Goal: Task Accomplishment & Management: Manage account settings

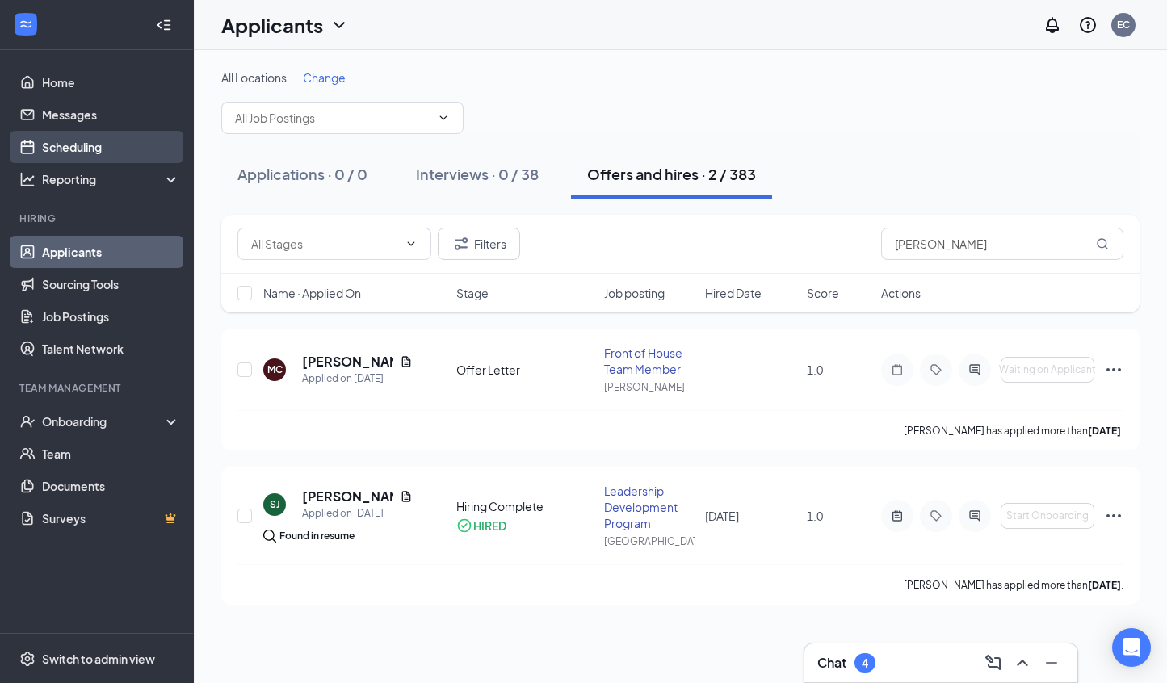
click at [67, 149] on link "Scheduling" at bounding box center [111, 147] width 138 height 32
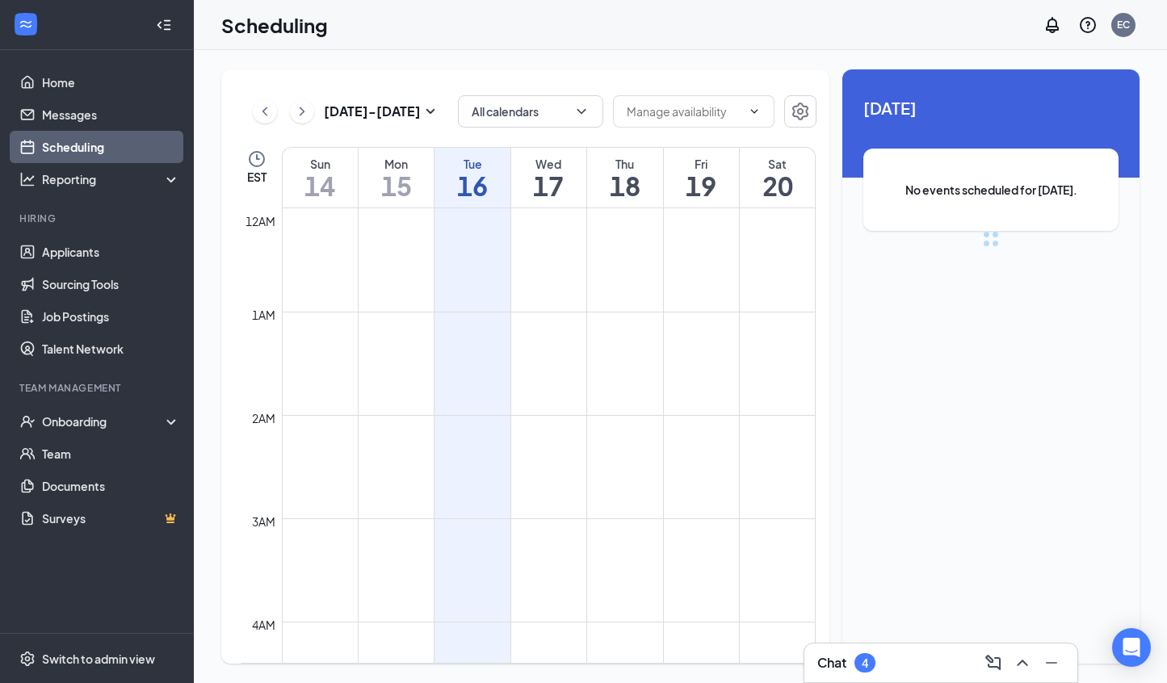
scroll to position [794, 0]
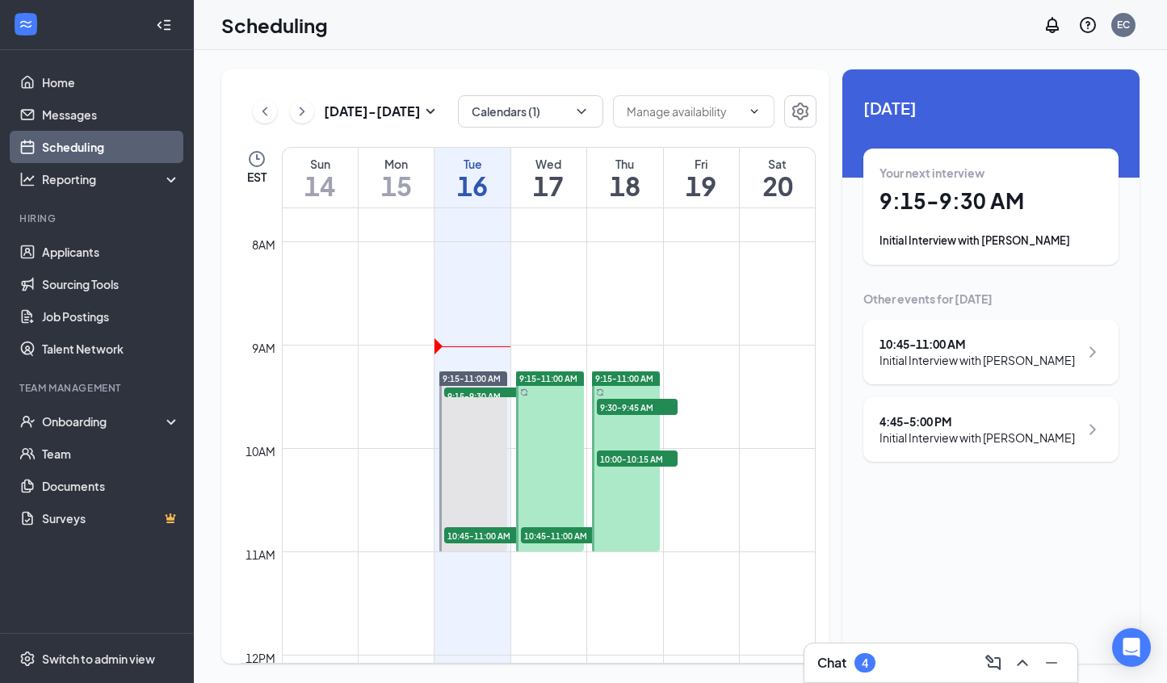
click at [848, 664] on div "Chat 4" at bounding box center [846, 662] width 58 height 19
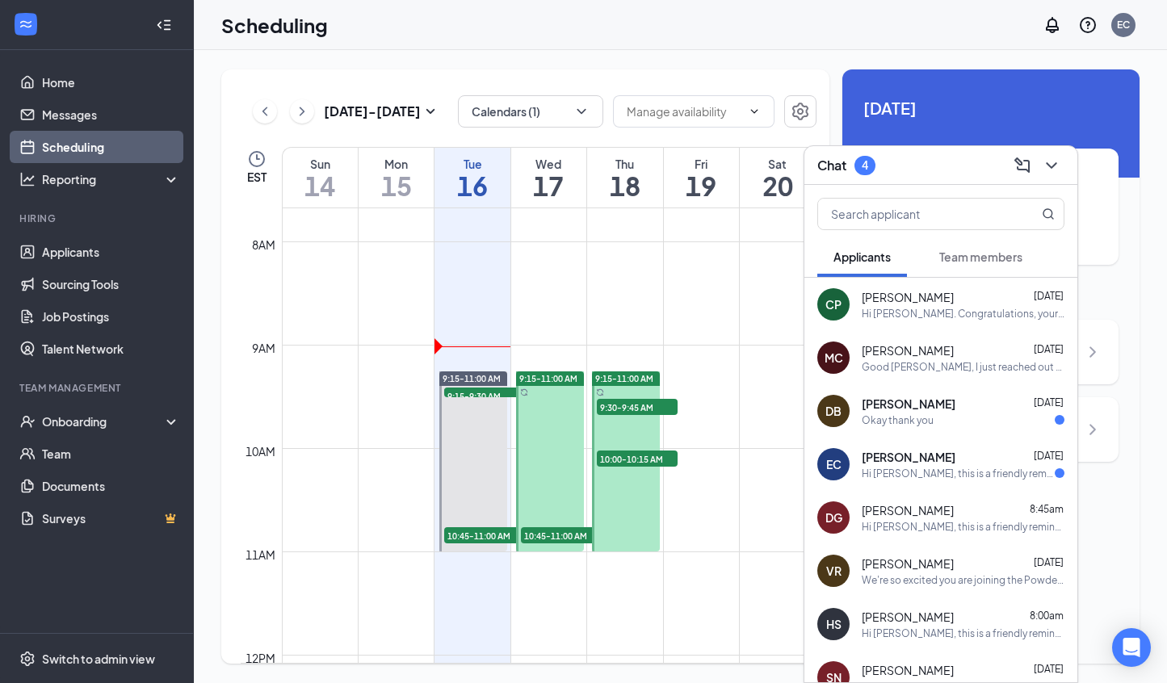
click at [1121, 283] on div "Today Your next interview 9:15 - 9:30 AM Initial Interview with Amanda Johnson …" at bounding box center [990, 278] width 297 height 418
click at [1117, 216] on div "Your next interview 9:15 - 9:30 AM Initial Interview with Amanda Johnson" at bounding box center [990, 207] width 255 height 116
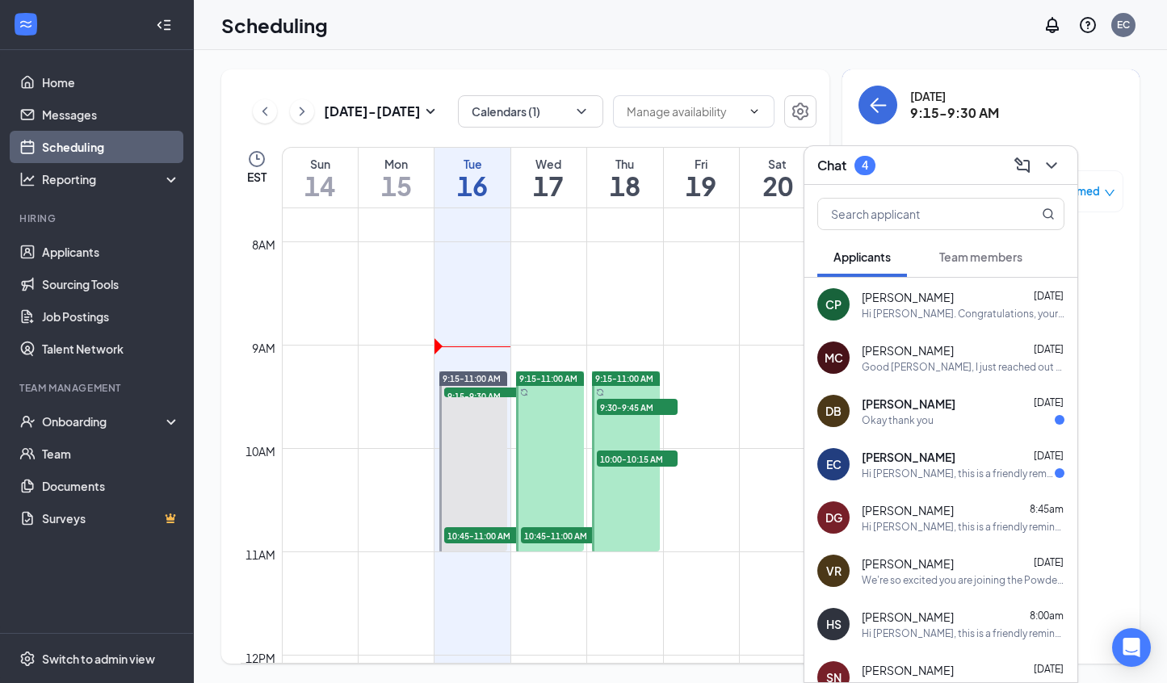
click at [1052, 181] on div "Chat 4" at bounding box center [940, 165] width 273 height 39
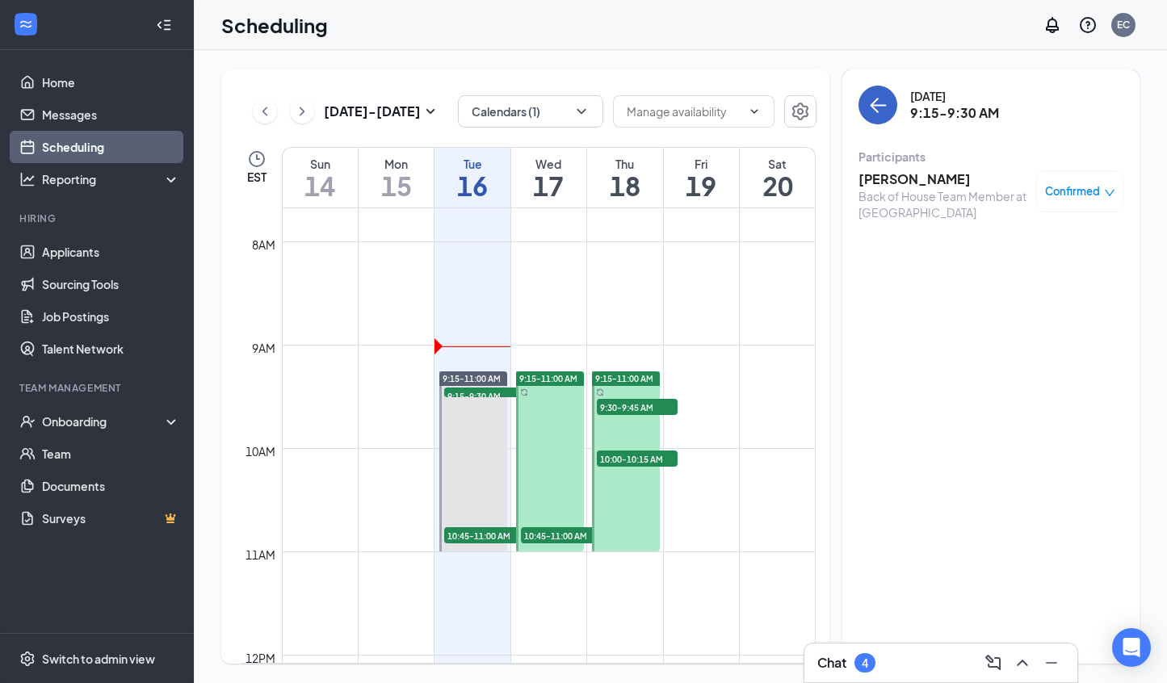
click at [881, 101] on icon "ArrowLeft" at bounding box center [877, 104] width 19 height 19
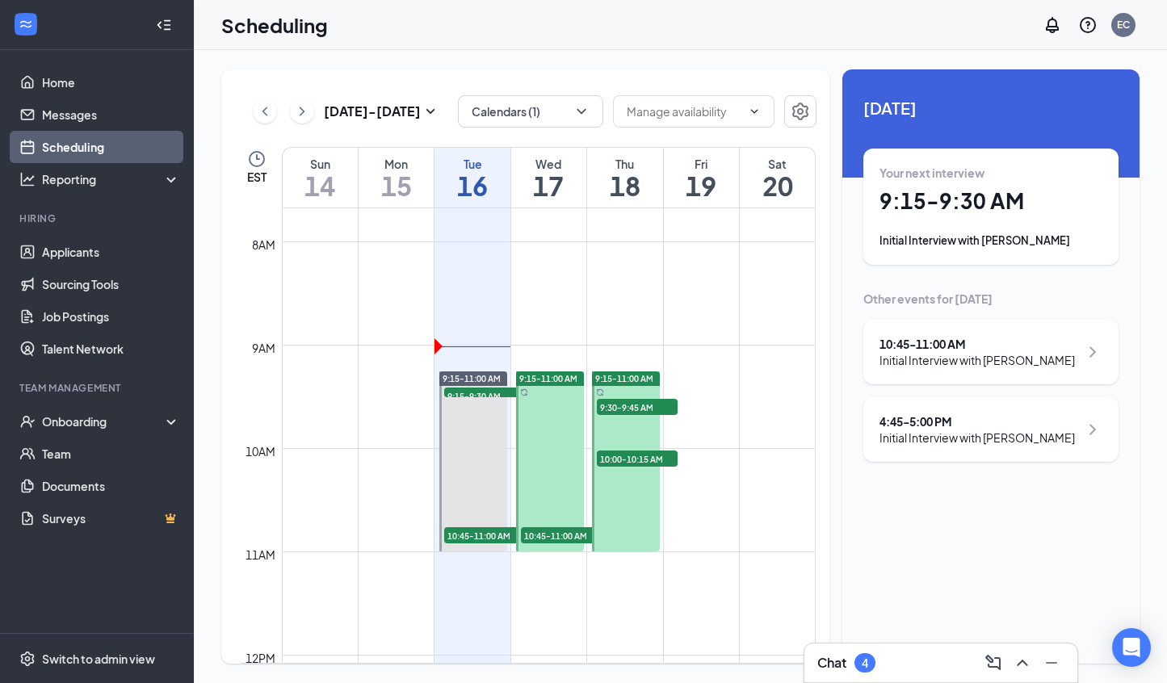
click at [966, 430] on div "Initial Interview with [PERSON_NAME]" at bounding box center [976, 438] width 195 height 16
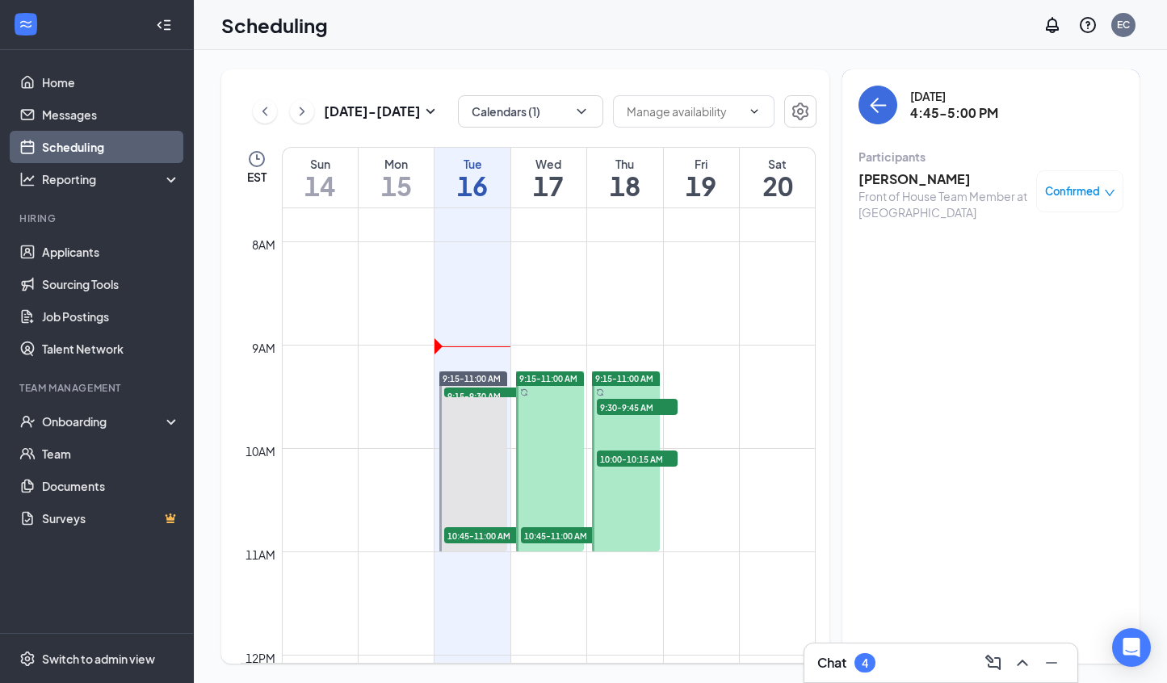
click at [899, 181] on h3 "[PERSON_NAME]" at bounding box center [943, 179] width 170 height 18
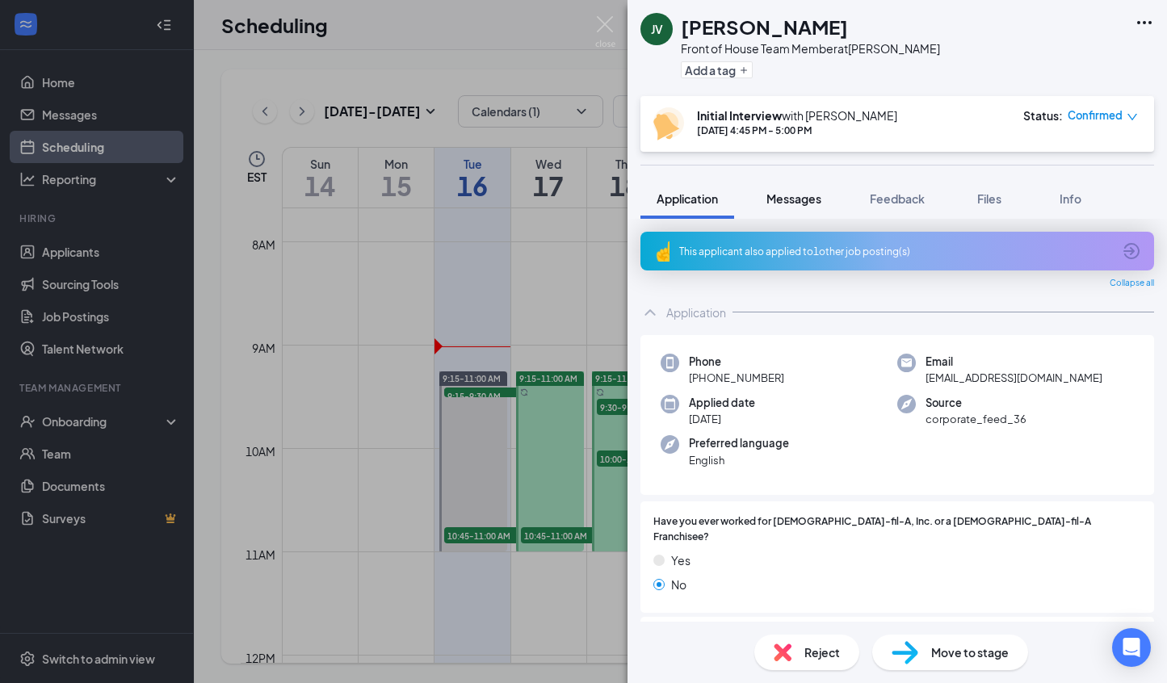
click at [807, 202] on span "Messages" at bounding box center [793, 198] width 55 height 15
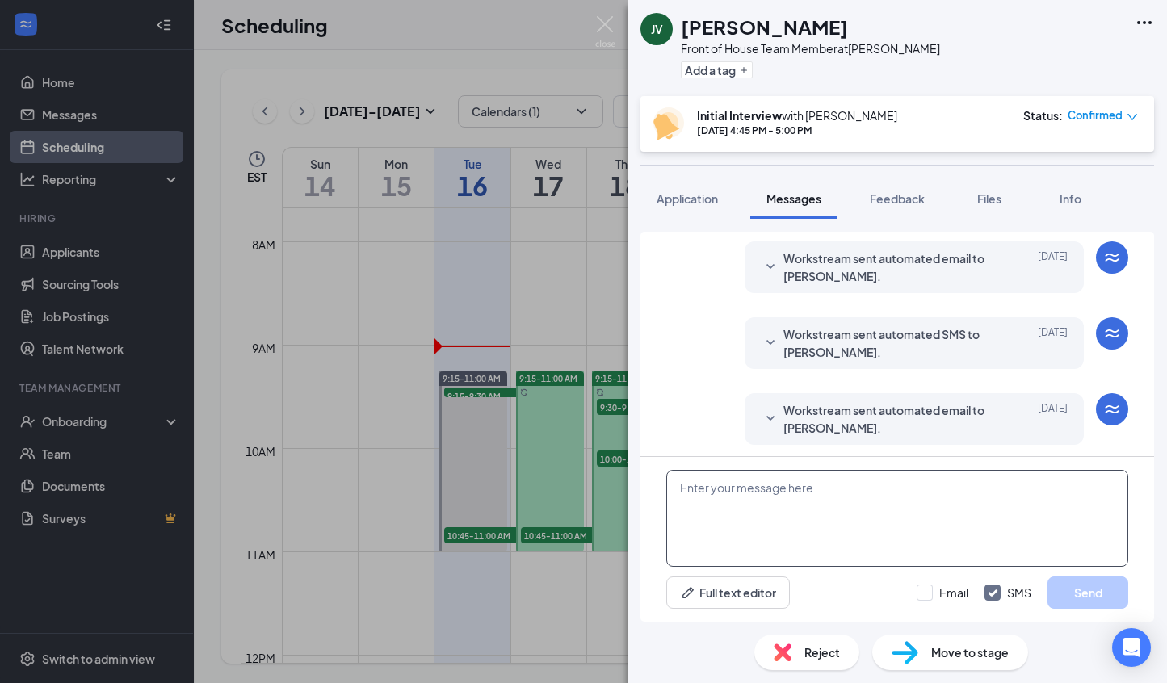
click at [817, 512] on textarea at bounding box center [897, 518] width 462 height 97
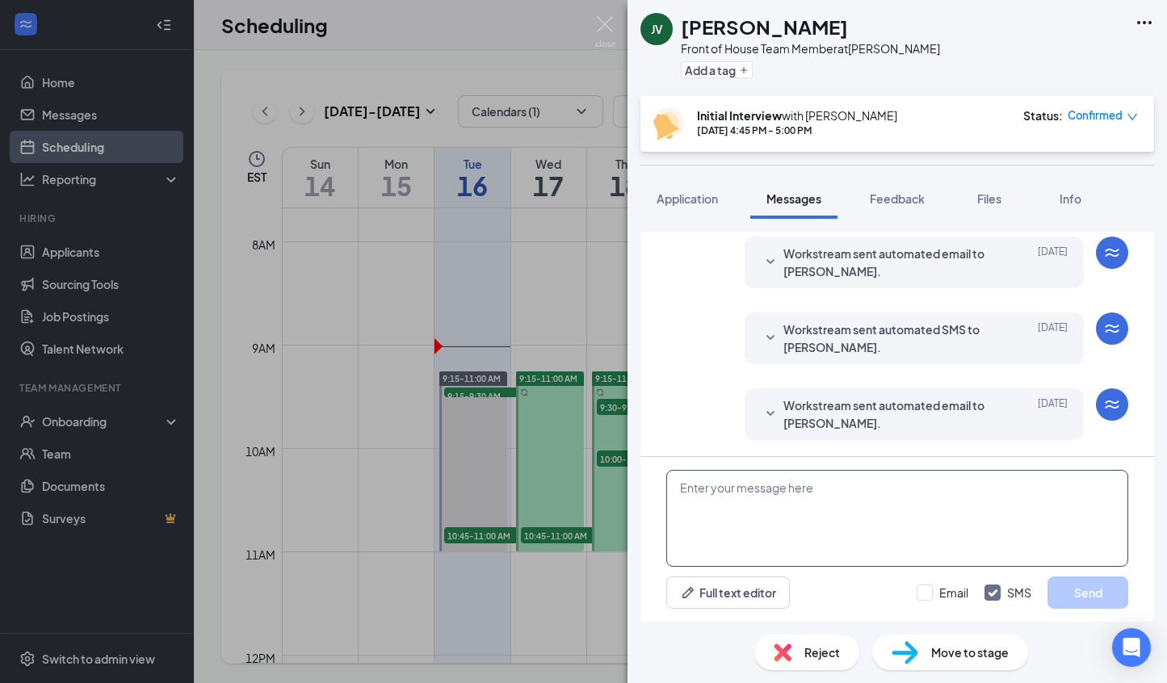
paste textarea "Good Afternoon We have your interview set for At our Easley location: 5175 Calh…"
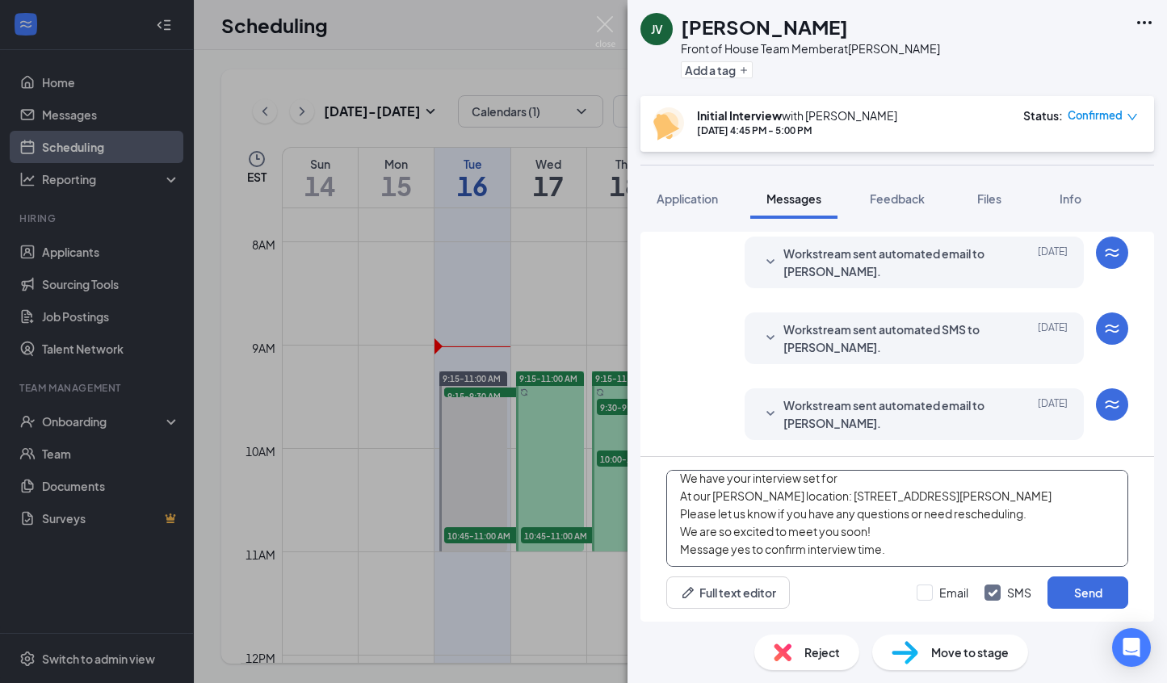
scroll to position [0, 0]
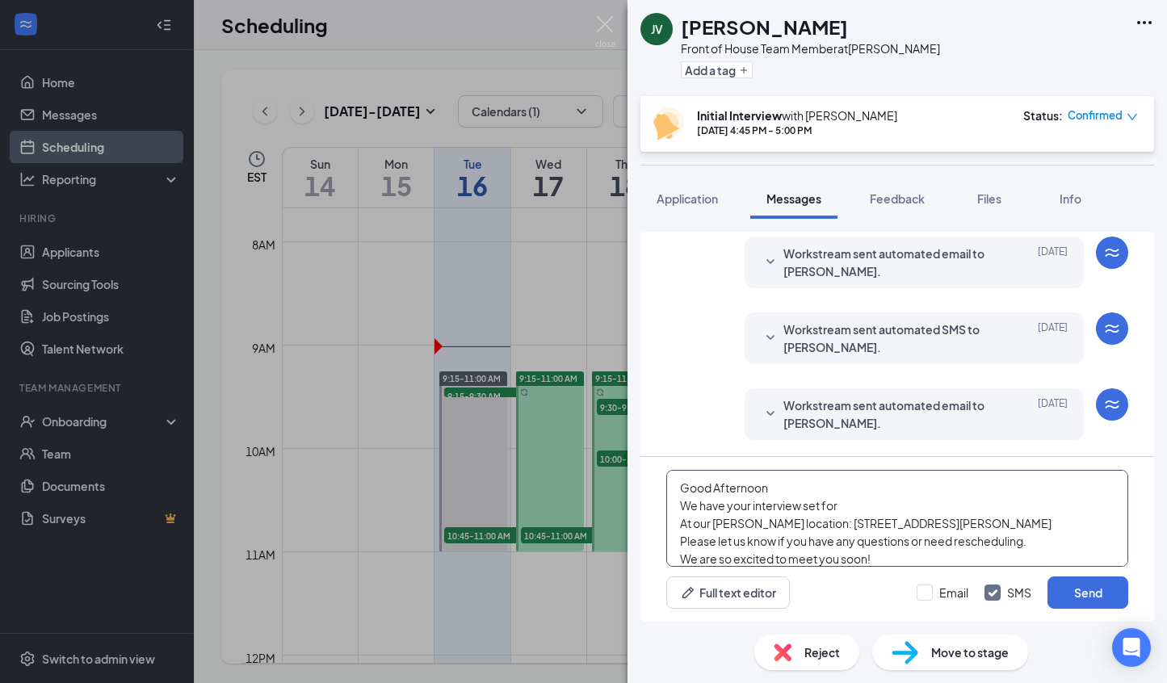
click at [792, 485] on textarea "Good Afternoon We have your interview set for At our Easley location: 5175 Calh…" at bounding box center [897, 518] width 462 height 97
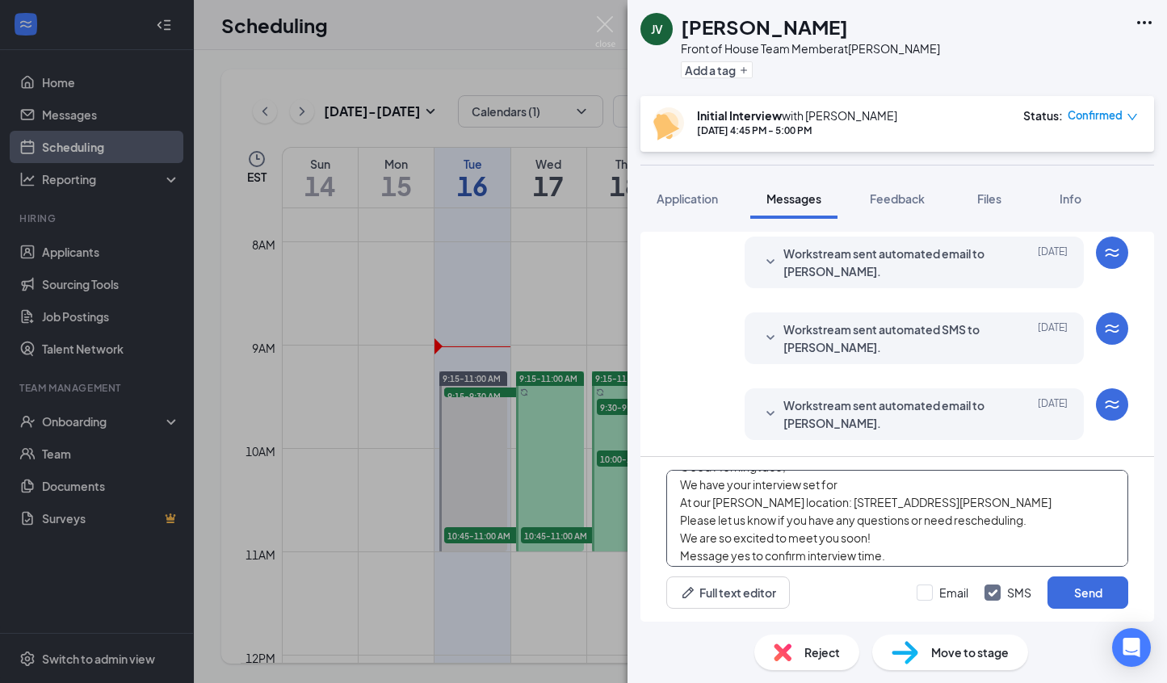
scroll to position [22, 0]
click at [849, 485] on textarea "Good Morning Jace, We have your interview set for At our Easley location: 5175 …" at bounding box center [897, 518] width 462 height 97
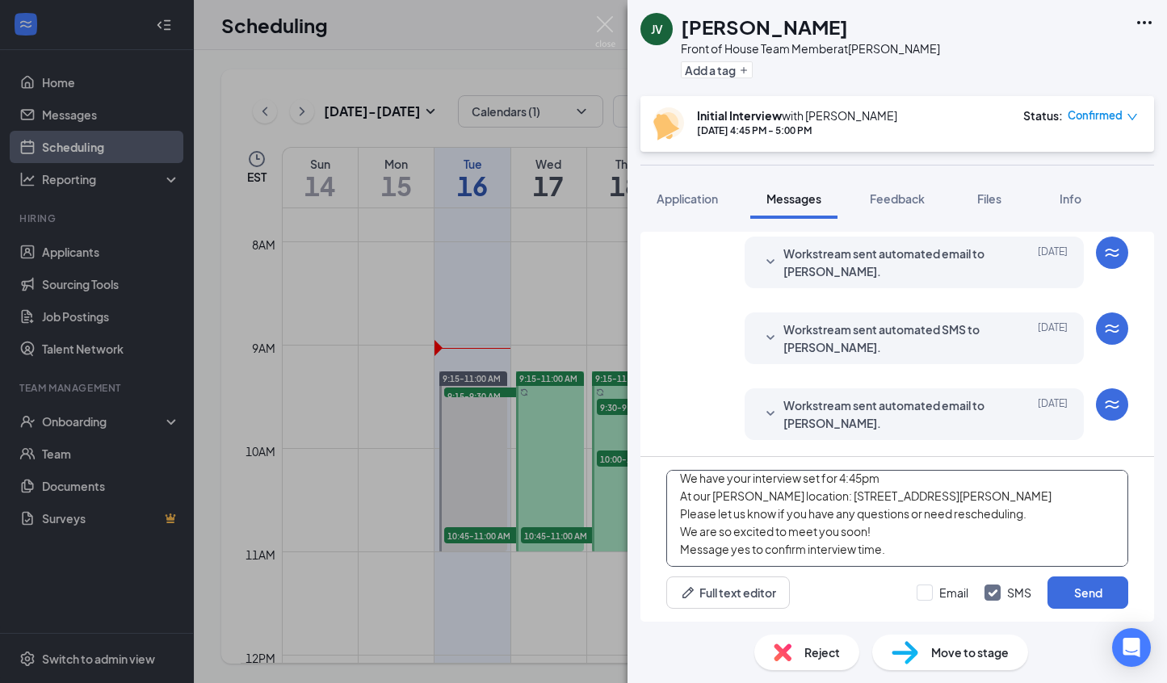
scroll to position [45, 0]
click at [907, 532] on textarea "Good Morning Jace, We have your interview set for 4:45pm At our [PERSON_NAME] l…" at bounding box center [897, 518] width 462 height 97
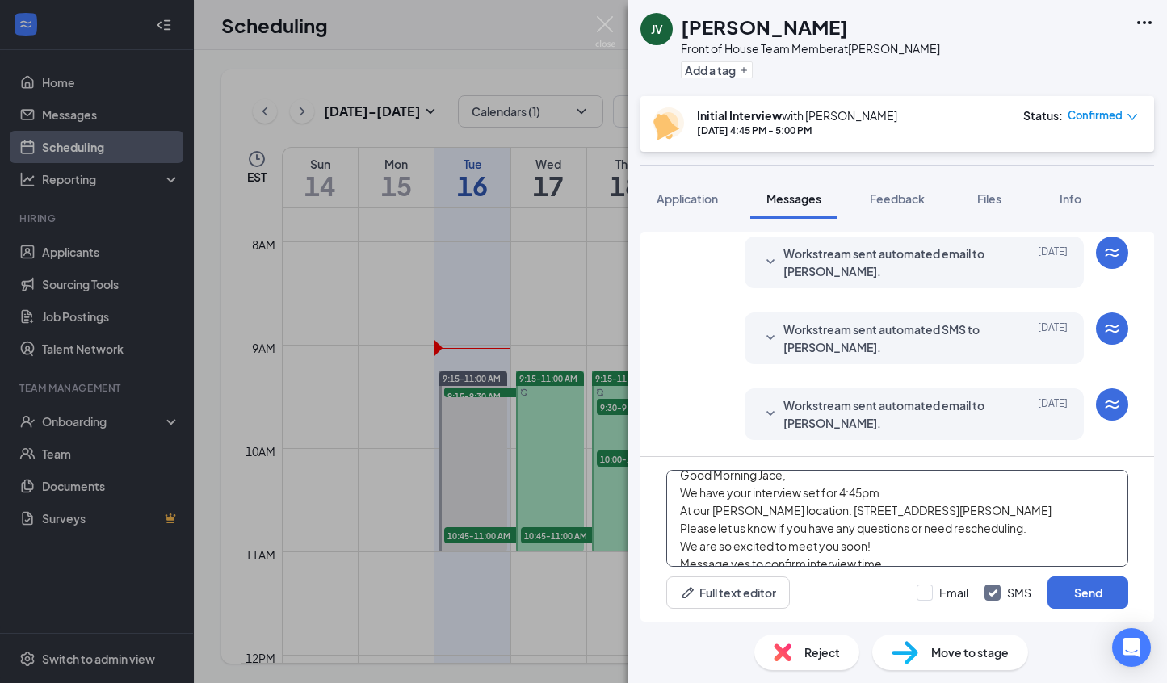
scroll to position [0, 0]
click at [891, 488] on textarea "Good Morning Jace, We have your interview set for 4:45pm At our [PERSON_NAME] l…" at bounding box center [897, 518] width 462 height 97
click at [909, 504] on textarea "Good Morning Jace, We have your interview set for 4:45pm At our [PERSON_NAME] l…" at bounding box center [897, 518] width 462 height 97
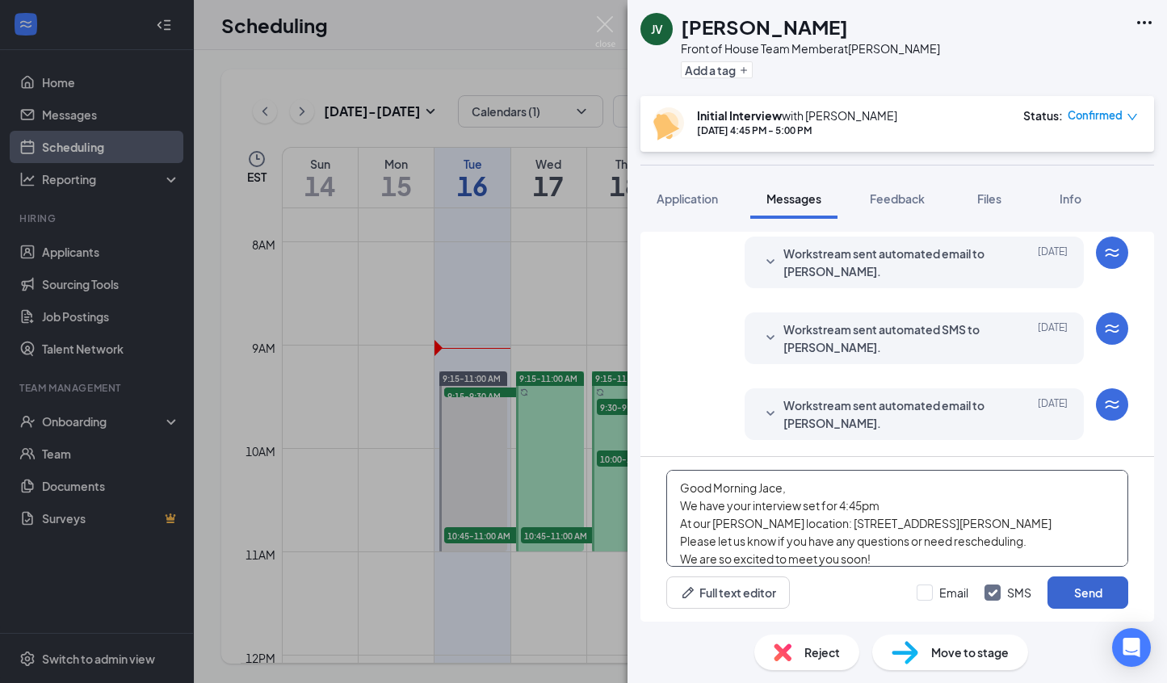
type textarea "Good Morning Jace, We have your interview set for 4:45pm At our [PERSON_NAME] l…"
click at [1088, 594] on button "Send" at bounding box center [1087, 592] width 81 height 32
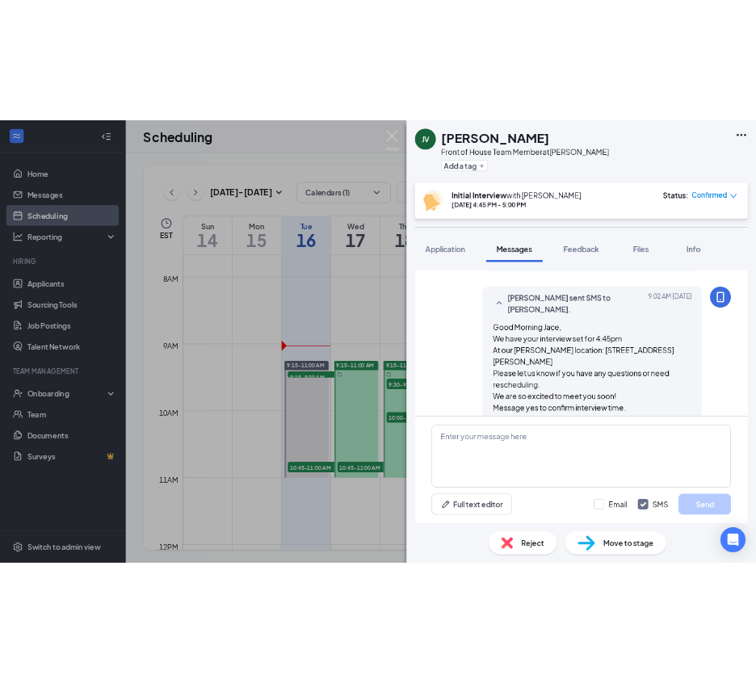
scroll to position [664, 0]
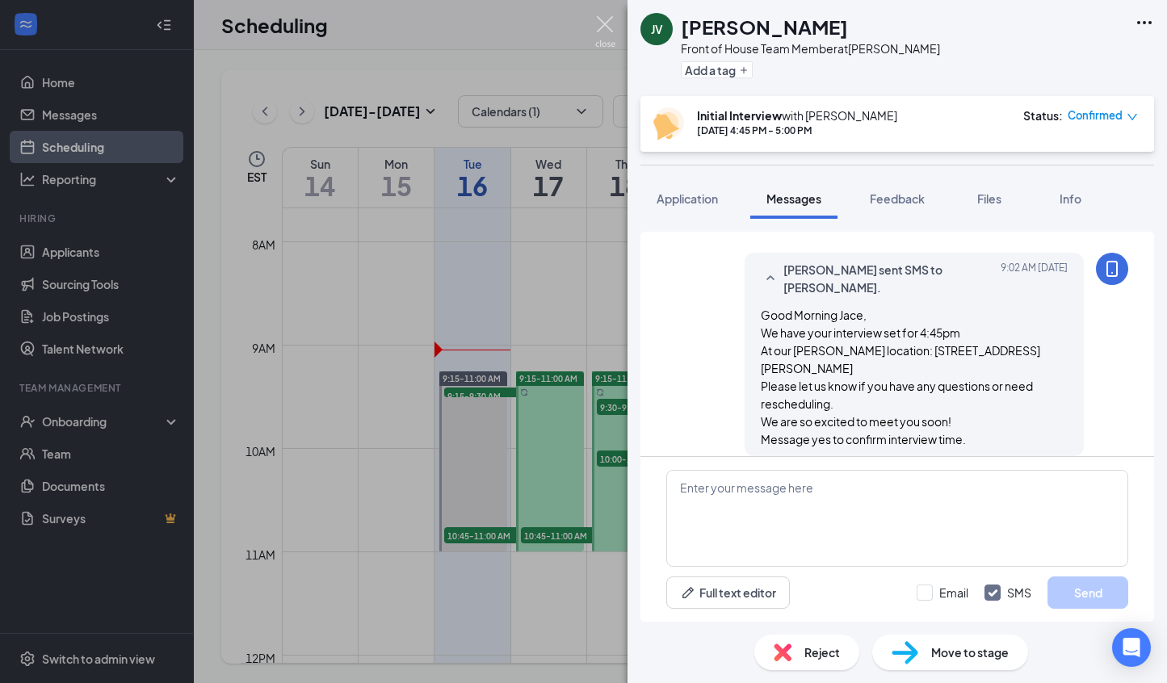
click at [597, 29] on img at bounding box center [605, 31] width 20 height 31
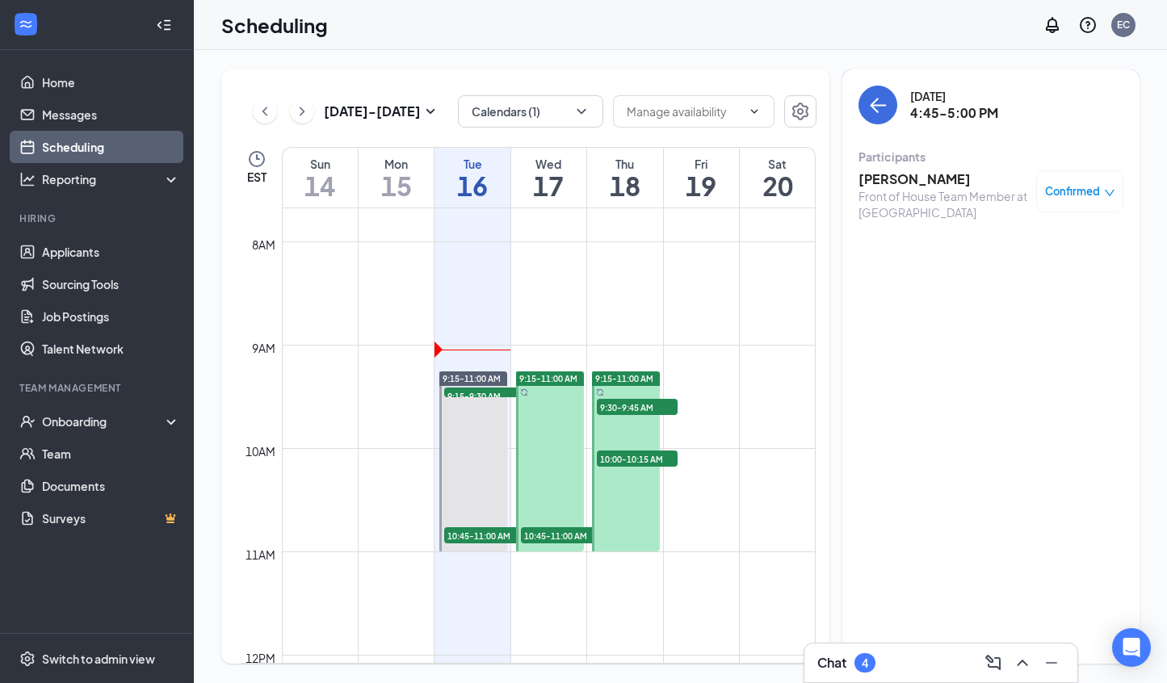
click at [1161, 287] on div "Sep 14 - Sep 20 Calendars (1) EST Sun 14 Mon 15 Tue 16 Wed 17 Thu 18 Fri 19 Sat…" at bounding box center [680, 366] width 973 height 633
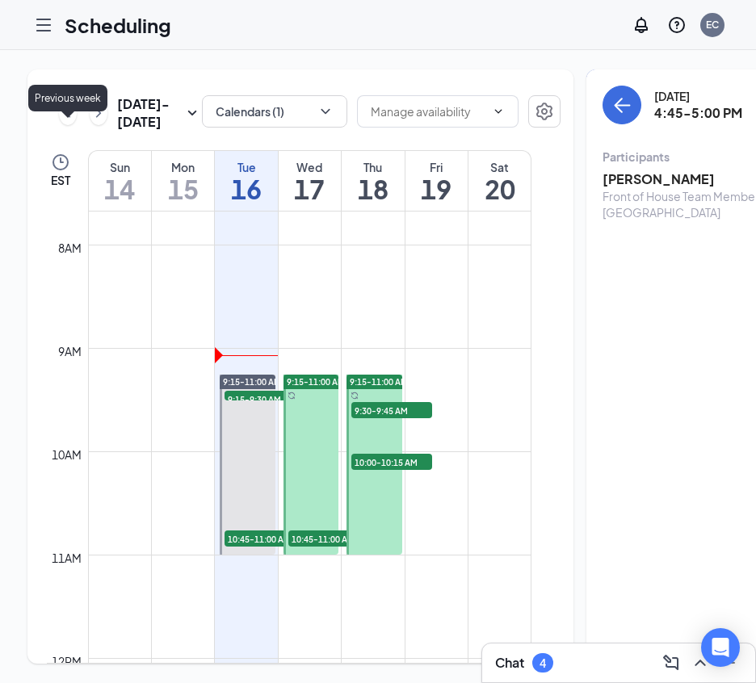
click at [73, 123] on icon "ChevronLeft" at bounding box center [68, 112] width 16 height 19
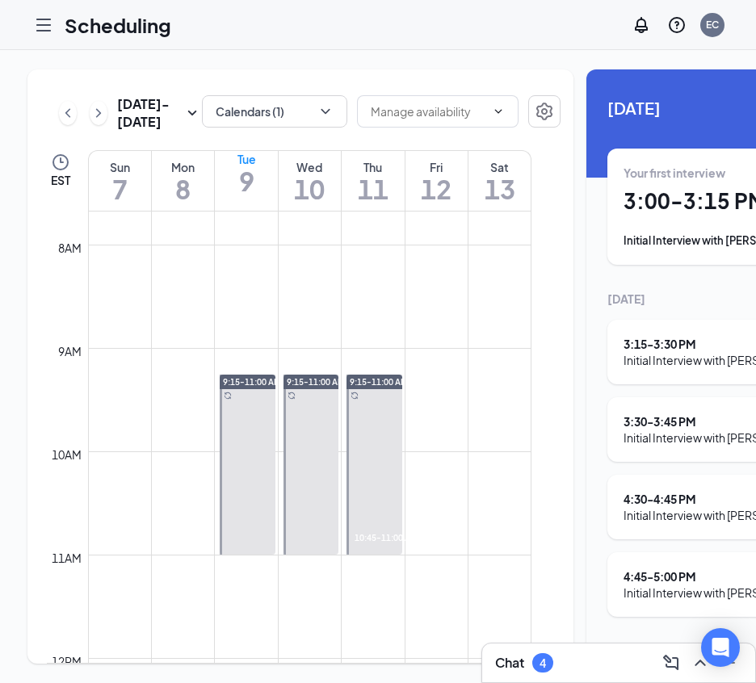
click at [379, 263] on td at bounding box center [309, 258] width 443 height 26
click at [388, 544] on span "10:45-11:00 AM" at bounding box center [384, 537] width 66 height 15
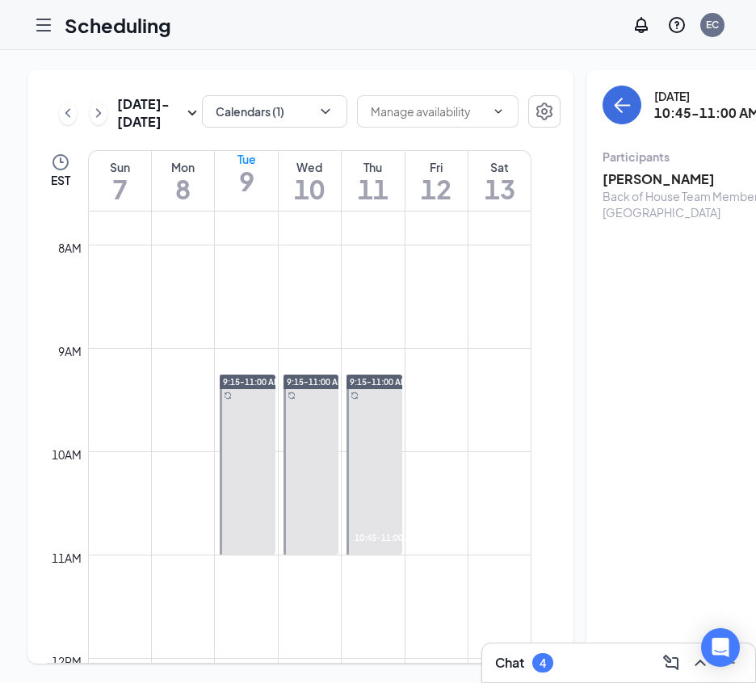
click at [378, 203] on h1 "11" at bounding box center [373, 188] width 62 height 27
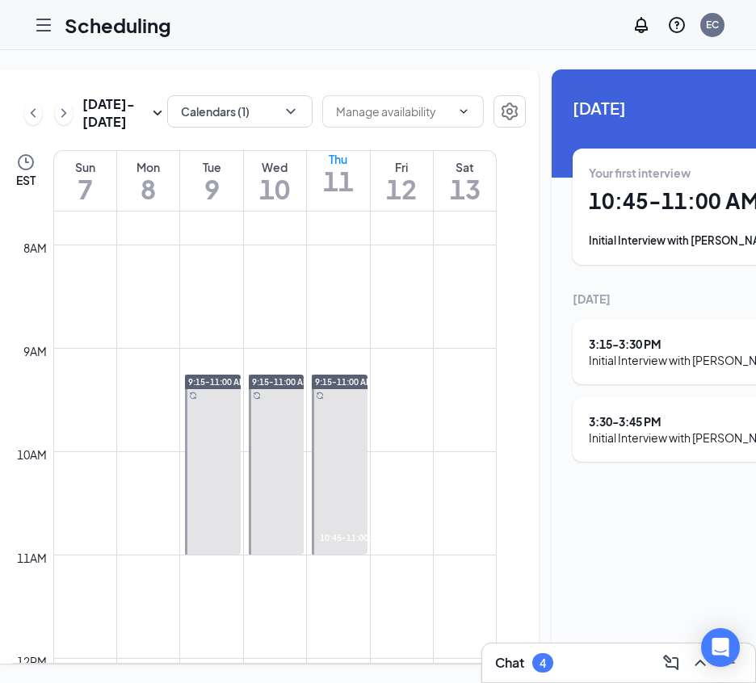
scroll to position [0, 22]
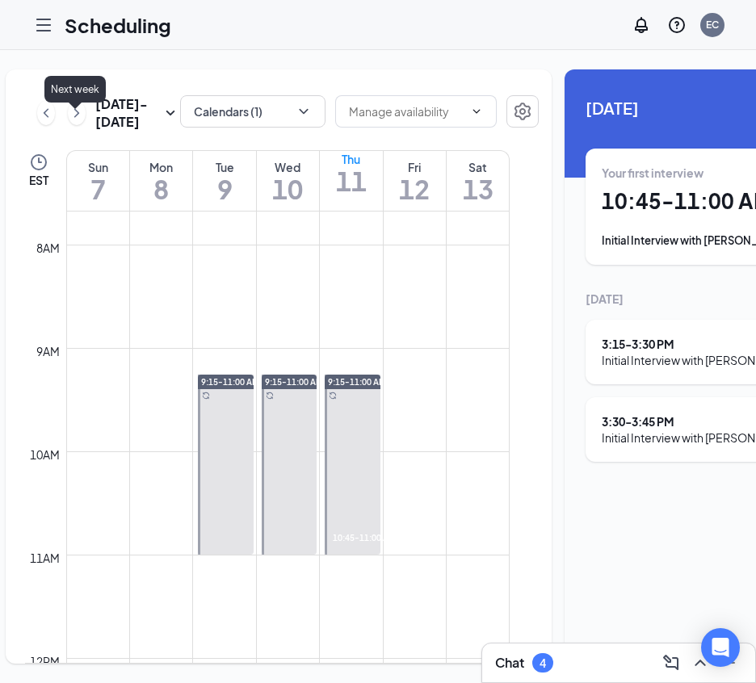
click at [71, 123] on icon "ChevronRight" at bounding box center [77, 112] width 16 height 19
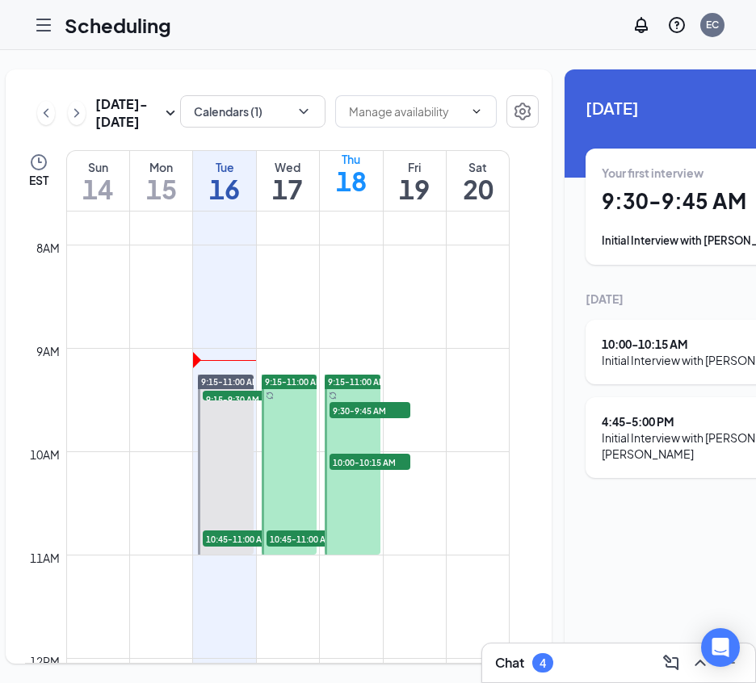
click at [220, 203] on h1 "16" at bounding box center [224, 188] width 62 height 27
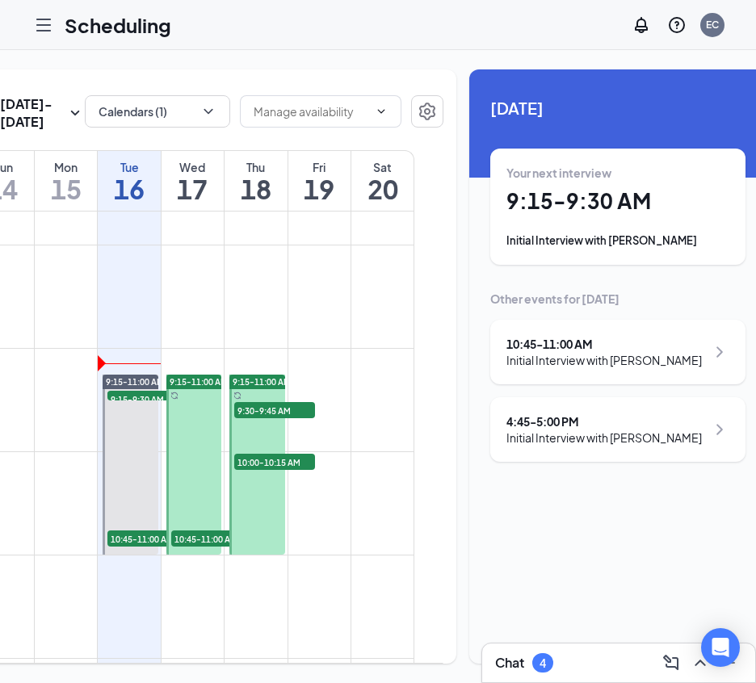
scroll to position [0, 124]
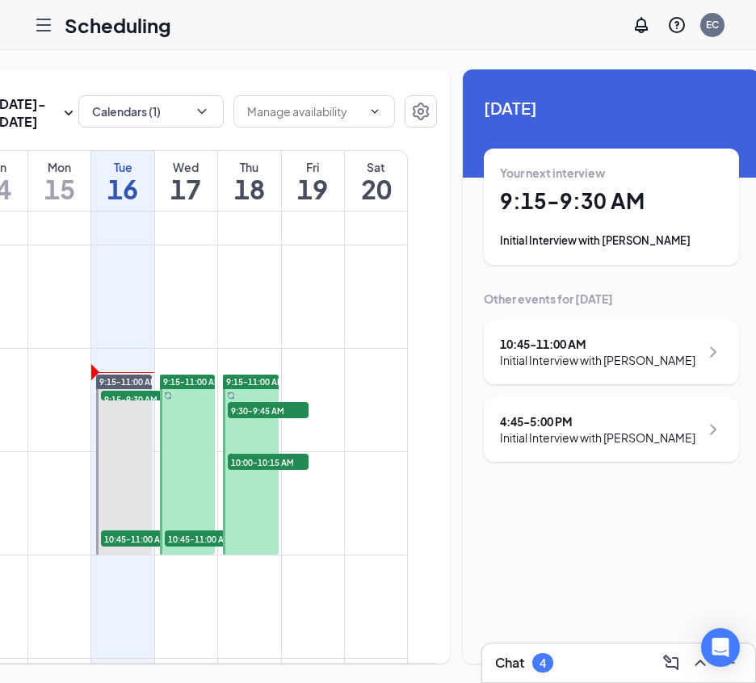
click at [528, 653] on div "Chat 4" at bounding box center [524, 662] width 58 height 19
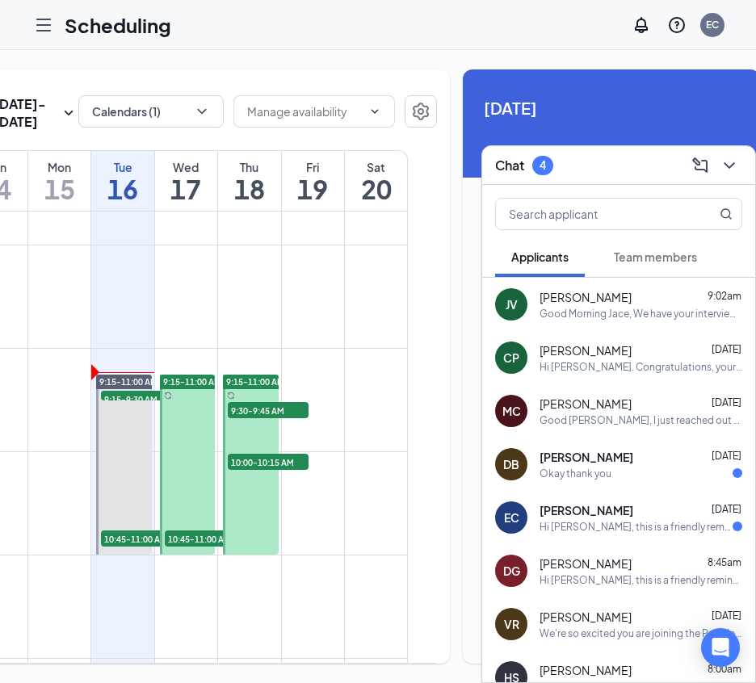
click at [627, 470] on div "Okay thank you" at bounding box center [640, 474] width 203 height 14
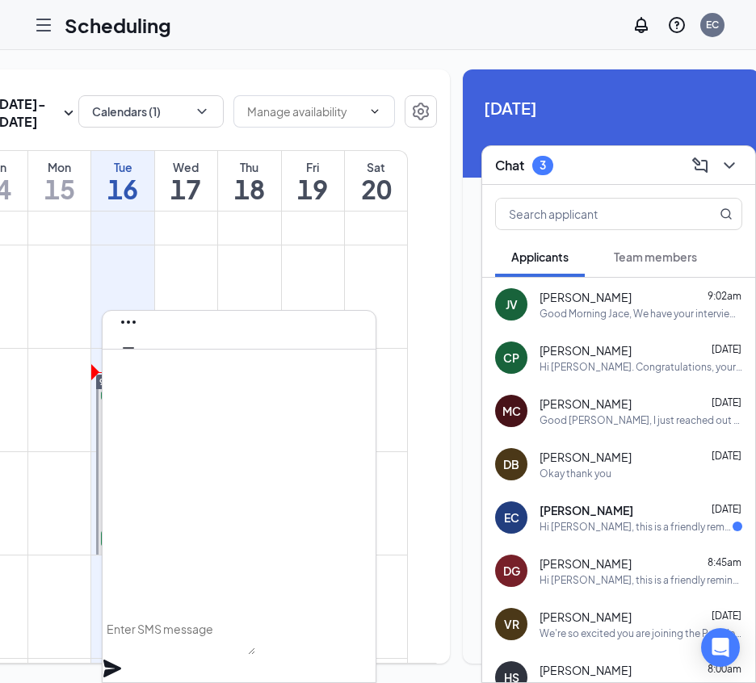
click at [651, 530] on div "Hi Ernesto, this is a friendly reminder that your in person initial interview w…" at bounding box center [635, 527] width 193 height 14
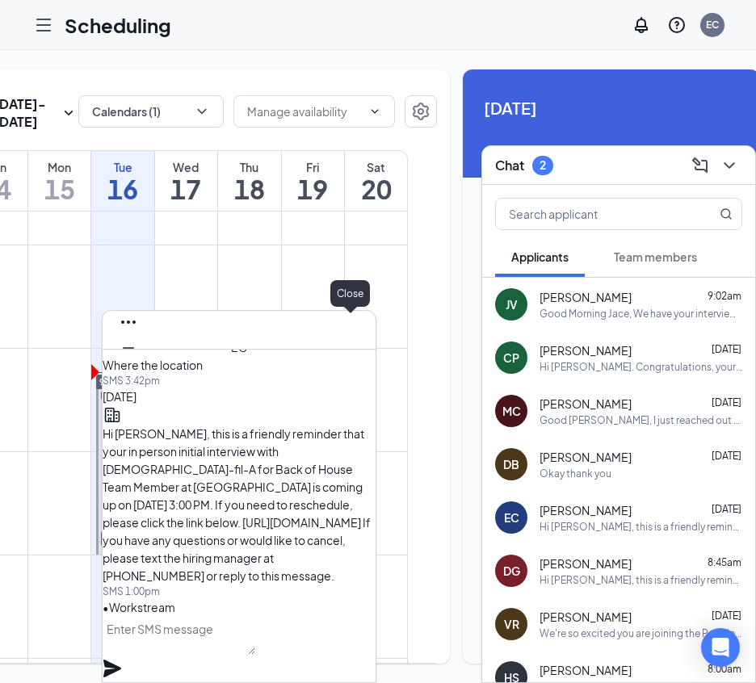
click at [138, 364] on icon "Cross" at bounding box center [128, 373] width 19 height 19
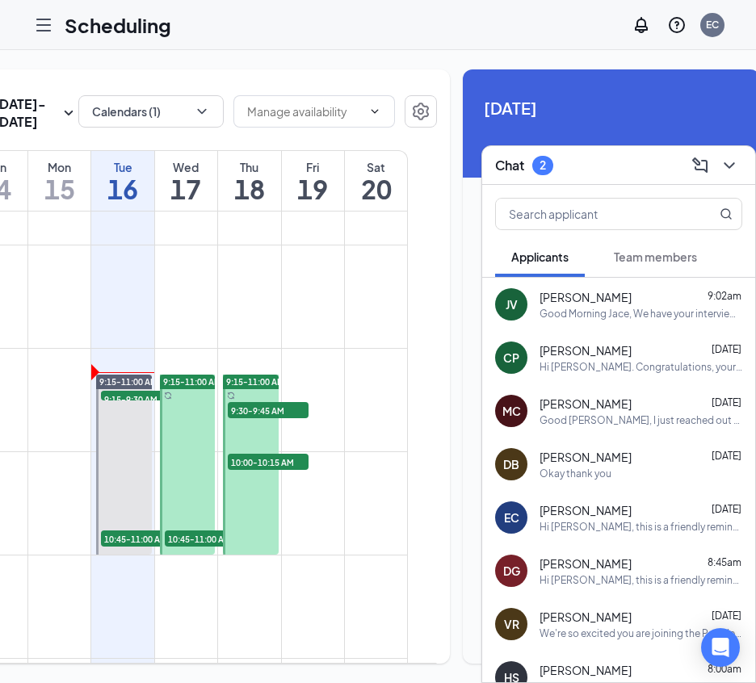
click at [657, 254] on span "Team members" at bounding box center [655, 256] width 83 height 15
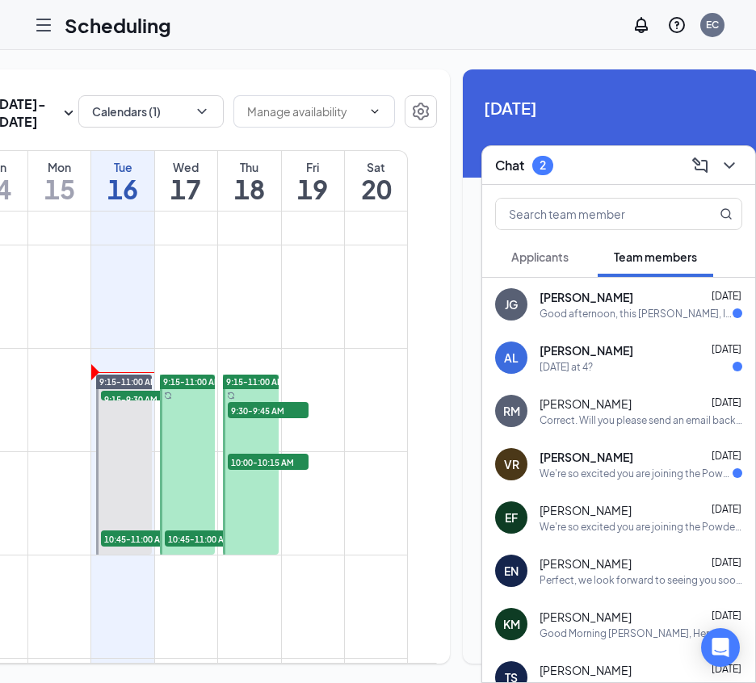
click at [624, 297] on div "Juan Gonzalez Sep 15" at bounding box center [640, 297] width 203 height 16
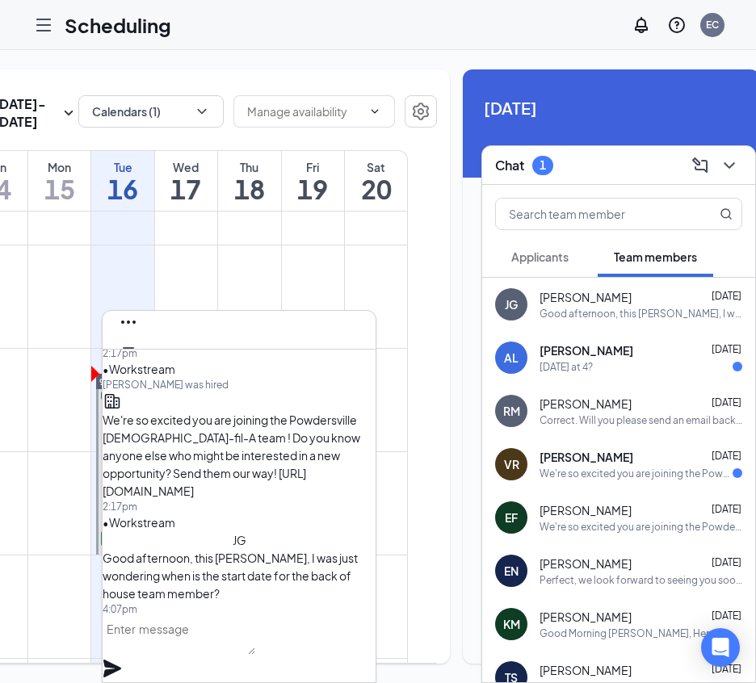
click at [637, 368] on div "Today at 4?" at bounding box center [640, 367] width 203 height 14
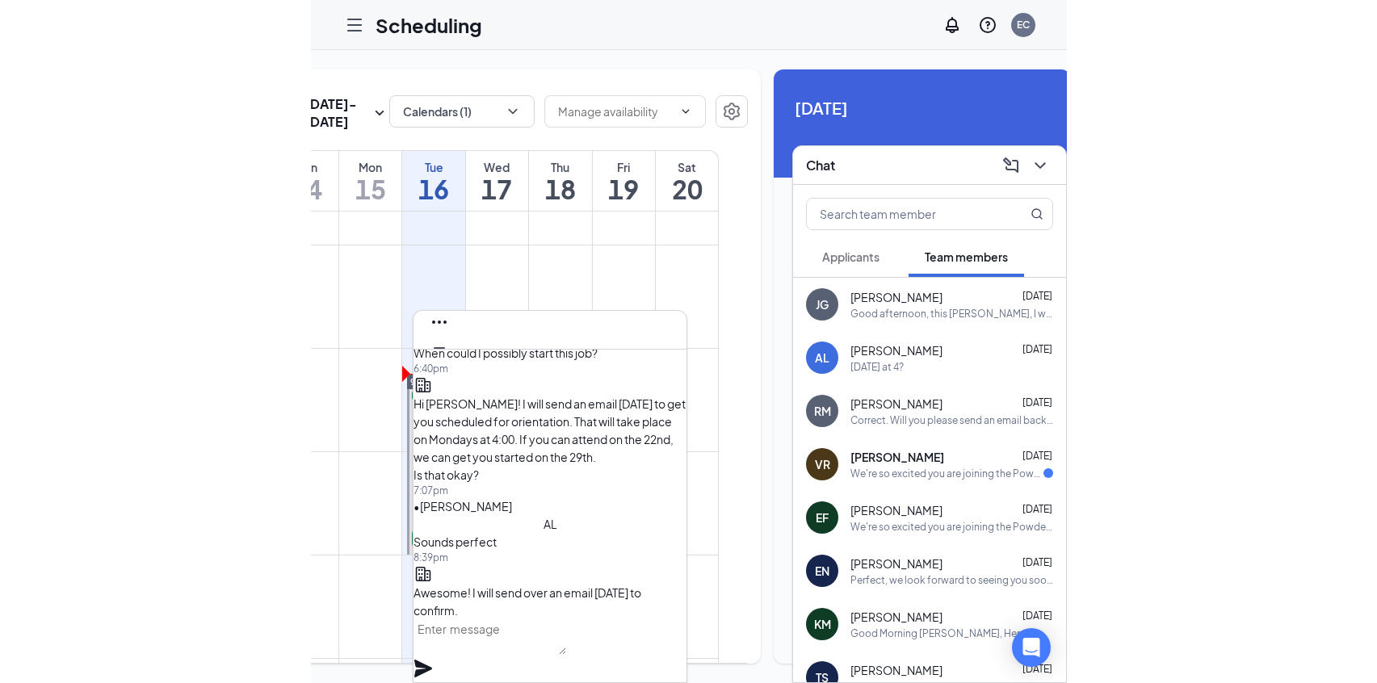
scroll to position [0, 0]
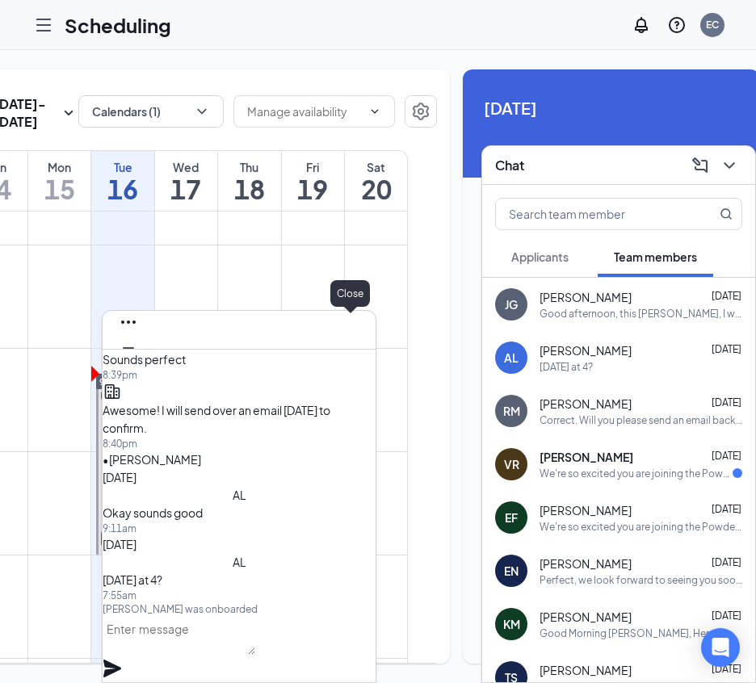
click at [138, 364] on icon "Cross" at bounding box center [128, 373] width 19 height 19
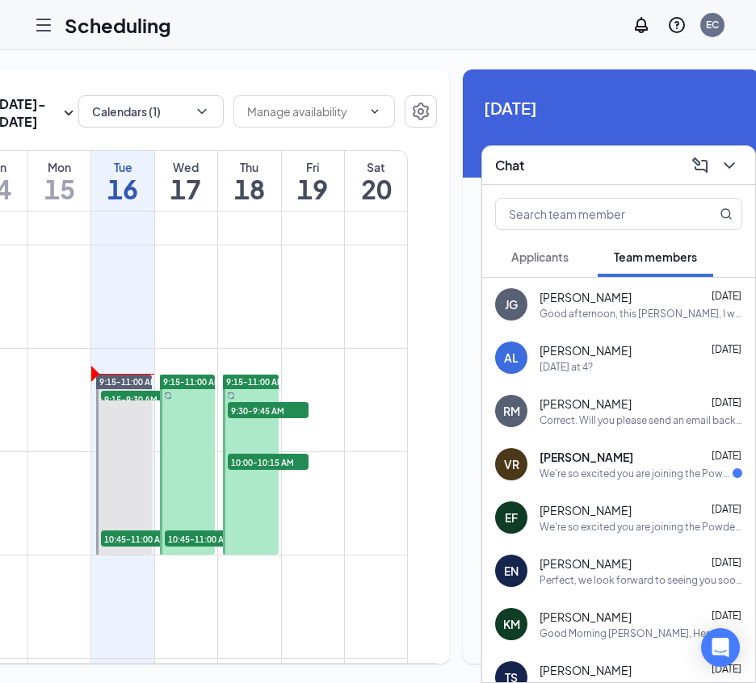
click at [633, 464] on div "Vitalina Repeha Sep 15 We're so excited you are joining the Powdersville Chick-…" at bounding box center [640, 464] width 203 height 31
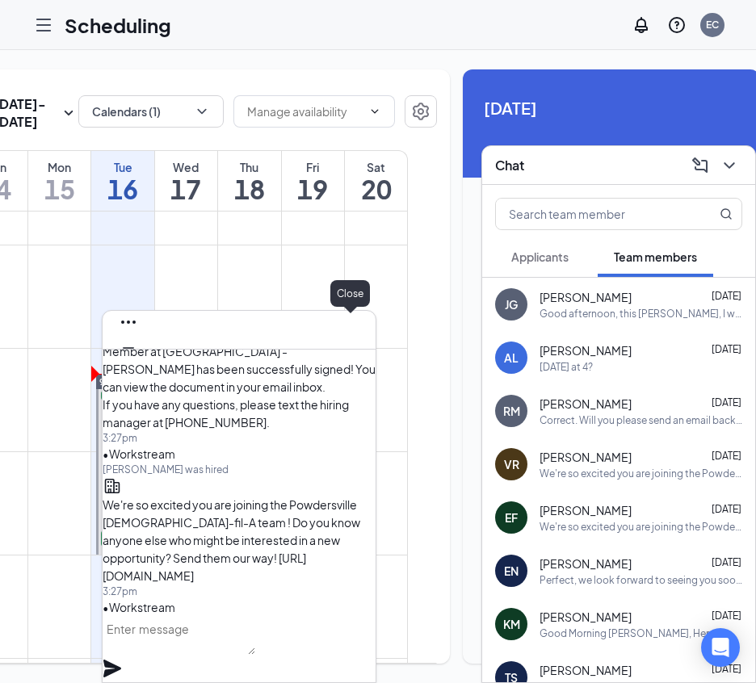
click at [138, 364] on icon "Cross" at bounding box center [128, 373] width 19 height 19
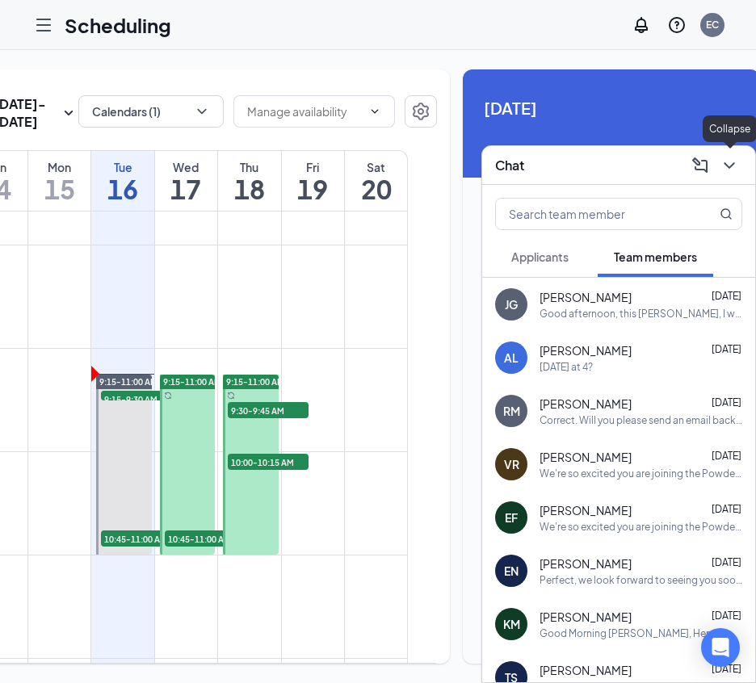
click at [726, 173] on icon "ChevronDown" at bounding box center [728, 165] width 19 height 19
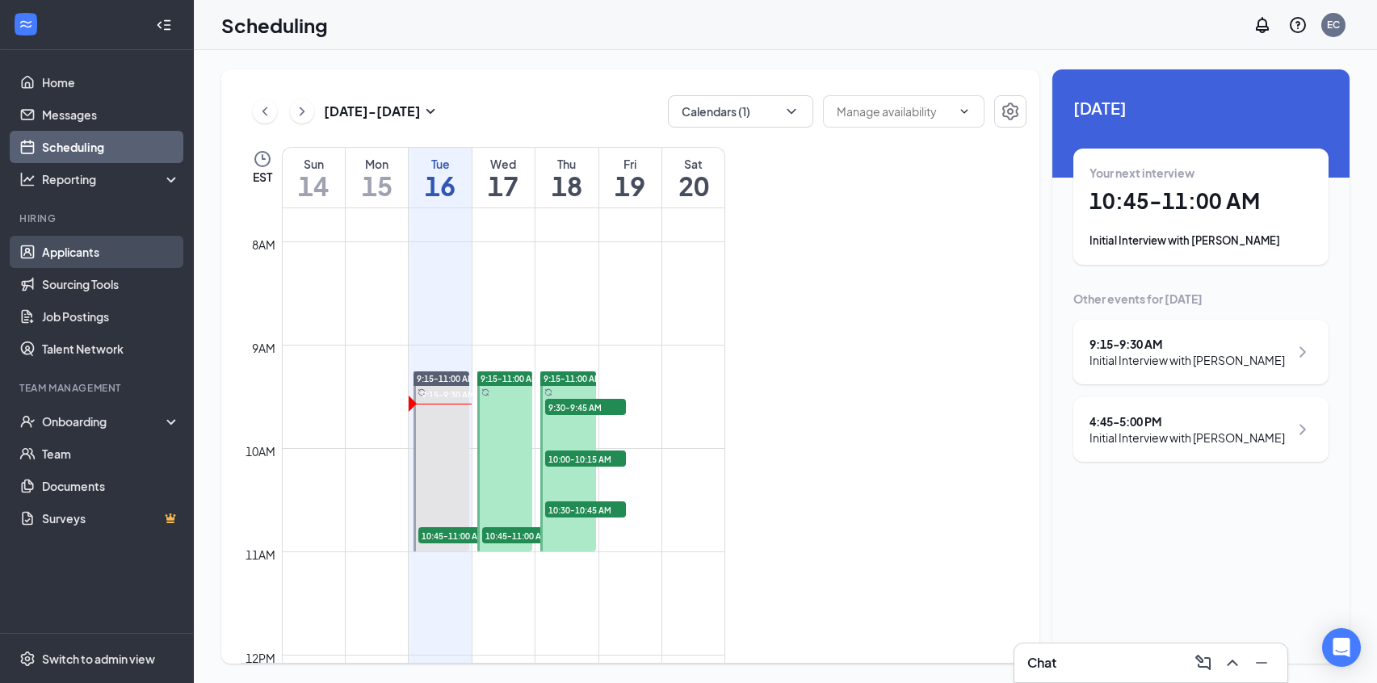
click at [48, 245] on link "Applicants" at bounding box center [111, 252] width 138 height 32
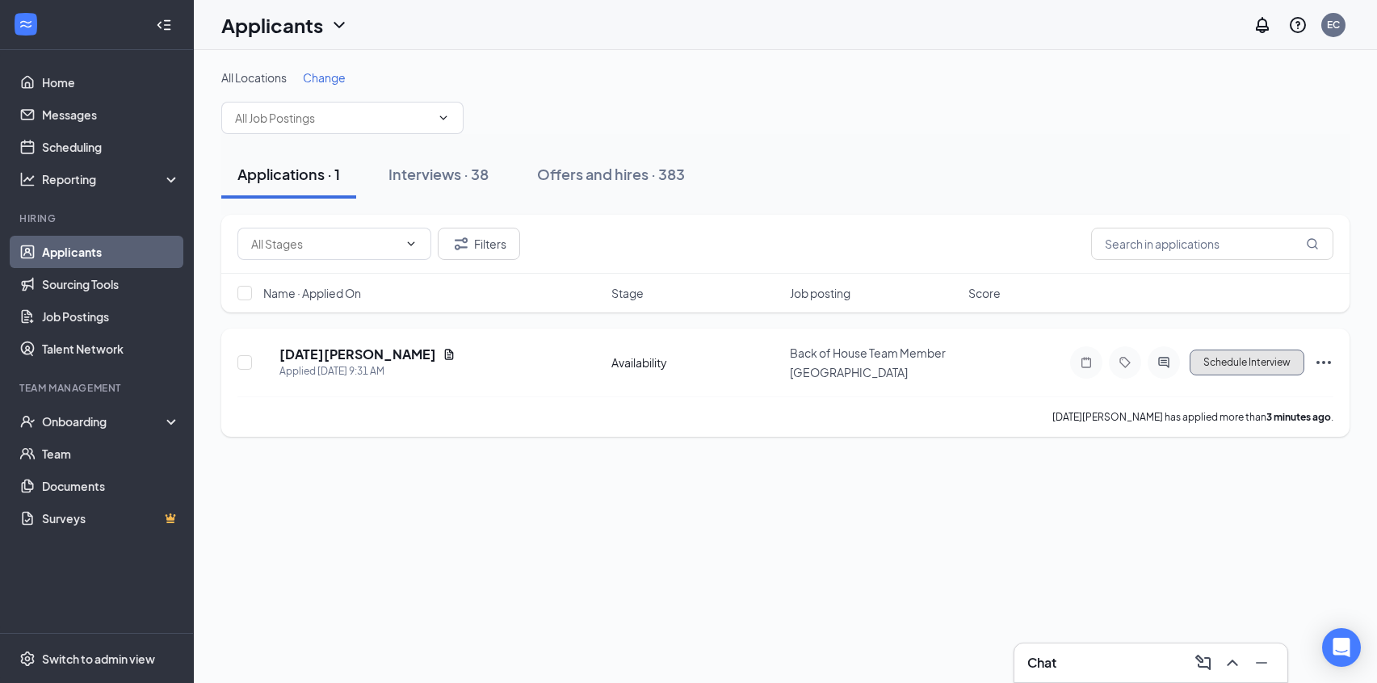
click at [1166, 362] on button "Schedule Interview" at bounding box center [1246, 363] width 115 height 26
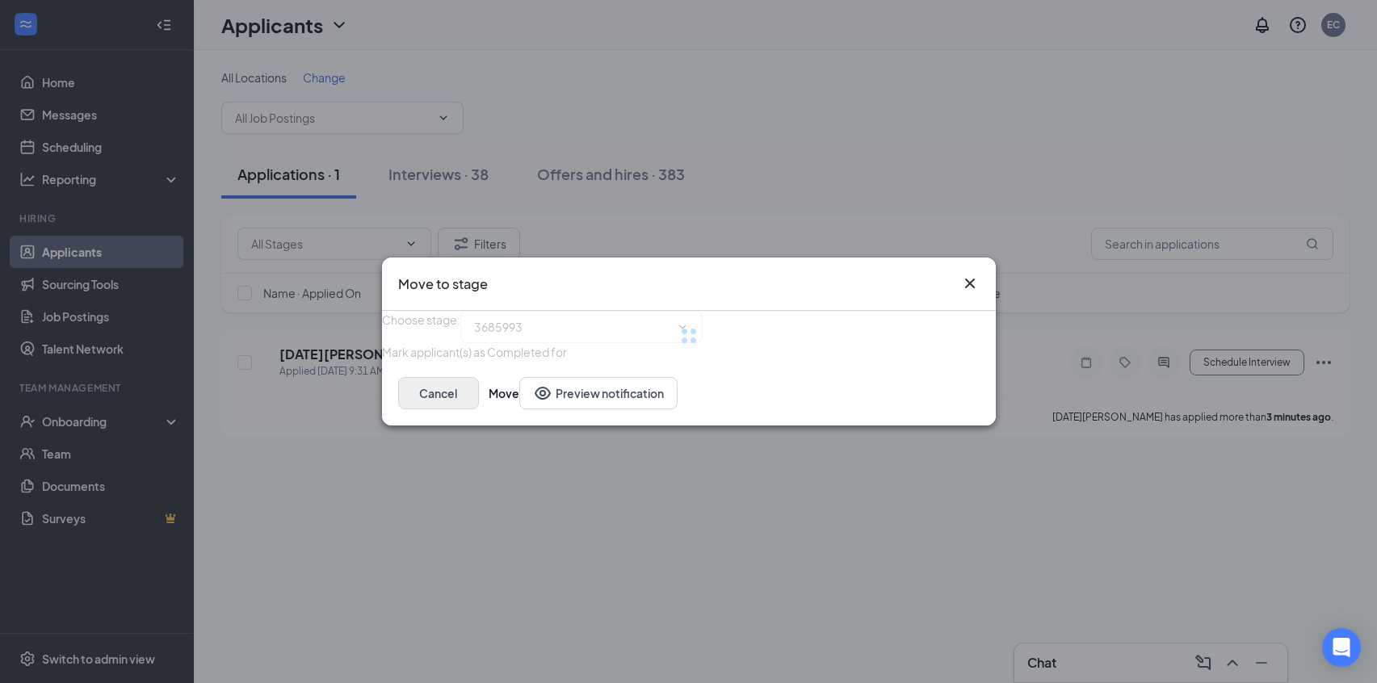
type input "Initial Interview (next stage)"
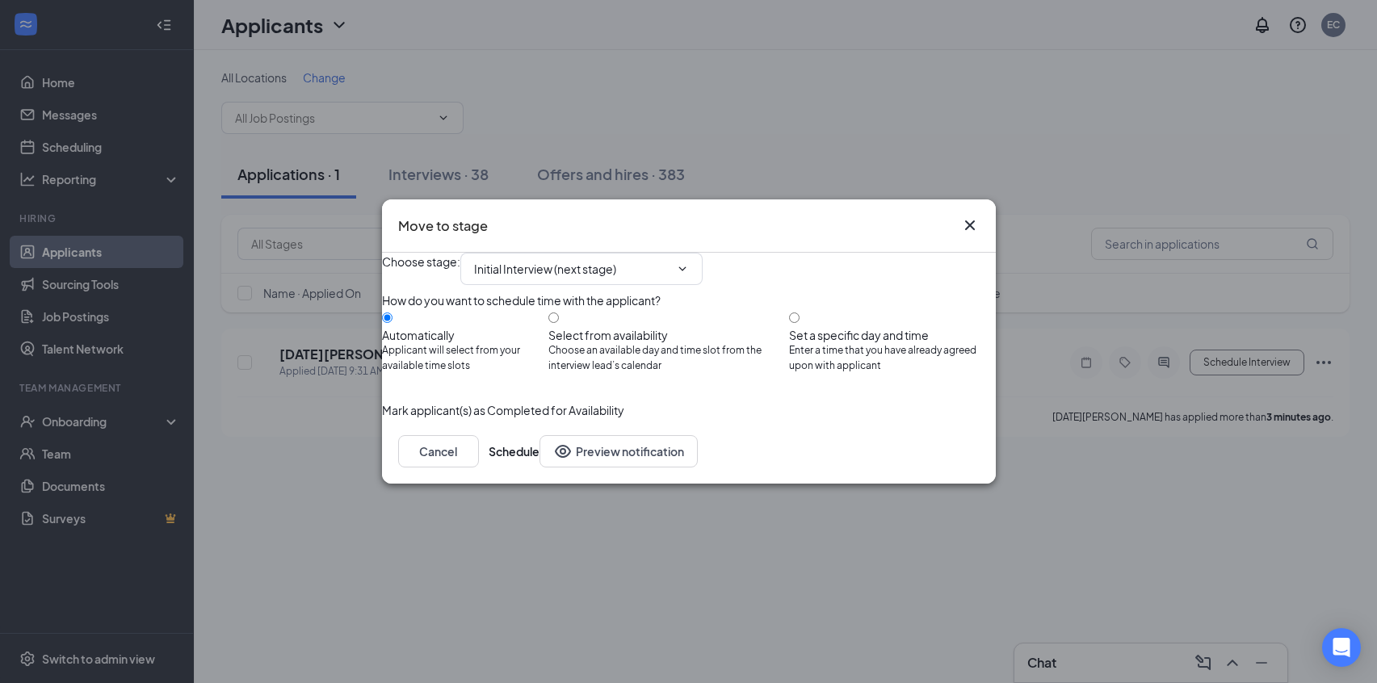
click at [947, 419] on div "Choose stage : Initial Interview (next stage) How do you want to schedule time …" at bounding box center [689, 336] width 614 height 166
click at [539, 467] on button "Schedule" at bounding box center [513, 451] width 51 height 32
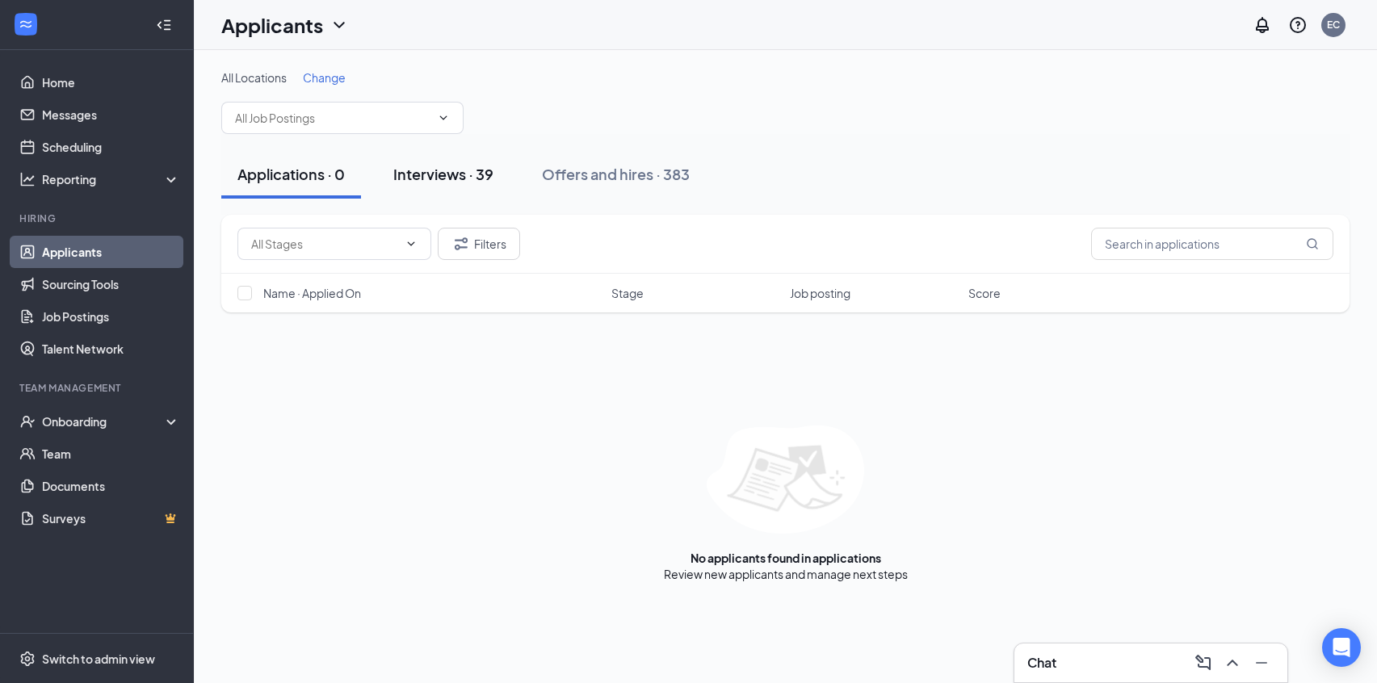
click at [479, 175] on div "Interviews · 39" at bounding box center [443, 174] width 100 height 20
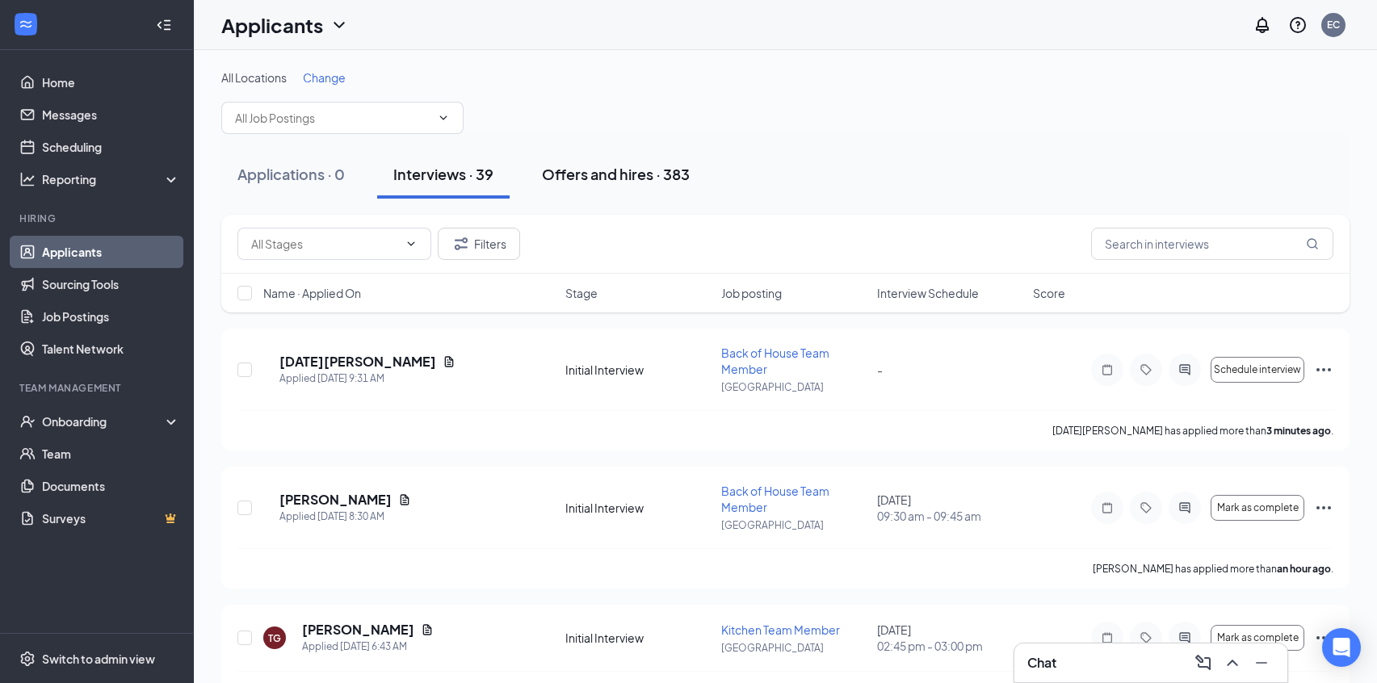
click at [640, 176] on div "Offers and hires · 383" at bounding box center [616, 174] width 148 height 20
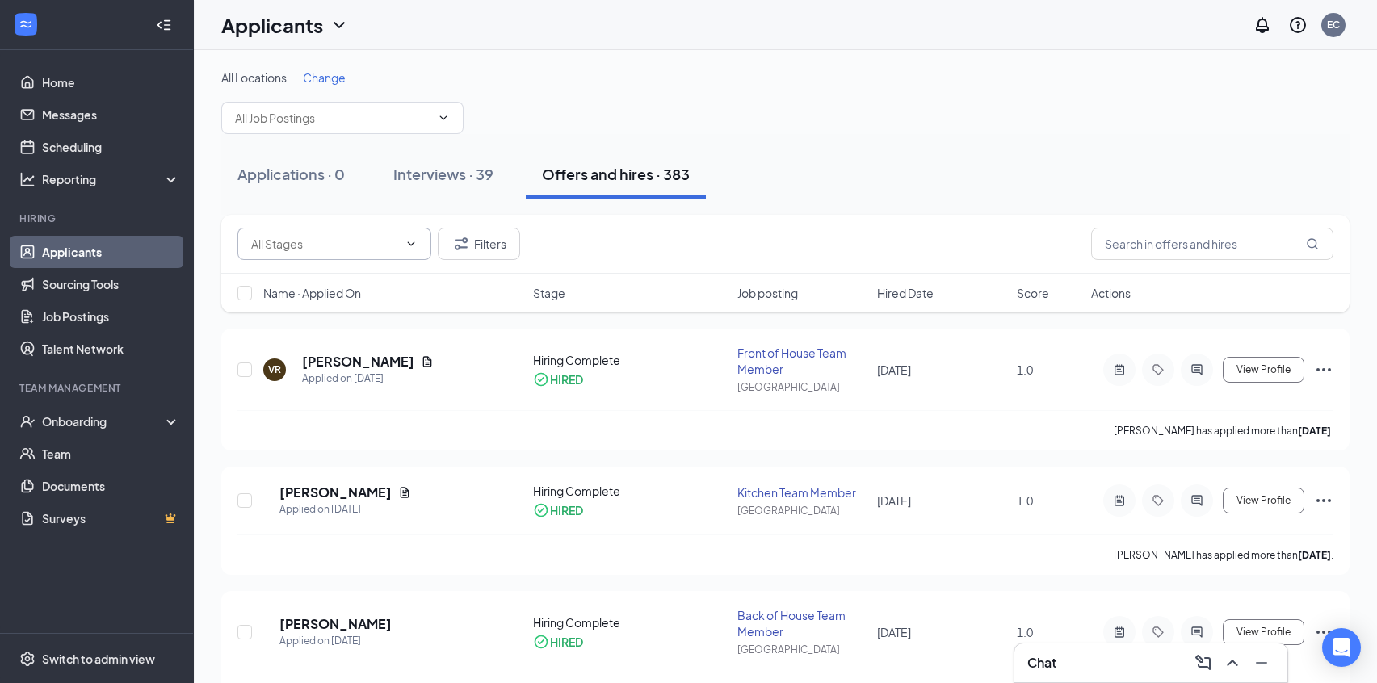
click at [360, 253] on span at bounding box center [334, 244] width 194 height 32
click at [343, 245] on input "text" at bounding box center [324, 244] width 147 height 18
click at [324, 309] on div "Offer Letter (2)" at bounding box center [290, 300] width 78 height 18
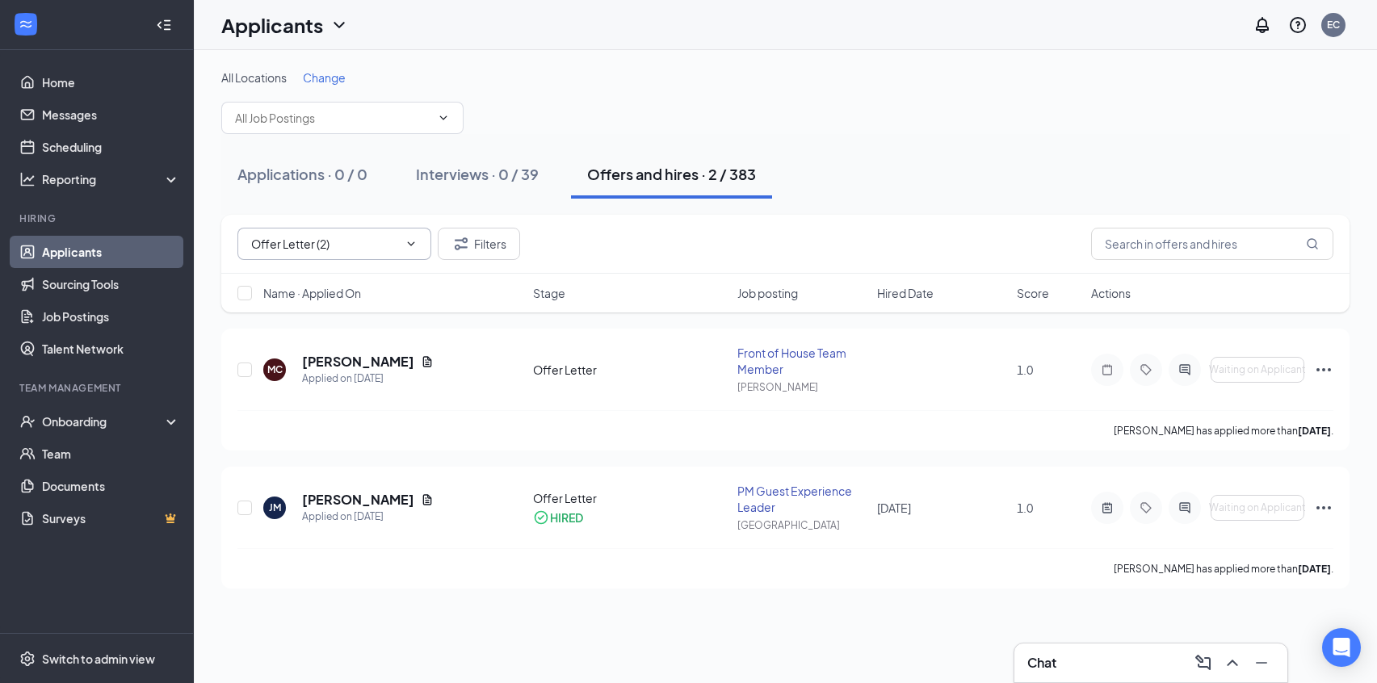
click at [359, 249] on input "Offer Letter (2)" at bounding box center [323, 244] width 144 height 18
click at [310, 274] on div "Hiring Complete (382)" at bounding box center [308, 265] width 115 height 18
type input "Hiring Complete (382)"
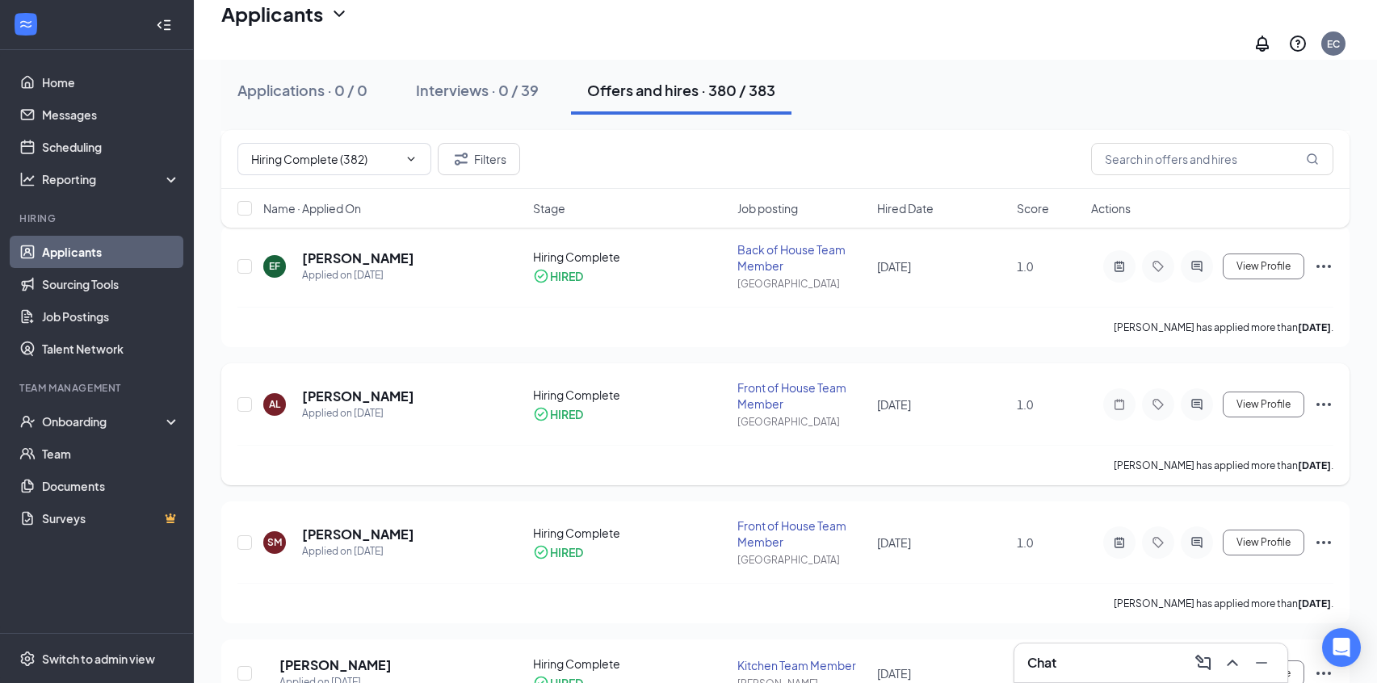
scroll to position [540, 0]
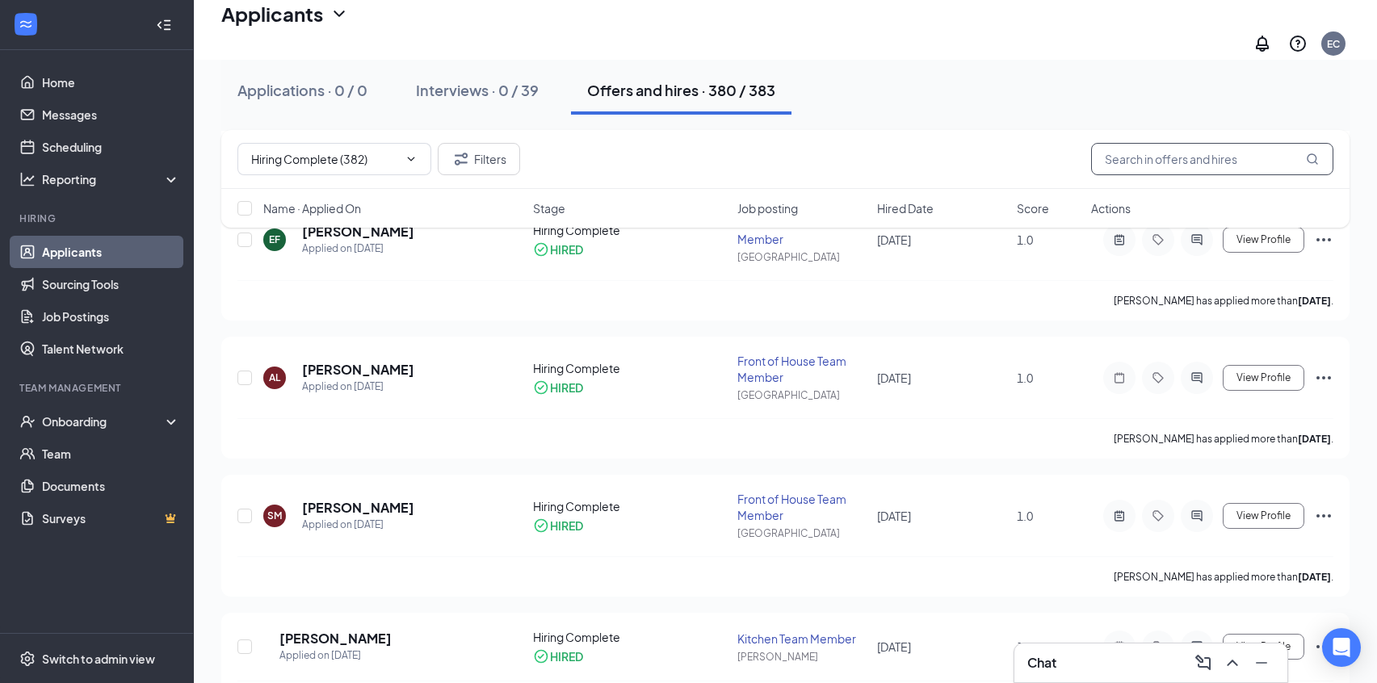
click at [1134, 143] on input "text" at bounding box center [1212, 159] width 242 height 32
click at [462, 83] on div "Interviews · 0 / 39" at bounding box center [477, 90] width 123 height 20
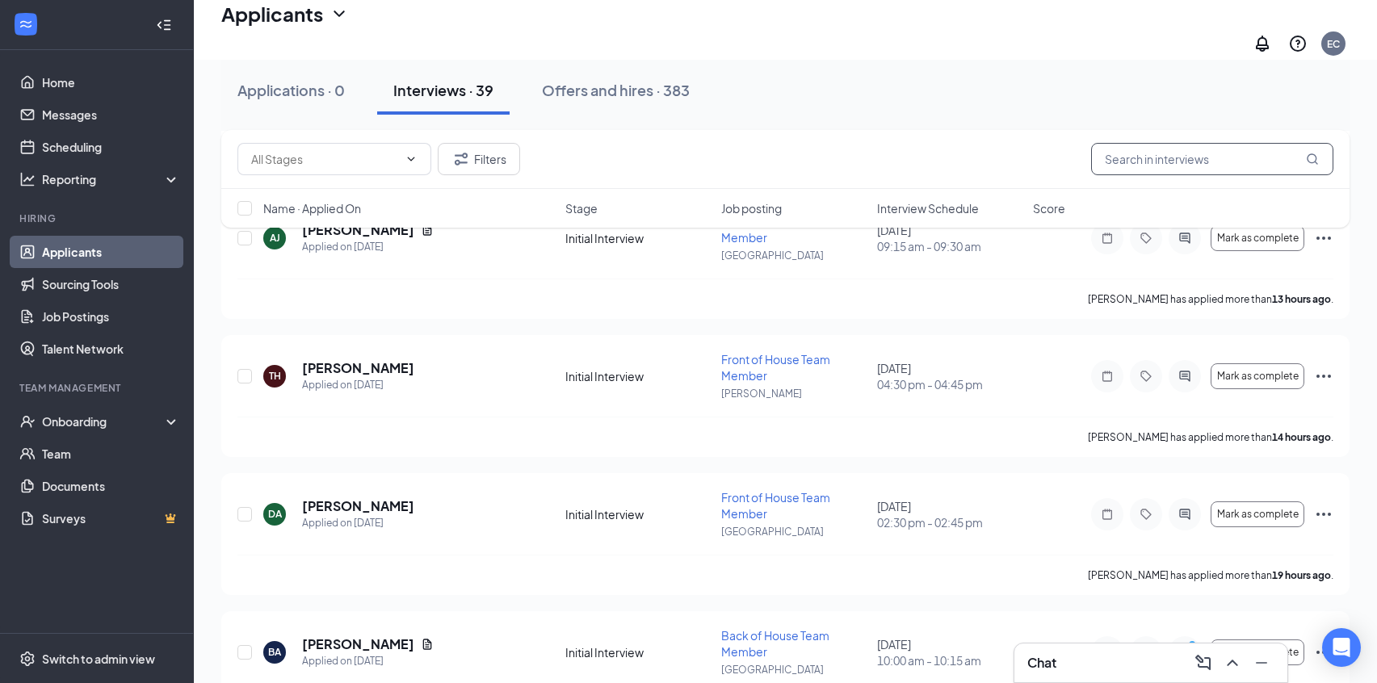
click at [1166, 157] on input "text" at bounding box center [1212, 159] width 242 height 32
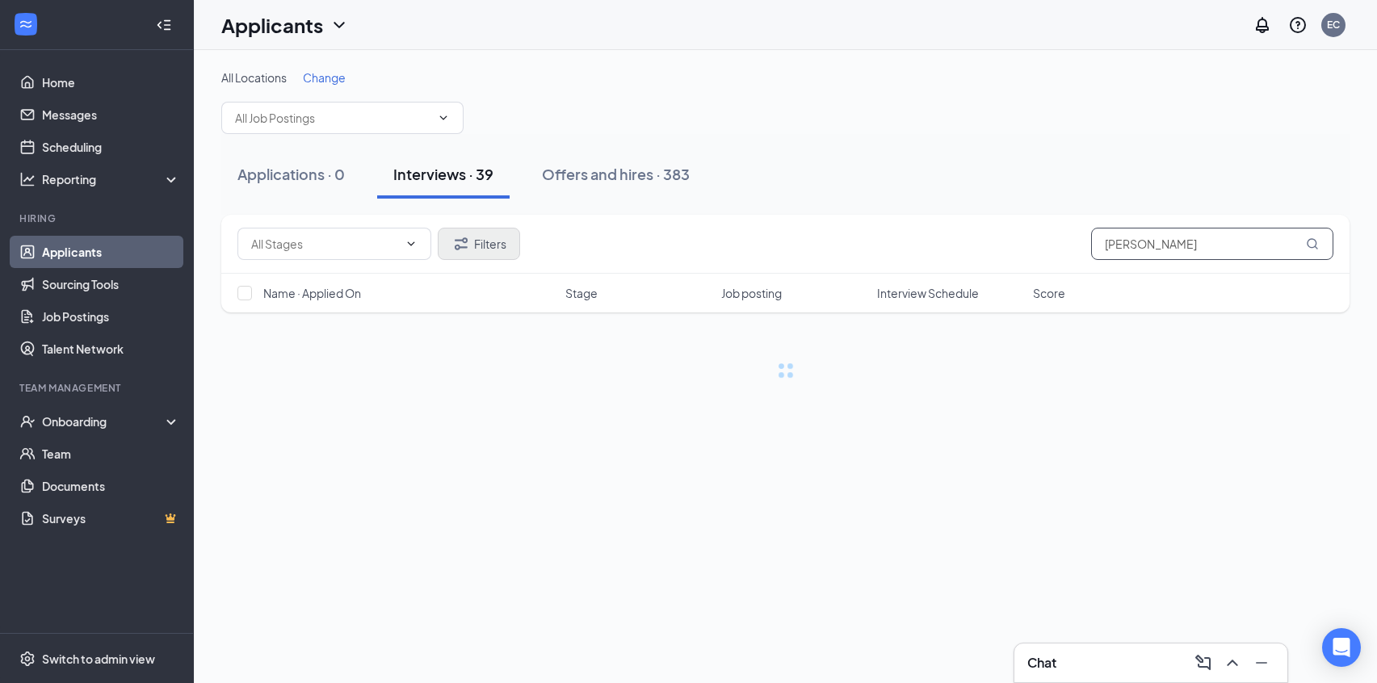
type input "Chandler"
click at [492, 237] on button "Filters" at bounding box center [479, 244] width 82 height 32
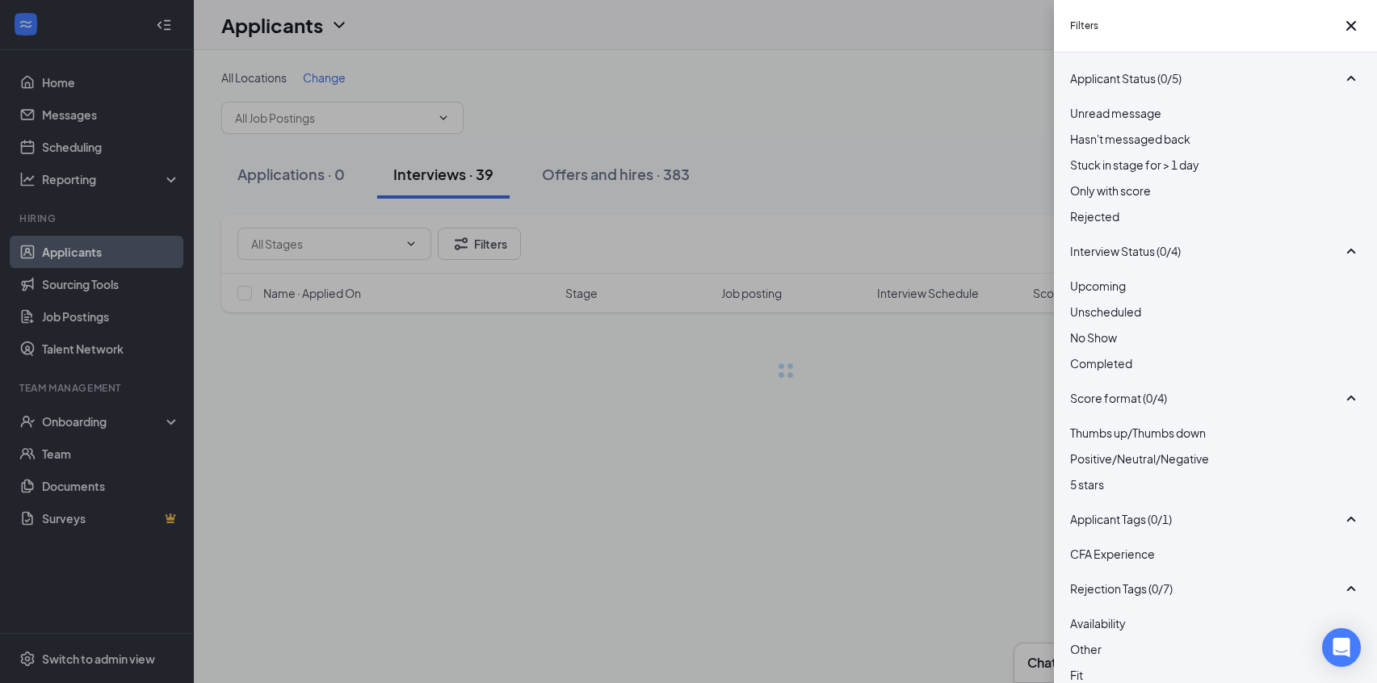
click at [1083, 207] on div at bounding box center [1215, 207] width 291 height 0
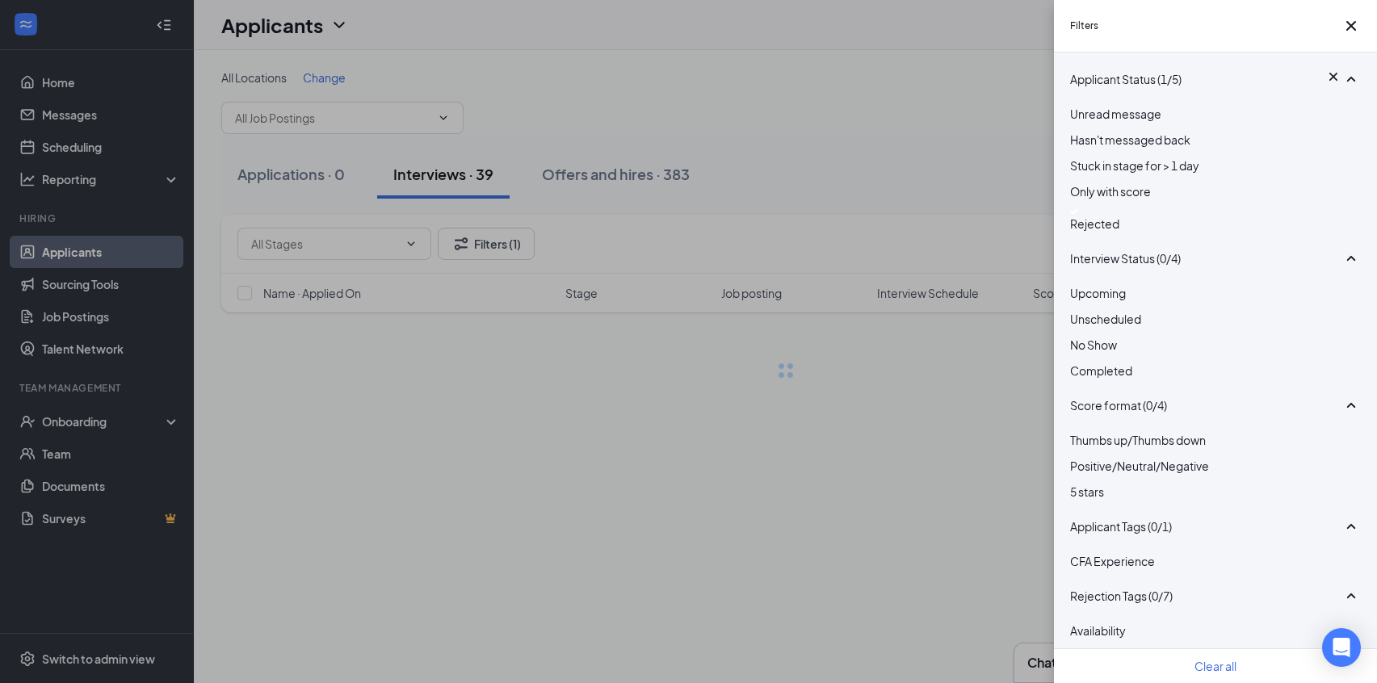
click at [880, 164] on div "Filters Applicant Status (1/5) Unread message Hasn't messaged back Stuck in sta…" at bounding box center [688, 341] width 1377 height 683
click at [1166, 36] on icon "Cross" at bounding box center [1350, 25] width 19 height 19
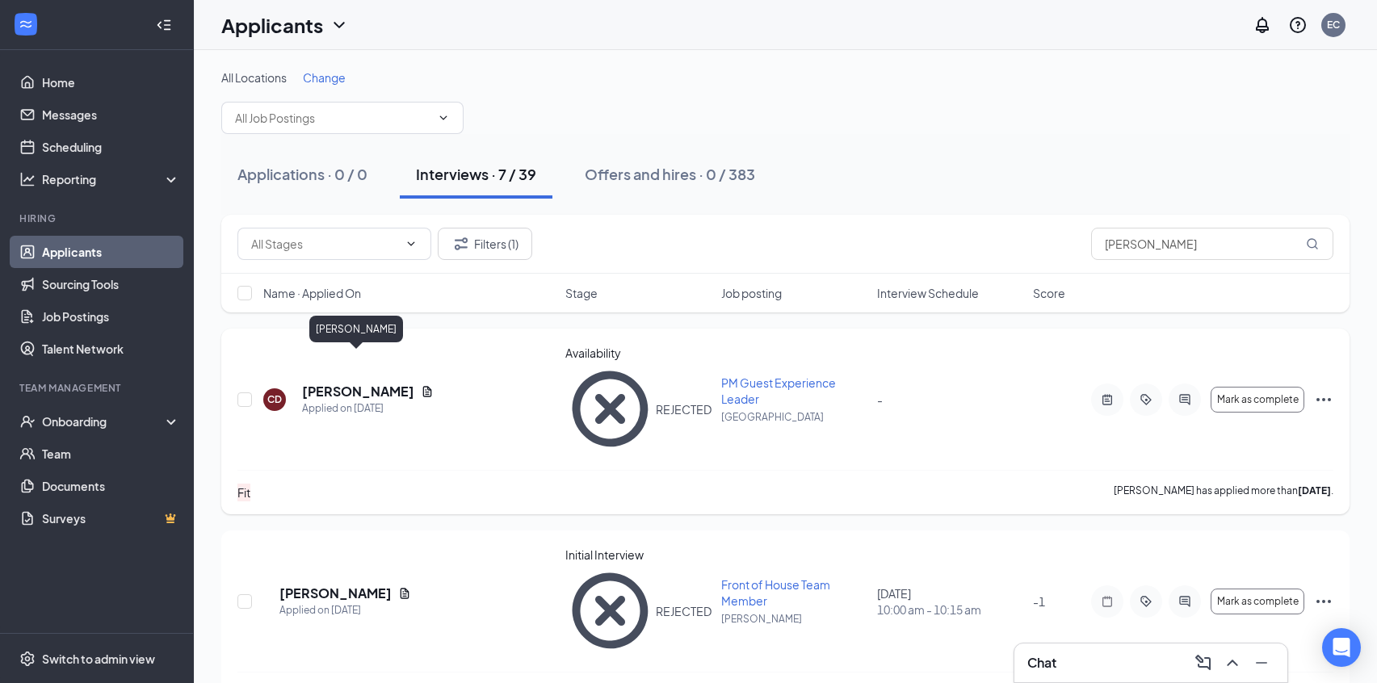
click at [371, 383] on h5 "Chandler Ducker" at bounding box center [358, 392] width 112 height 18
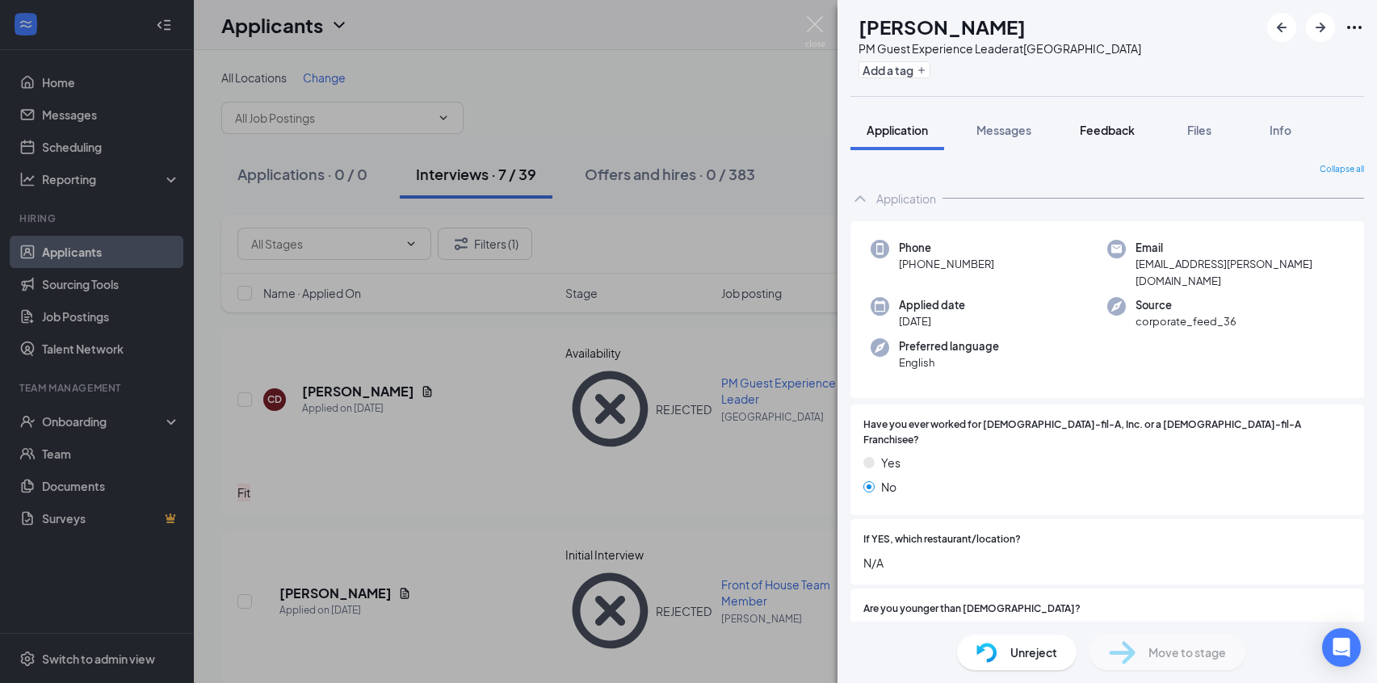
click at [1110, 143] on button "Feedback" at bounding box center [1106, 130] width 87 height 40
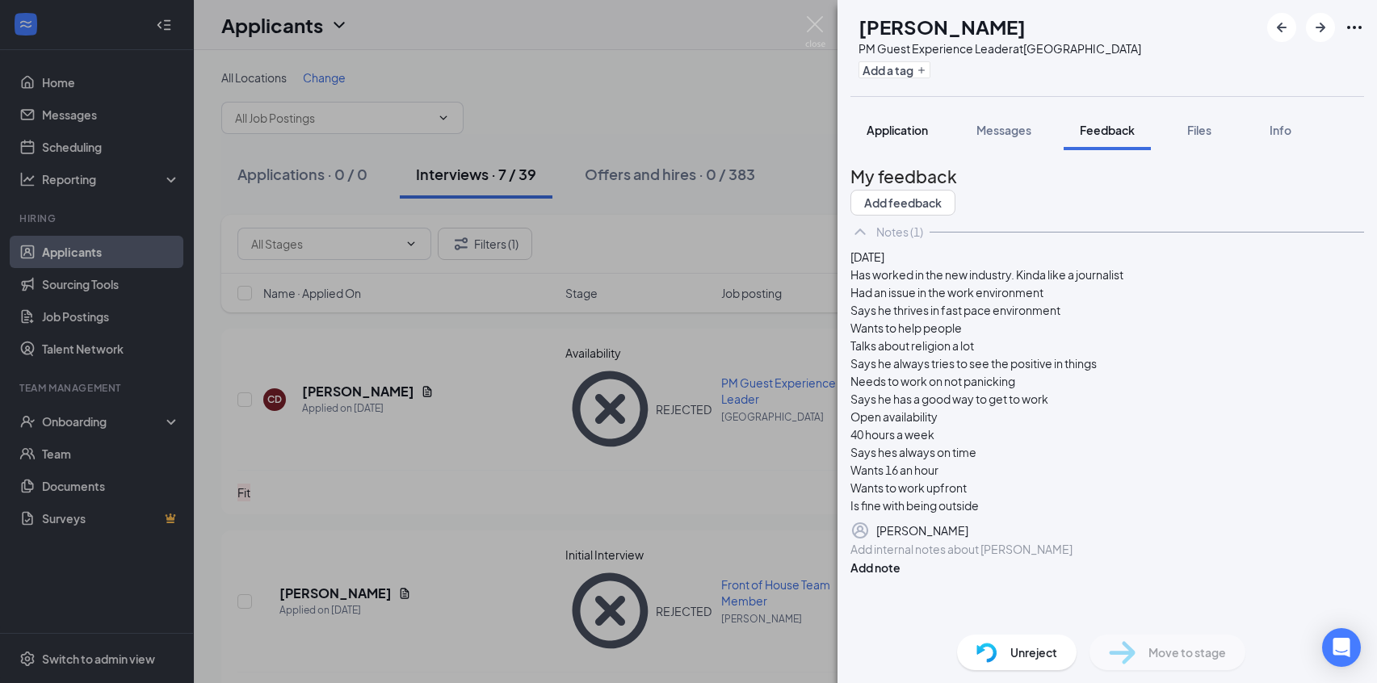
click at [899, 126] on span "Application" at bounding box center [896, 130] width 61 height 15
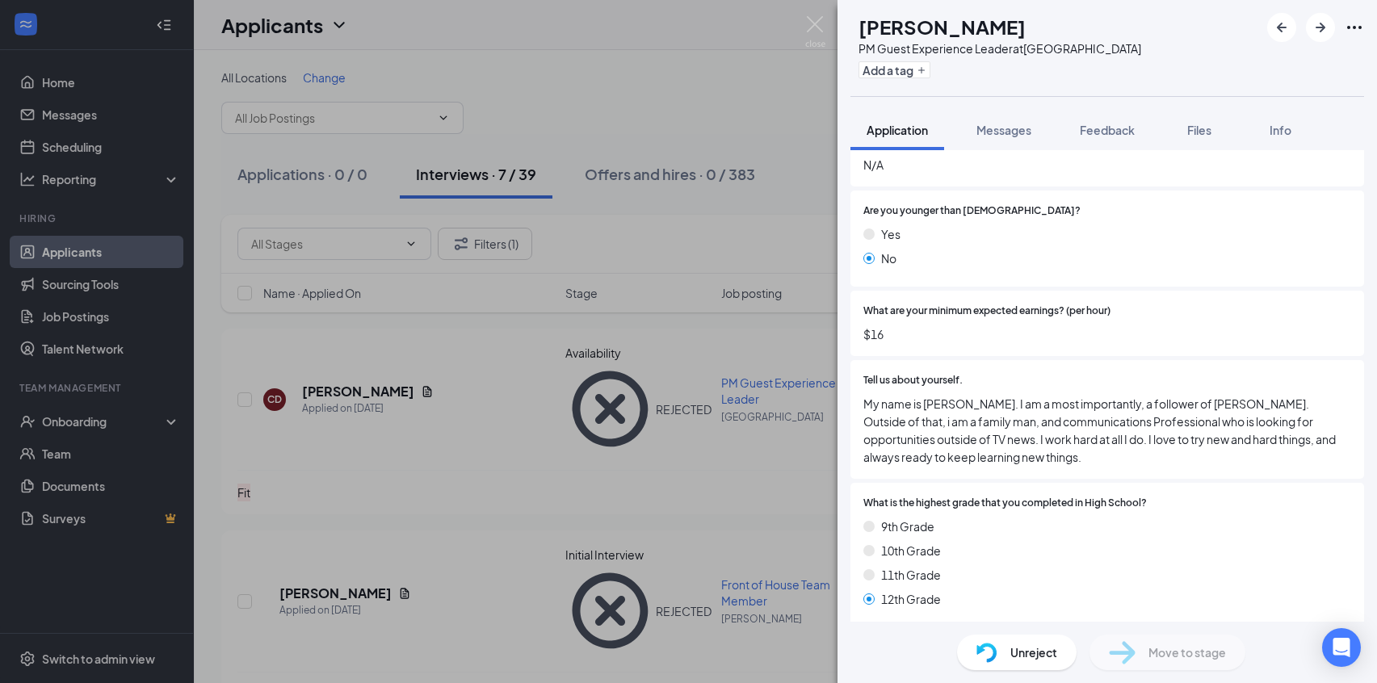
scroll to position [404, 0]
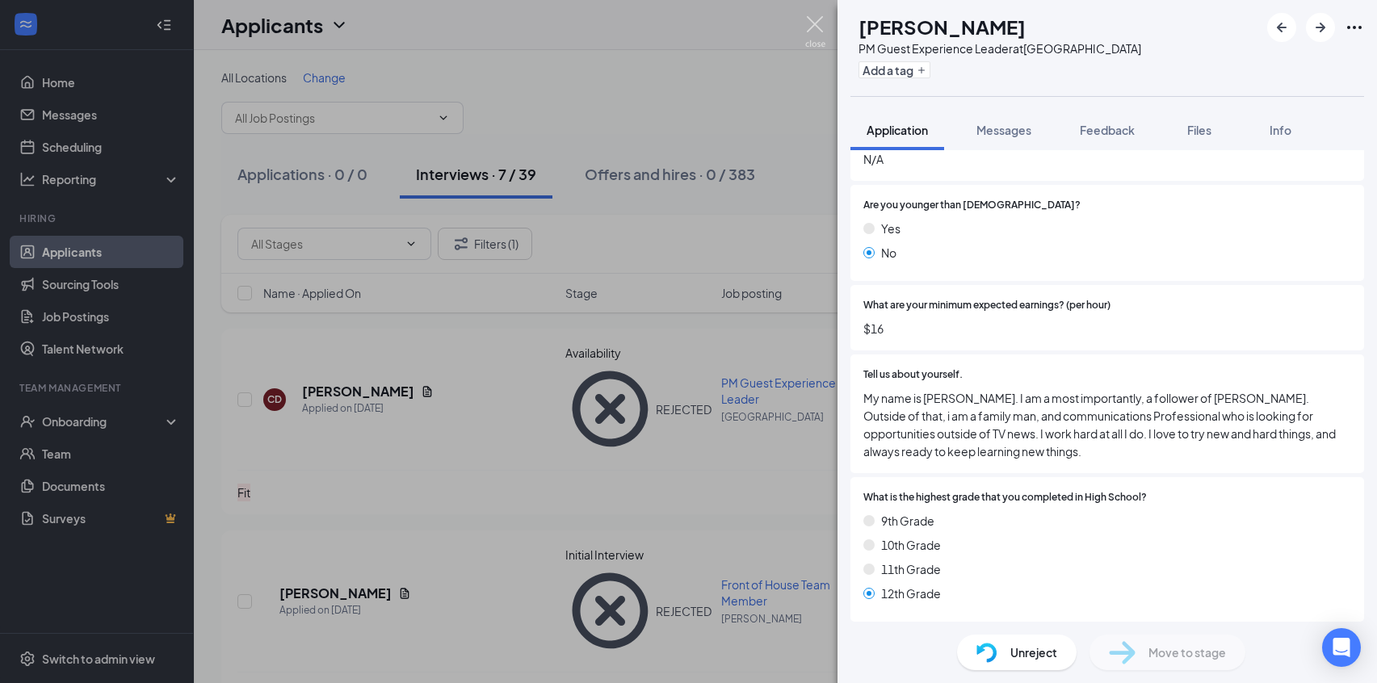
click at [815, 28] on img at bounding box center [815, 31] width 20 height 31
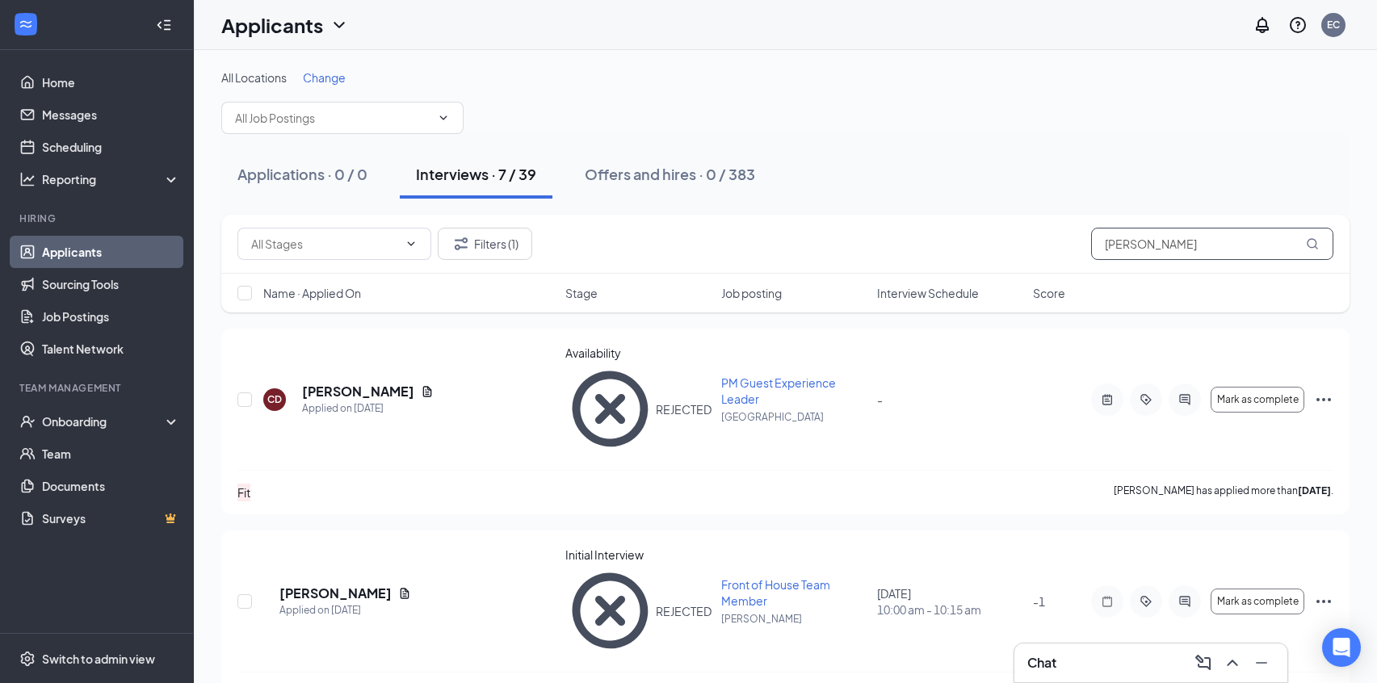
drag, startPoint x: 1167, startPoint y: 242, endPoint x: 822, endPoint y: 228, distance: 345.0
click at [822, 228] on div "Filters (1) Chandler" at bounding box center [785, 244] width 1096 height 32
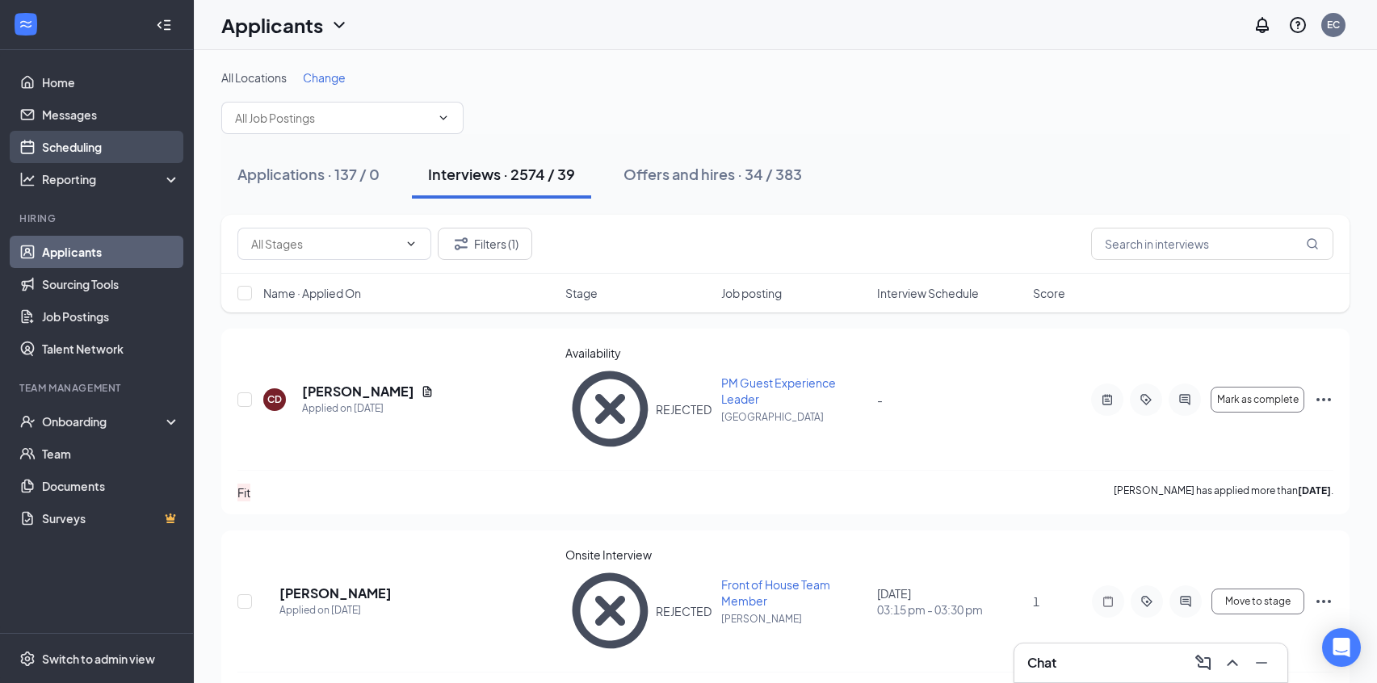
click at [60, 153] on link "Scheduling" at bounding box center [111, 147] width 138 height 32
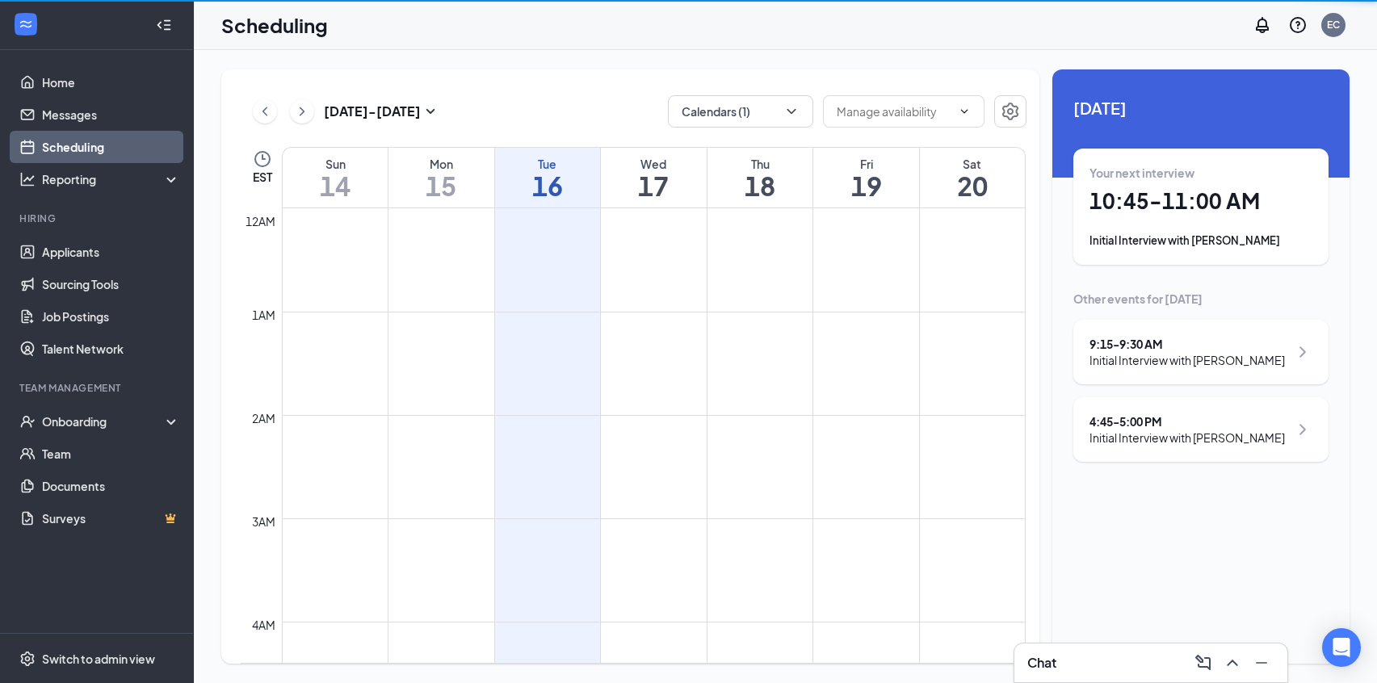
scroll to position [794, 0]
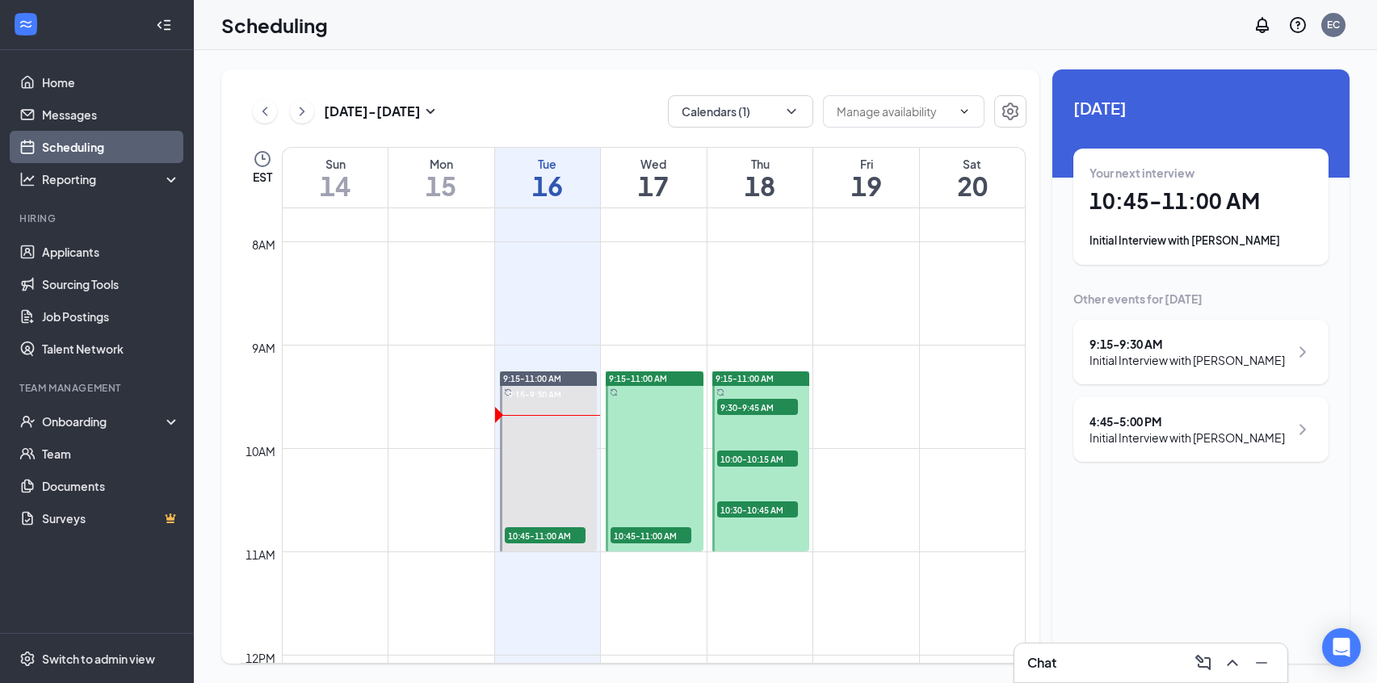
click at [1166, 350] on div "9:15 - 9:30 AM" at bounding box center [1186, 344] width 195 height 16
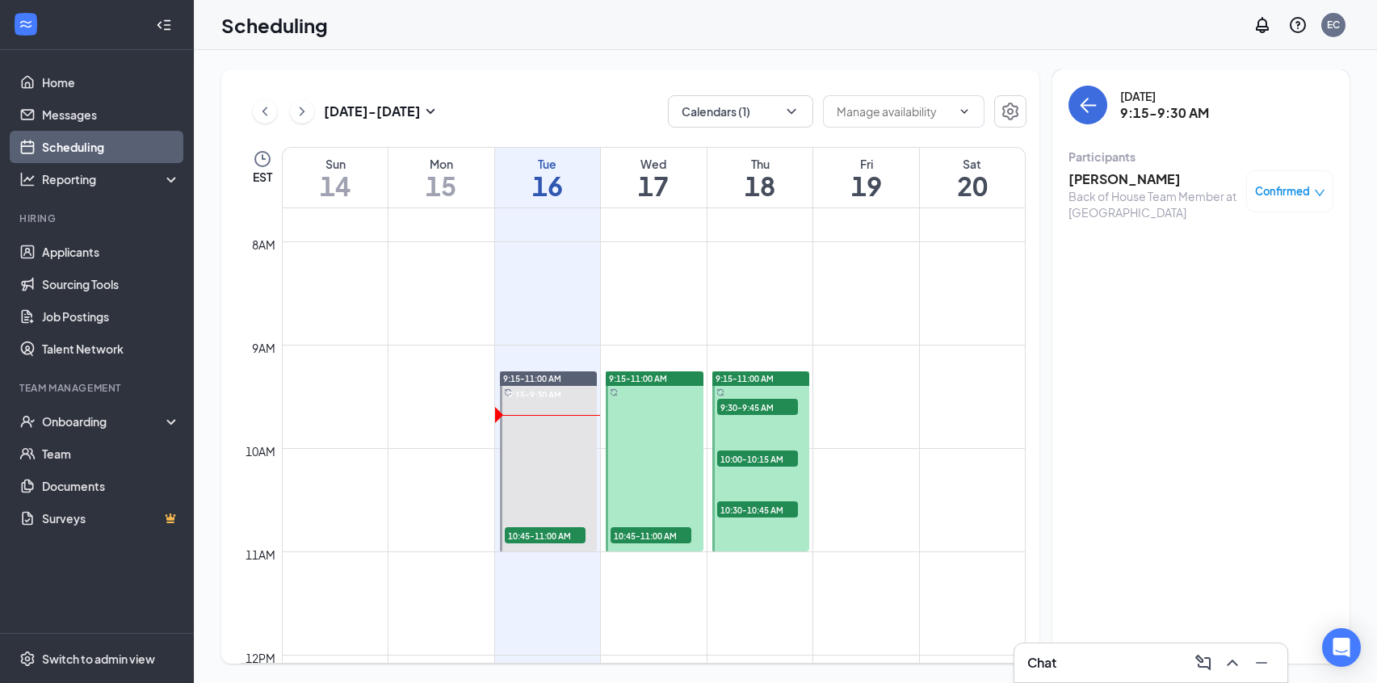
click at [1121, 172] on h3 "[PERSON_NAME]" at bounding box center [1153, 179] width 170 height 18
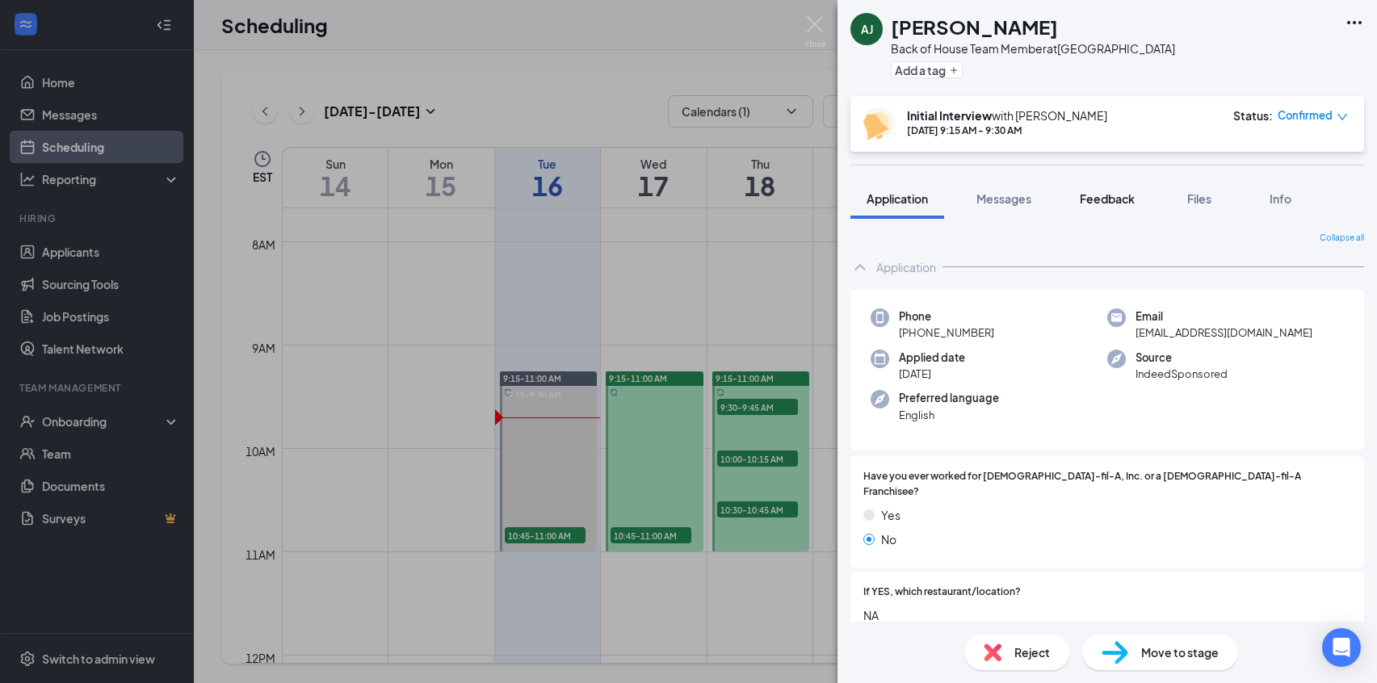
click at [1096, 203] on span "Feedback" at bounding box center [1106, 198] width 55 height 15
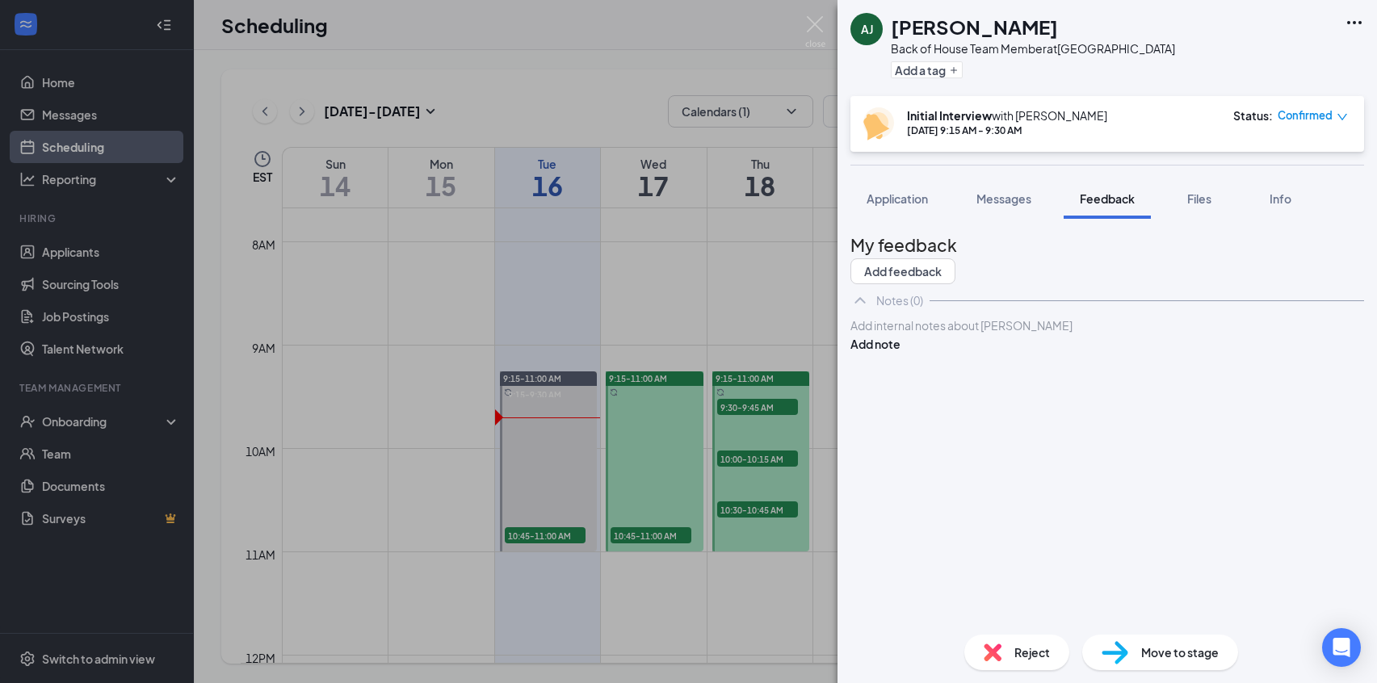
click at [1050, 334] on div at bounding box center [1107, 325] width 512 height 17
click at [1166, 353] on div "NO SHOW Add note" at bounding box center [1106, 334] width 513 height 36
click at [900, 353] on button "Add note" at bounding box center [875, 344] width 50 height 18
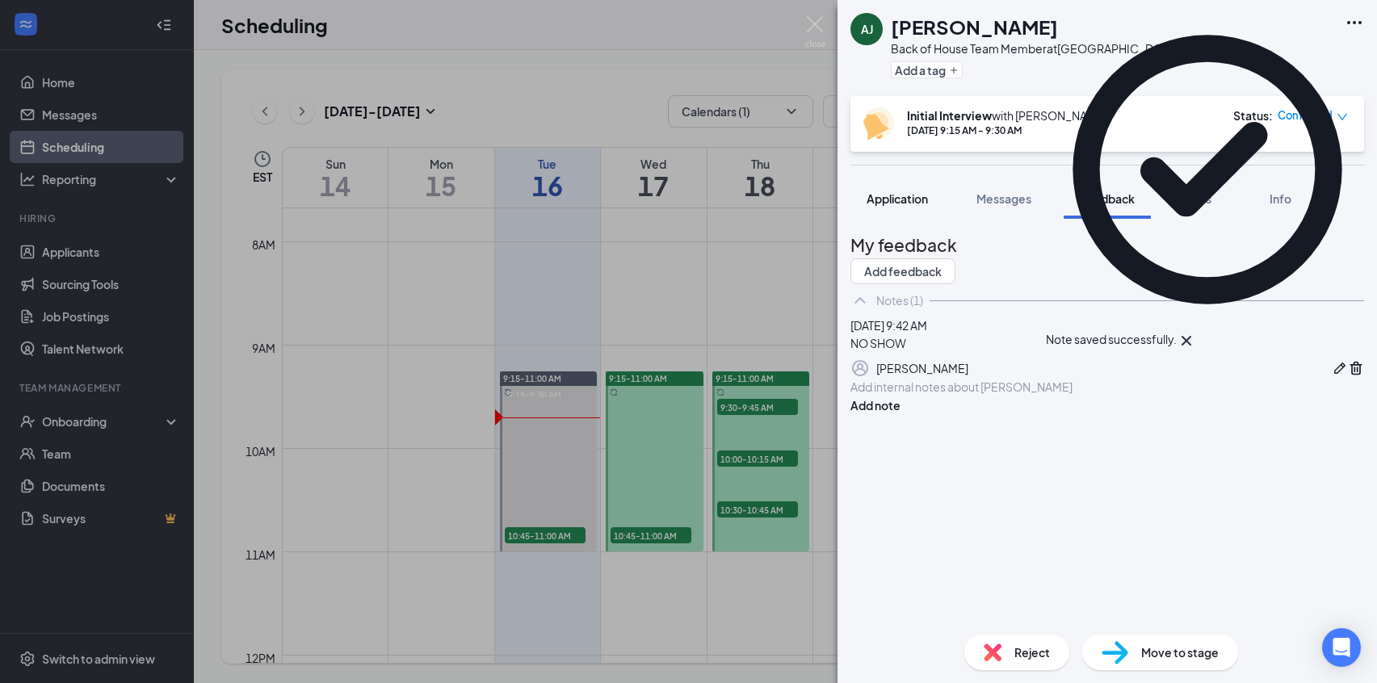
click at [907, 195] on span "Application" at bounding box center [896, 198] width 61 height 15
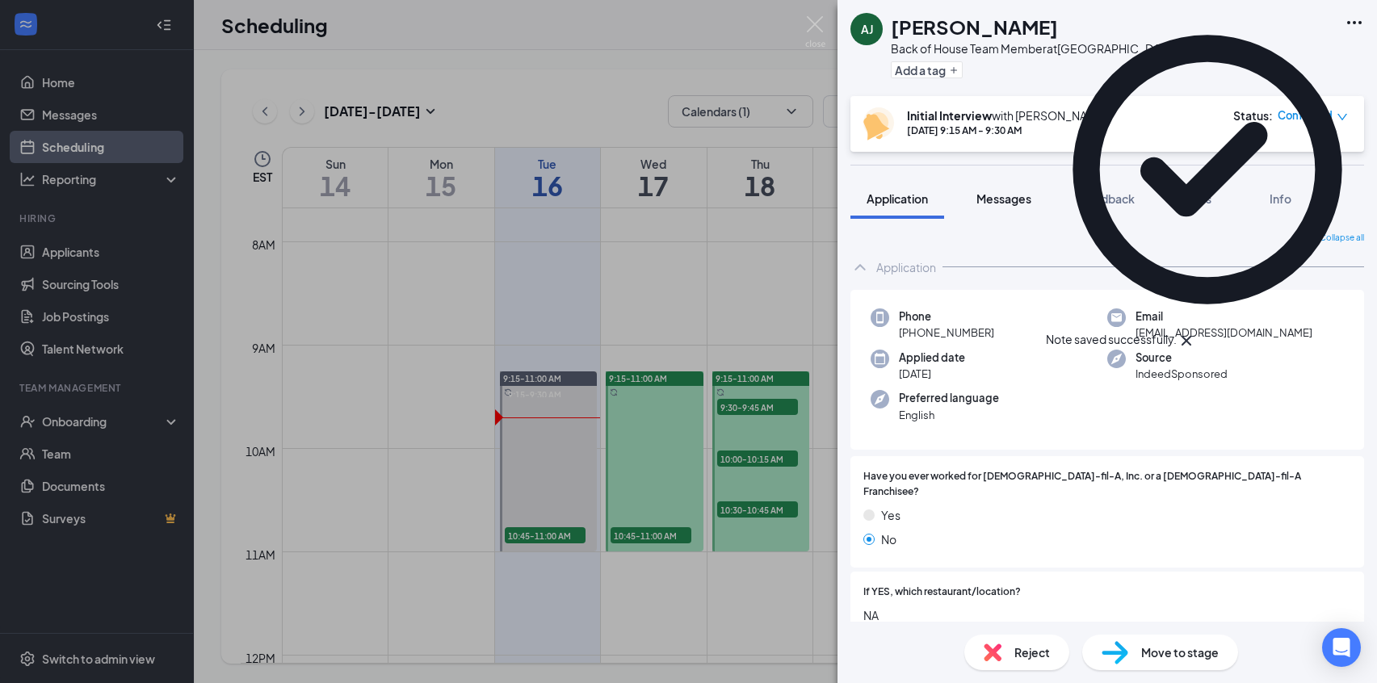
click at [1004, 178] on button "Messages" at bounding box center [1003, 198] width 87 height 40
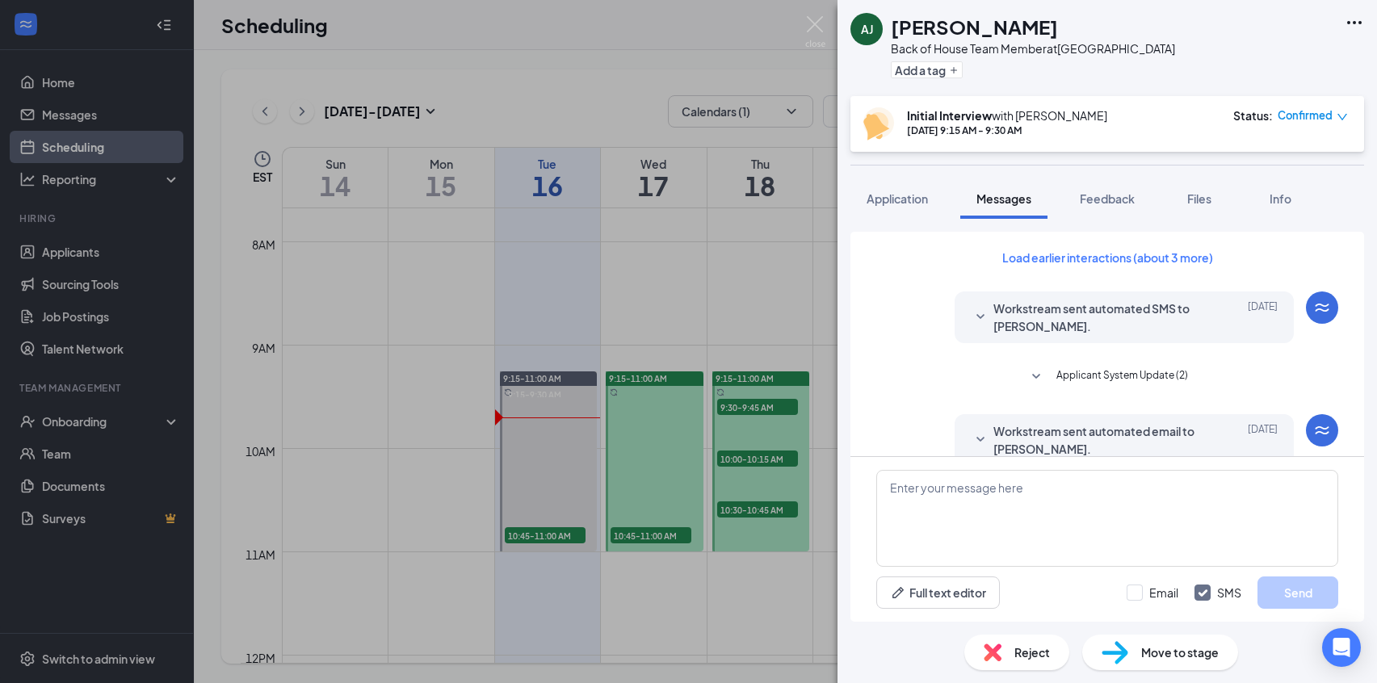
click at [1166, 114] on div "Confirmed" at bounding box center [1312, 115] width 70 height 16
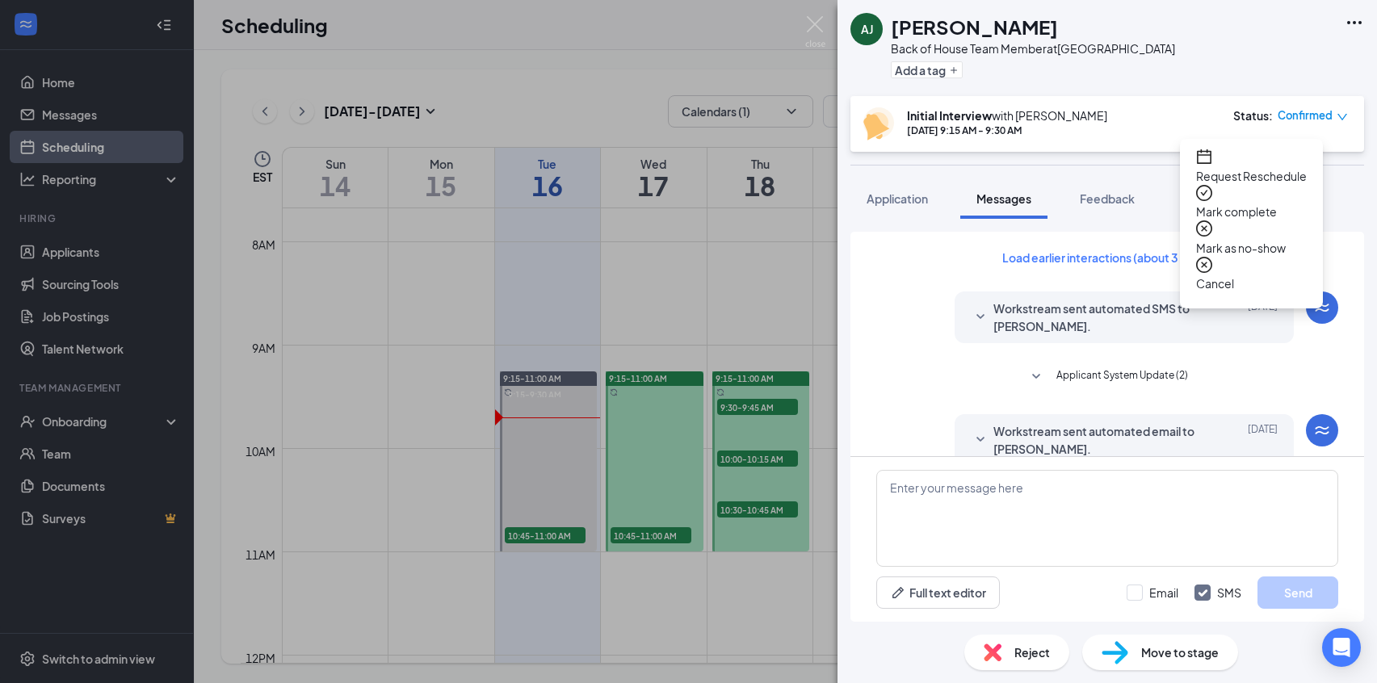
click at [1166, 167] on span "Request Reschedule" at bounding box center [1251, 176] width 111 height 18
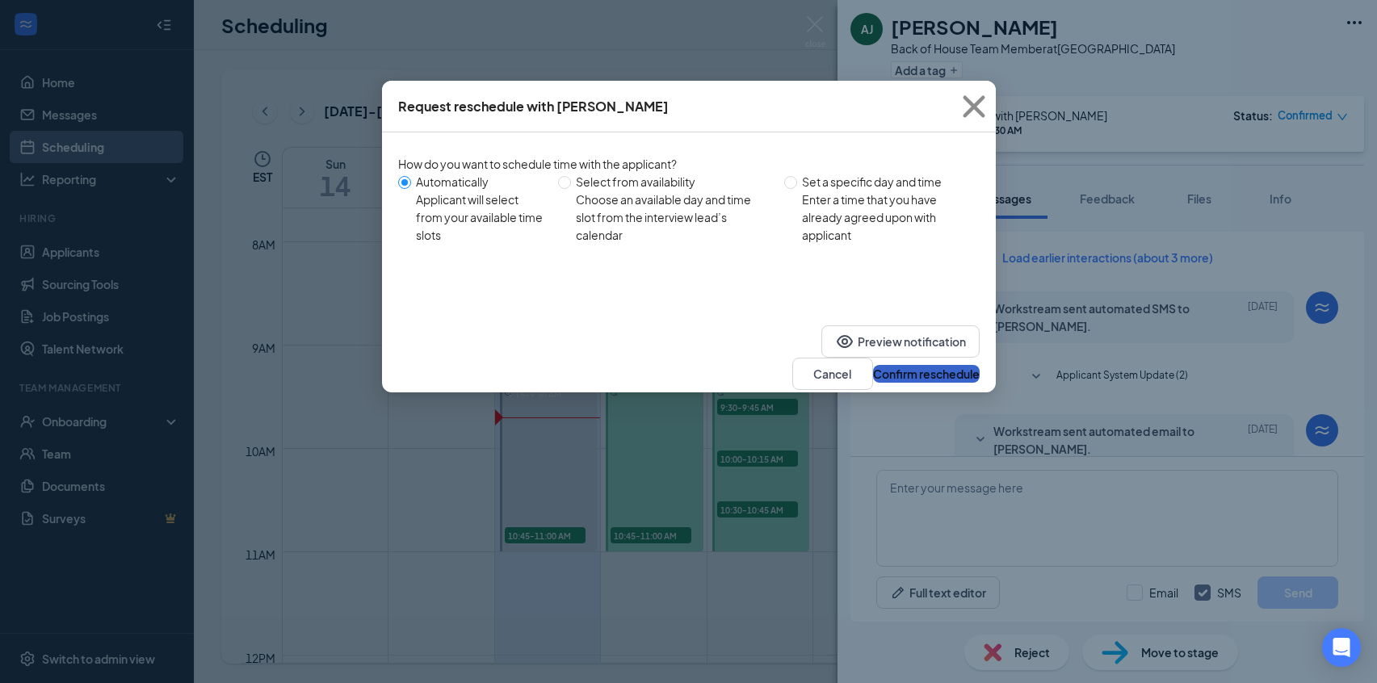
click at [882, 365] on button "Confirm reschedule" at bounding box center [926, 374] width 107 height 18
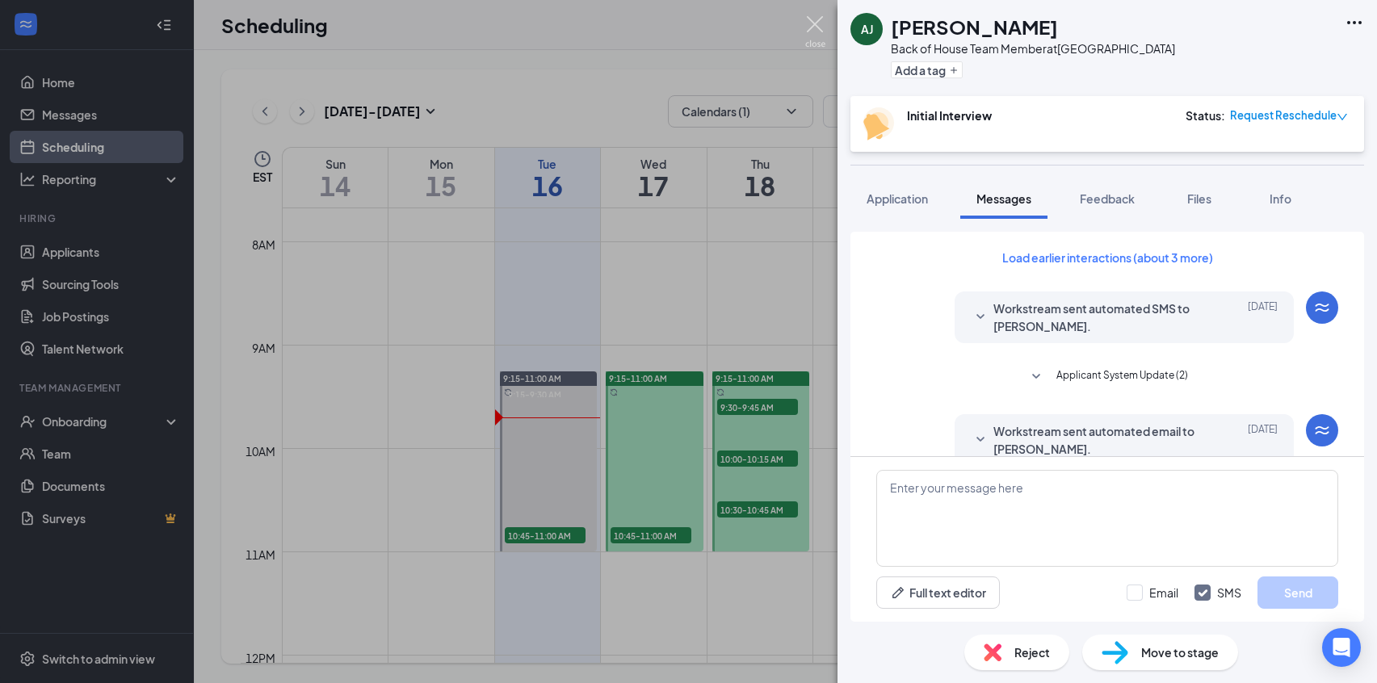
click at [813, 24] on img at bounding box center [815, 31] width 20 height 31
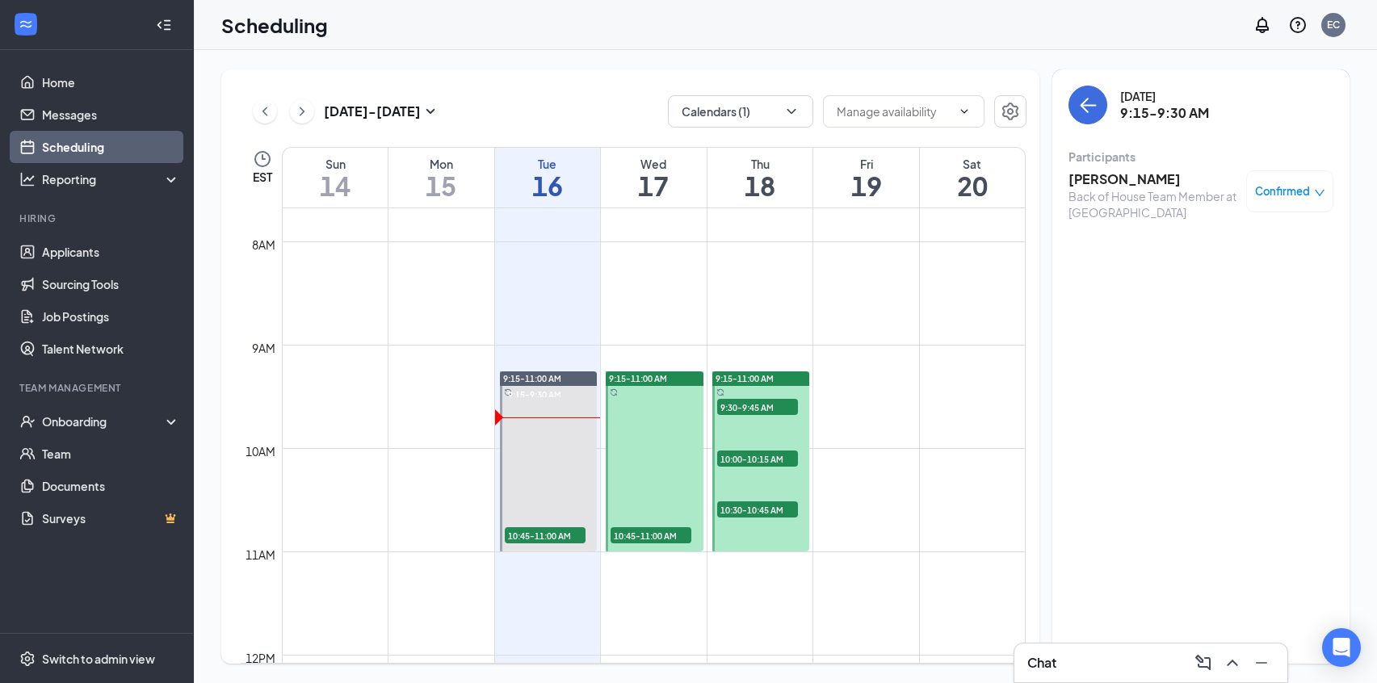
click at [1109, 103] on div "Tuesday, Sep 16 9:15-9:30 AM" at bounding box center [1200, 105] width 265 height 39
click at [1093, 106] on icon "ArrowLeft" at bounding box center [1088, 106] width 15 height 2
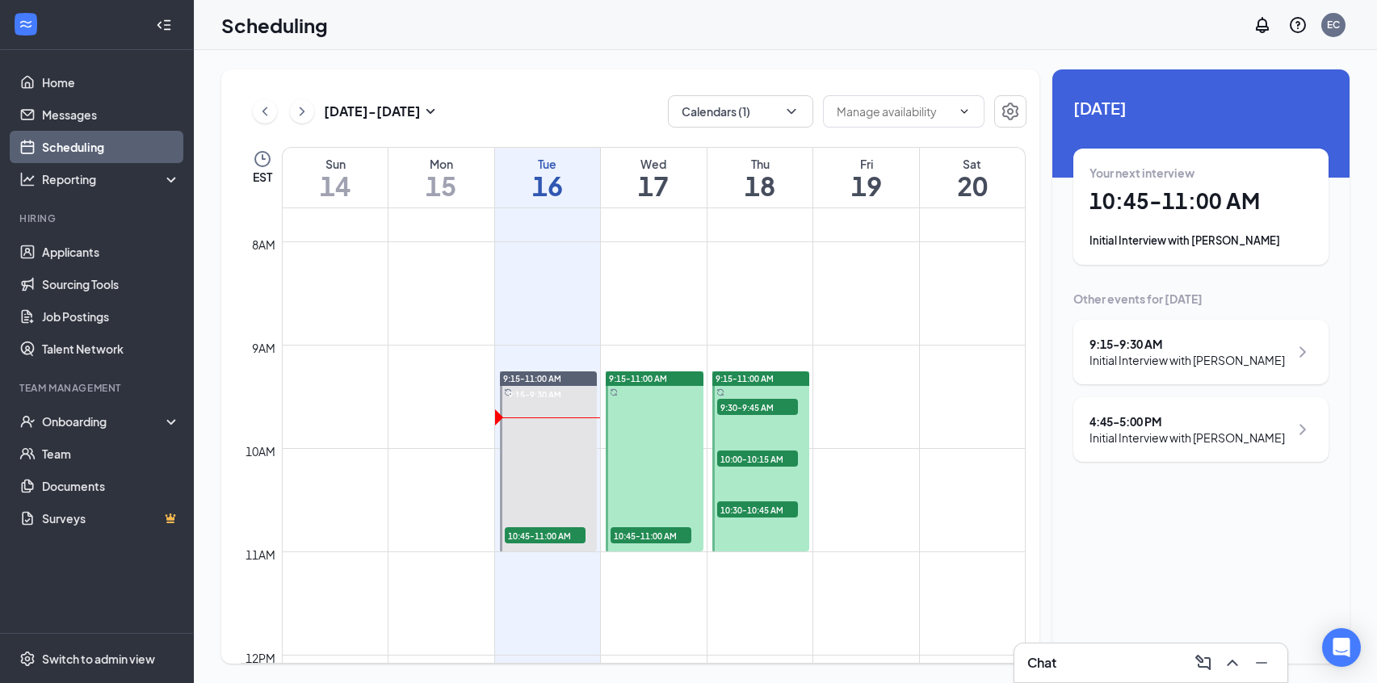
click at [1166, 227] on div "Your next interview 10:45 - 11:00 AM Initial Interview with Derrick Gaint" at bounding box center [1200, 207] width 223 height 84
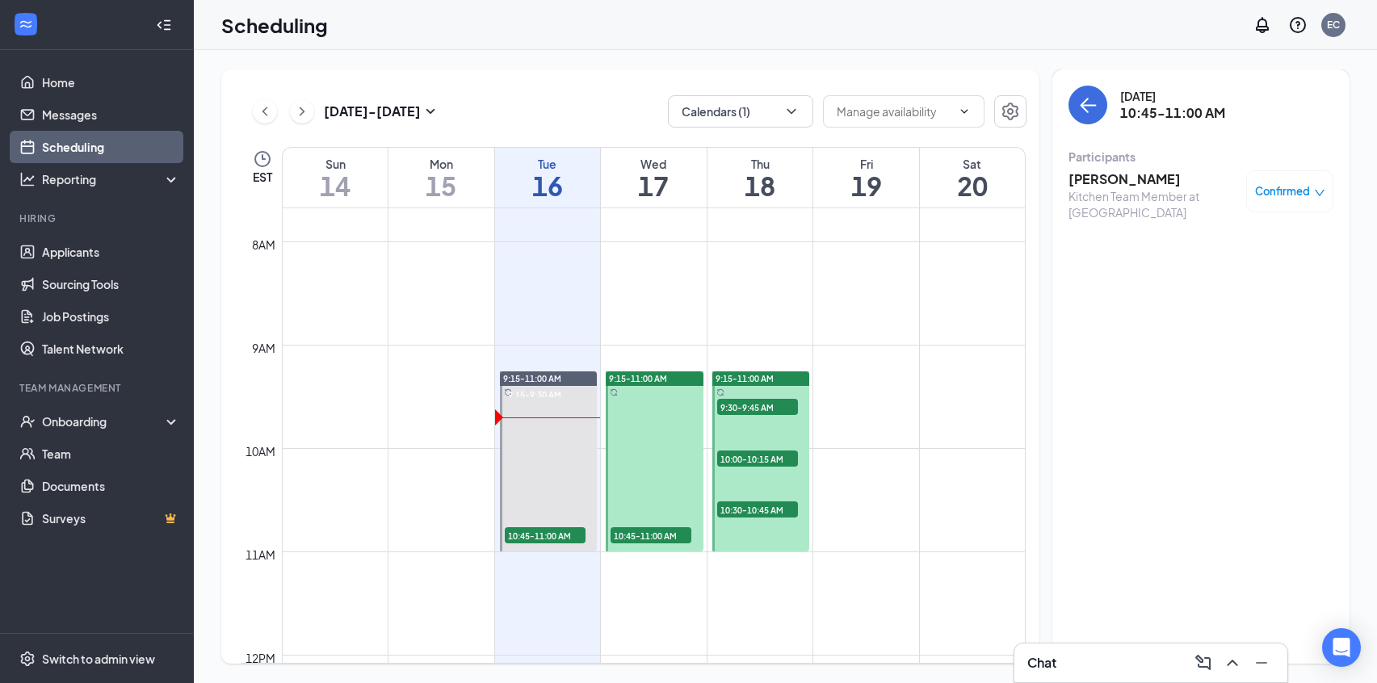
click at [1086, 182] on h3 "Derrick Gaint" at bounding box center [1153, 179] width 170 height 18
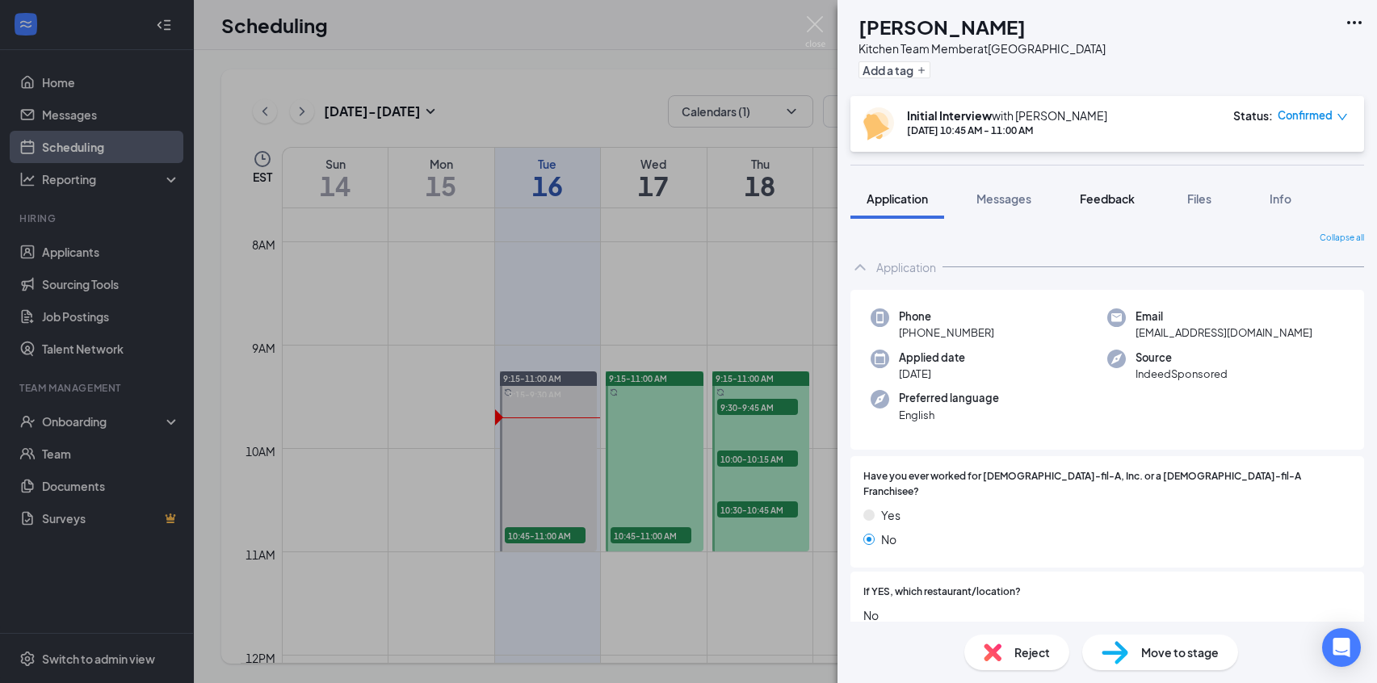
click at [1100, 199] on span "Feedback" at bounding box center [1106, 198] width 55 height 15
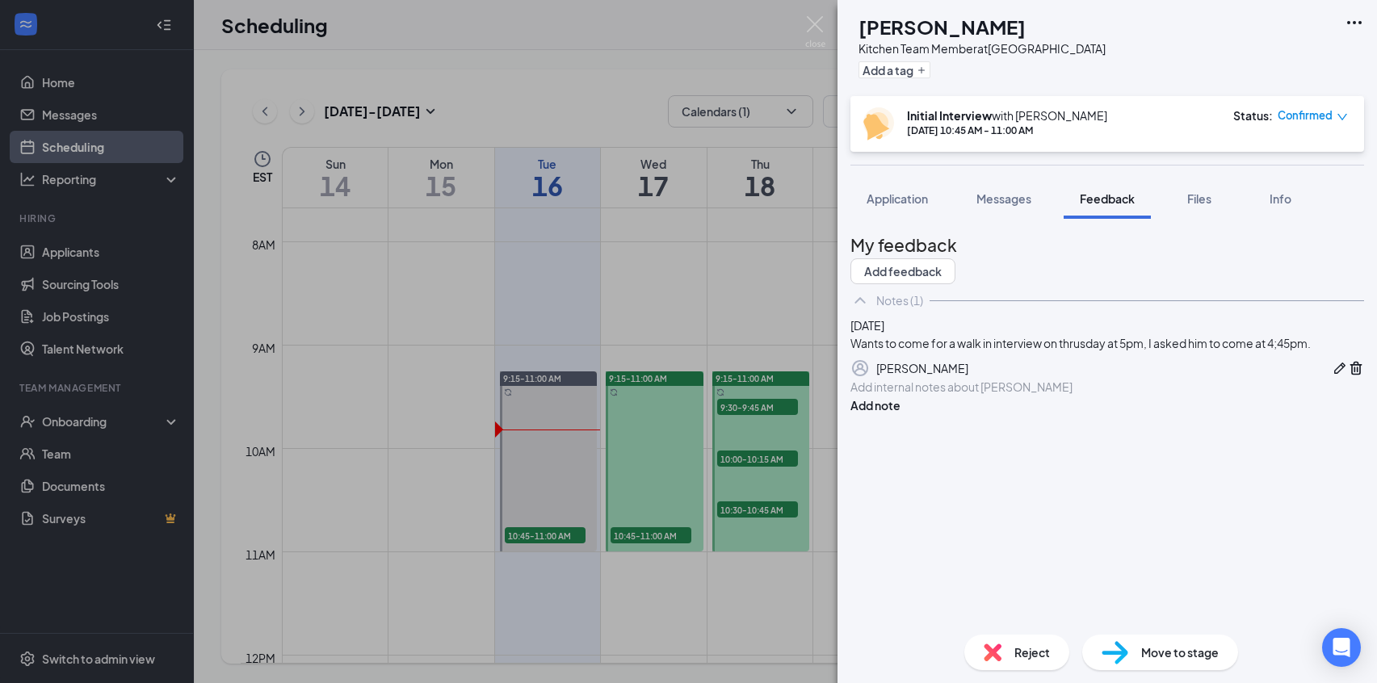
click at [825, 28] on div "DG Derrick Gaint Kitchen Team Member at Powdersville Add a tag Initial Intervie…" at bounding box center [688, 341] width 1377 height 683
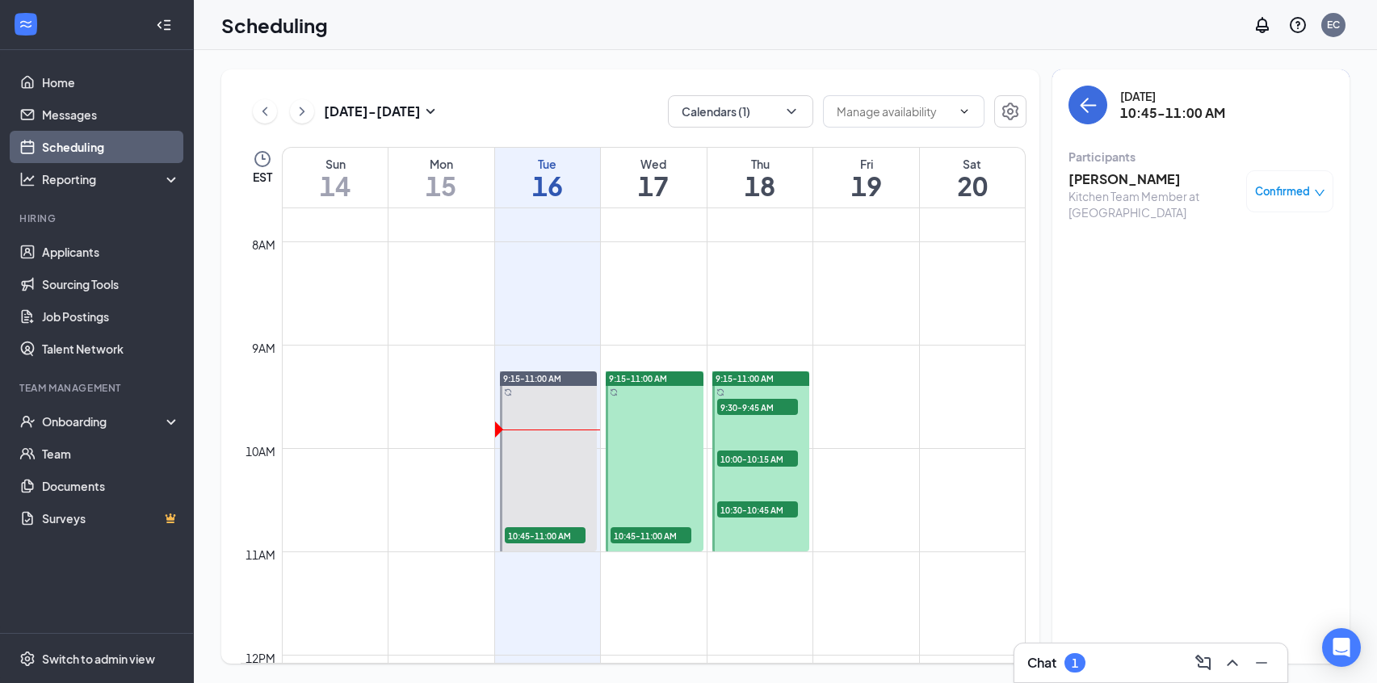
click at [1081, 661] on div "1" at bounding box center [1074, 662] width 21 height 19
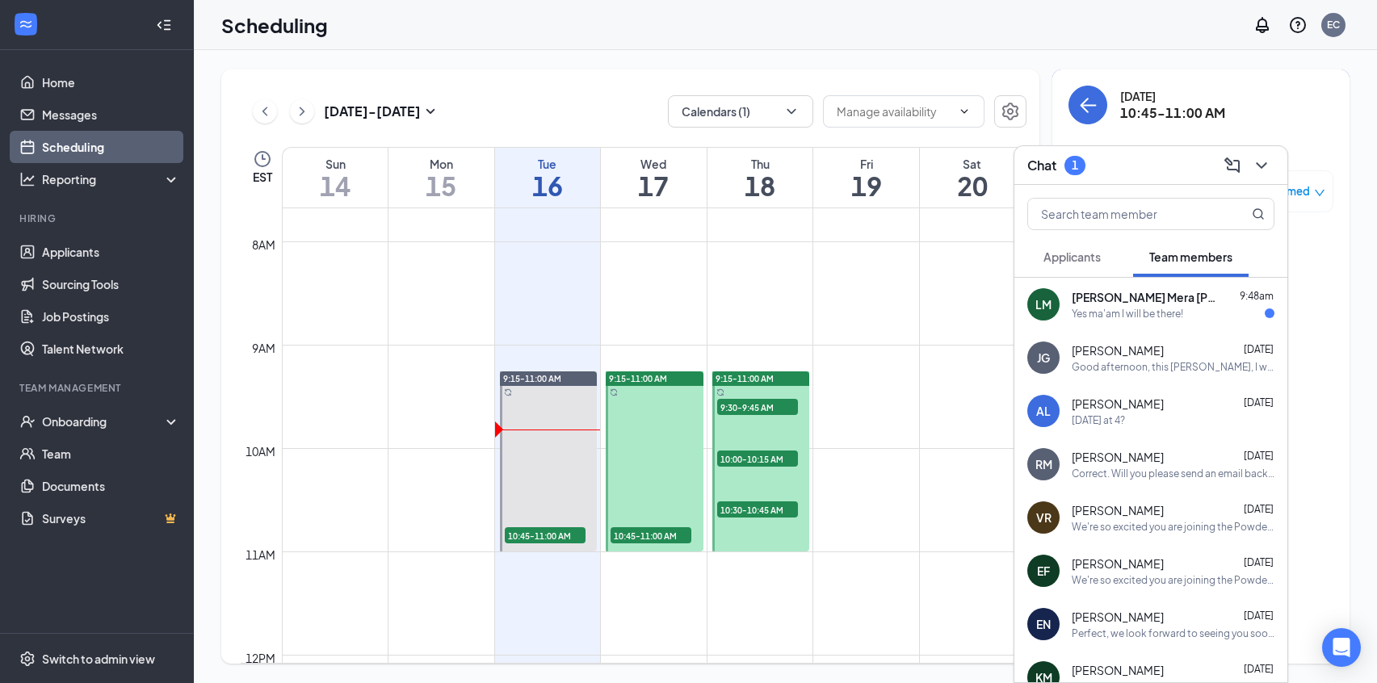
click at [1090, 319] on div "Yes ma'am I will be there!" at bounding box center [1126, 314] width 111 height 14
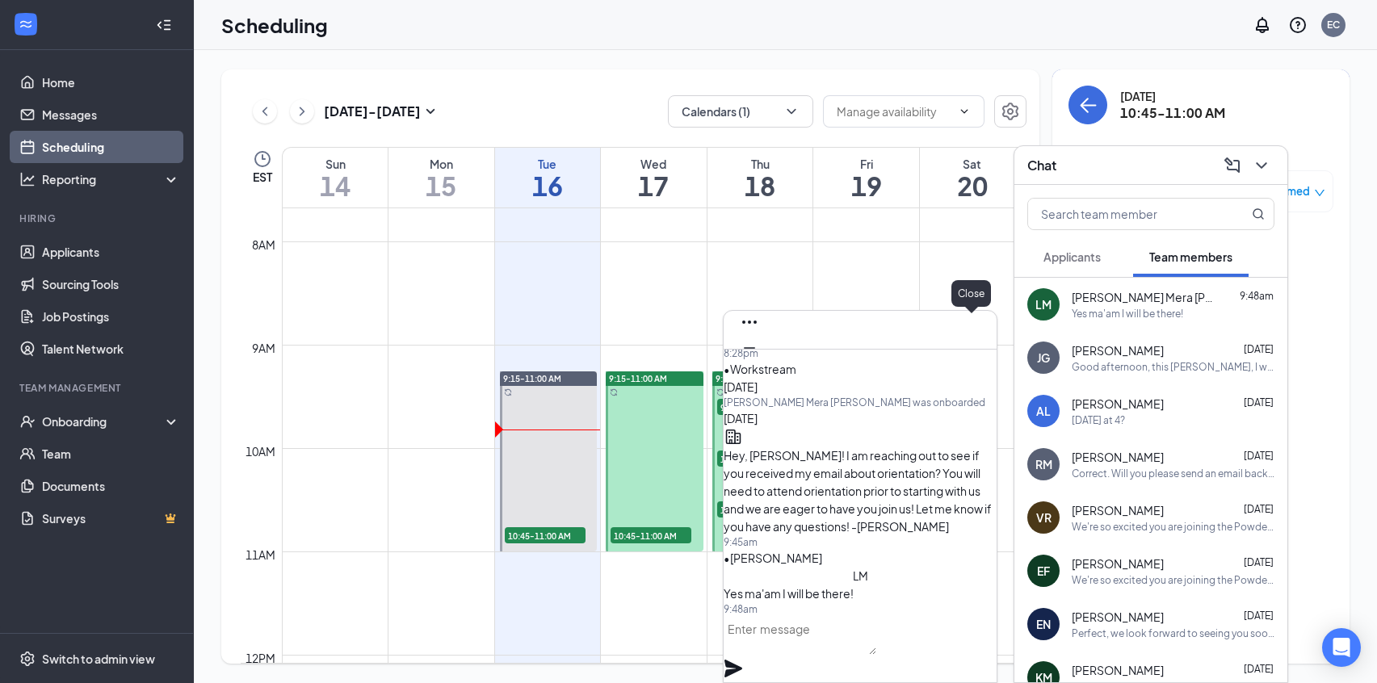
click at [759, 364] on icon "Cross" at bounding box center [749, 373] width 19 height 19
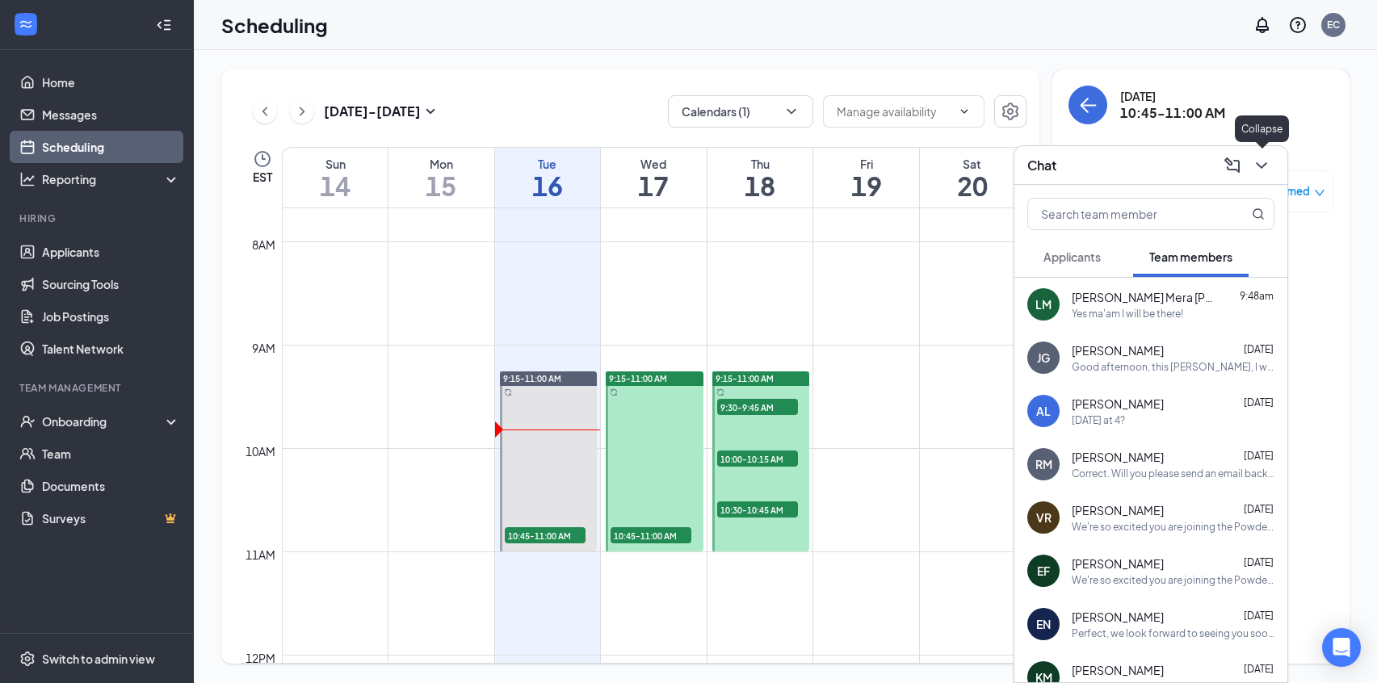
click at [1166, 167] on icon "ChevronDown" at bounding box center [1260, 165] width 10 height 6
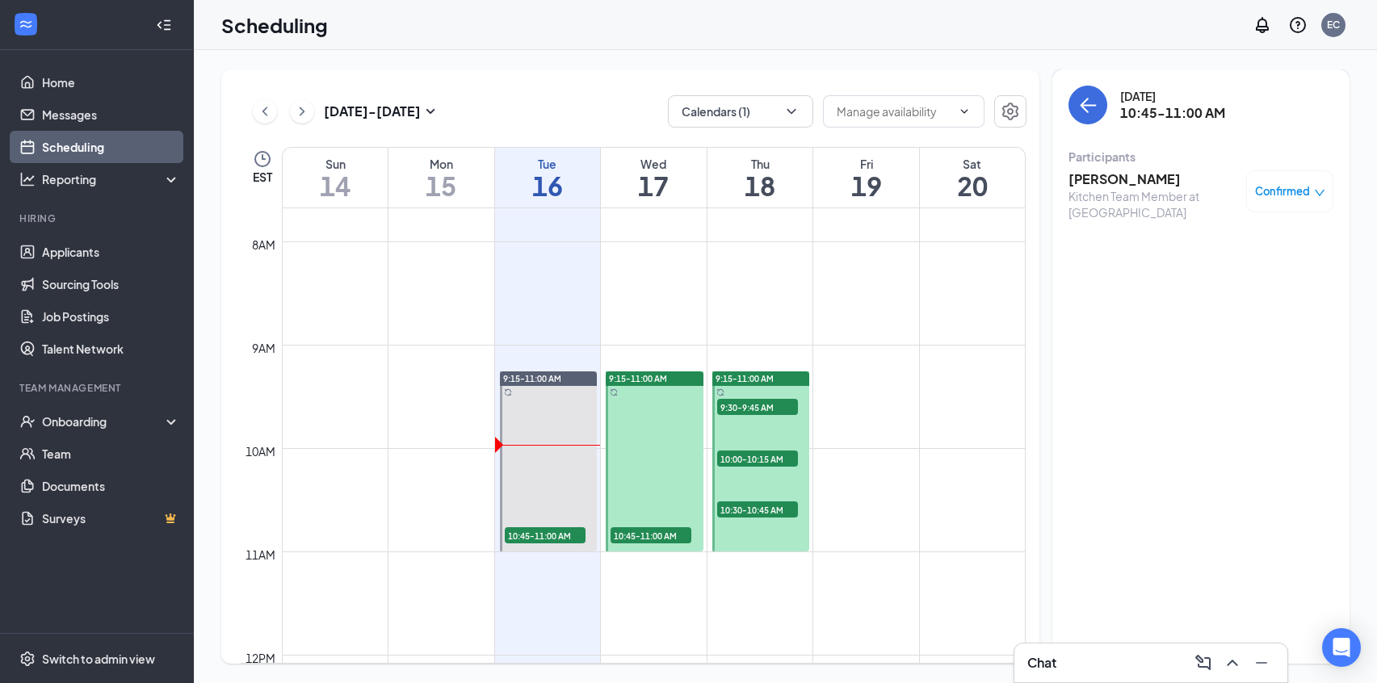
scroll to position [876, 0]
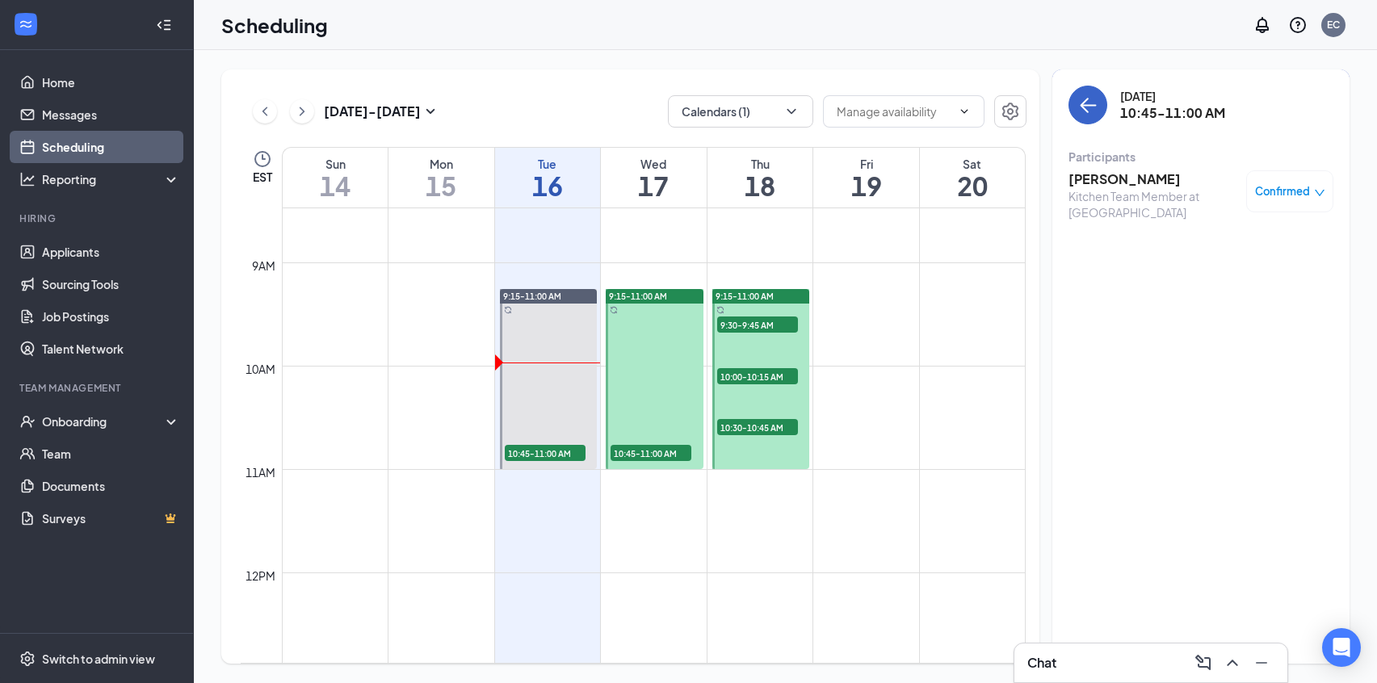
click at [1087, 92] on button "back-button" at bounding box center [1087, 105] width 39 height 39
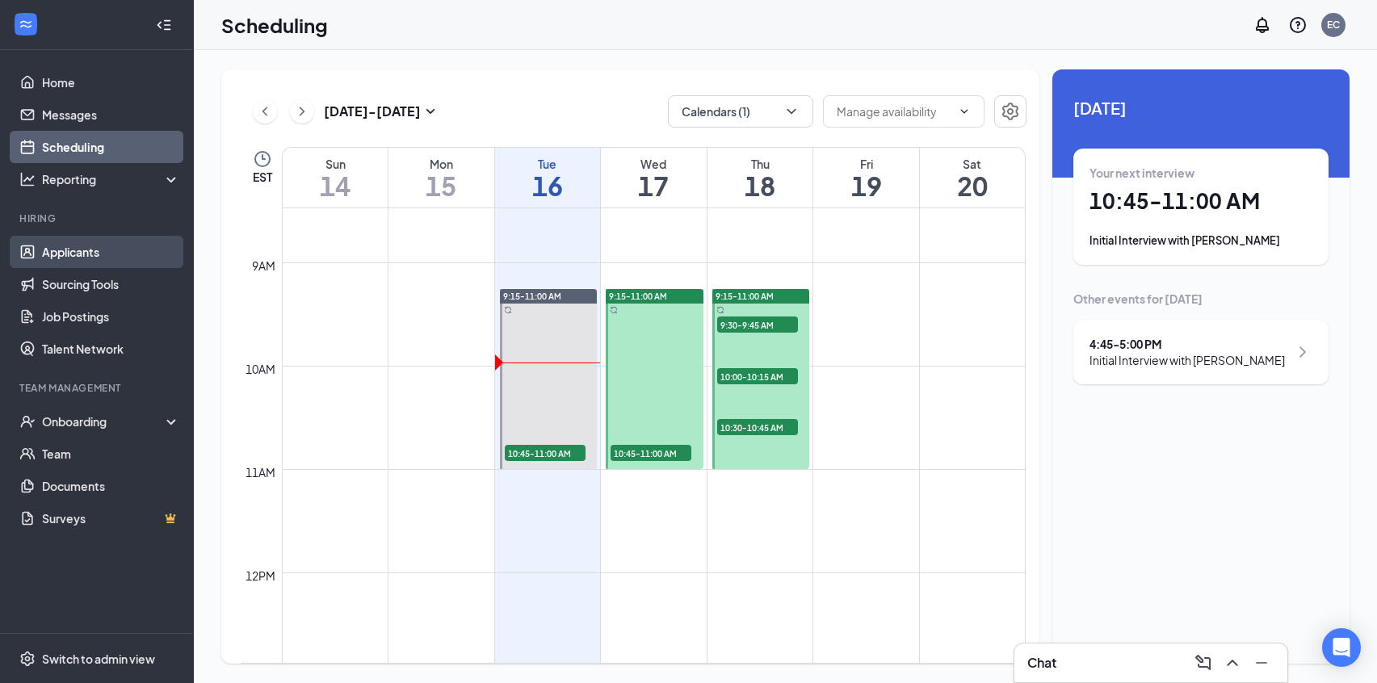
click at [113, 258] on link "Applicants" at bounding box center [111, 252] width 138 height 32
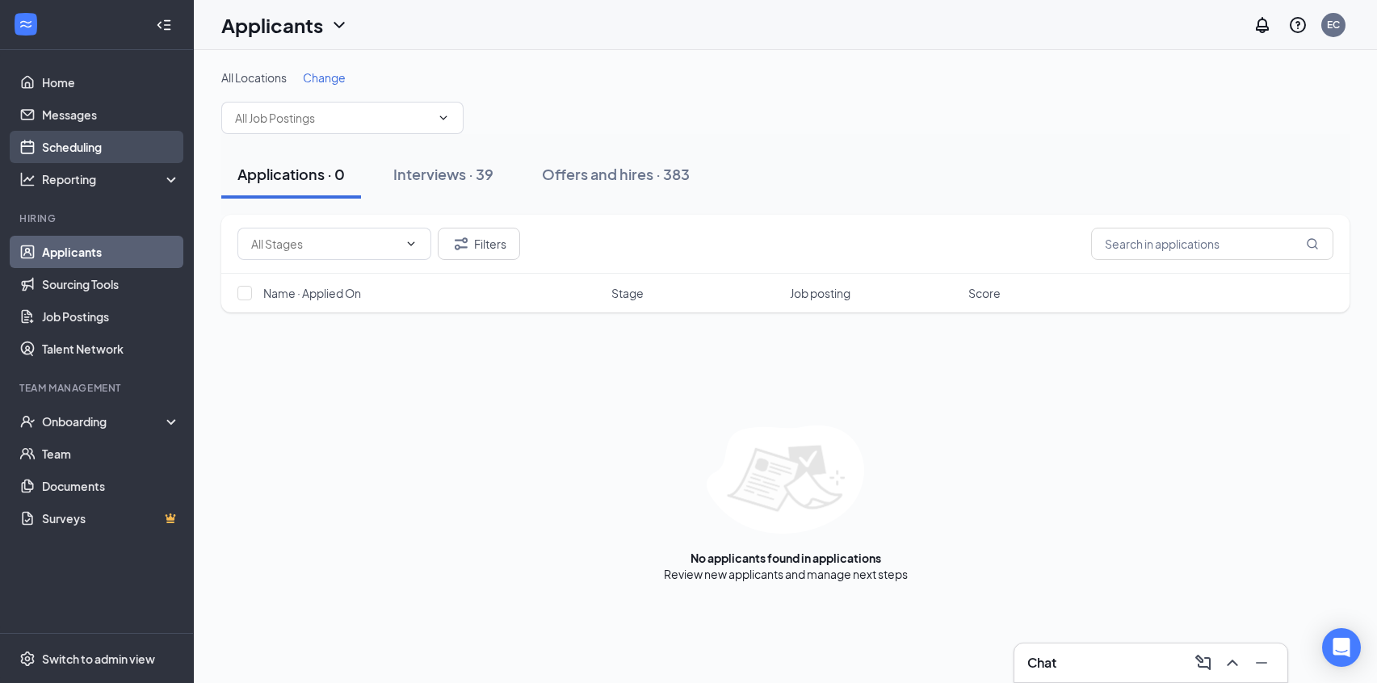
click at [137, 150] on link "Scheduling" at bounding box center [111, 147] width 138 height 32
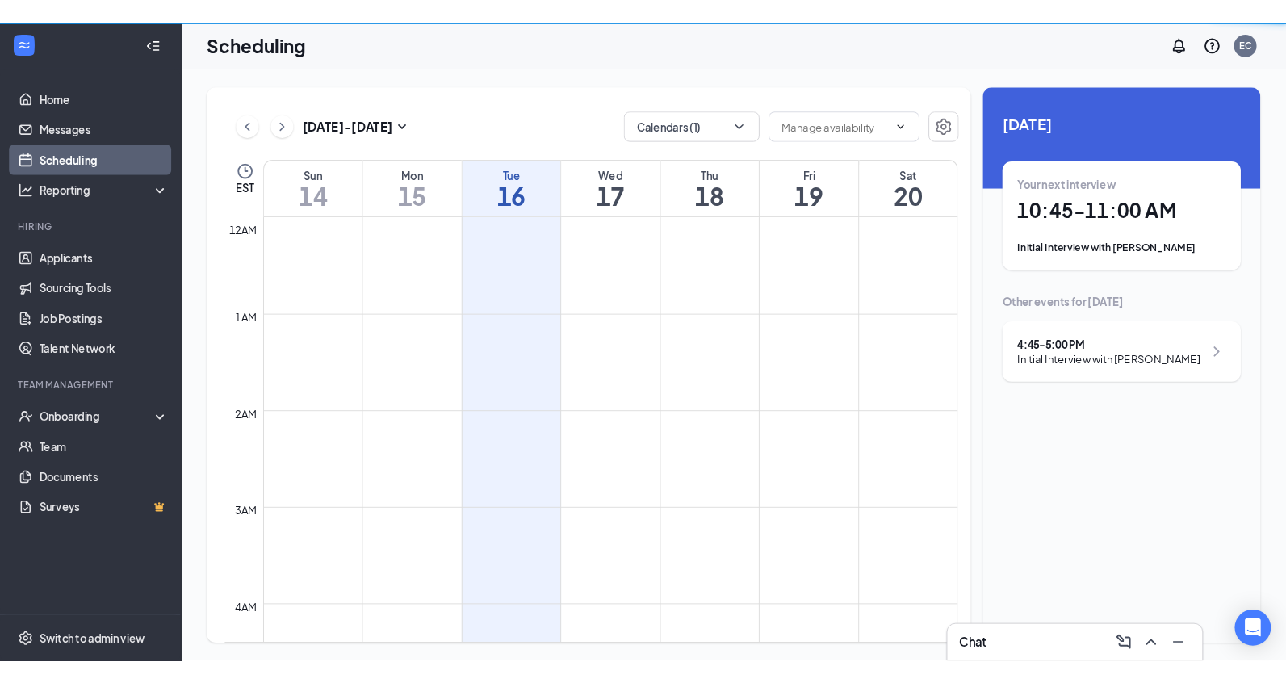
scroll to position [794, 0]
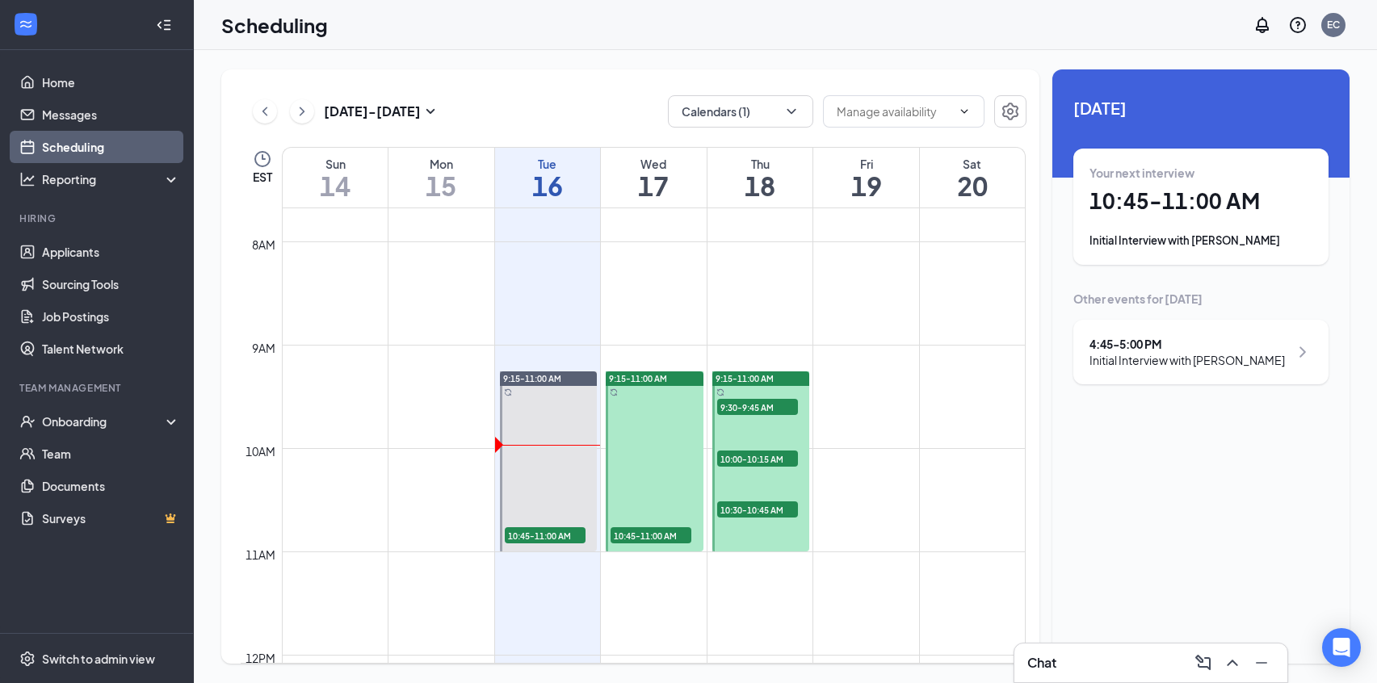
click at [654, 182] on h1 "17" at bounding box center [654, 185] width 106 height 27
click at [555, 176] on h1 "16" at bounding box center [548, 185] width 106 height 27
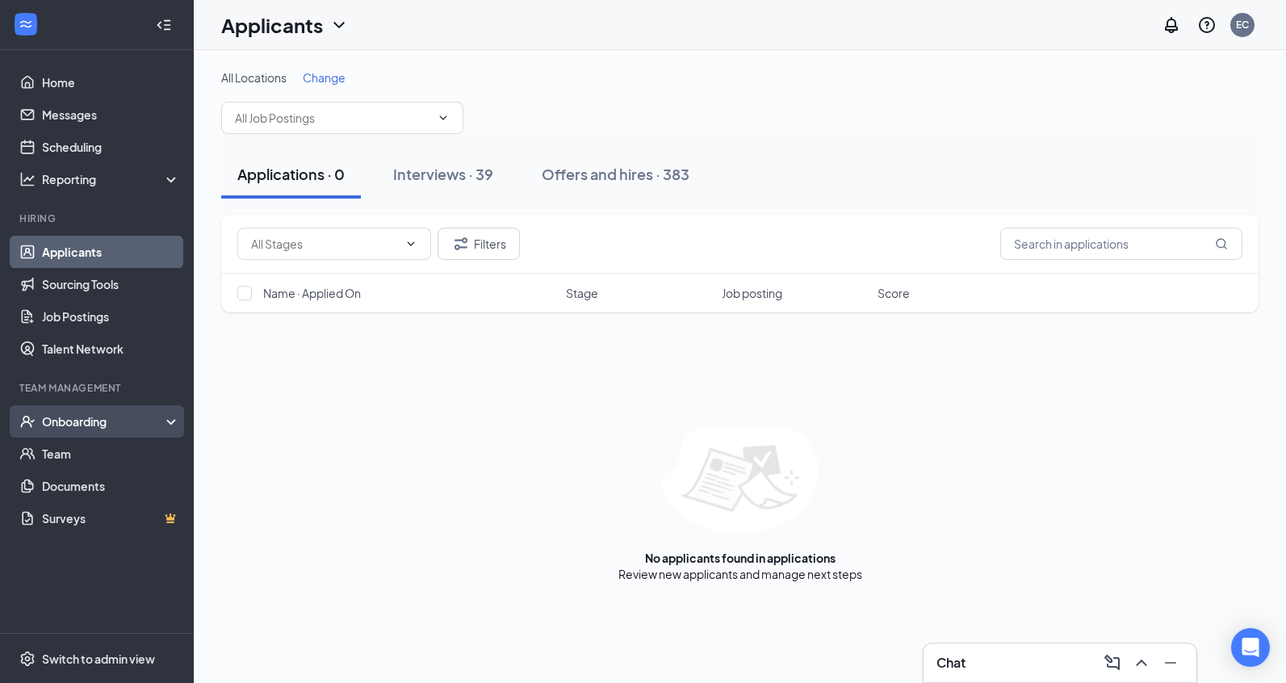
click at [65, 421] on div "Onboarding" at bounding box center [104, 421] width 124 height 16
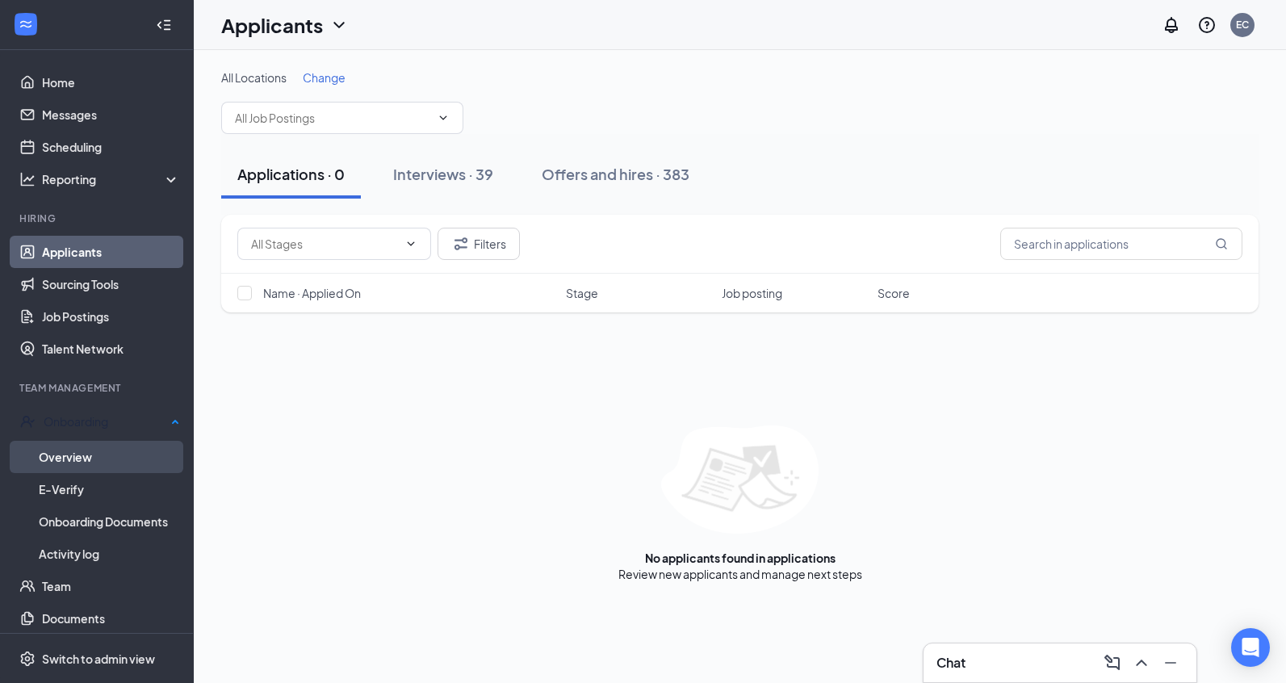
click at [61, 458] on link "Overview" at bounding box center [109, 457] width 141 height 32
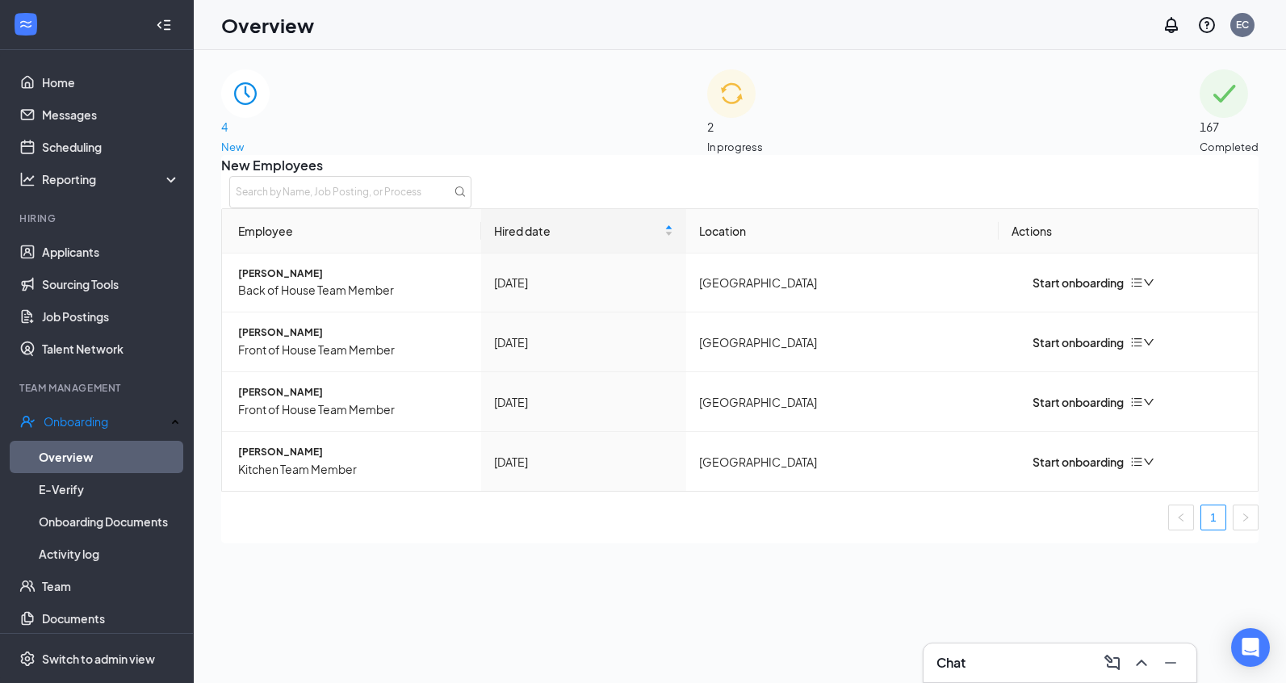
click at [707, 115] on img at bounding box center [731, 93] width 48 height 48
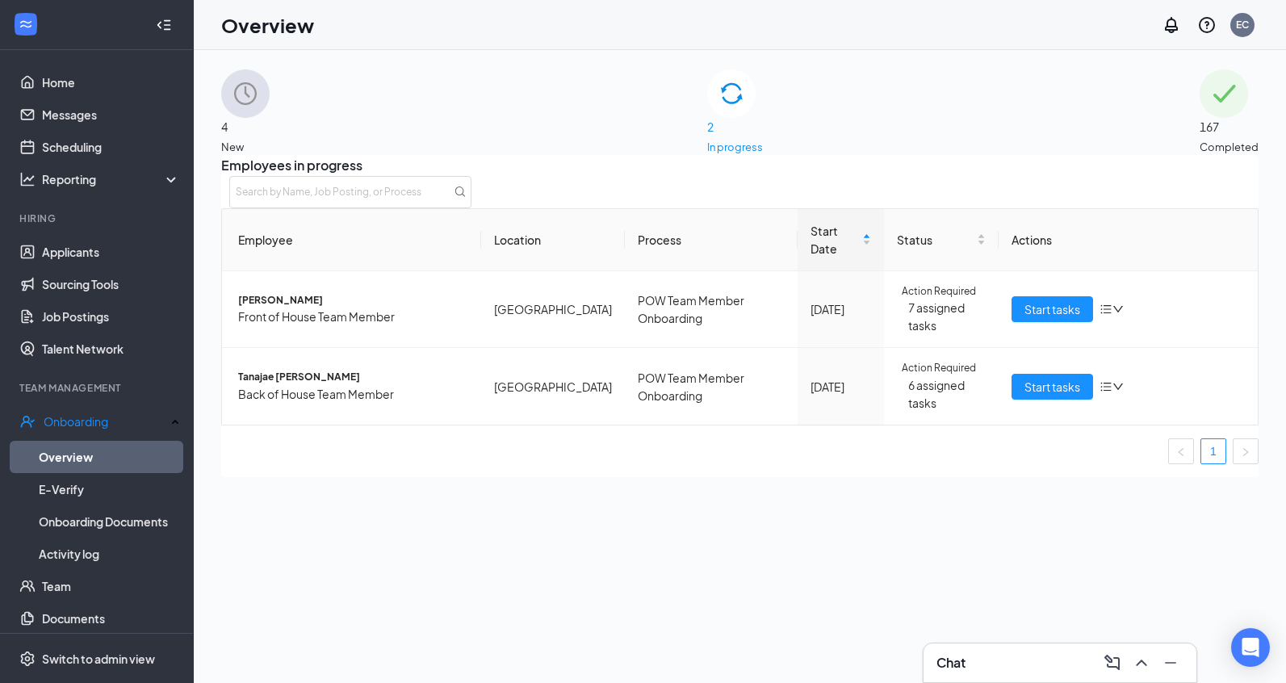
click at [270, 125] on div "4 New" at bounding box center [245, 112] width 48 height 86
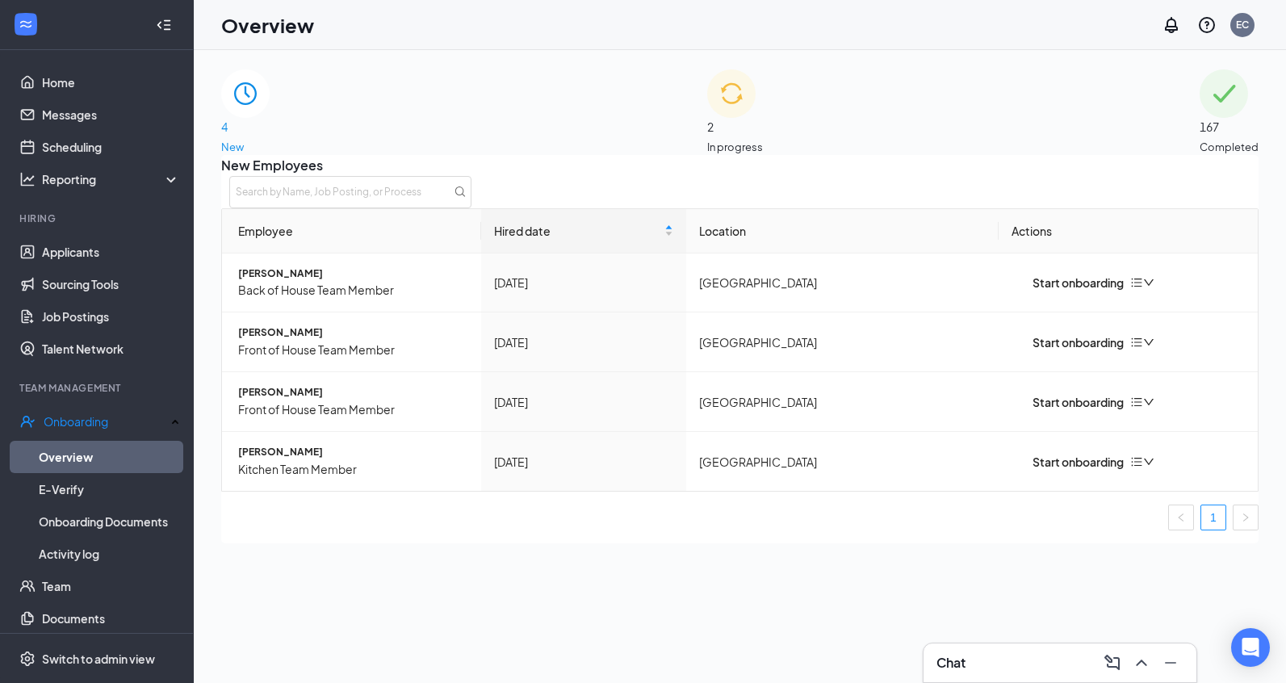
click at [707, 118] on img at bounding box center [731, 93] width 48 height 48
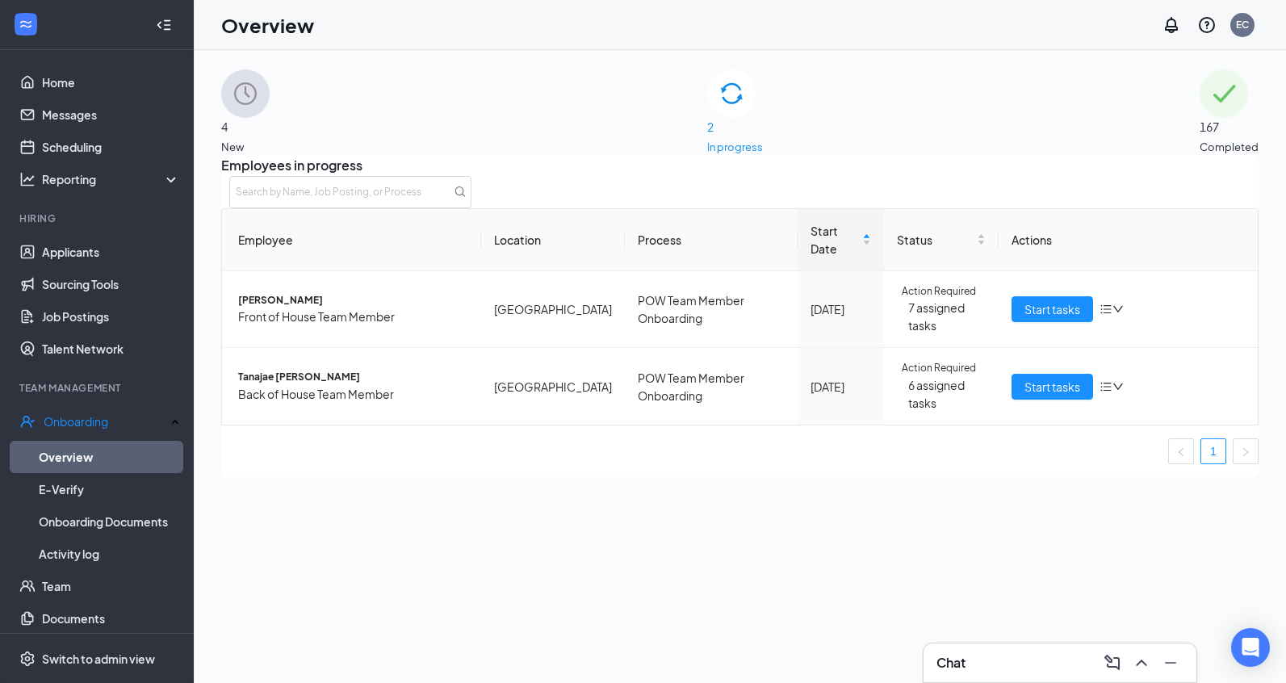
click at [270, 120] on span "4" at bounding box center [245, 127] width 48 height 18
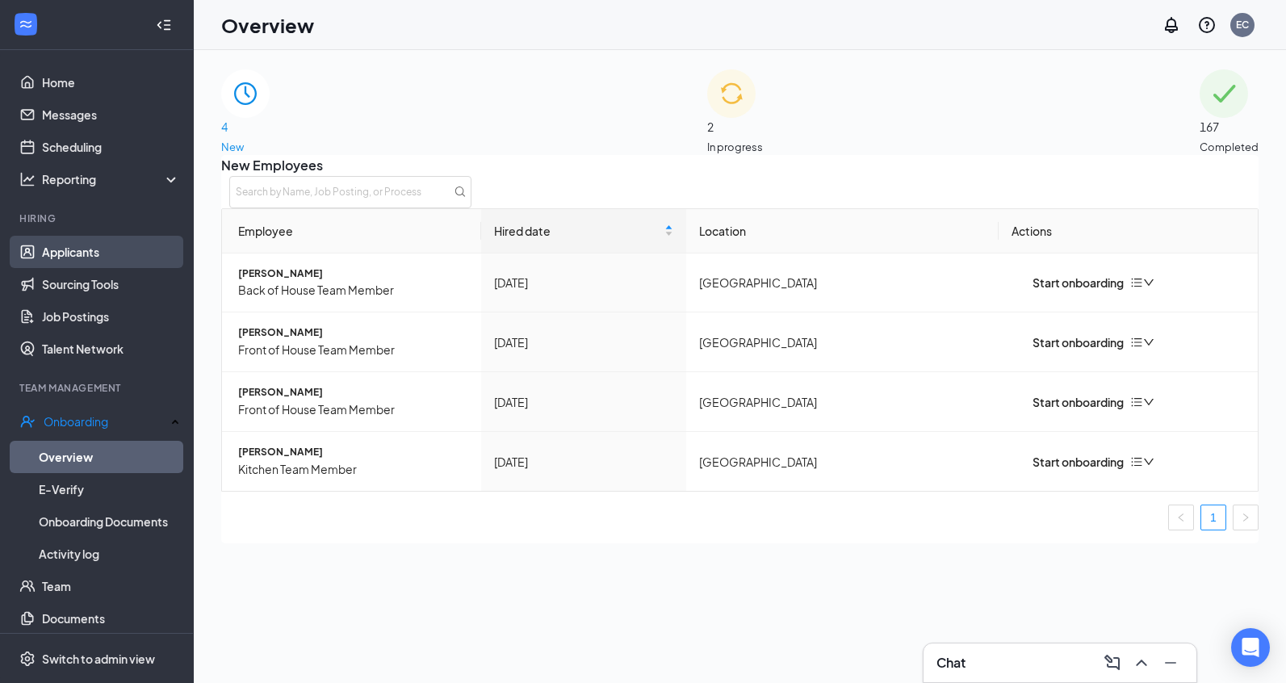
click at [42, 253] on link "Applicants" at bounding box center [111, 252] width 138 height 32
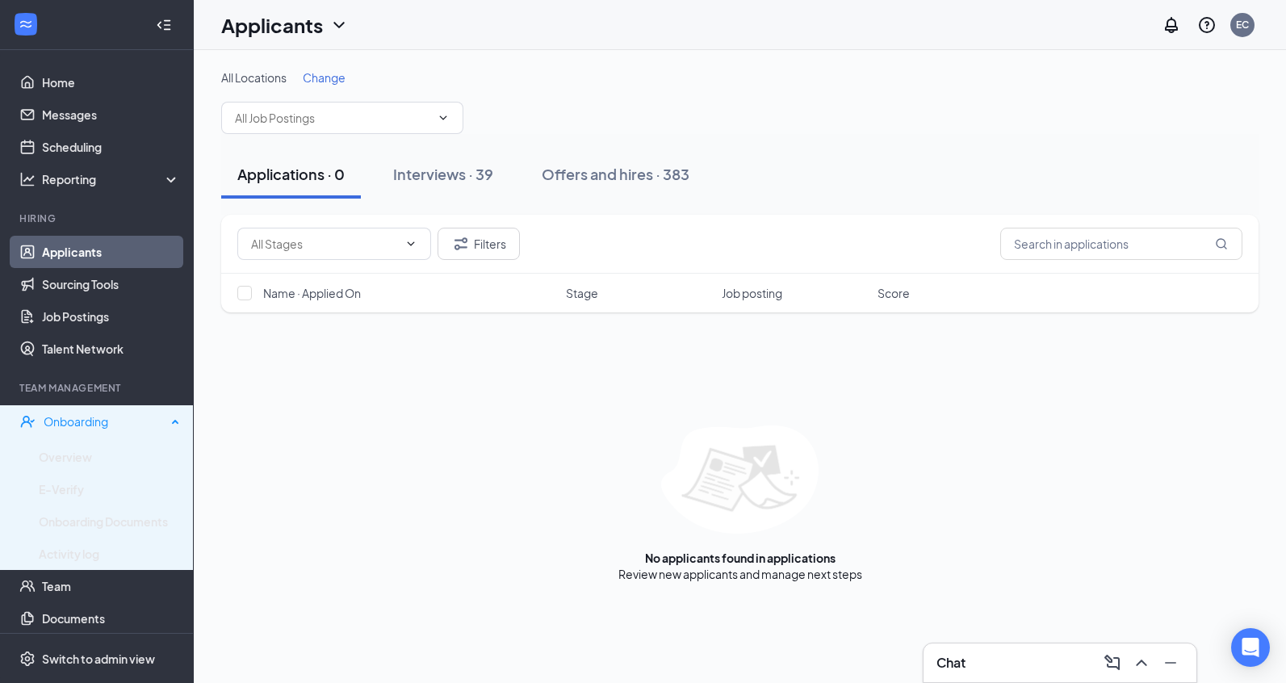
click at [45, 433] on div "Onboarding" at bounding box center [97, 421] width 194 height 32
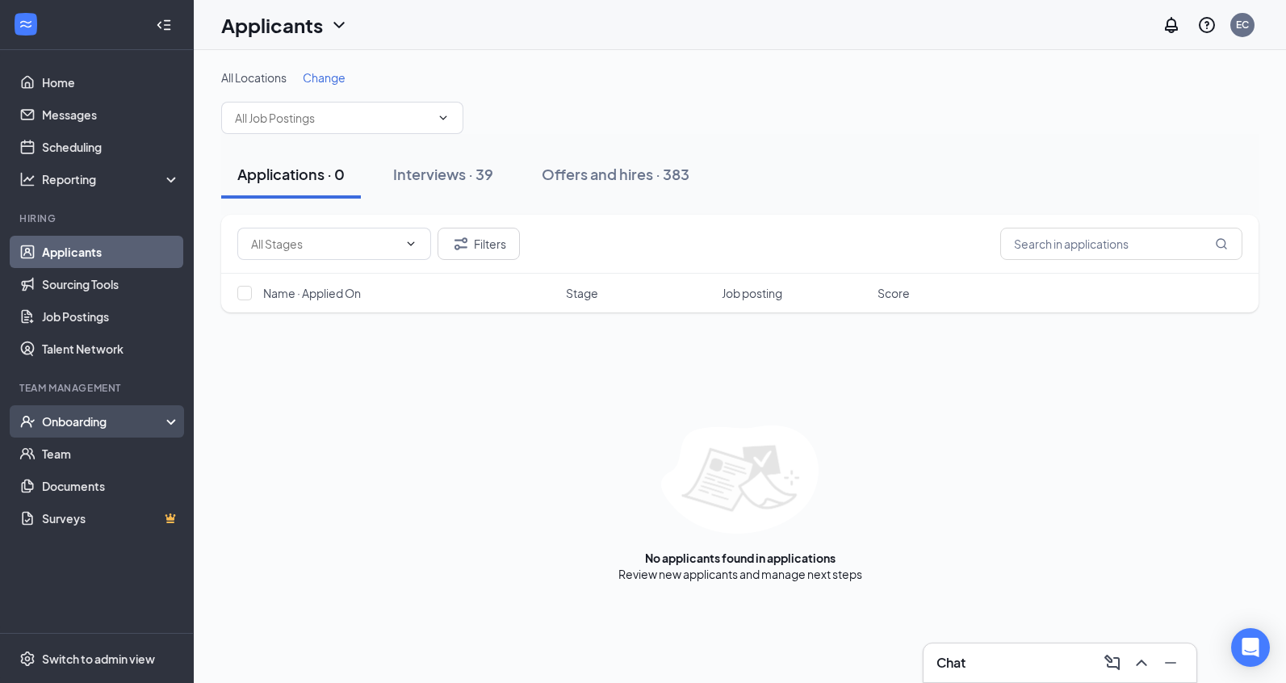
click at [32, 423] on icon "UserCheck" at bounding box center [27, 421] width 16 height 16
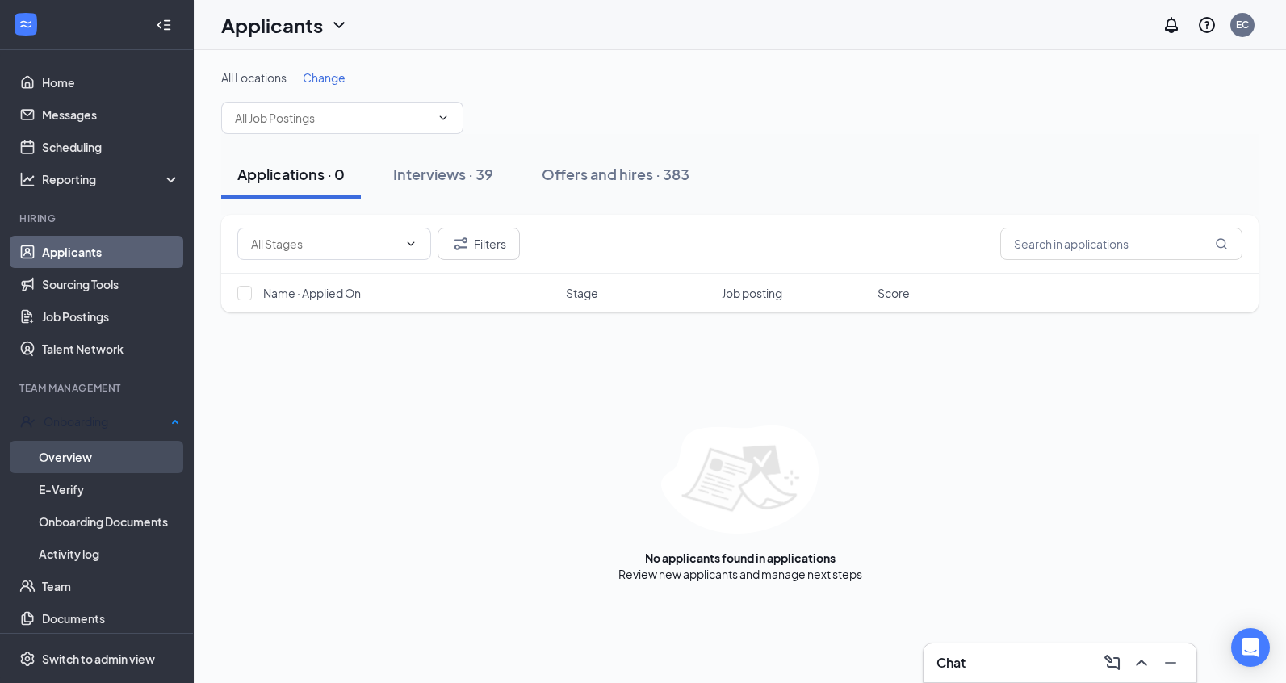
click at [39, 450] on link "Overview" at bounding box center [109, 457] width 141 height 32
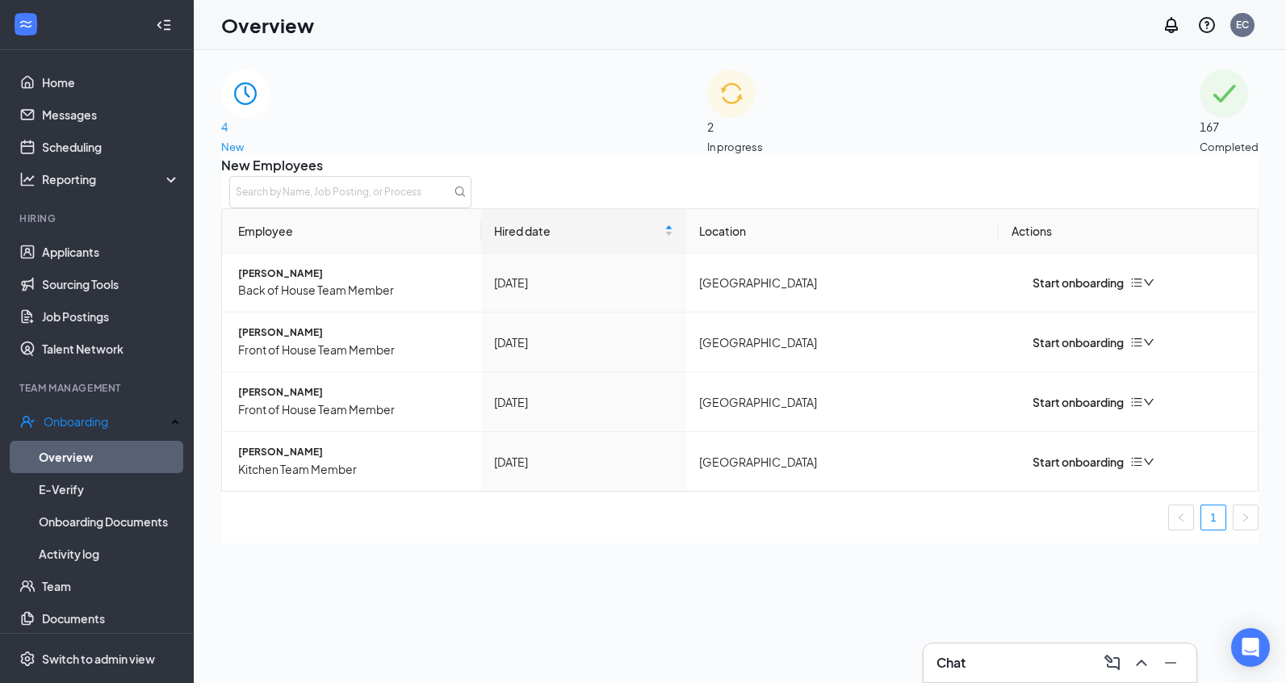
click at [707, 117] on img at bounding box center [731, 93] width 48 height 48
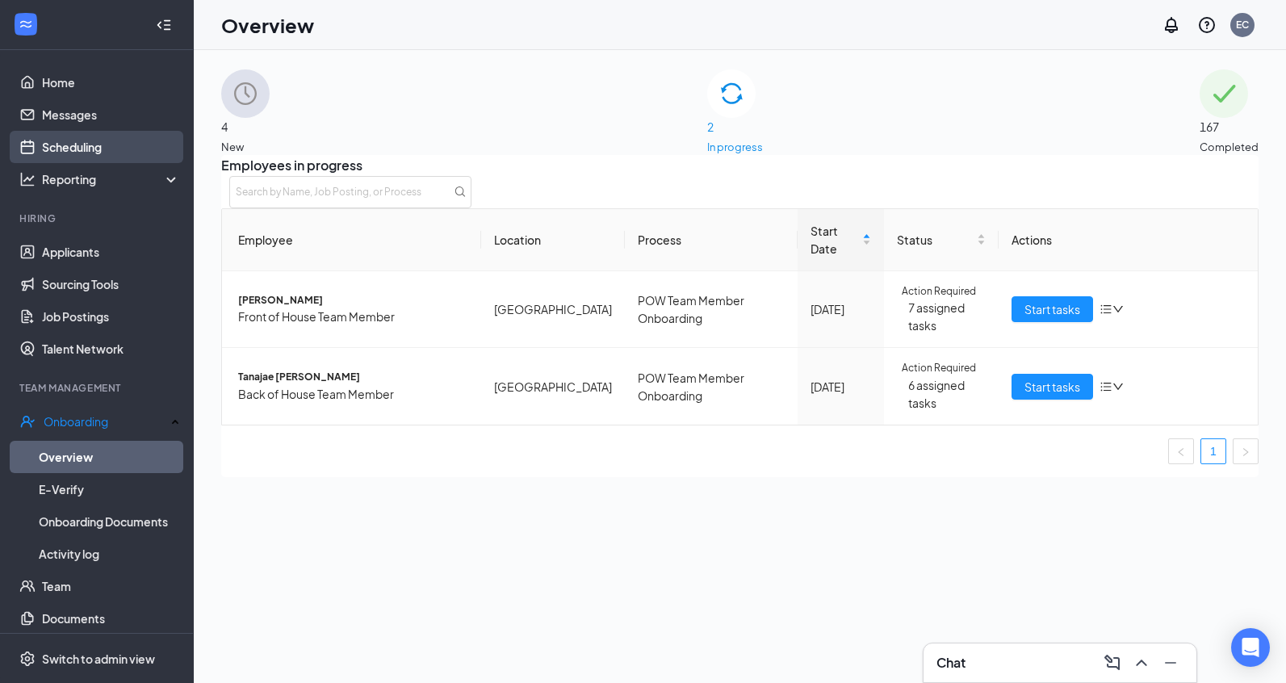
click at [94, 143] on link "Scheduling" at bounding box center [111, 147] width 138 height 32
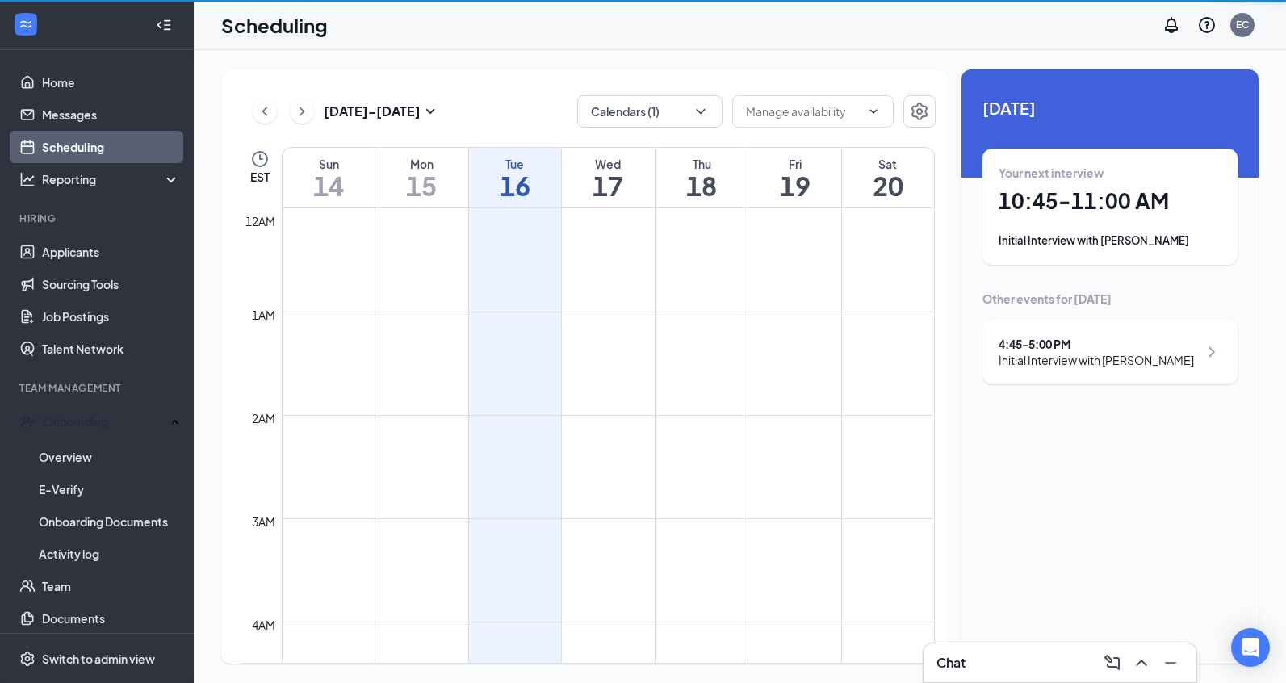
scroll to position [794, 0]
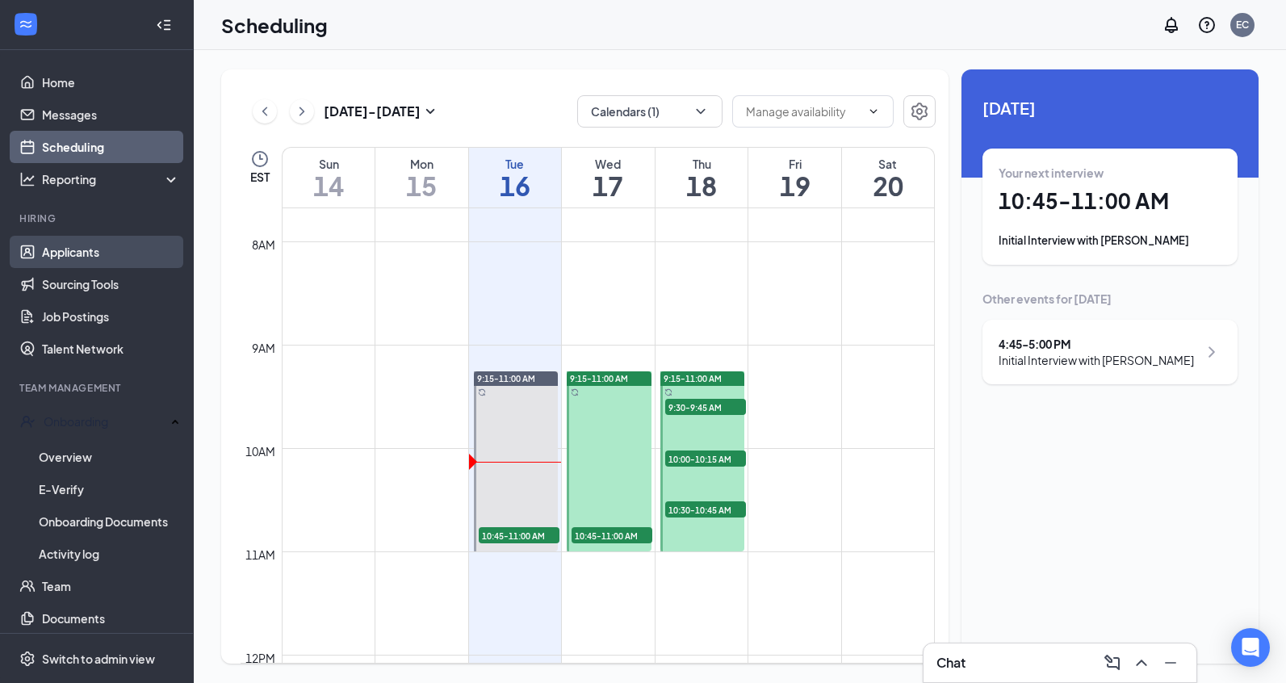
click at [69, 259] on link "Applicants" at bounding box center [111, 252] width 138 height 32
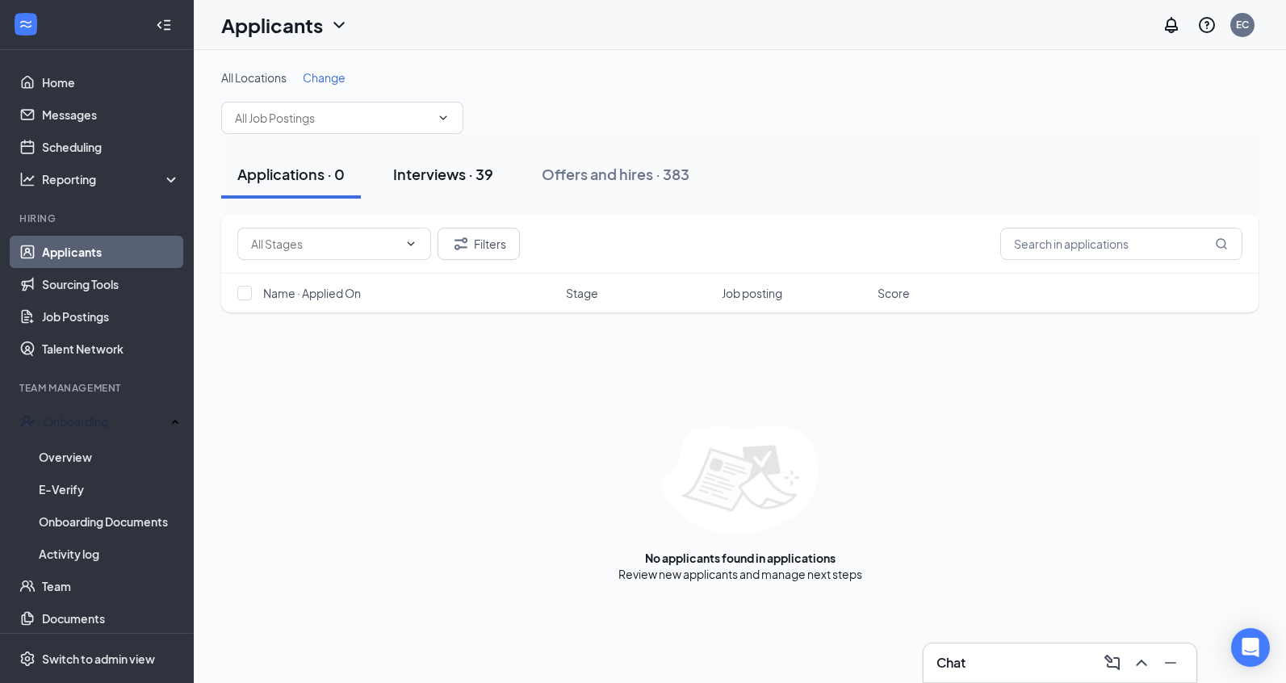
click at [430, 182] on div "Interviews · 39" at bounding box center [443, 174] width 100 height 20
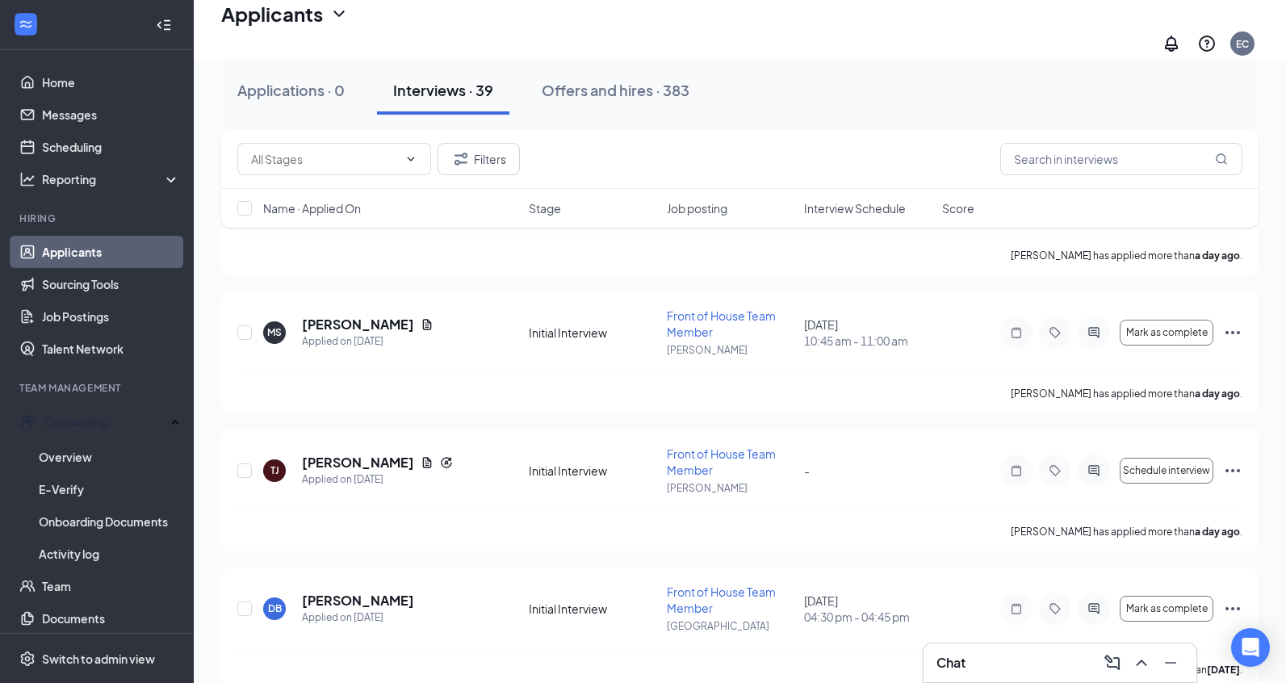
scroll to position [1165, 0]
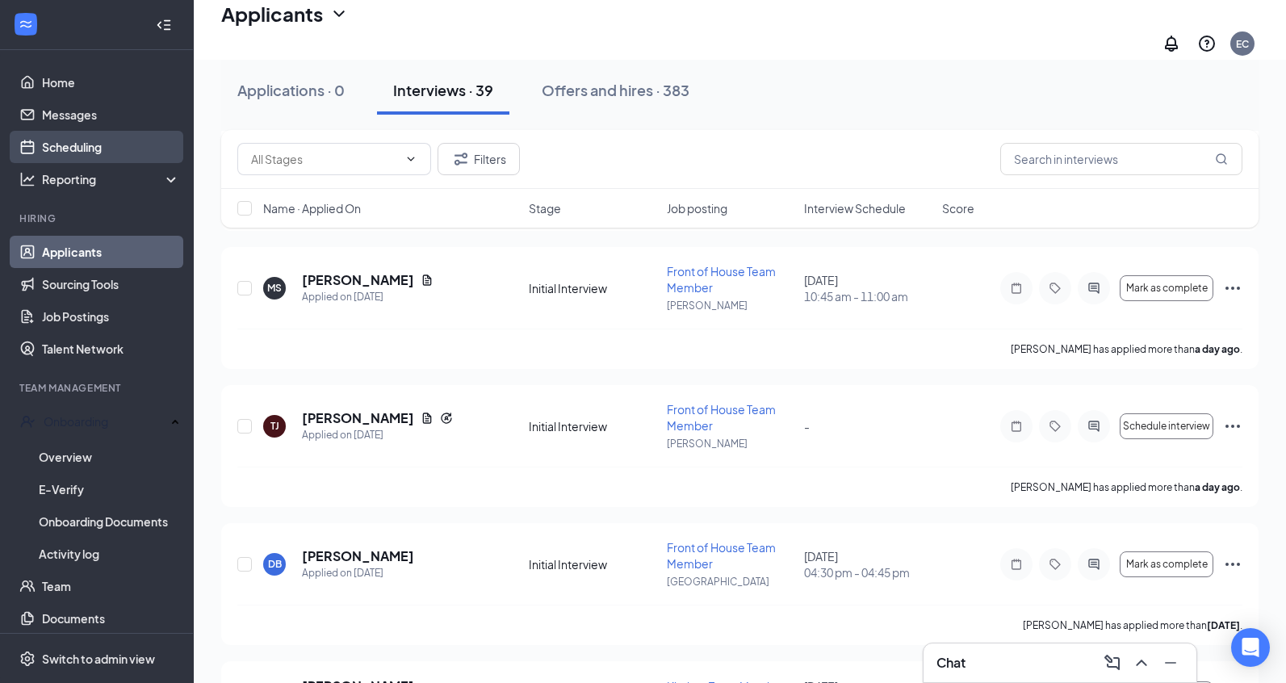
click at [72, 162] on link "Scheduling" at bounding box center [111, 147] width 138 height 32
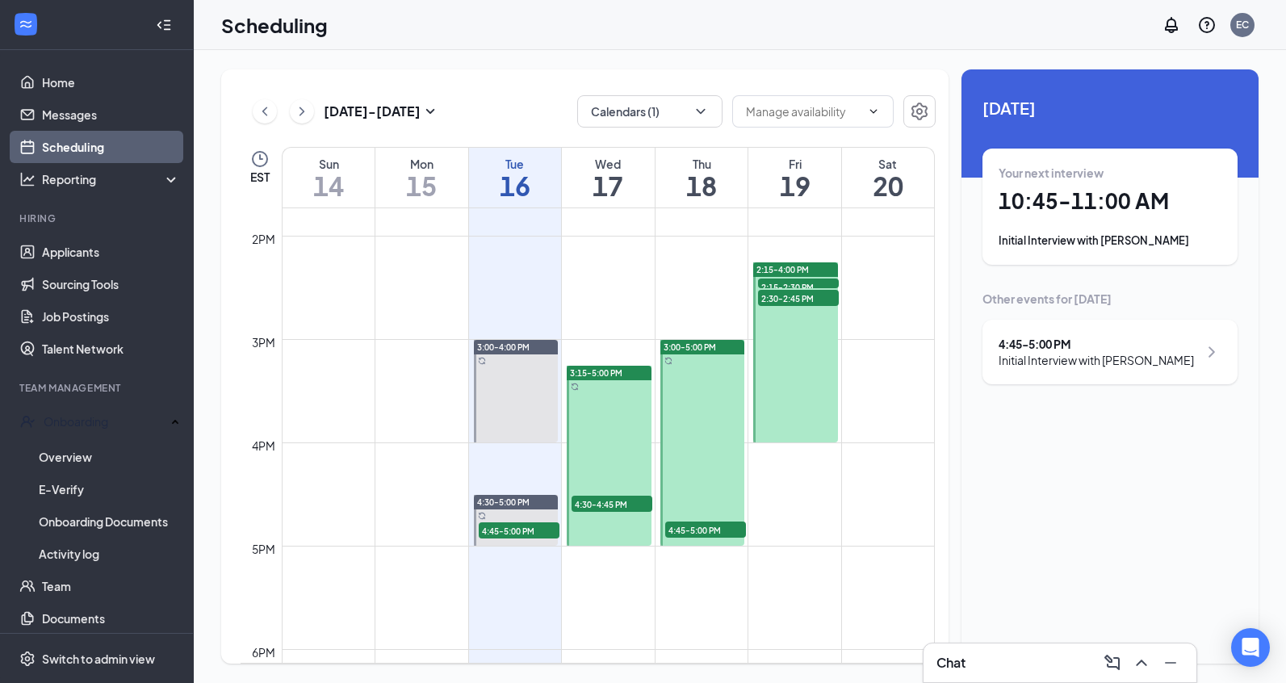
scroll to position [1423, 0]
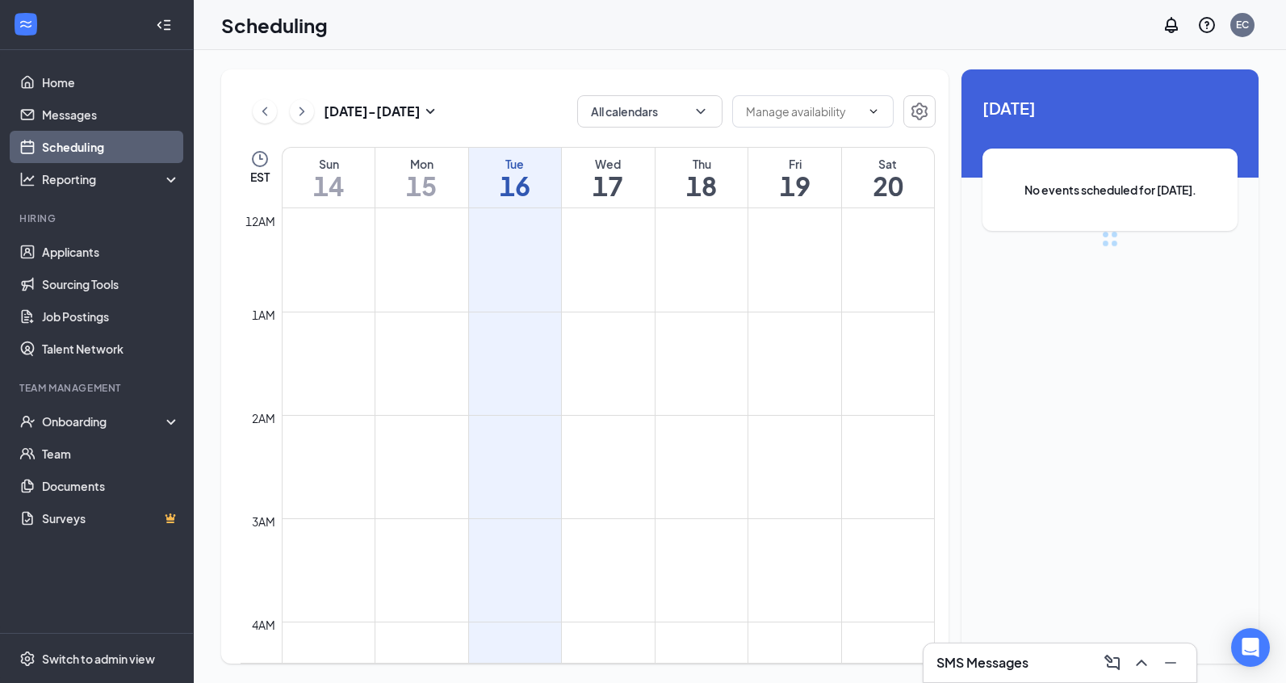
scroll to position [794, 0]
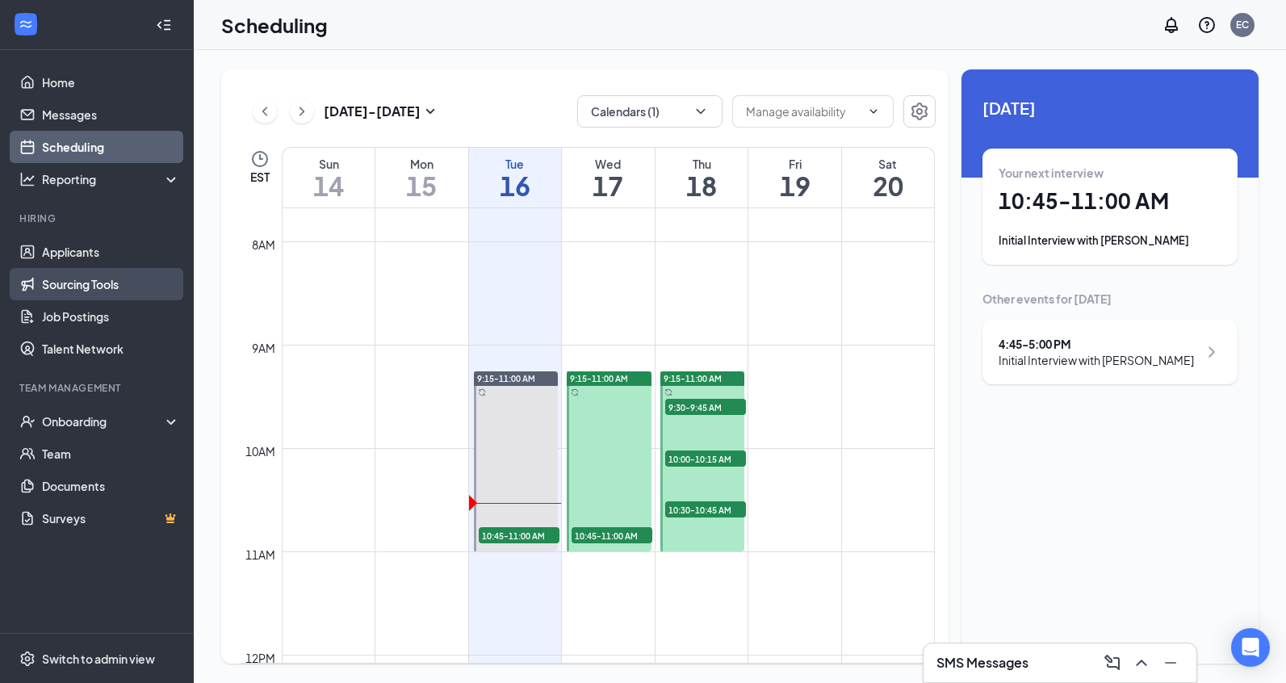
click at [62, 268] on link "Sourcing Tools" at bounding box center [111, 284] width 138 height 32
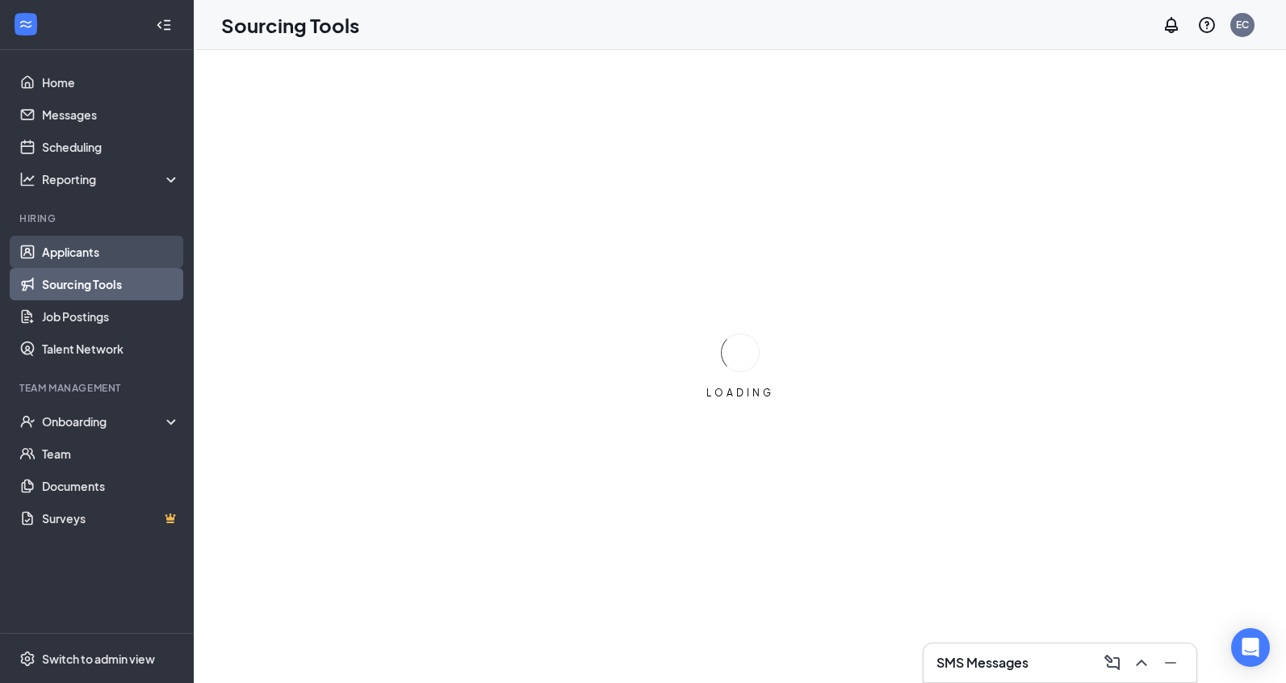
click at [62, 256] on link "Applicants" at bounding box center [111, 252] width 138 height 32
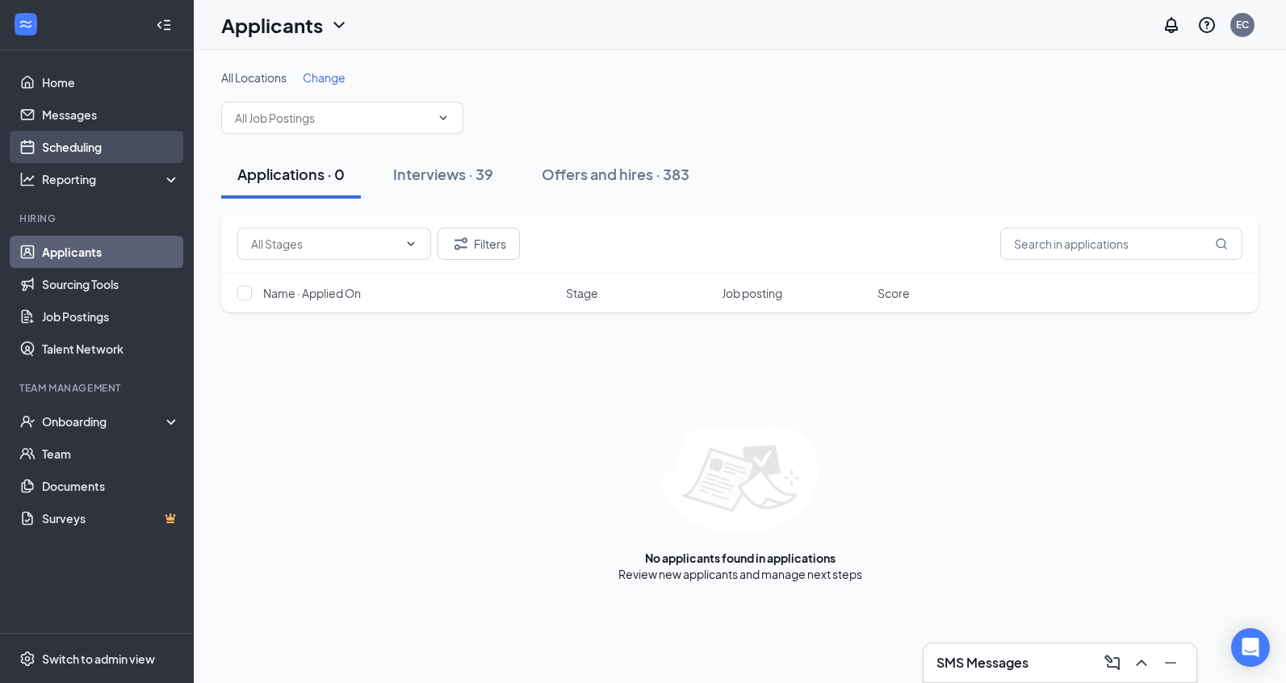
click at [65, 138] on link "Scheduling" at bounding box center [111, 147] width 138 height 32
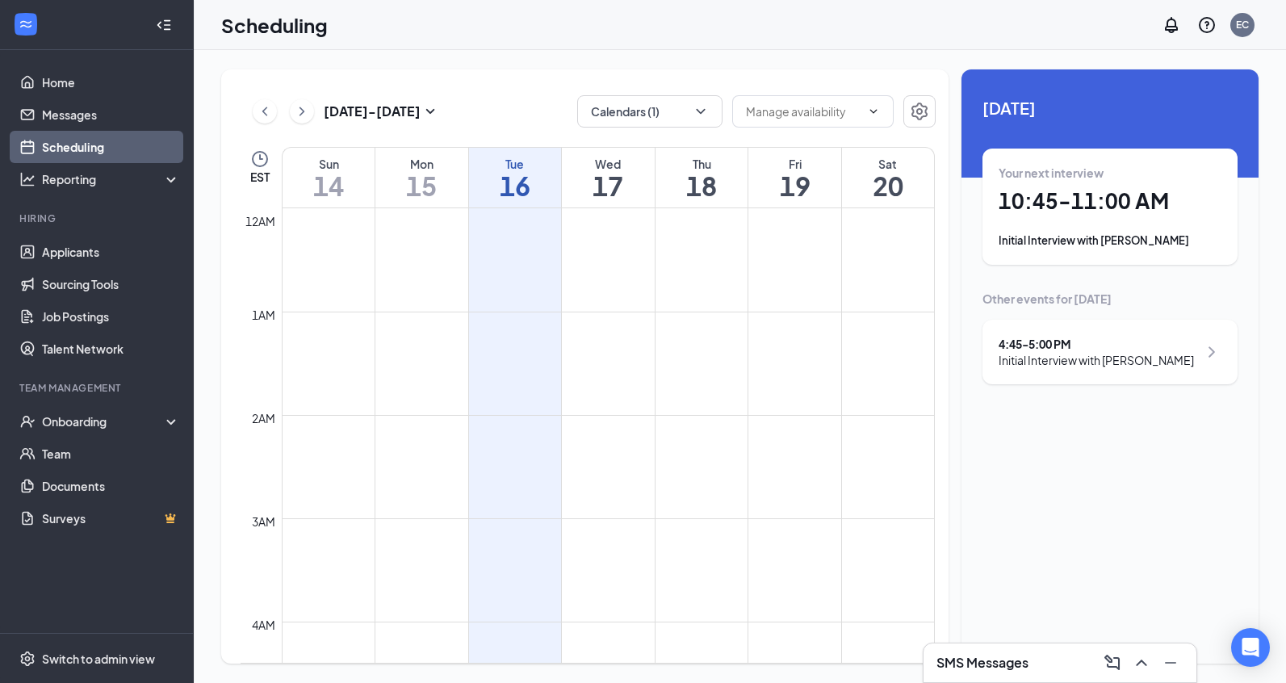
scroll to position [794, 0]
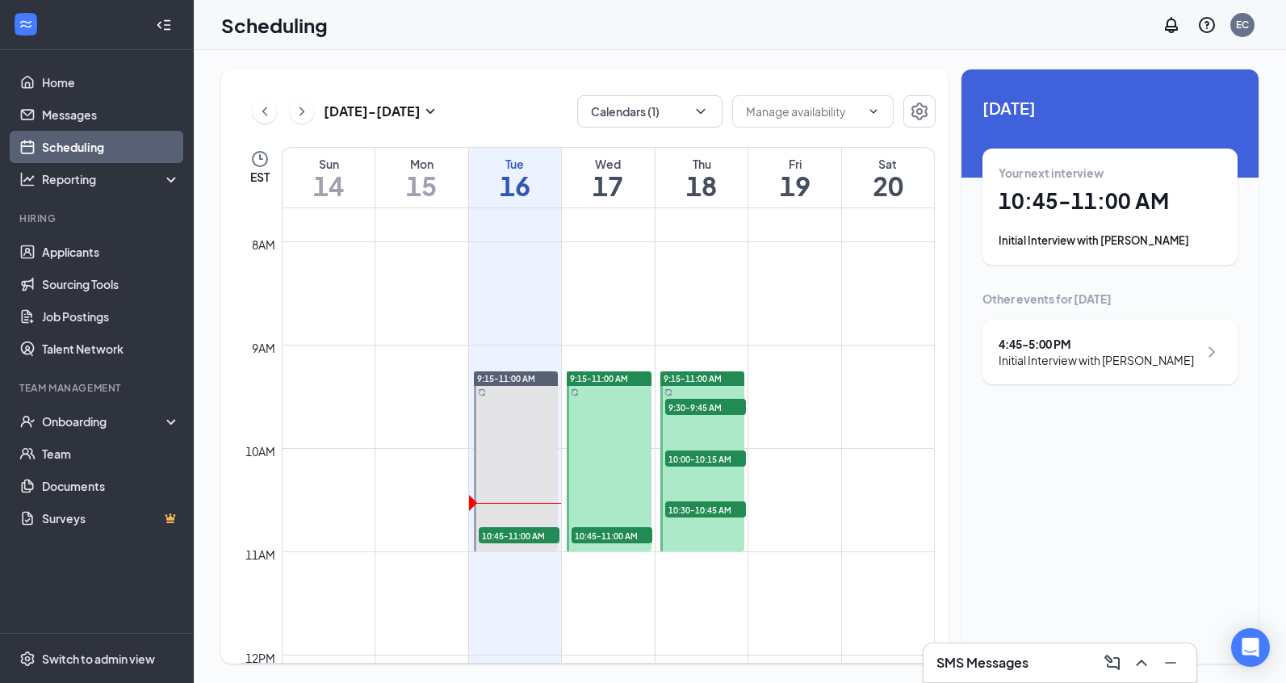
click at [1042, 212] on h1 "10:45 - 11:00 AM" at bounding box center [1110, 200] width 223 height 27
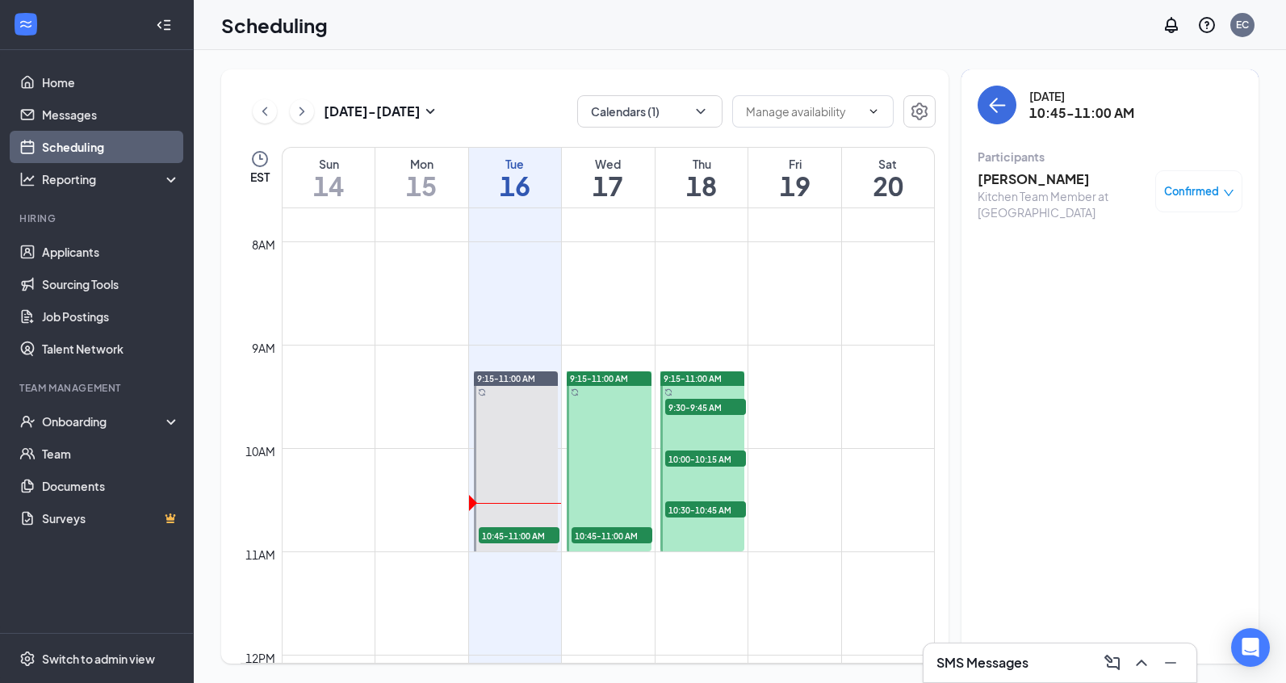
click at [988, 179] on h3 "Derrick Gaint" at bounding box center [1063, 179] width 170 height 18
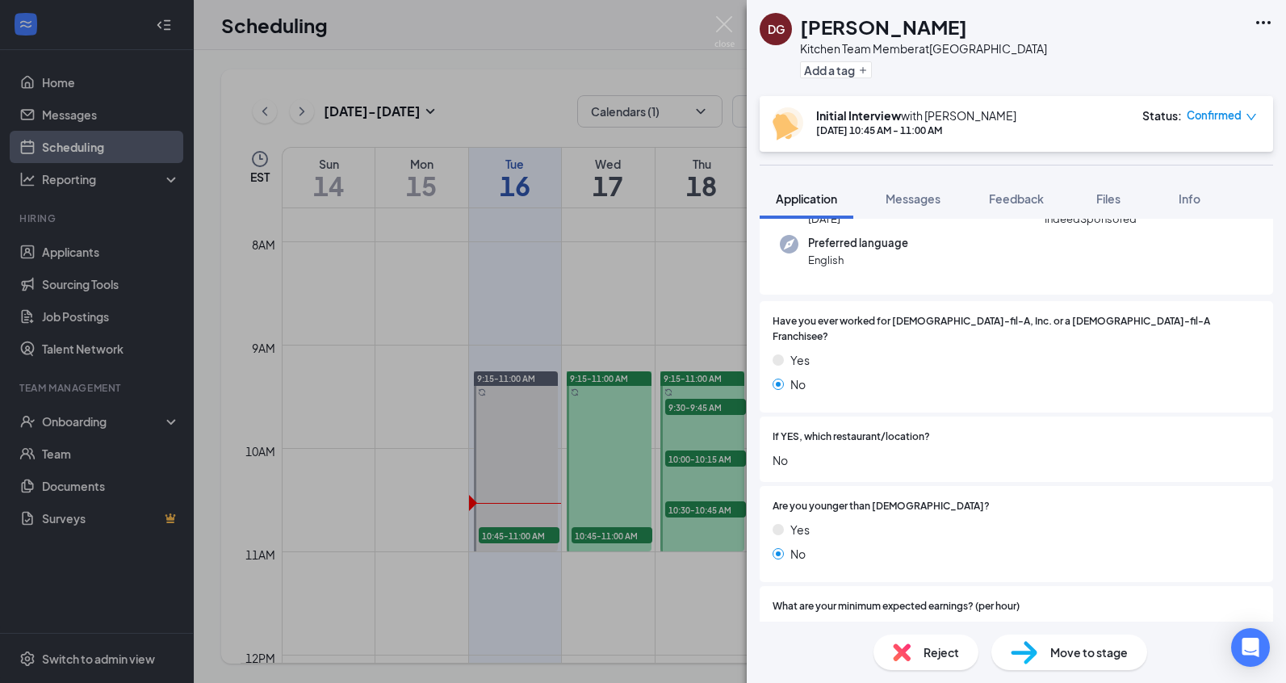
scroll to position [159, 0]
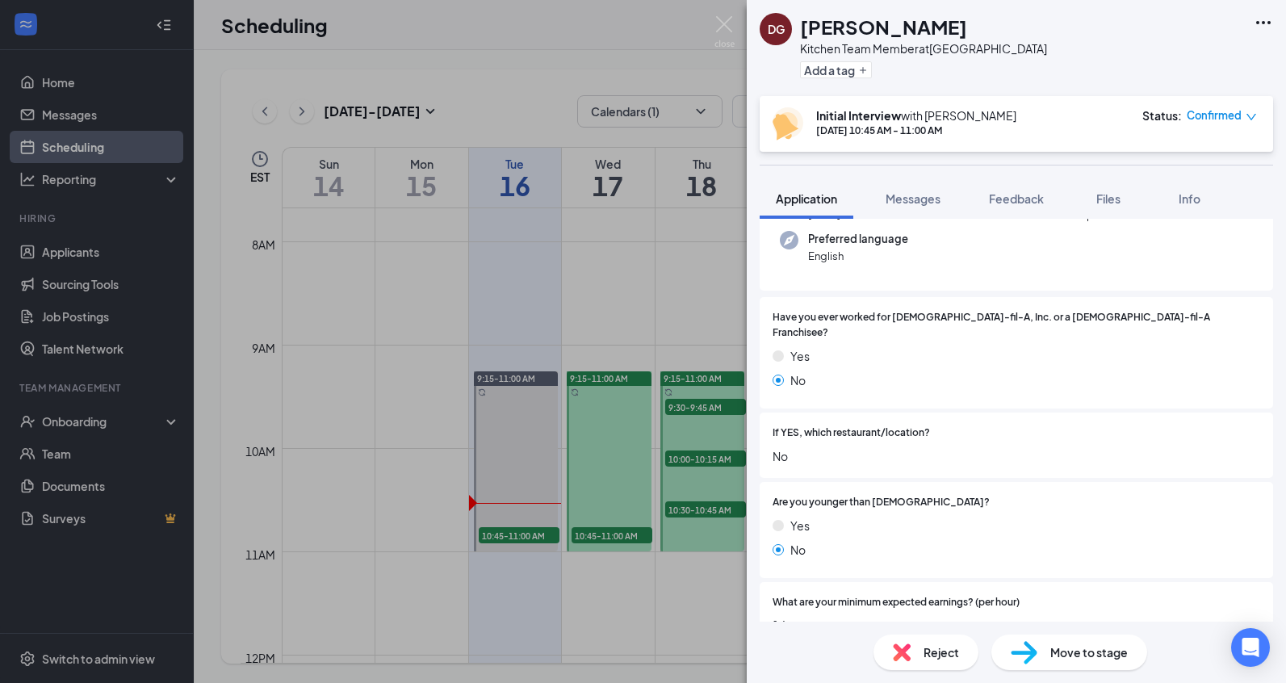
click at [548, 47] on div "DG Derrick Gaint Kitchen Team Member at Powdersville Add a tag Initial Intervie…" at bounding box center [643, 341] width 1286 height 683
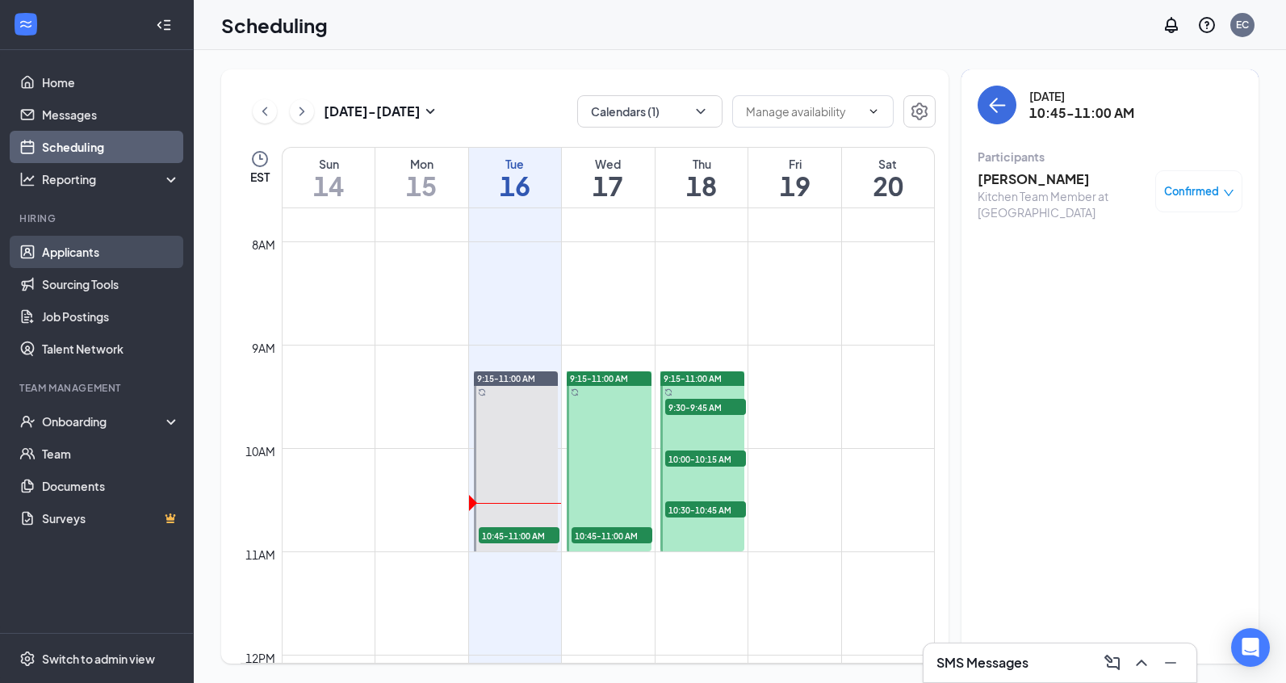
click at [57, 257] on link "Applicants" at bounding box center [111, 252] width 138 height 32
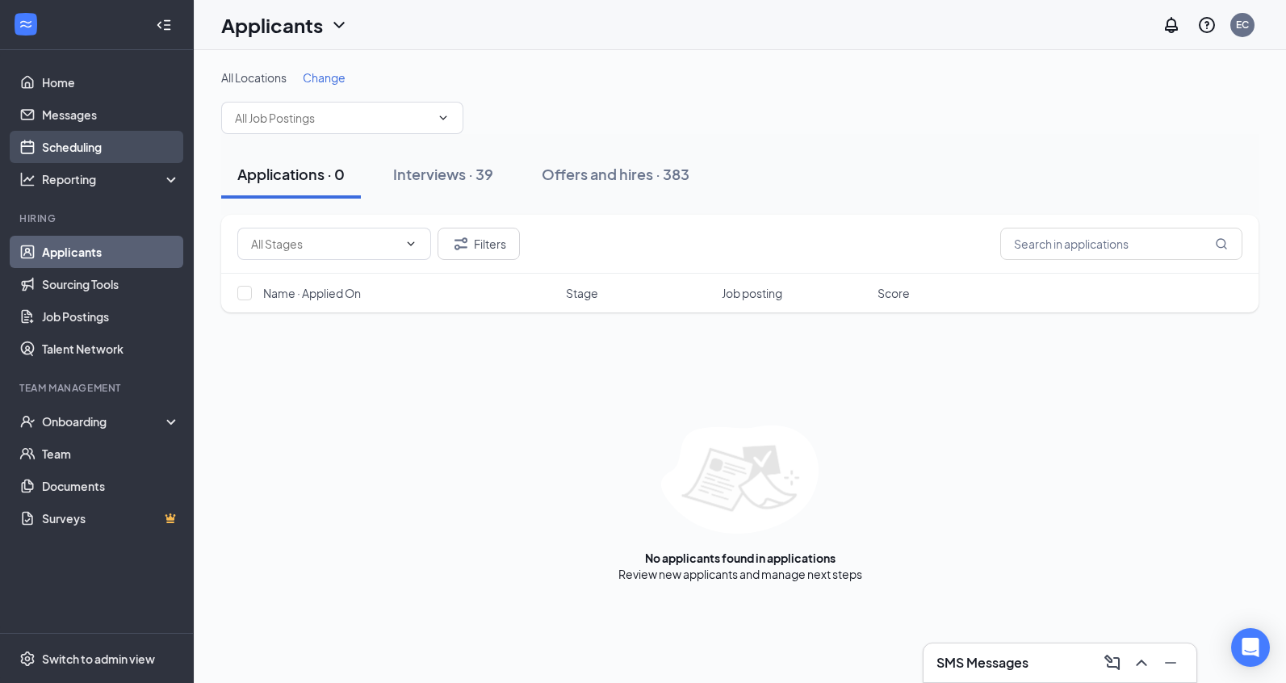
click at [90, 157] on link "Scheduling" at bounding box center [111, 147] width 138 height 32
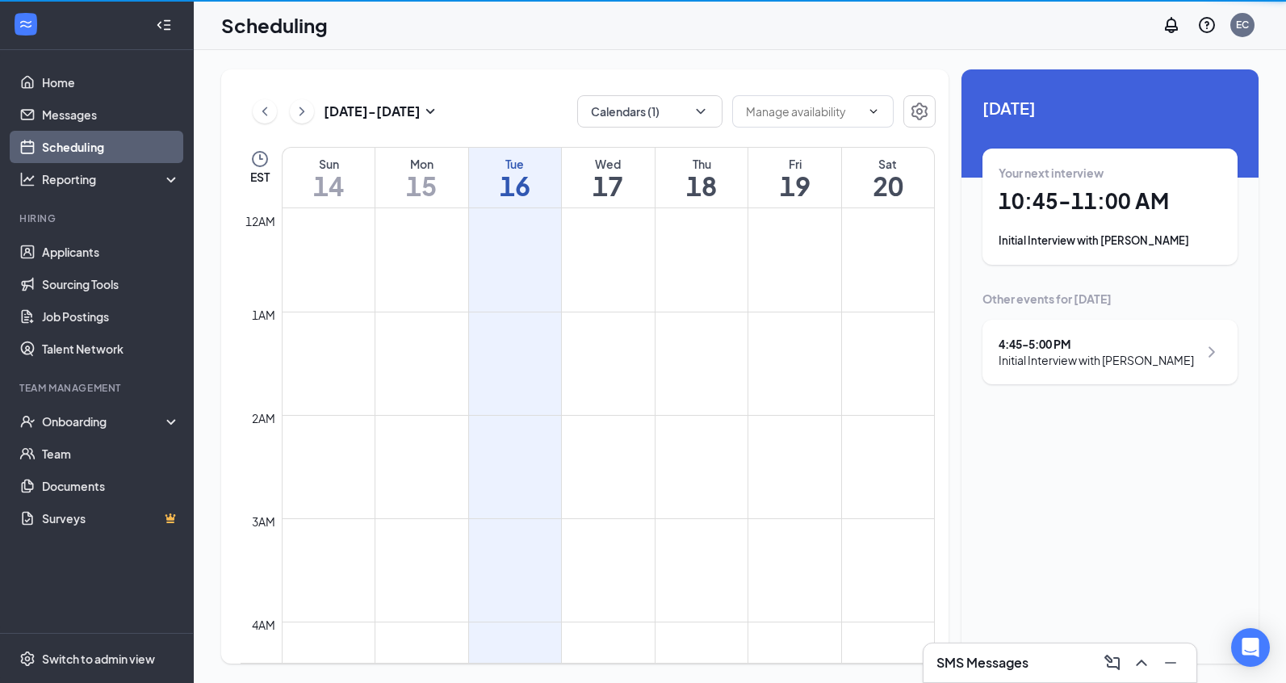
scroll to position [794, 0]
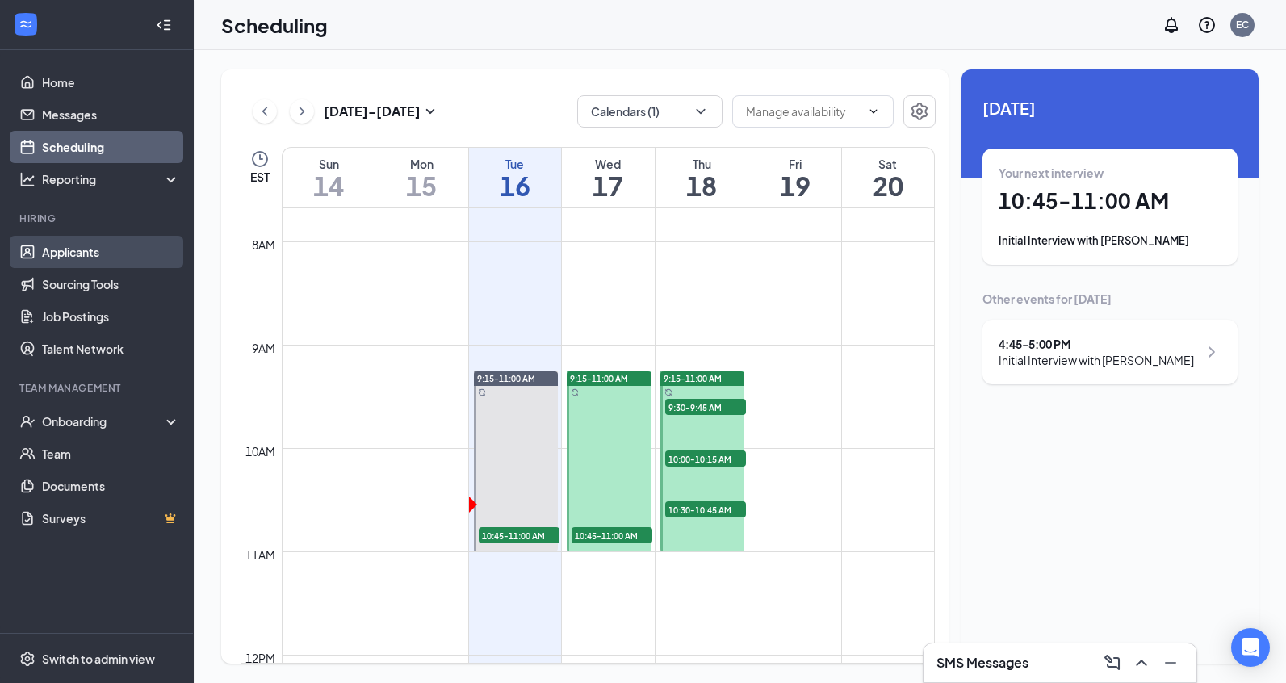
click at [121, 264] on link "Applicants" at bounding box center [111, 252] width 138 height 32
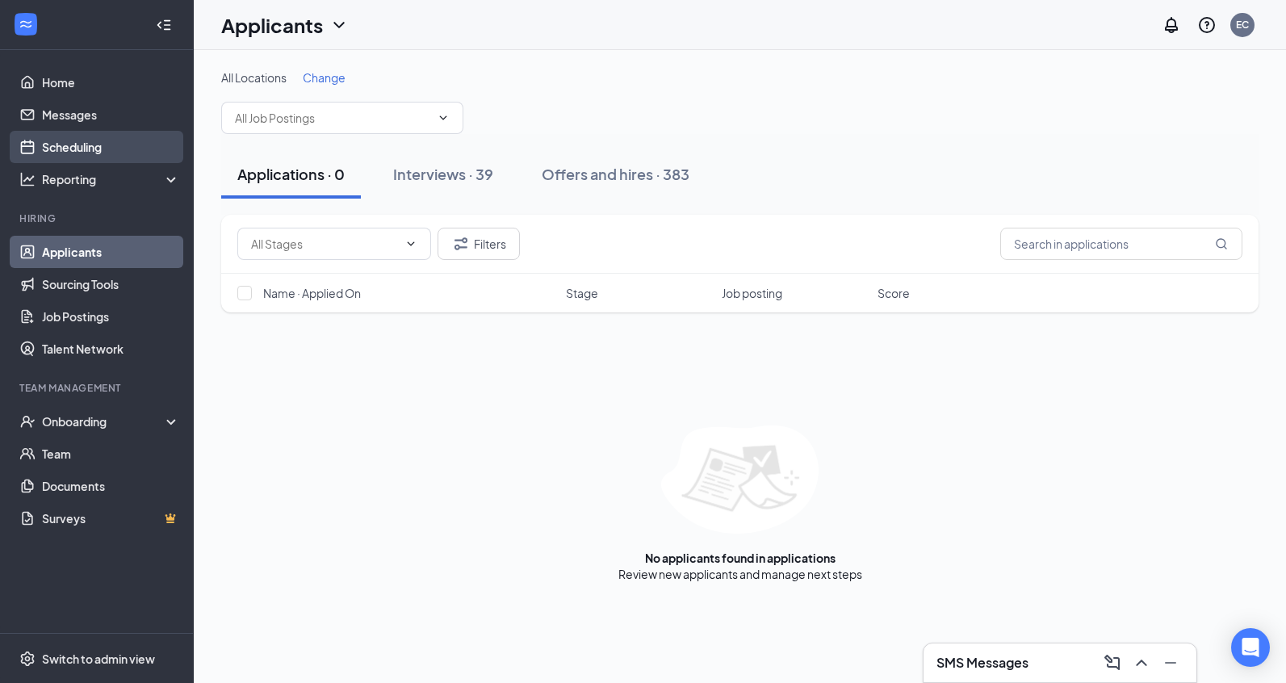
click at [44, 152] on link "Scheduling" at bounding box center [111, 147] width 138 height 32
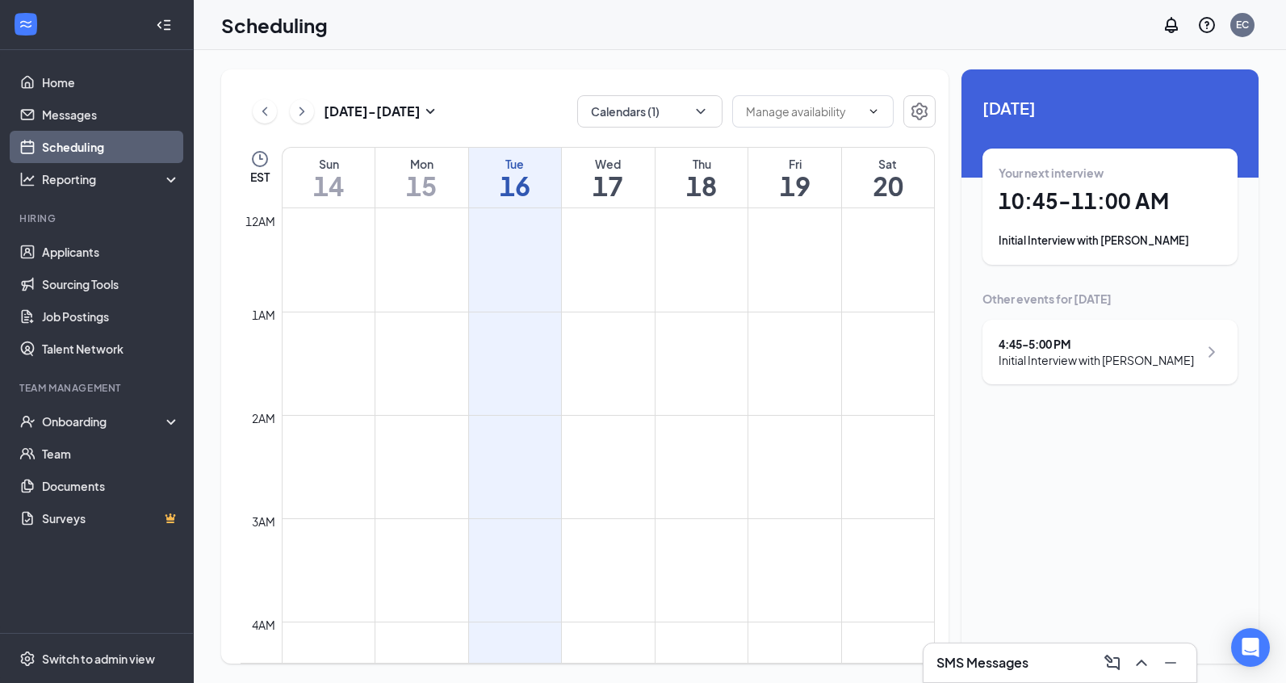
scroll to position [794, 0]
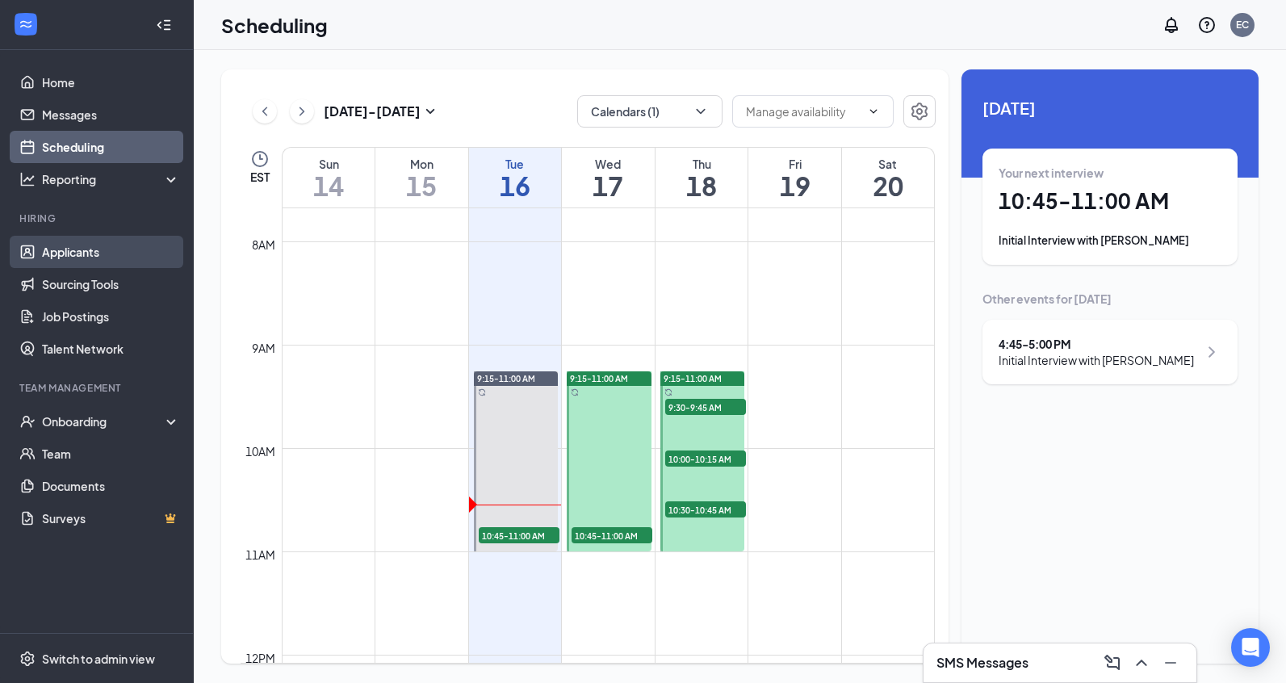
click at [87, 243] on link "Applicants" at bounding box center [111, 252] width 138 height 32
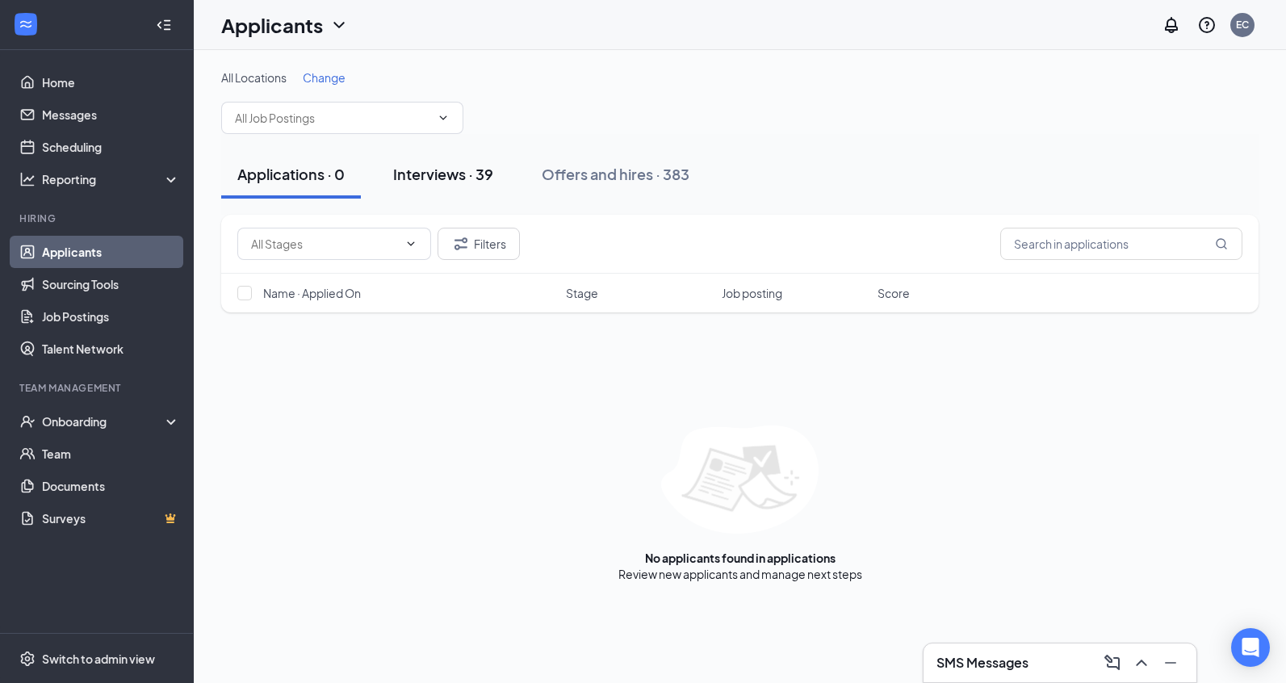
click at [432, 185] on button "Interviews · 39" at bounding box center [443, 174] width 132 height 48
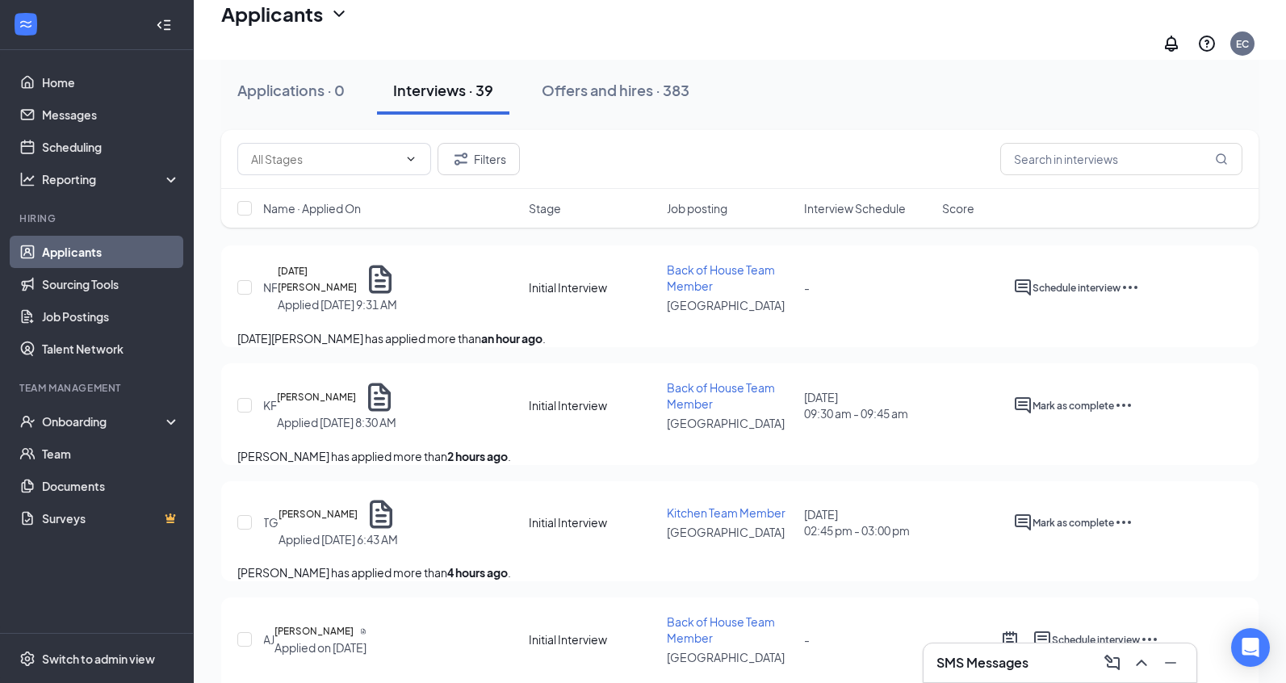
scroll to position [106, 0]
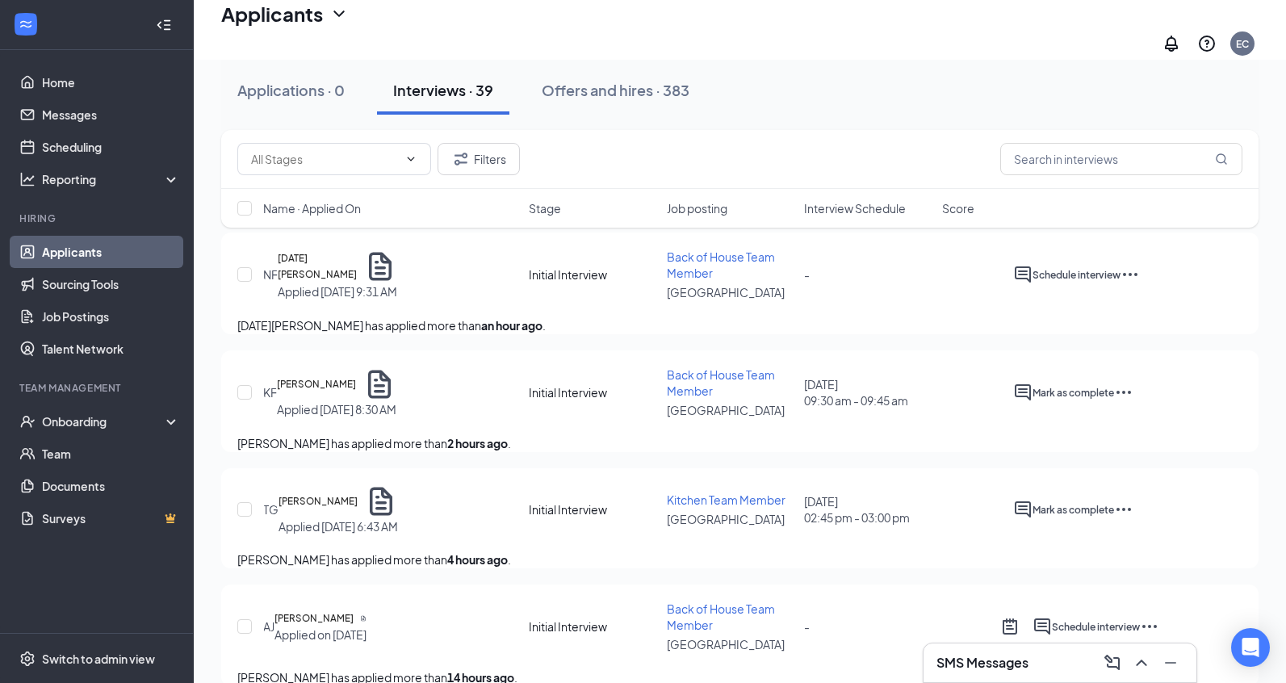
click at [826, 211] on span "Interview Schedule" at bounding box center [855, 208] width 102 height 16
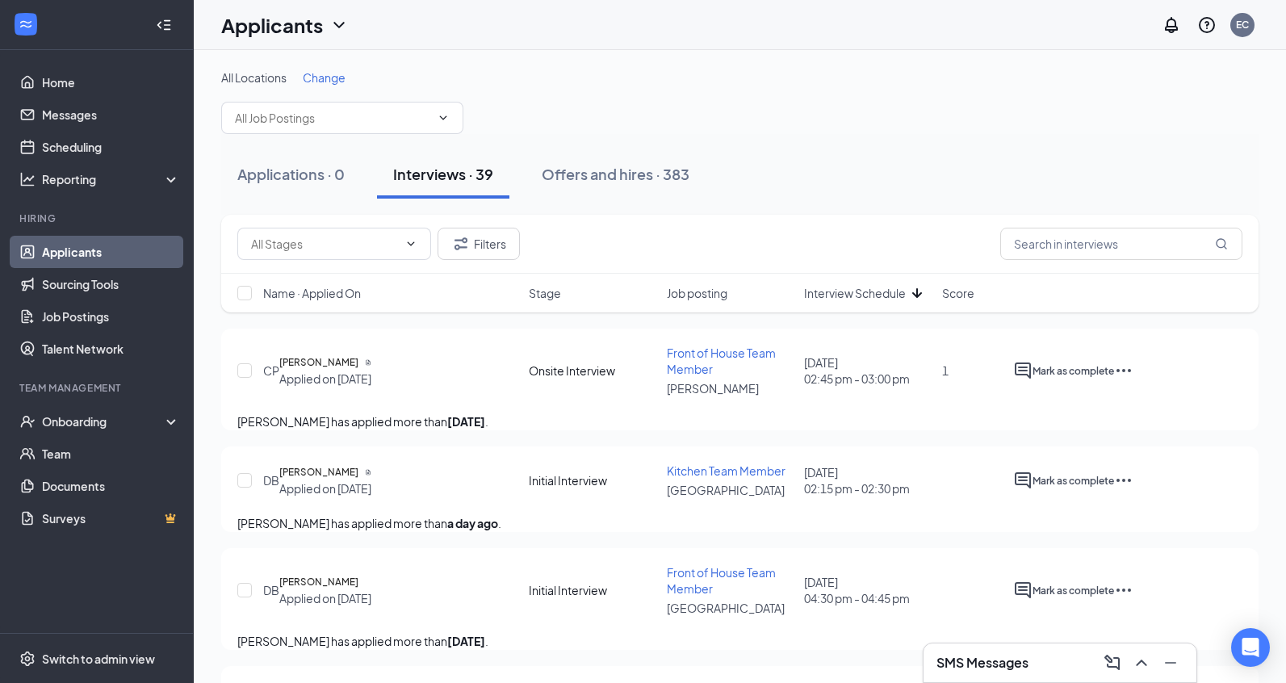
click at [853, 299] on span "Interview Schedule" at bounding box center [855, 293] width 102 height 16
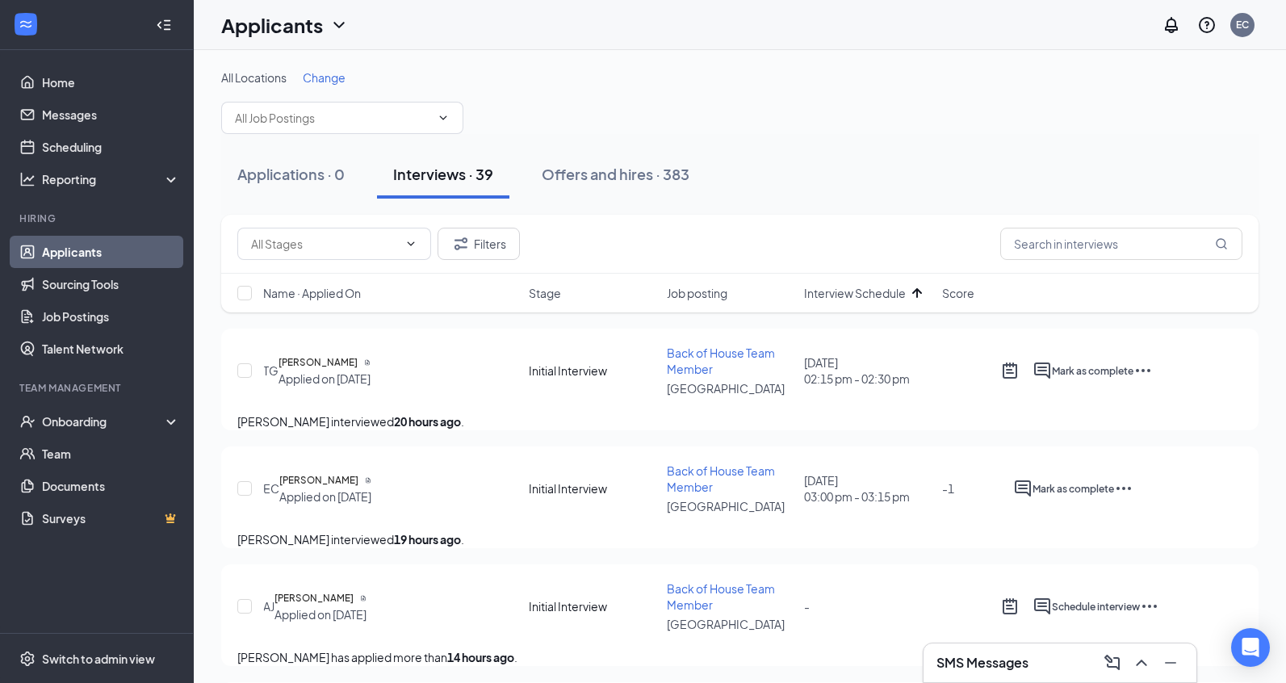
scroll to position [1, 0]
click at [64, 149] on link "Scheduling" at bounding box center [111, 147] width 138 height 32
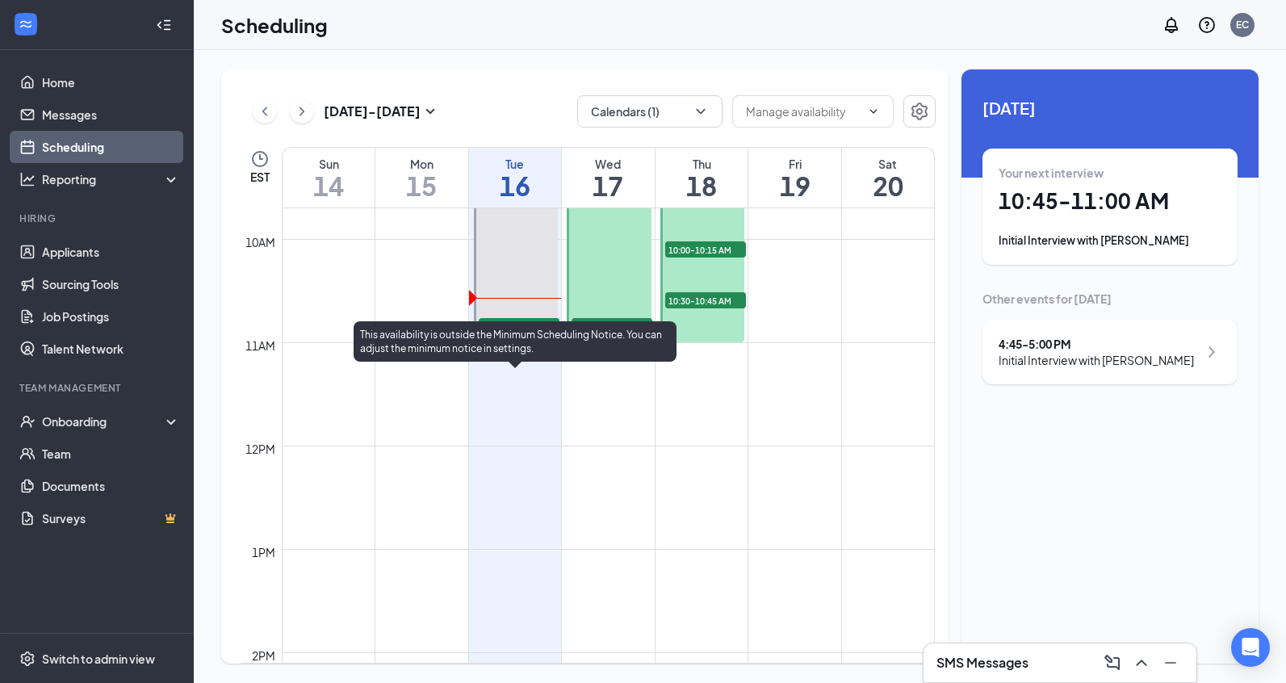
scroll to position [1008, 0]
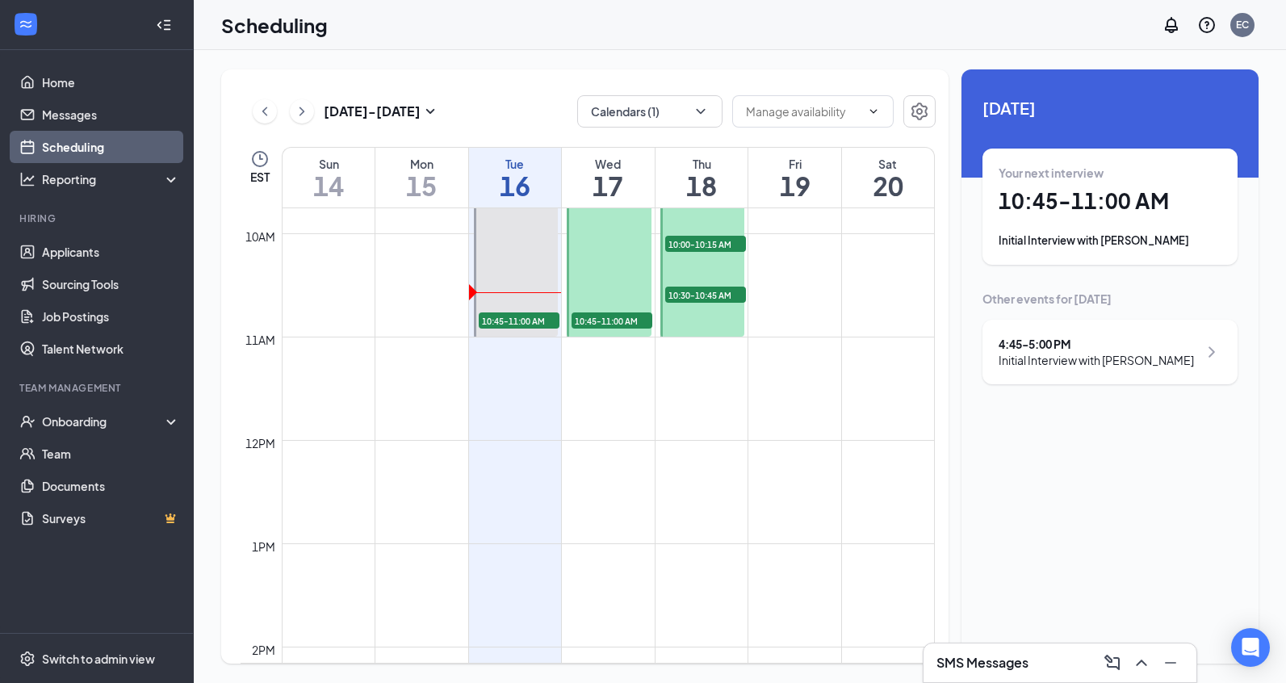
click at [1064, 243] on div "Initial Interview with [PERSON_NAME]" at bounding box center [1110, 241] width 223 height 16
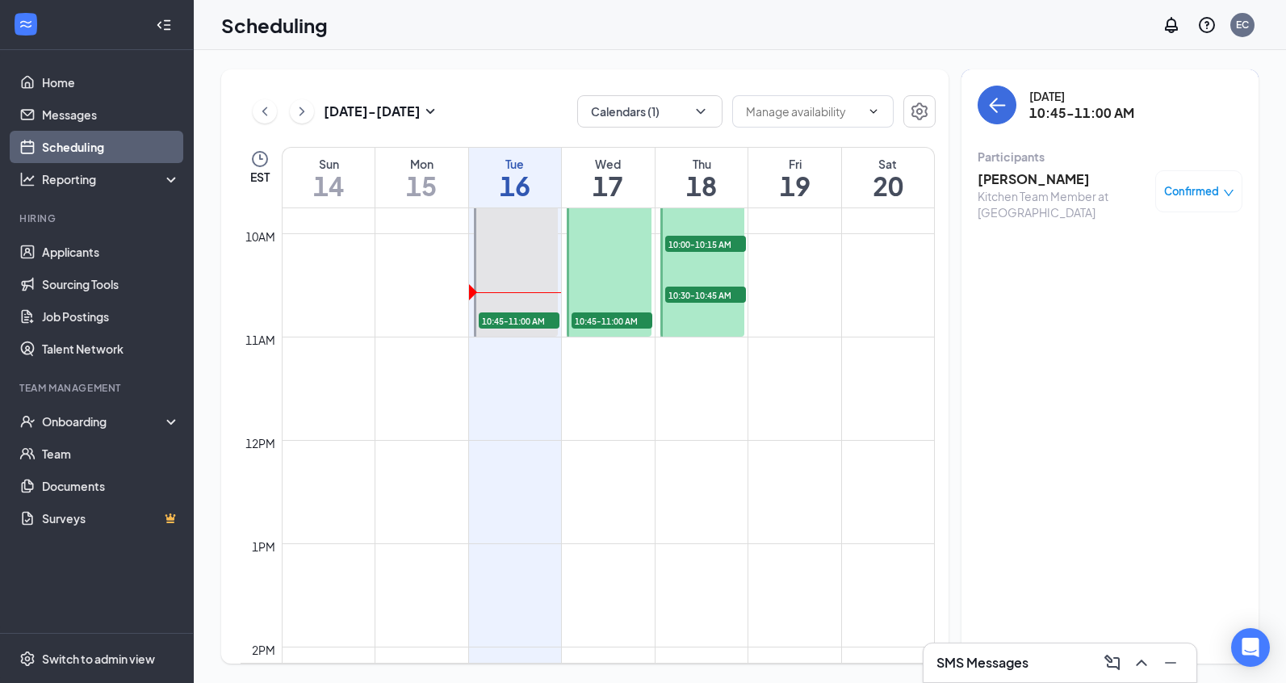
click at [1001, 176] on h3 "Derrick Gaint" at bounding box center [1063, 179] width 170 height 18
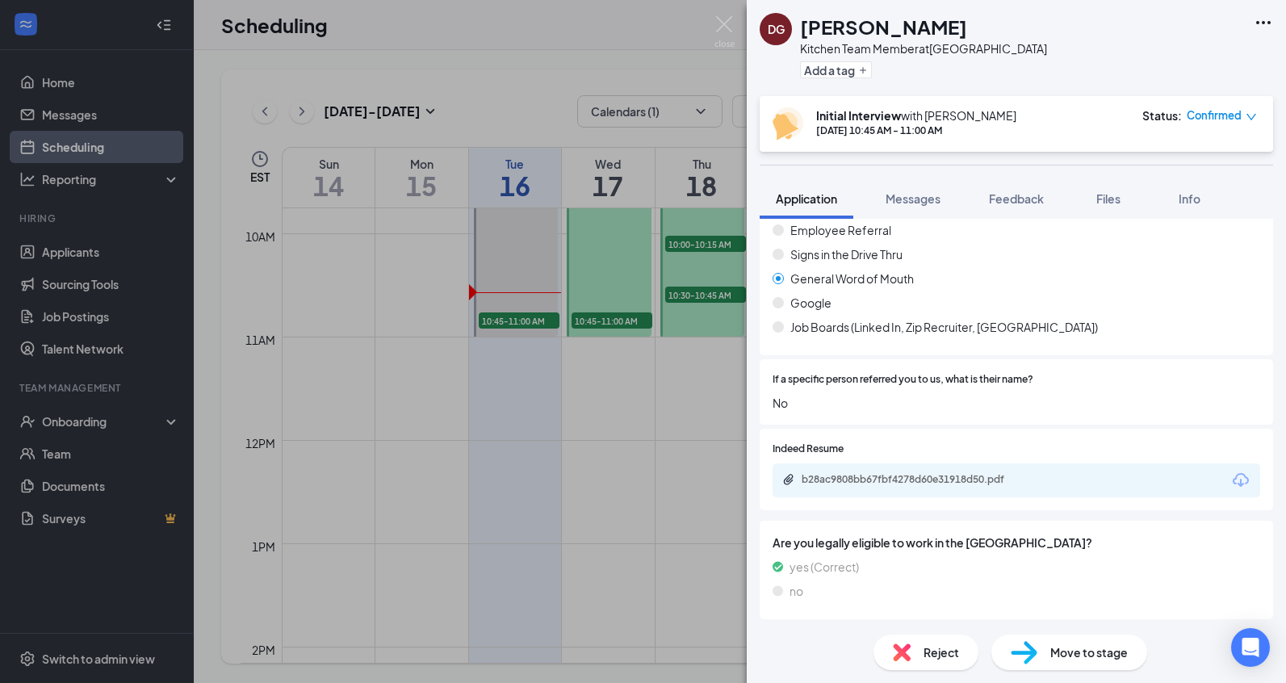
scroll to position [1621, 0]
click at [982, 472] on div "b28ac9808bb67fbf4278d60e31918d50.pdf" at bounding box center [915, 478] width 226 height 13
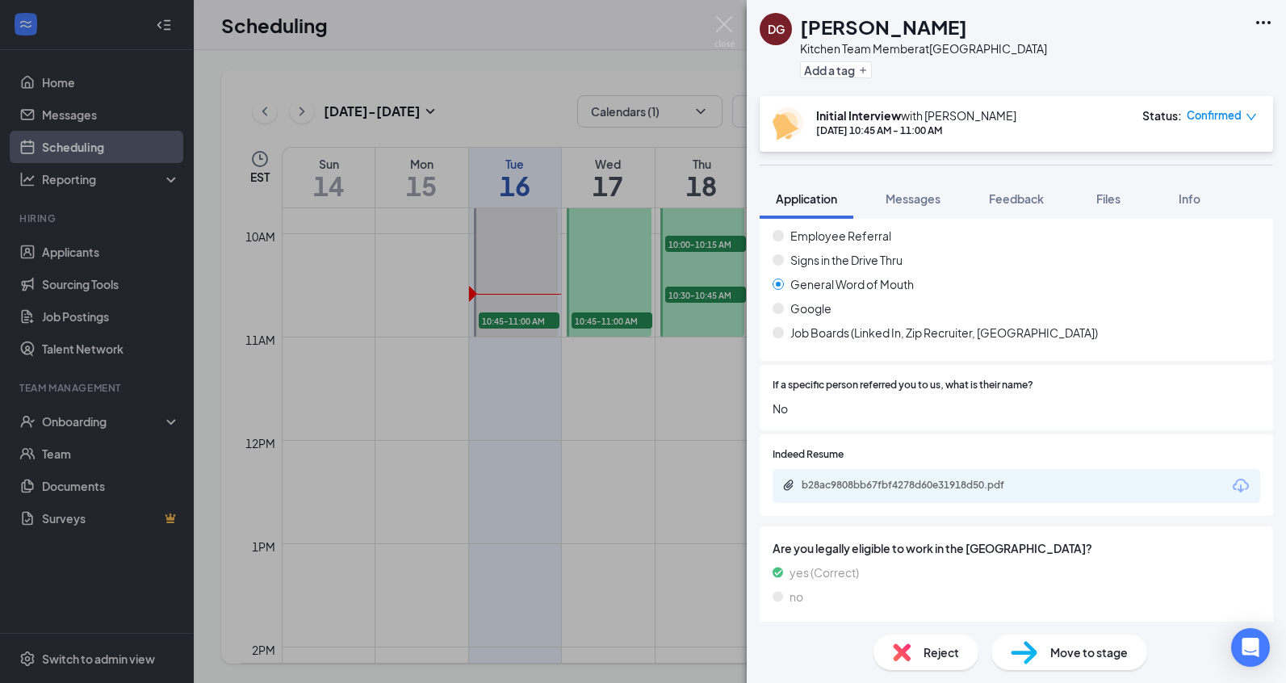
click at [735, 27] on div "DG Derrick Gaint Kitchen Team Member at Powdersville Add a tag Initial Intervie…" at bounding box center [643, 341] width 1286 height 683
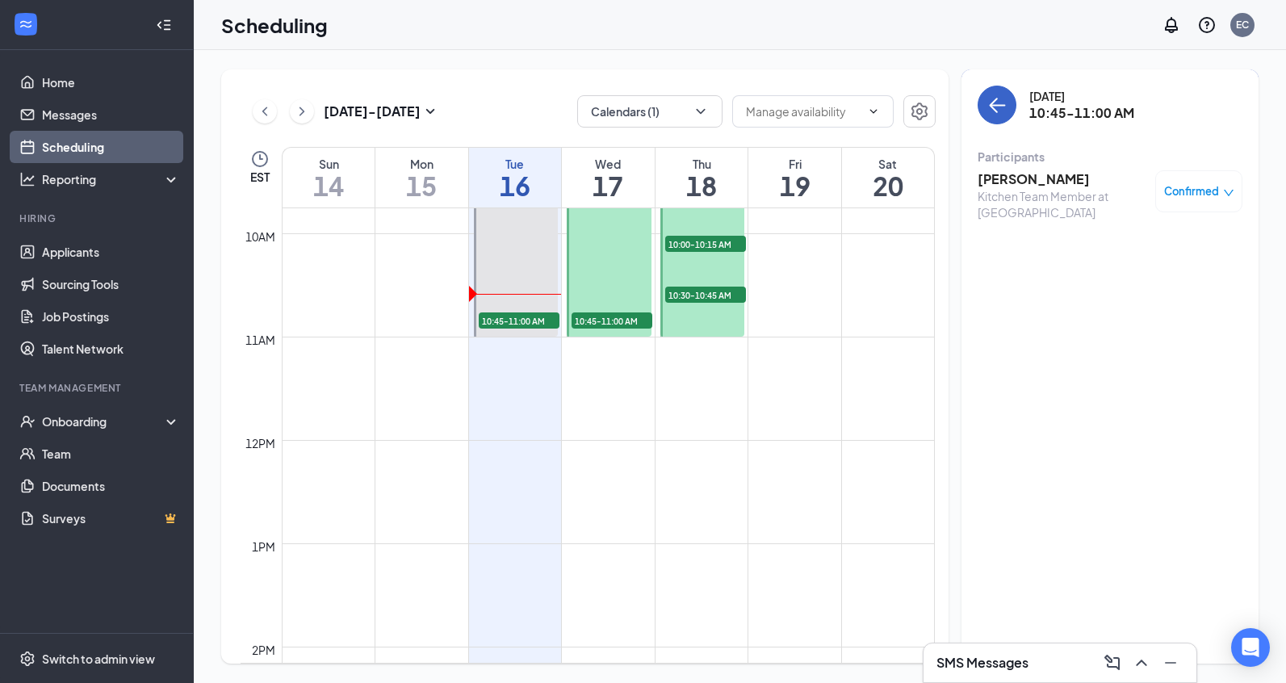
click at [995, 118] on button "back-button" at bounding box center [997, 105] width 39 height 39
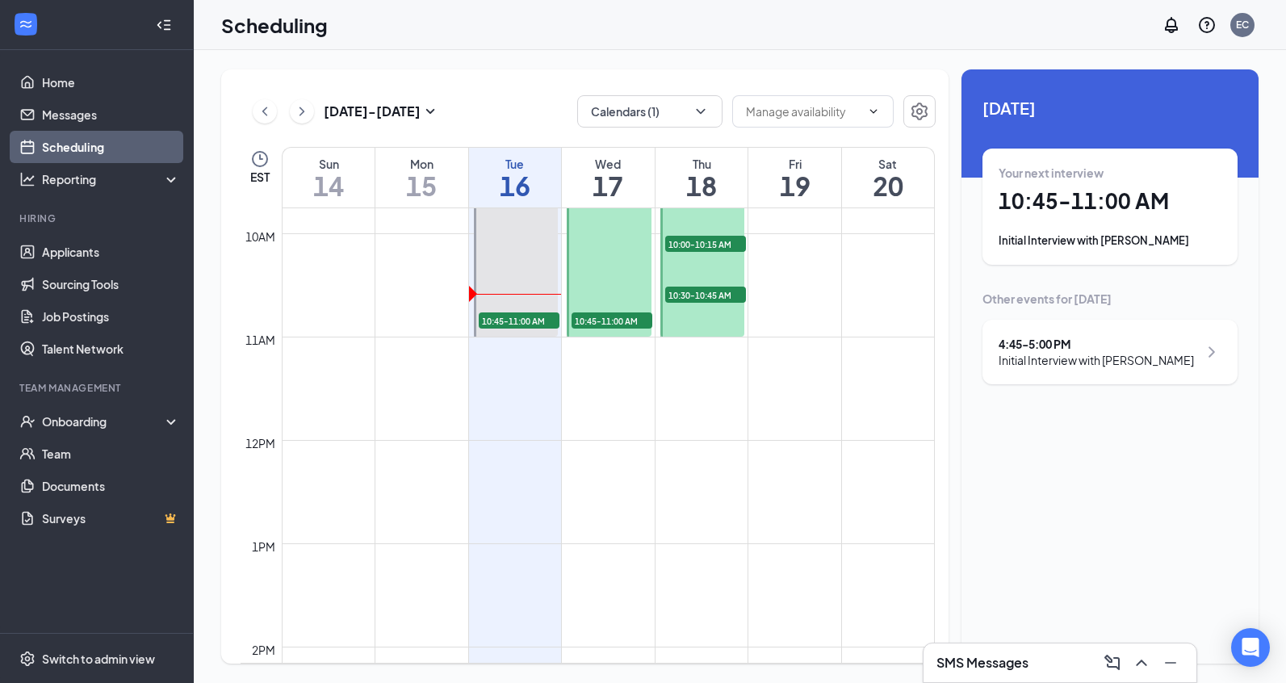
click at [1074, 361] on div "Initial Interview with [PERSON_NAME]" at bounding box center [1096, 360] width 195 height 16
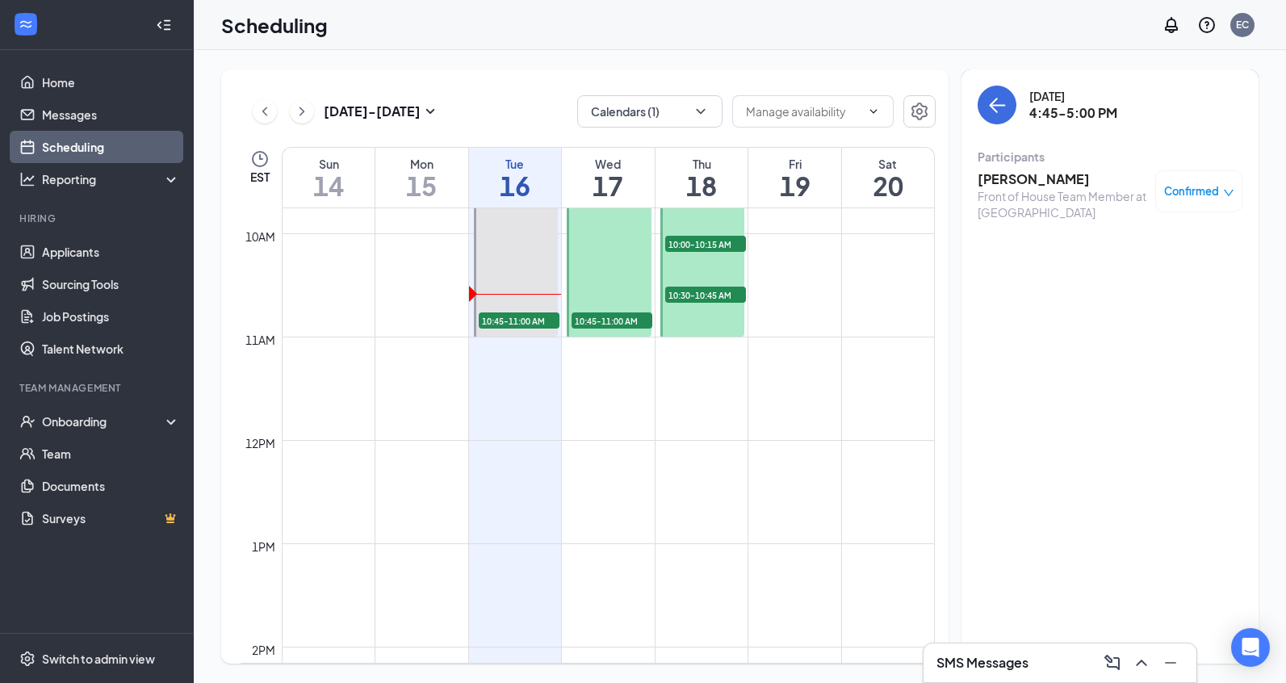
click at [1028, 180] on h3 "[PERSON_NAME]" at bounding box center [1063, 179] width 170 height 18
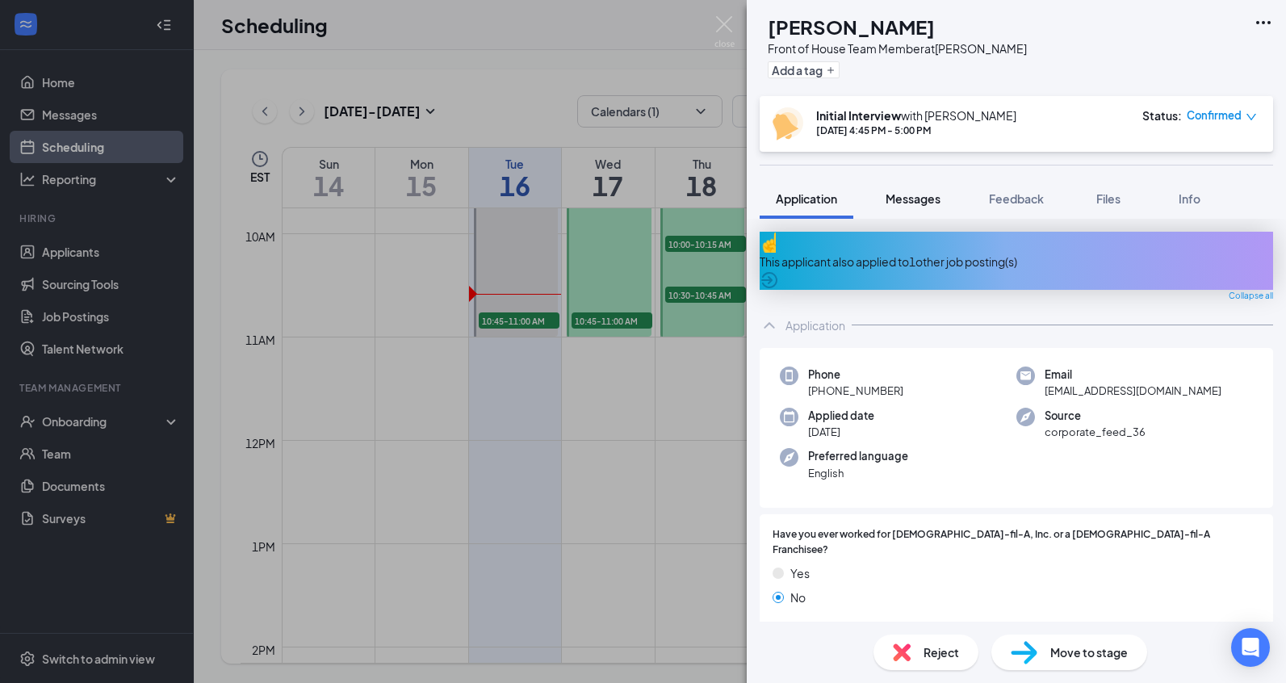
click at [917, 192] on span "Messages" at bounding box center [913, 198] width 55 height 15
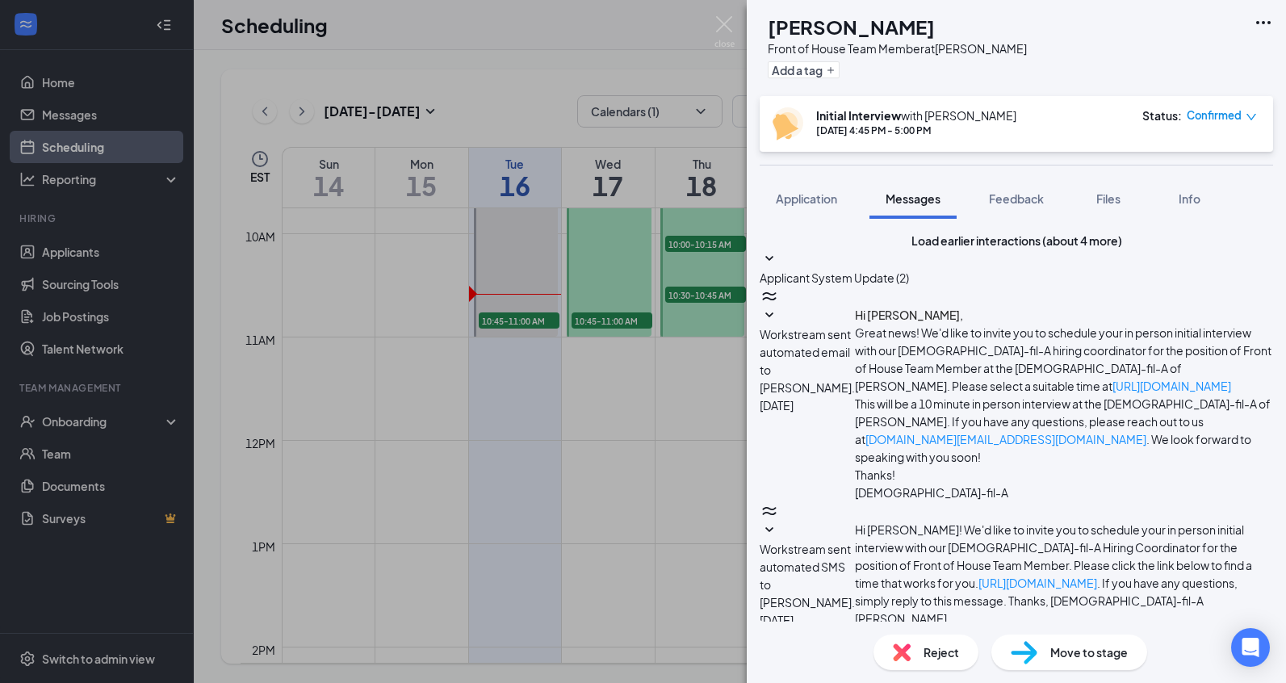
scroll to position [588, 0]
click at [833, 191] on span "Application" at bounding box center [806, 198] width 61 height 15
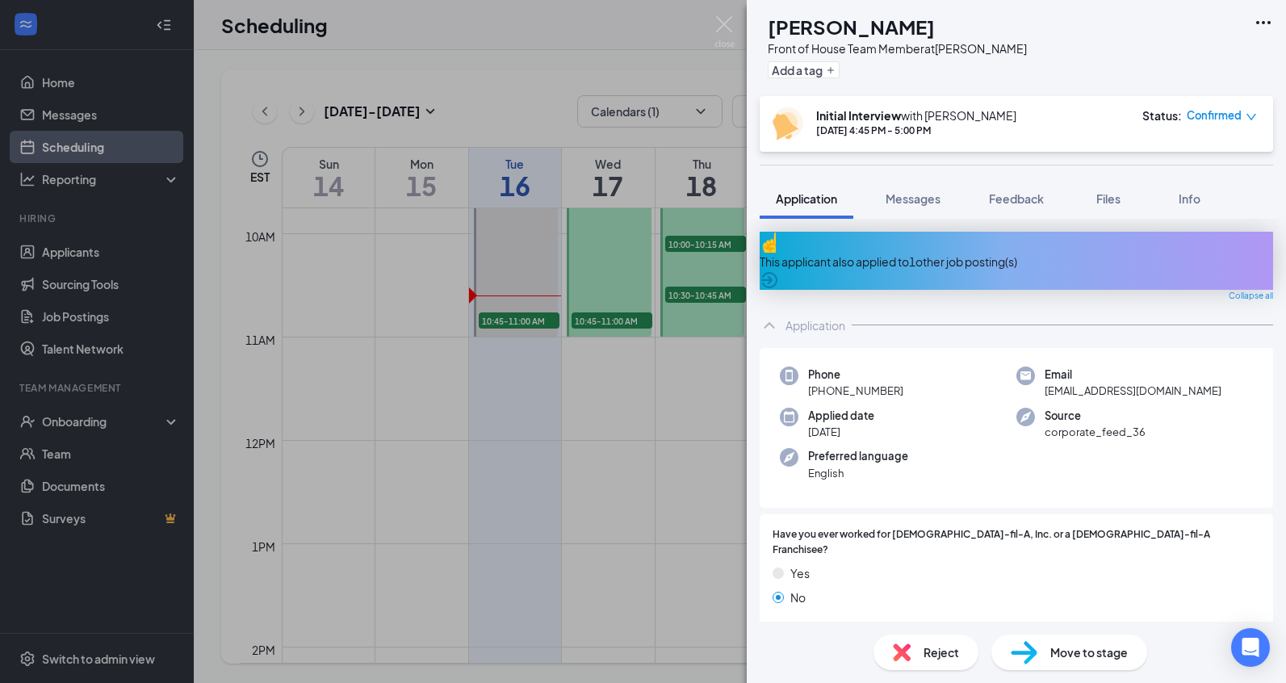
click at [777, 272] on icon "ArrowCircle" at bounding box center [769, 280] width 16 height 16
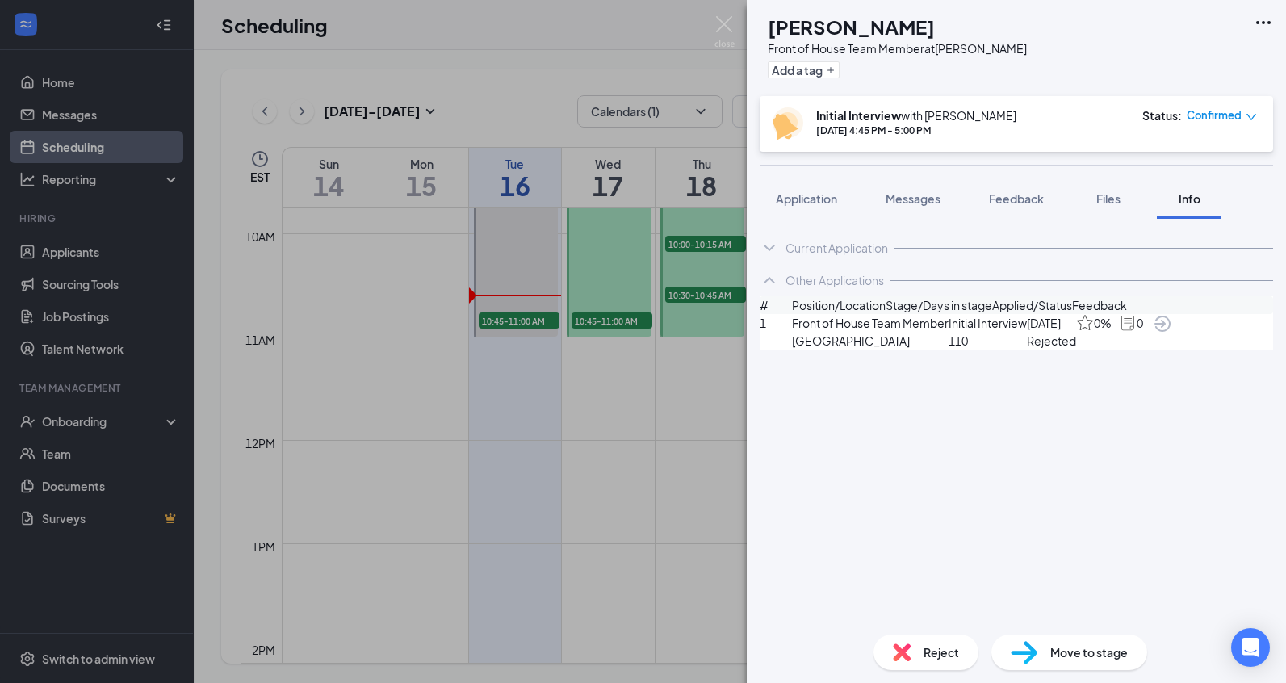
click at [1172, 333] on icon "ArrowCircle" at bounding box center [1162, 323] width 19 height 19
click at [725, 31] on img at bounding box center [724, 31] width 20 height 31
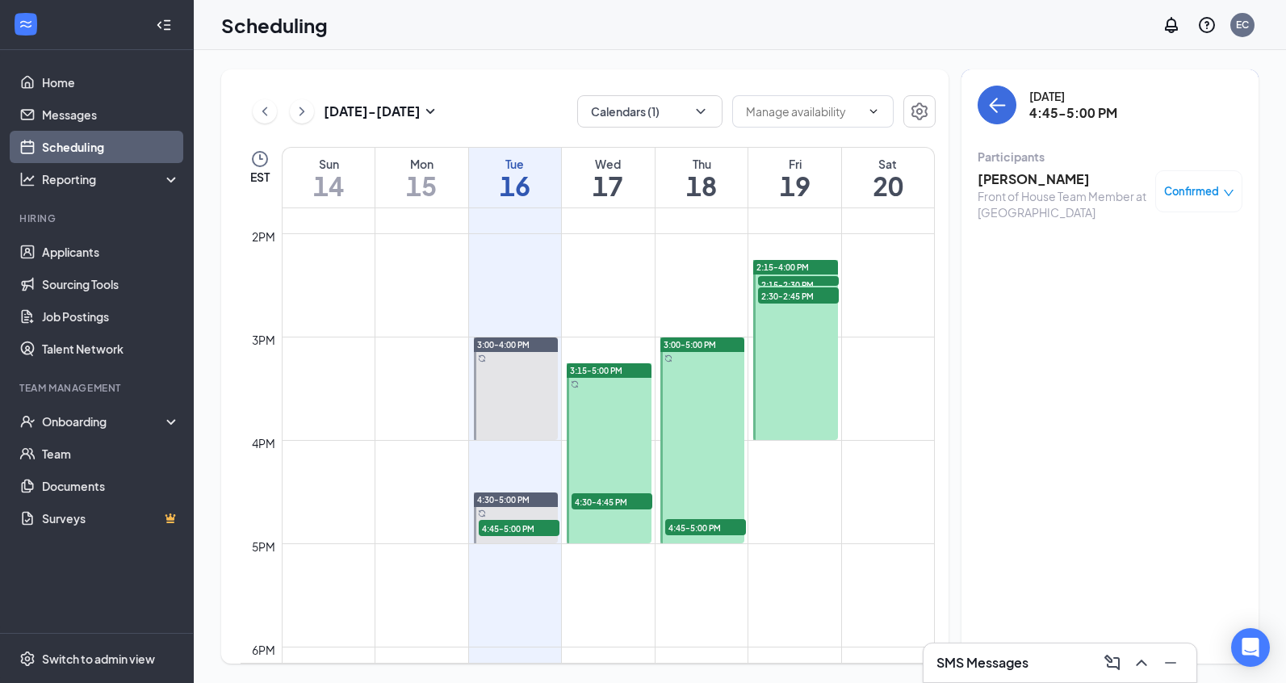
scroll to position [1423, 0]
click at [623, 160] on div "Wed" at bounding box center [608, 164] width 93 height 16
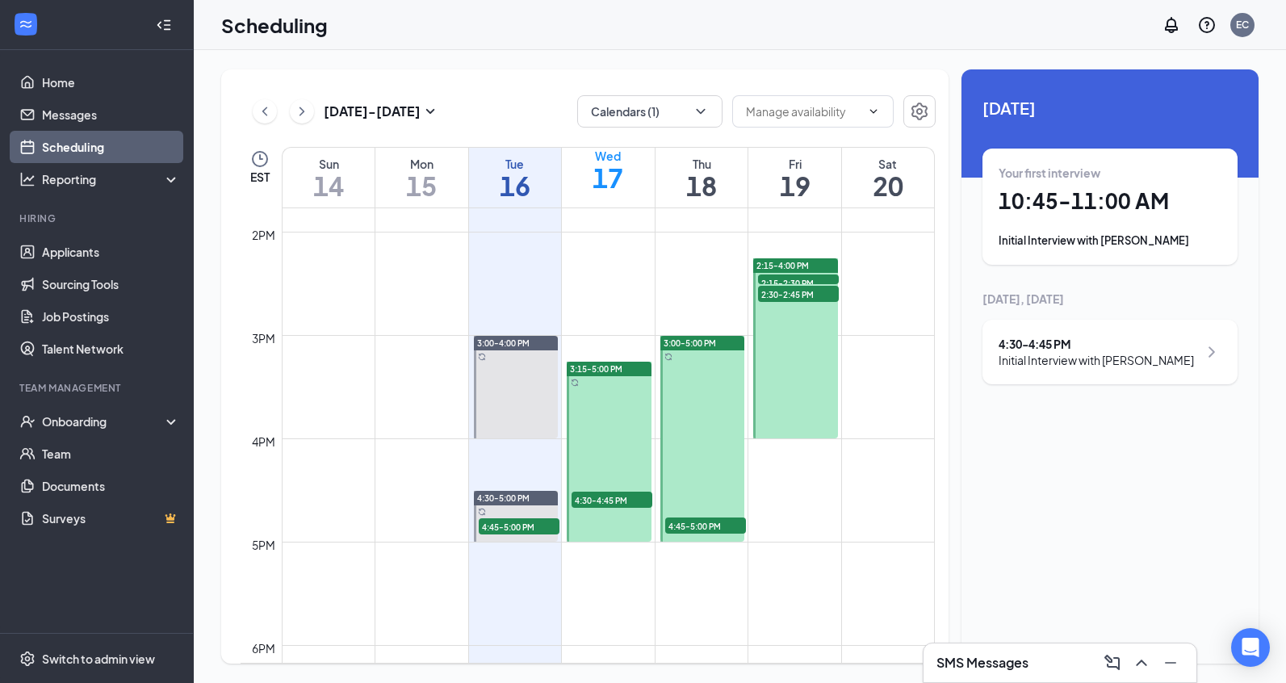
click at [713, 163] on div "Thu" at bounding box center [702, 164] width 93 height 16
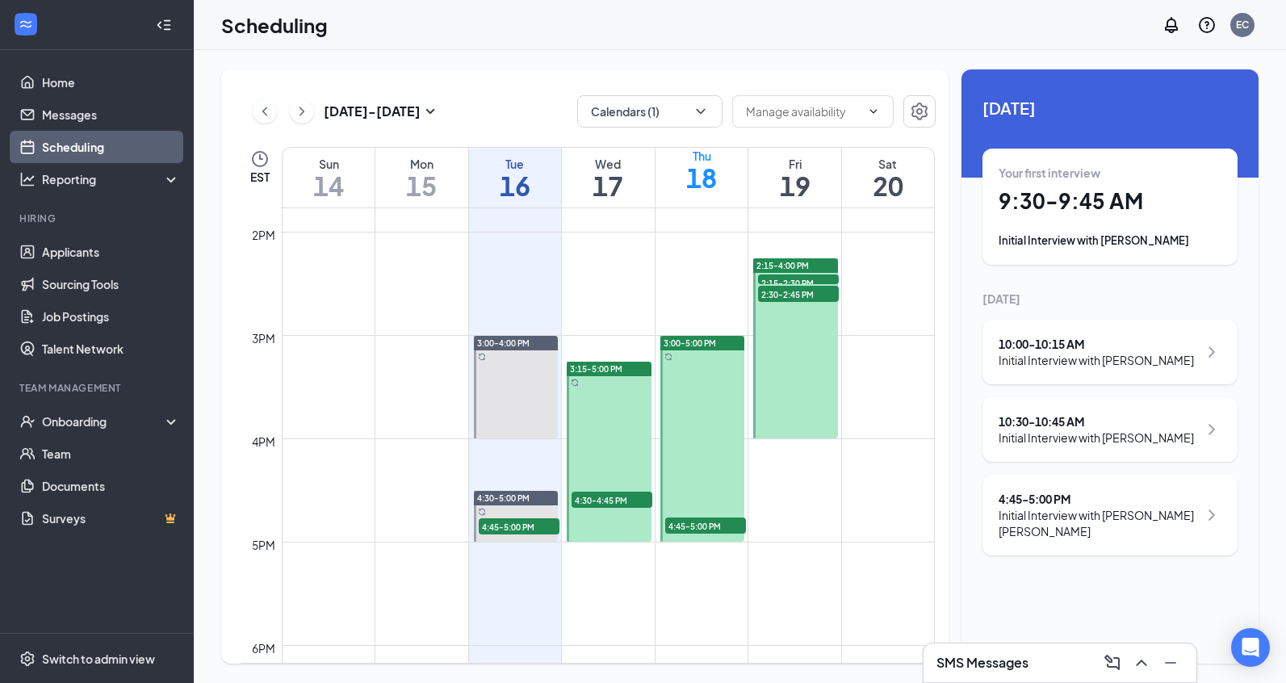
click at [627, 180] on h1 "17" at bounding box center [608, 185] width 93 height 27
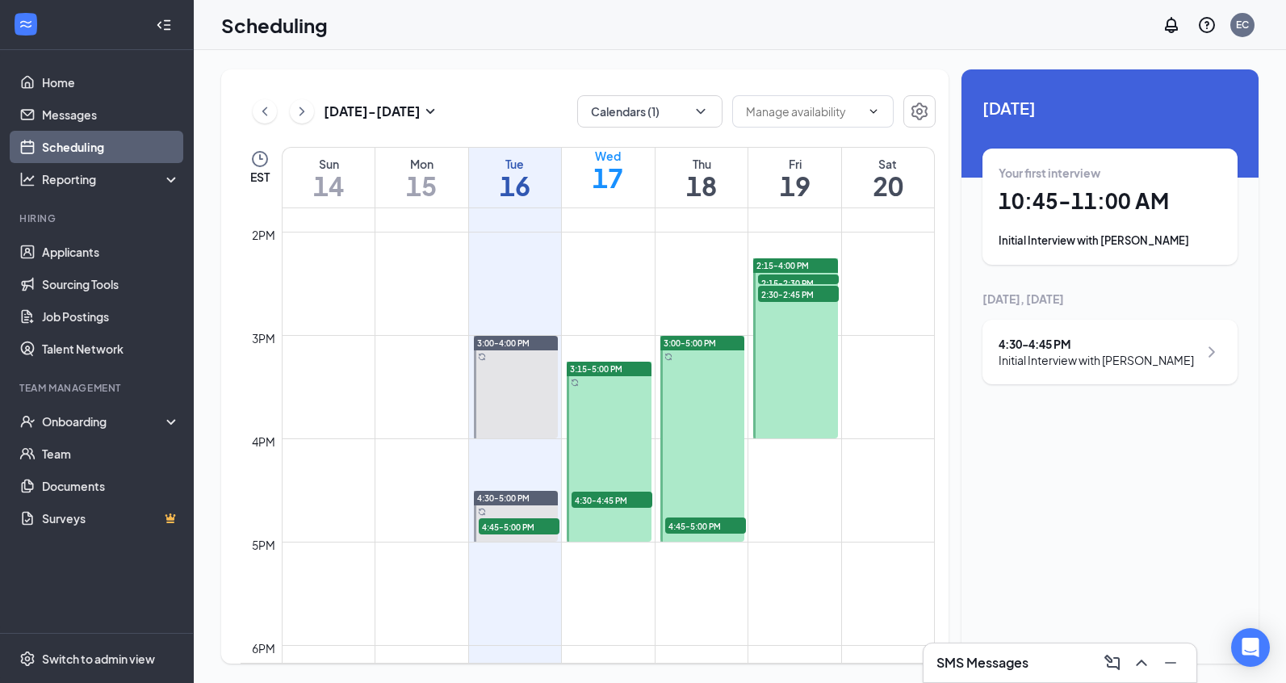
click at [730, 183] on h1 "18" at bounding box center [702, 185] width 93 height 27
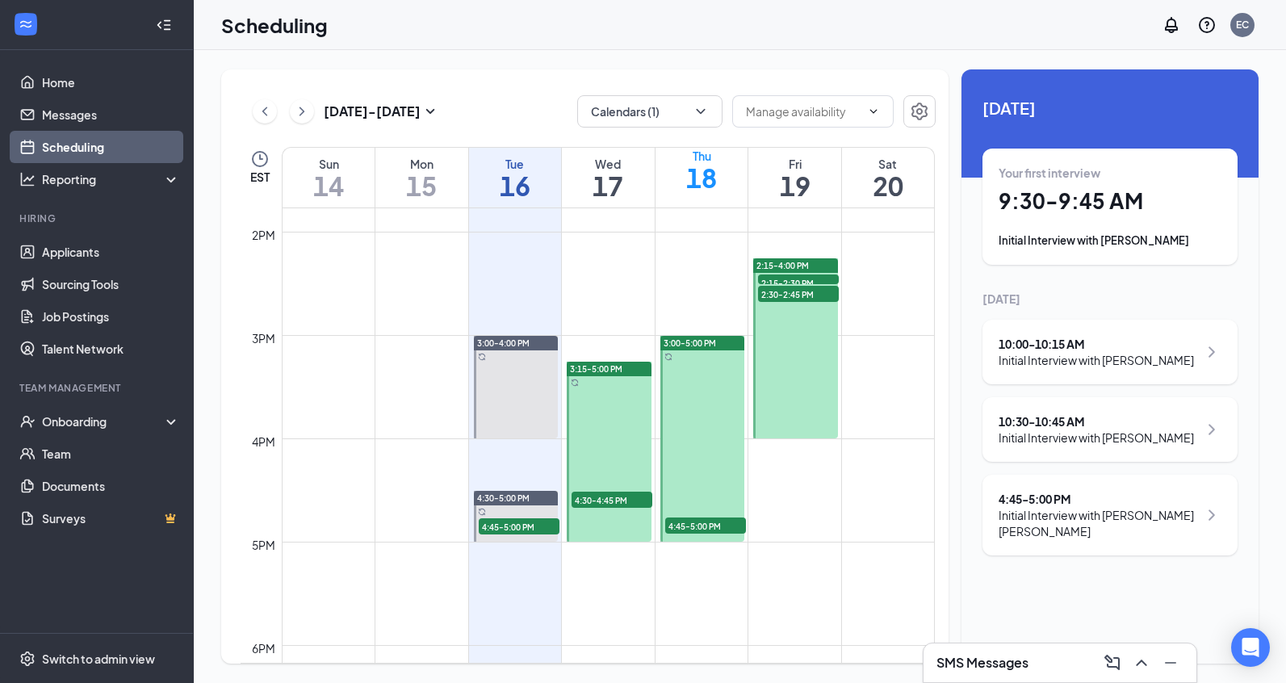
click at [812, 174] on h1 "19" at bounding box center [794, 185] width 93 height 27
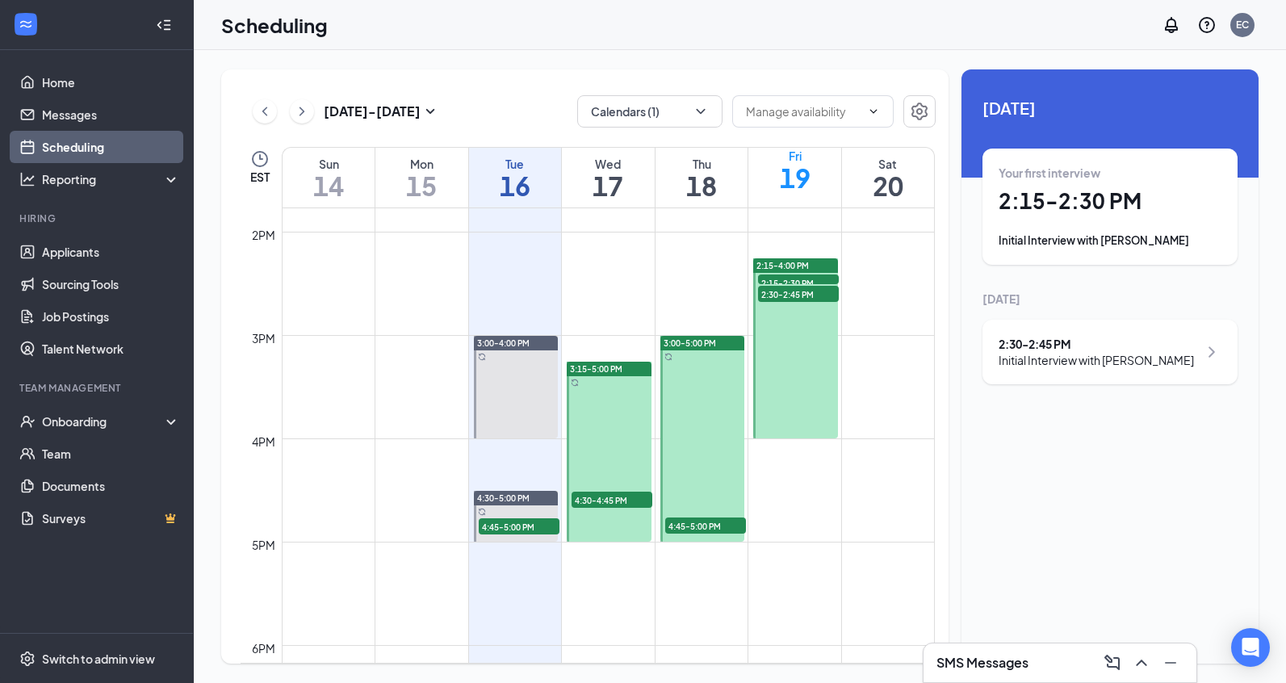
click at [683, 195] on h1 "18" at bounding box center [702, 185] width 93 height 27
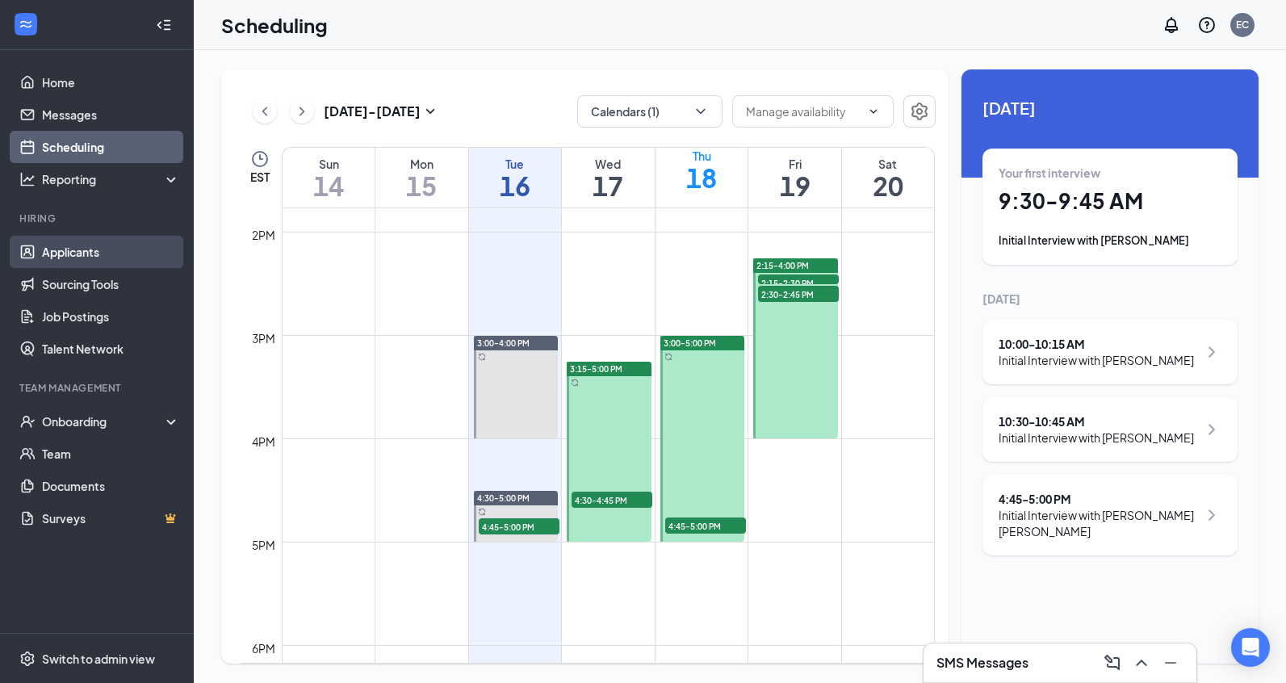
click at [42, 245] on link "Applicants" at bounding box center [111, 252] width 138 height 32
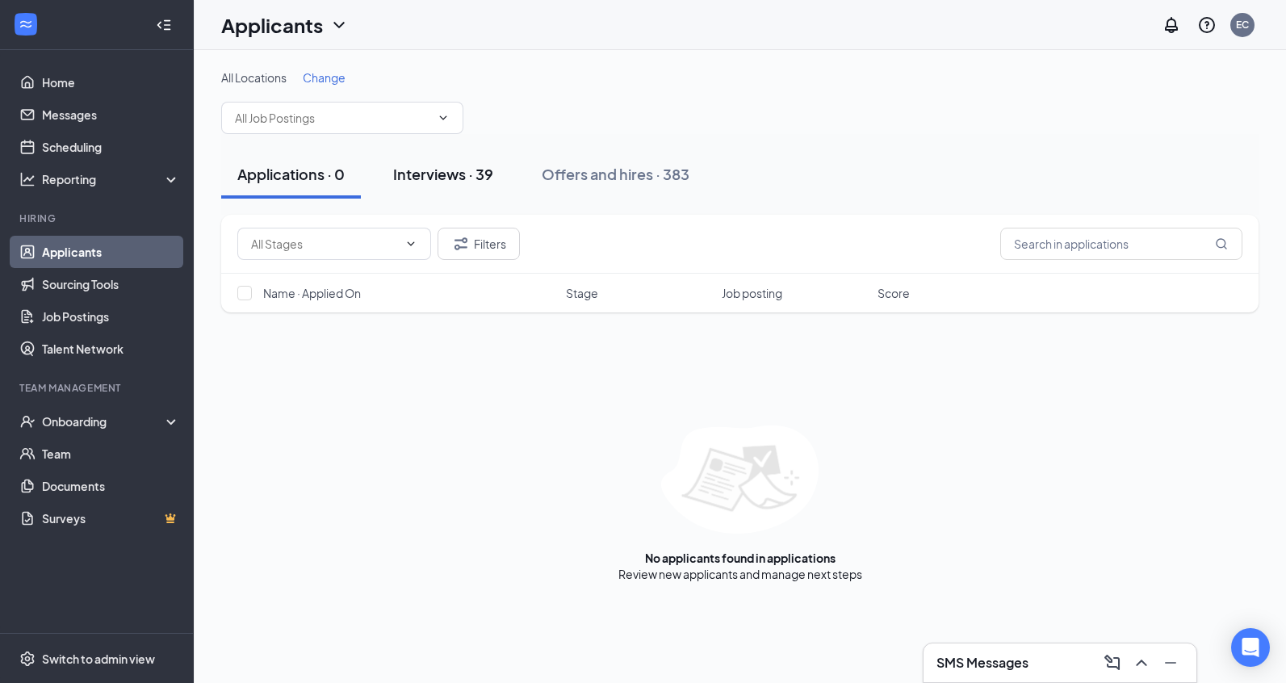
click at [422, 173] on div "Interviews · 39" at bounding box center [443, 174] width 100 height 20
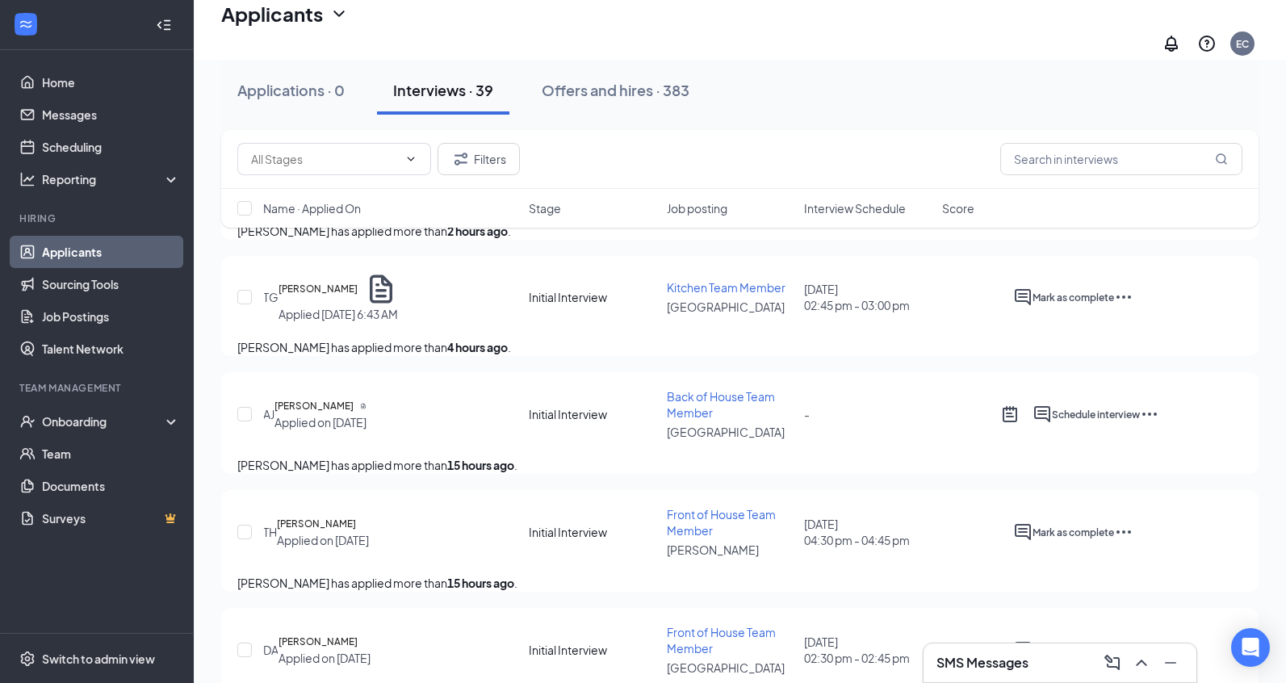
scroll to position [319, 0]
click at [86, 154] on link "Scheduling" at bounding box center [111, 147] width 138 height 32
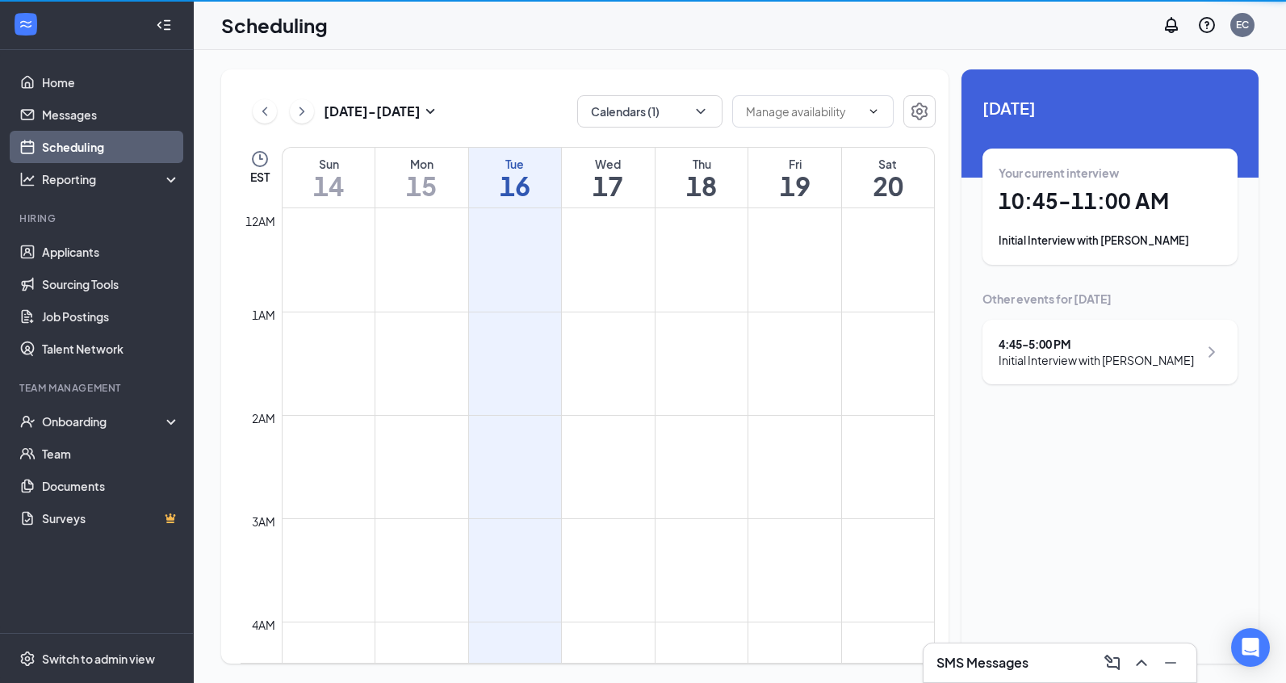
scroll to position [794, 0]
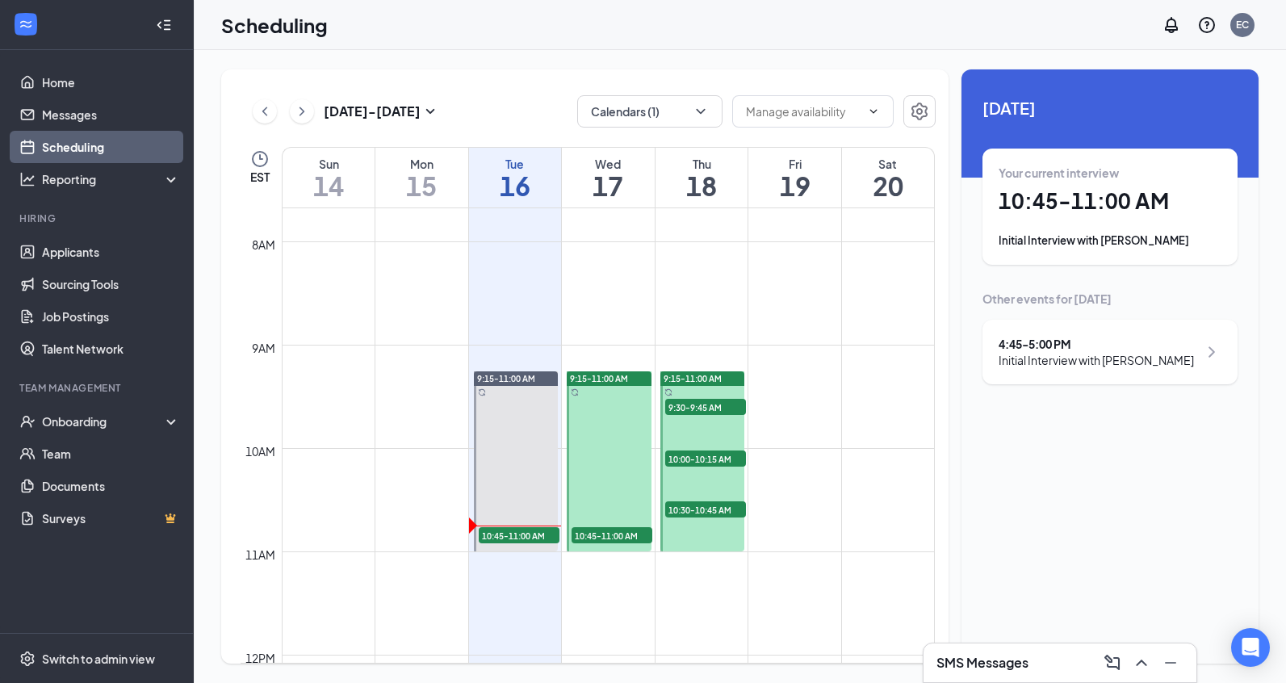
click at [623, 537] on span "10:45-11:00 AM" at bounding box center [612, 535] width 81 height 16
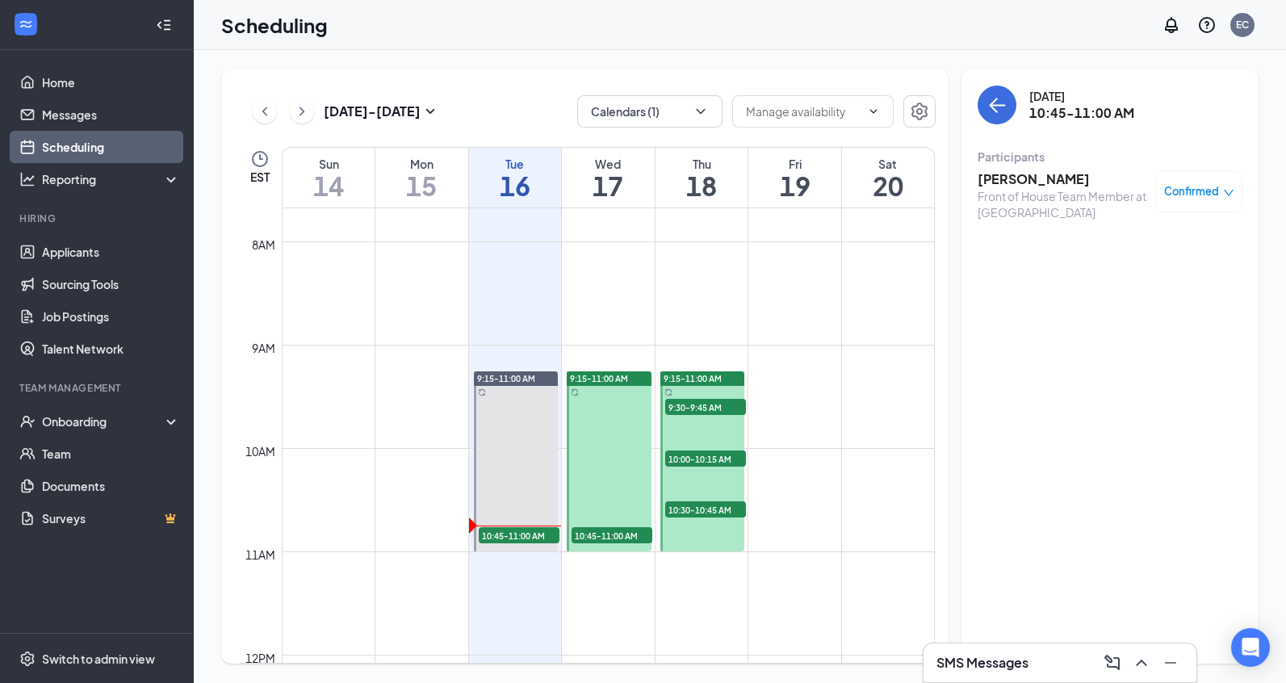
click at [1005, 183] on h3 "[PERSON_NAME]" at bounding box center [1063, 179] width 170 height 18
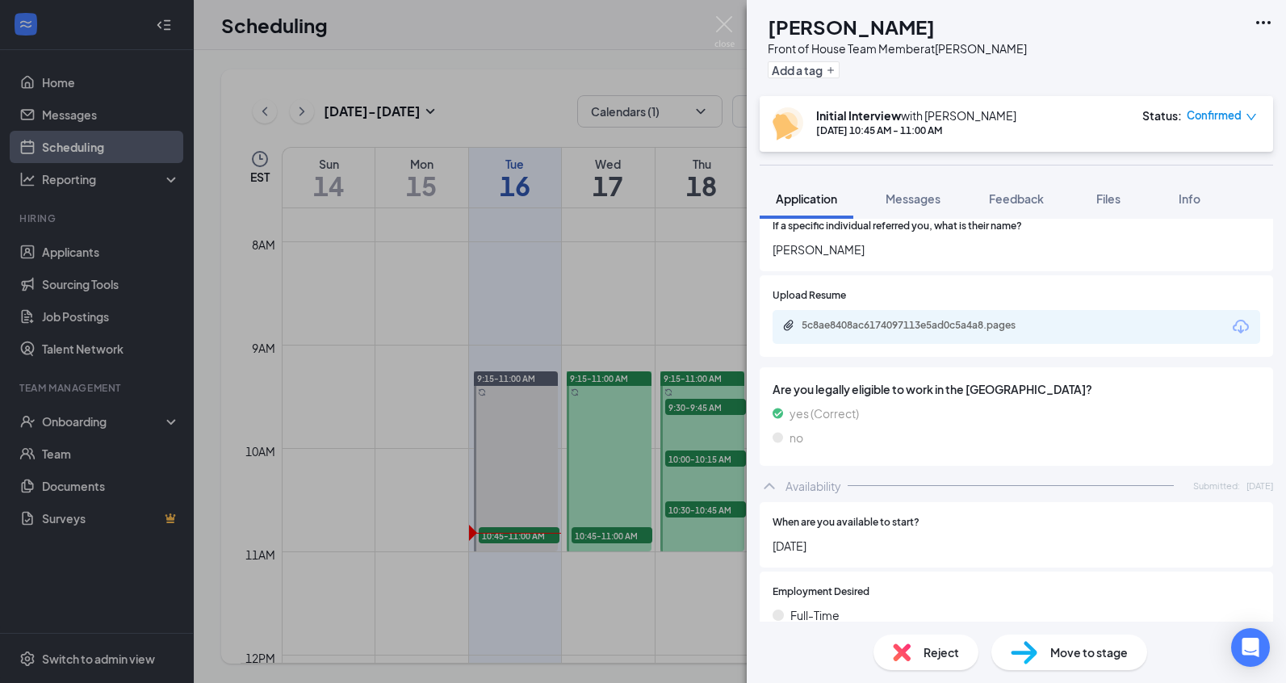
scroll to position [2169, 0]
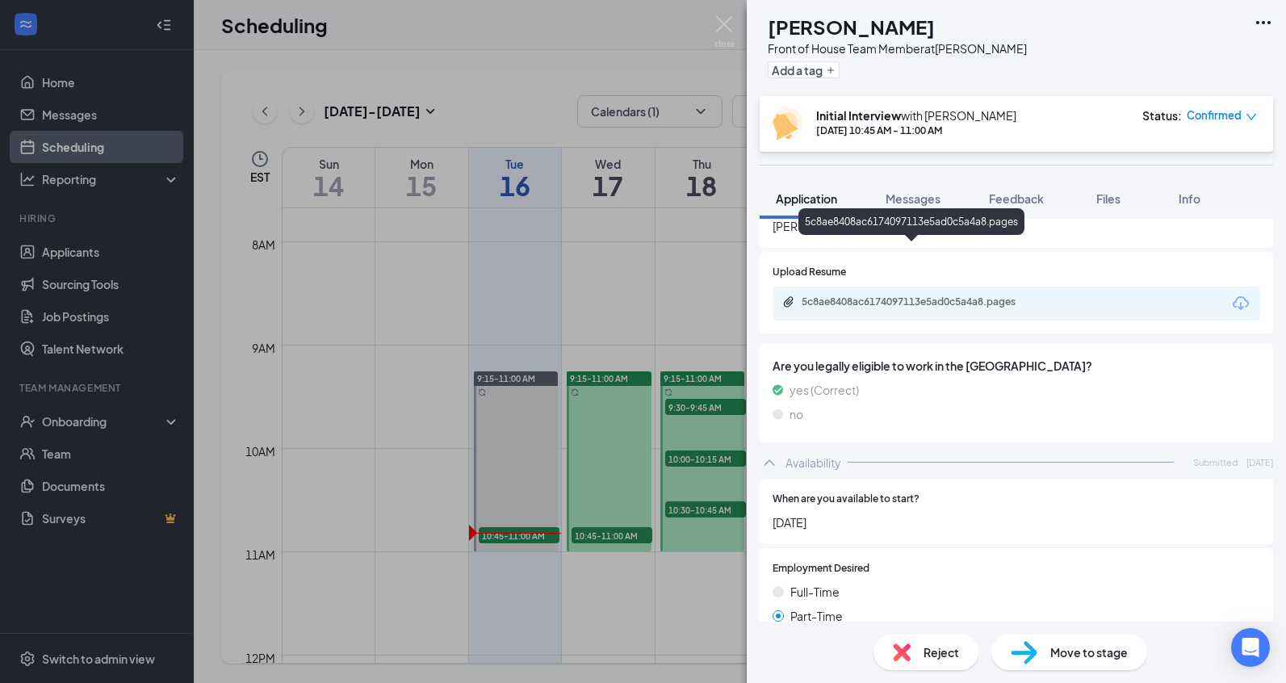
click at [964, 295] on div "5c8ae8408ac6174097113e5ad0c5a4a8.pages" at bounding box center [913, 302] width 262 height 15
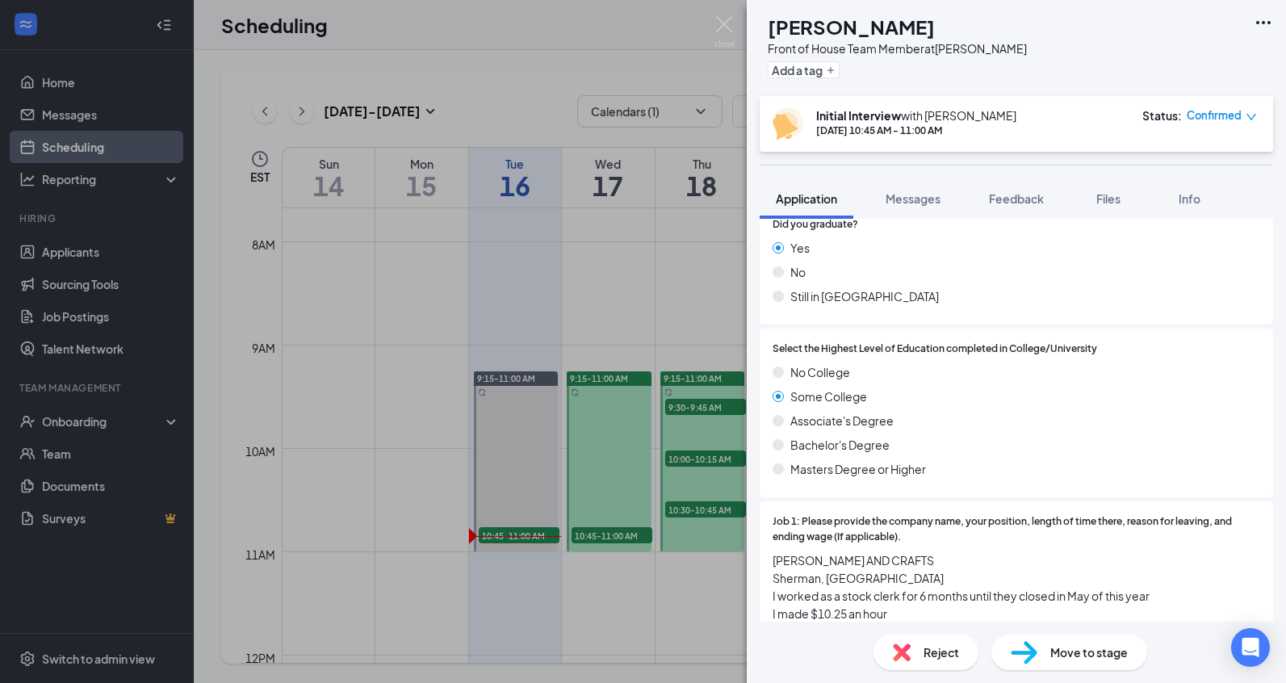
scroll to position [622, 0]
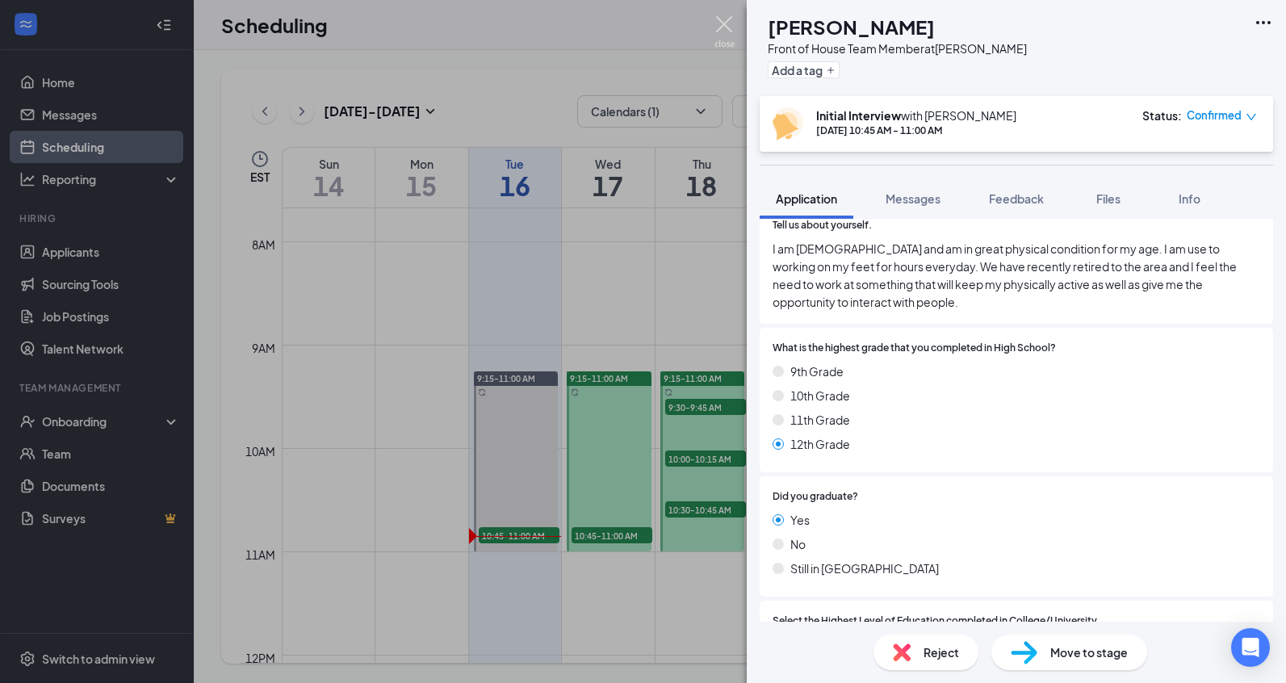
click at [719, 27] on img at bounding box center [724, 31] width 20 height 31
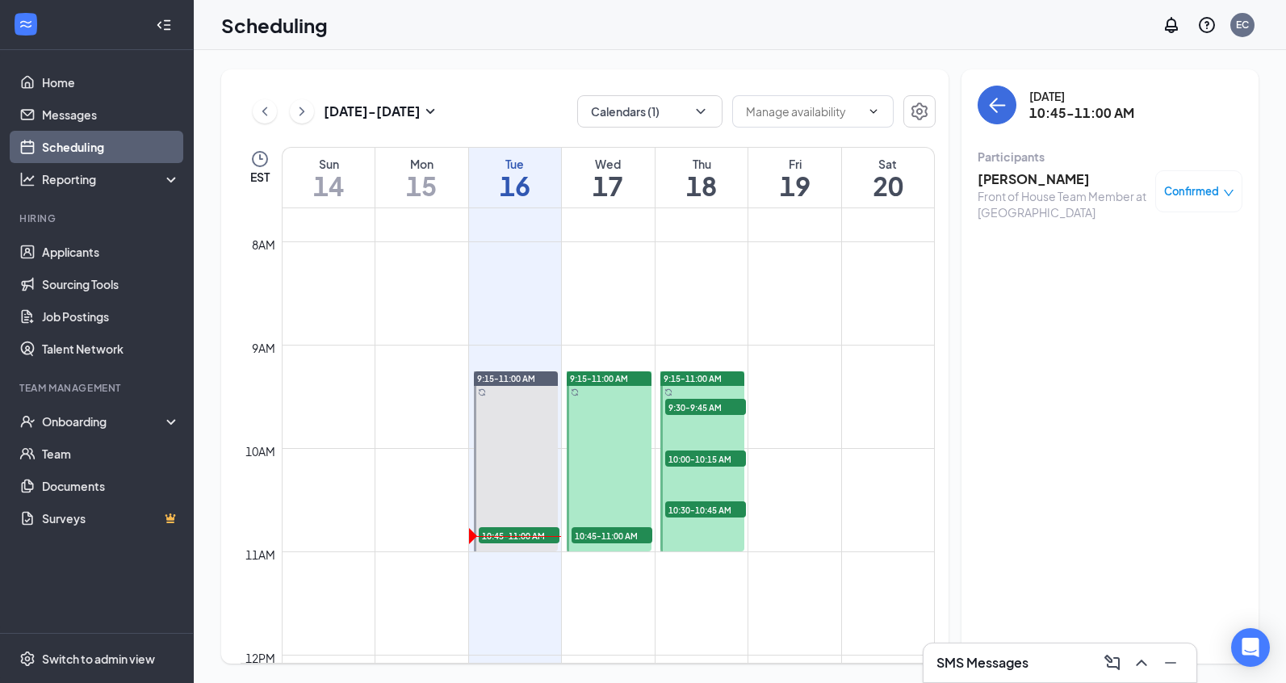
scroll to position [827, 0]
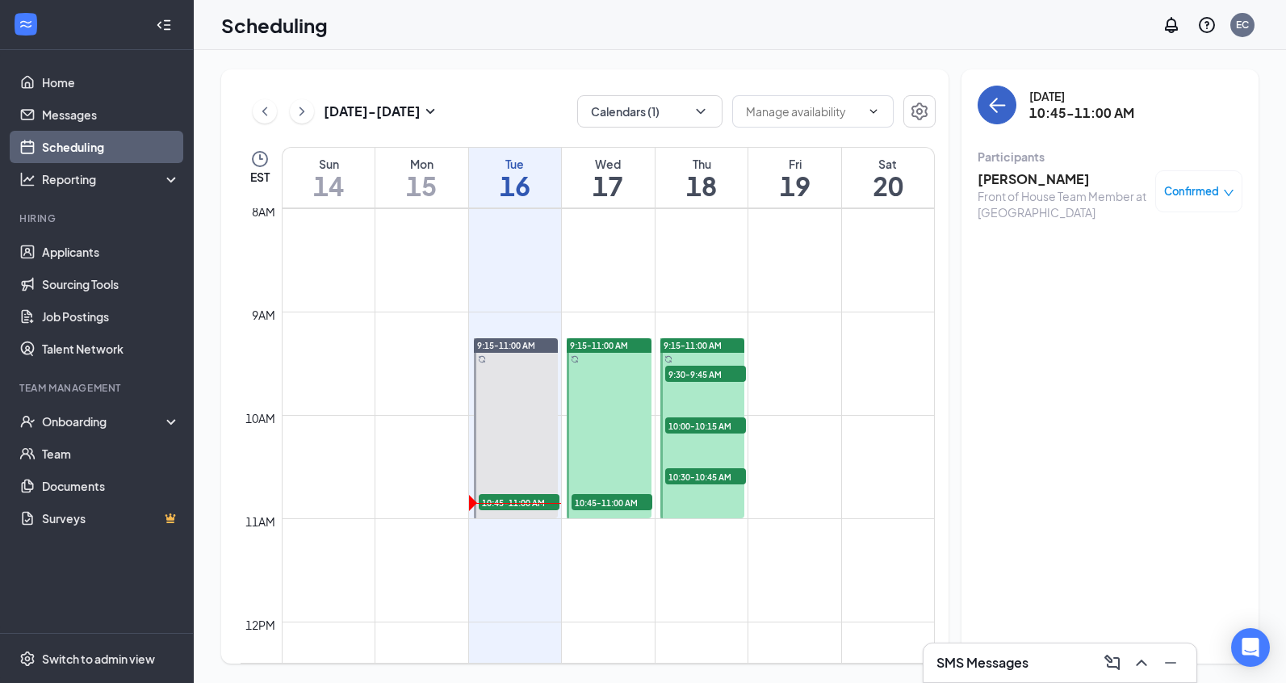
click at [1009, 99] on button "back-button" at bounding box center [997, 105] width 39 height 39
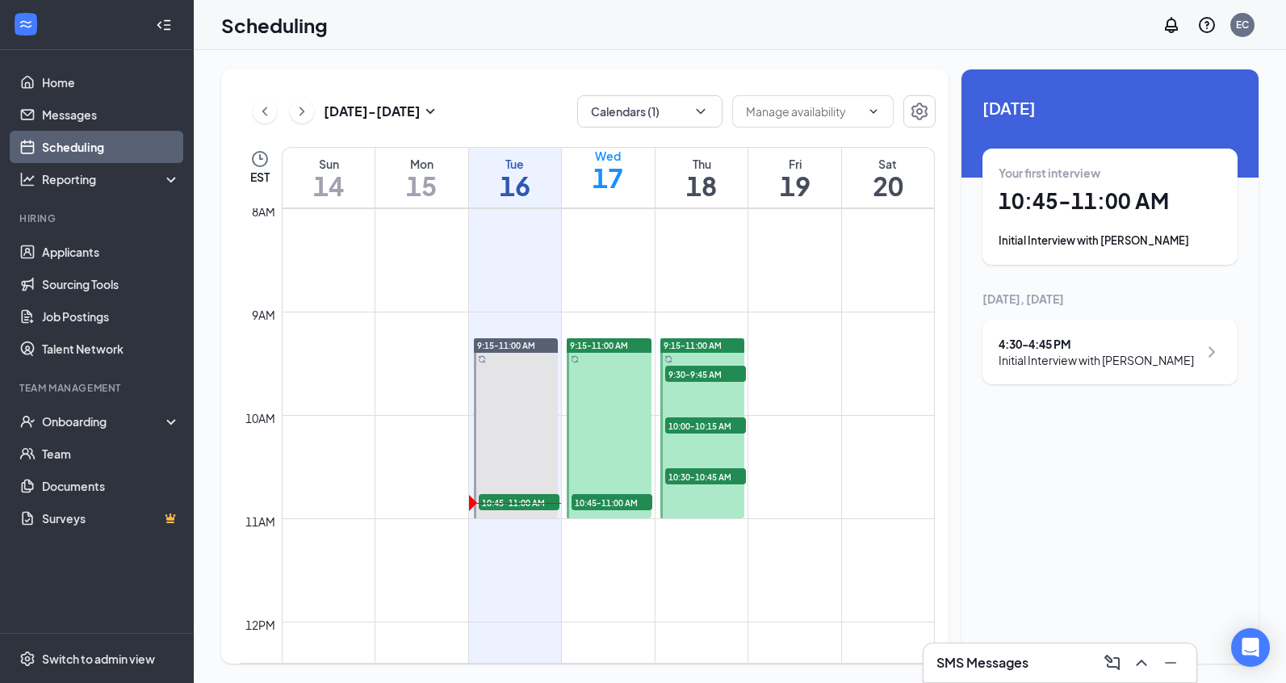
click at [1080, 358] on div "Initial Interview with Tallulah Hughes" at bounding box center [1096, 360] width 195 height 16
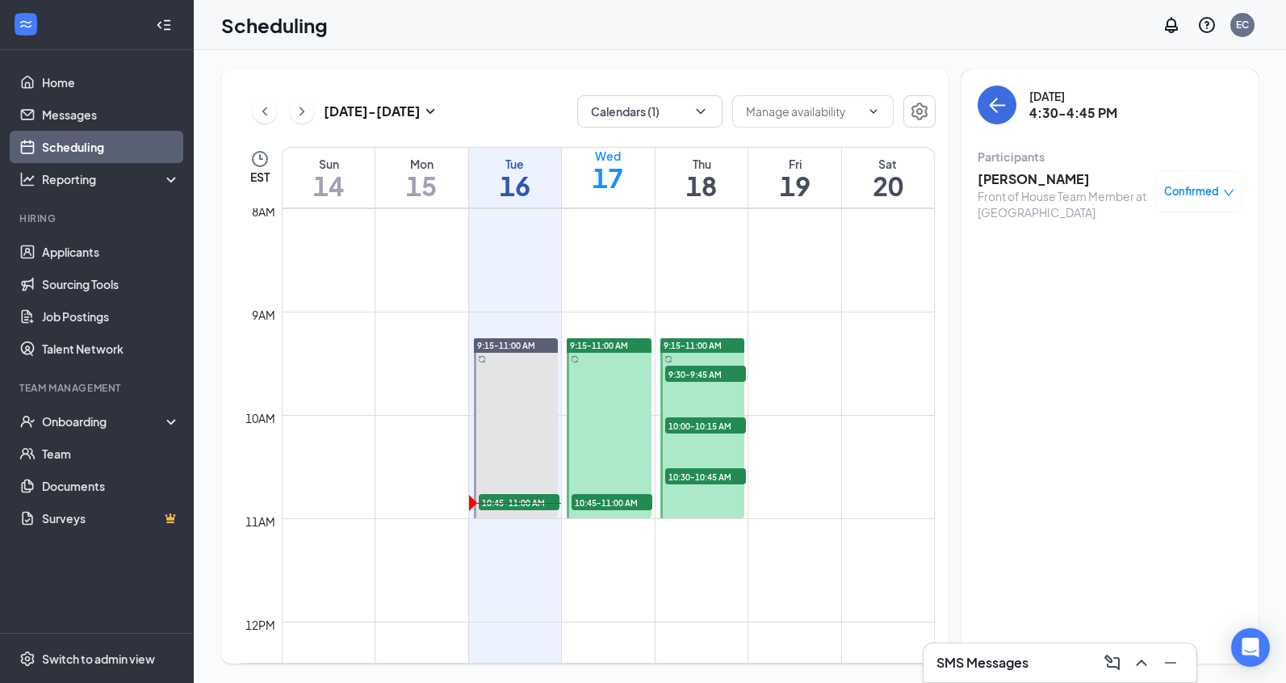
click at [1043, 183] on h3 "[PERSON_NAME]" at bounding box center [1063, 179] width 170 height 18
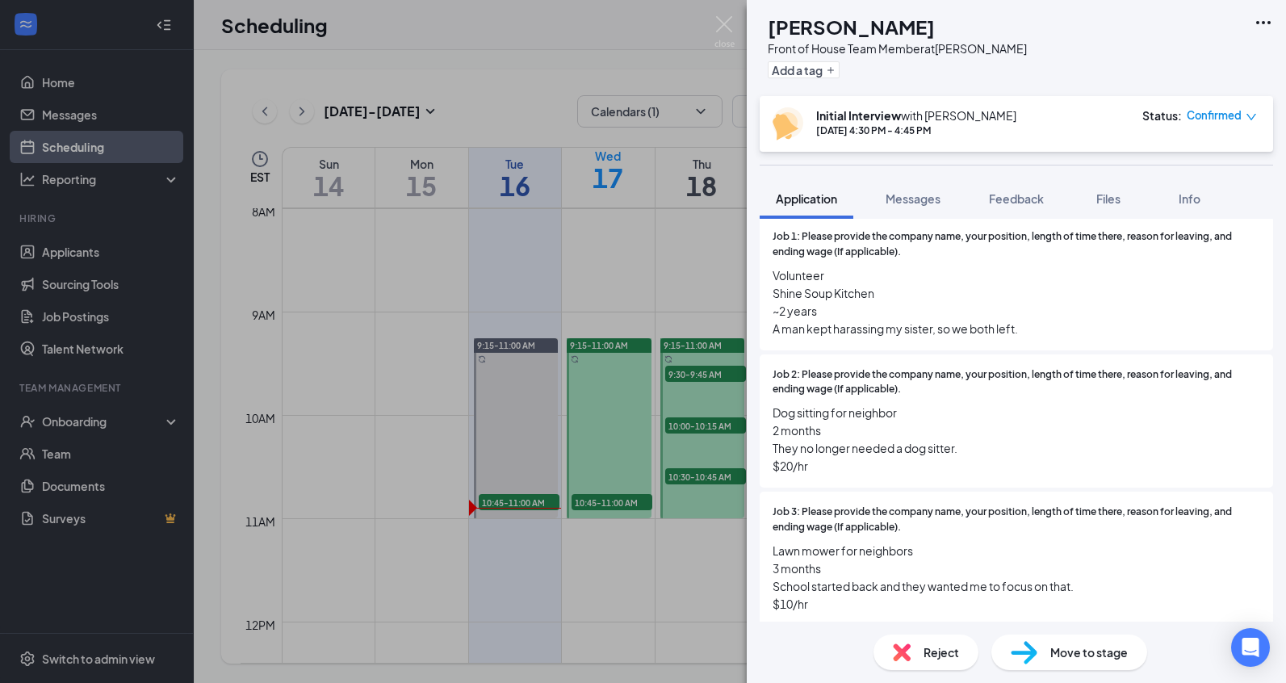
scroll to position [1143, 0]
click at [727, 19] on img at bounding box center [724, 31] width 20 height 31
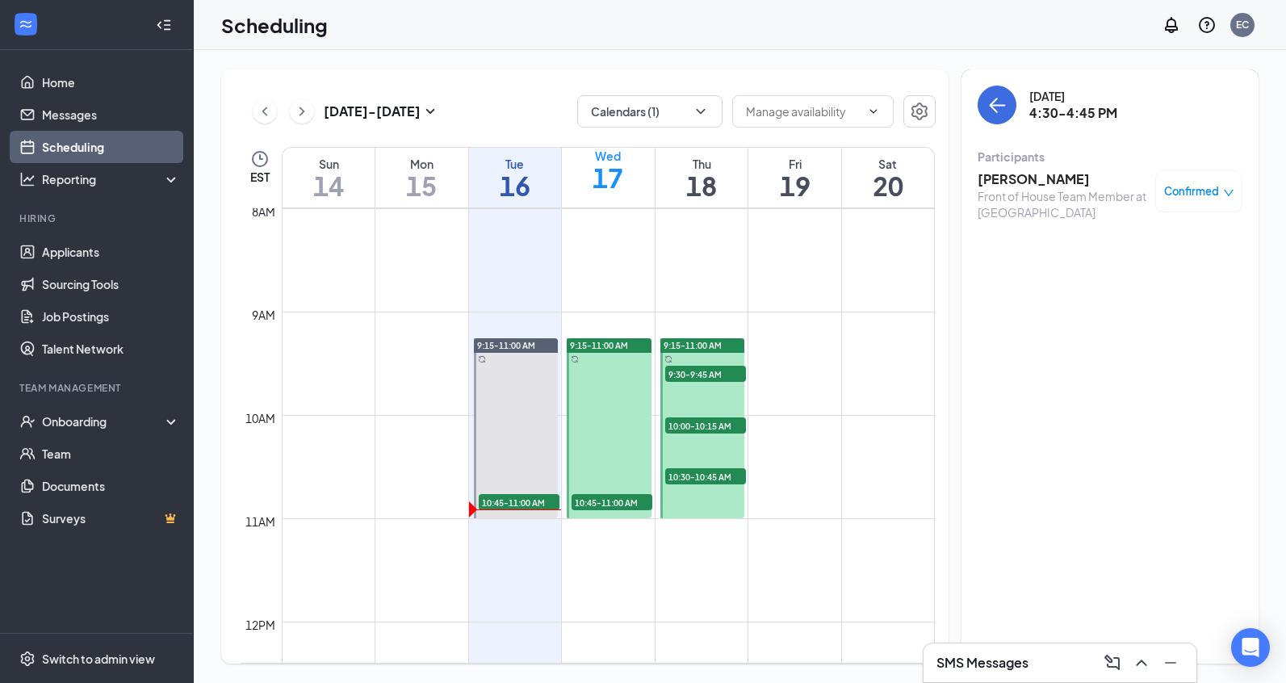
click at [540, 182] on h1 "16" at bounding box center [515, 185] width 93 height 27
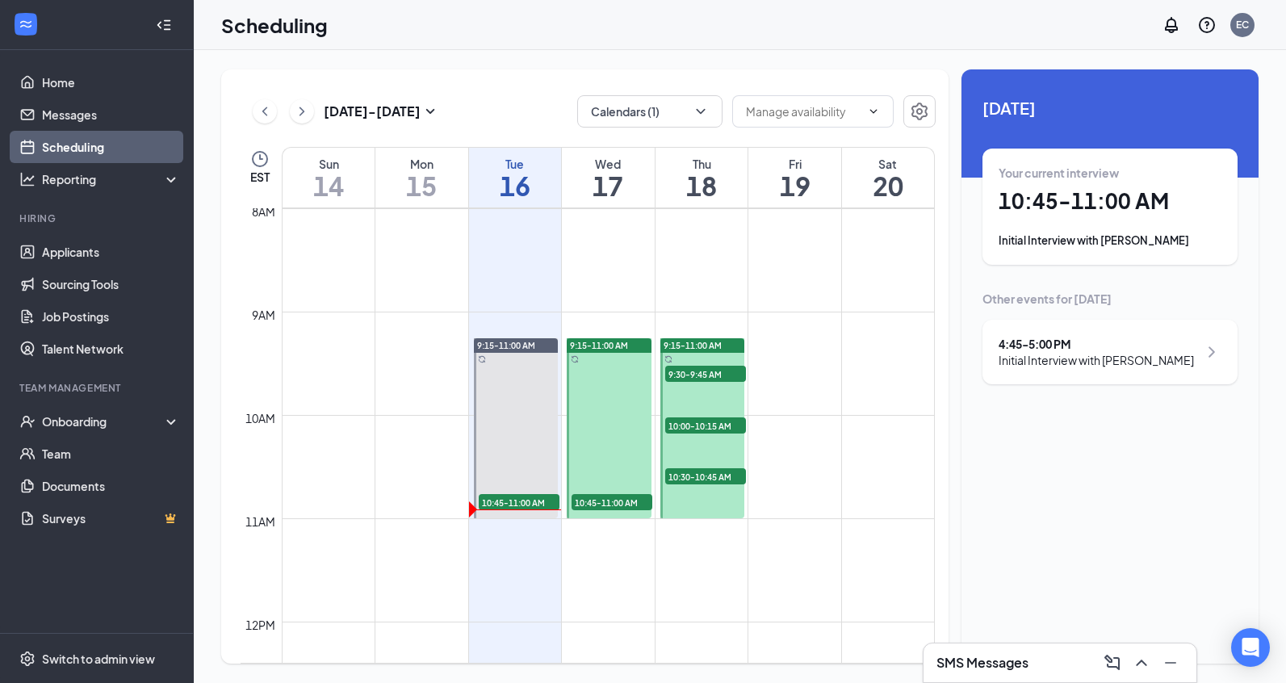
click at [1104, 187] on h1 "10:45 - 11:00 AM" at bounding box center [1110, 200] width 223 height 27
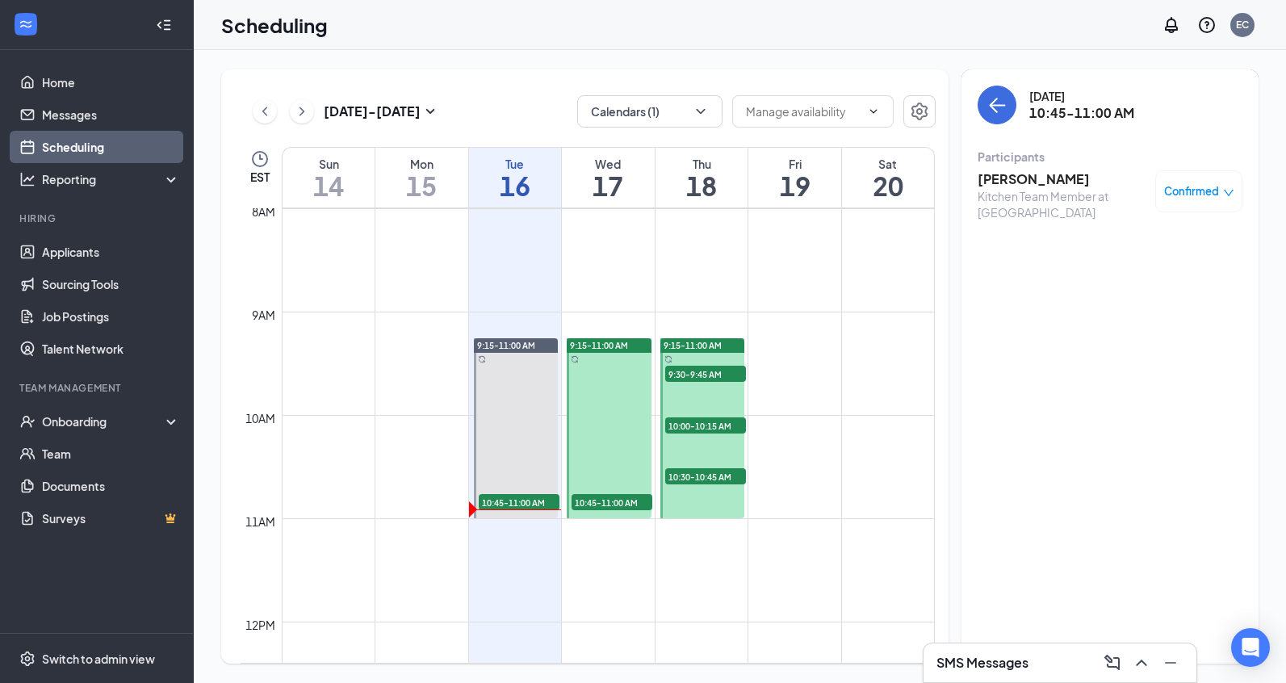
click at [1037, 182] on h3 "Derrick Gaint" at bounding box center [1063, 179] width 170 height 18
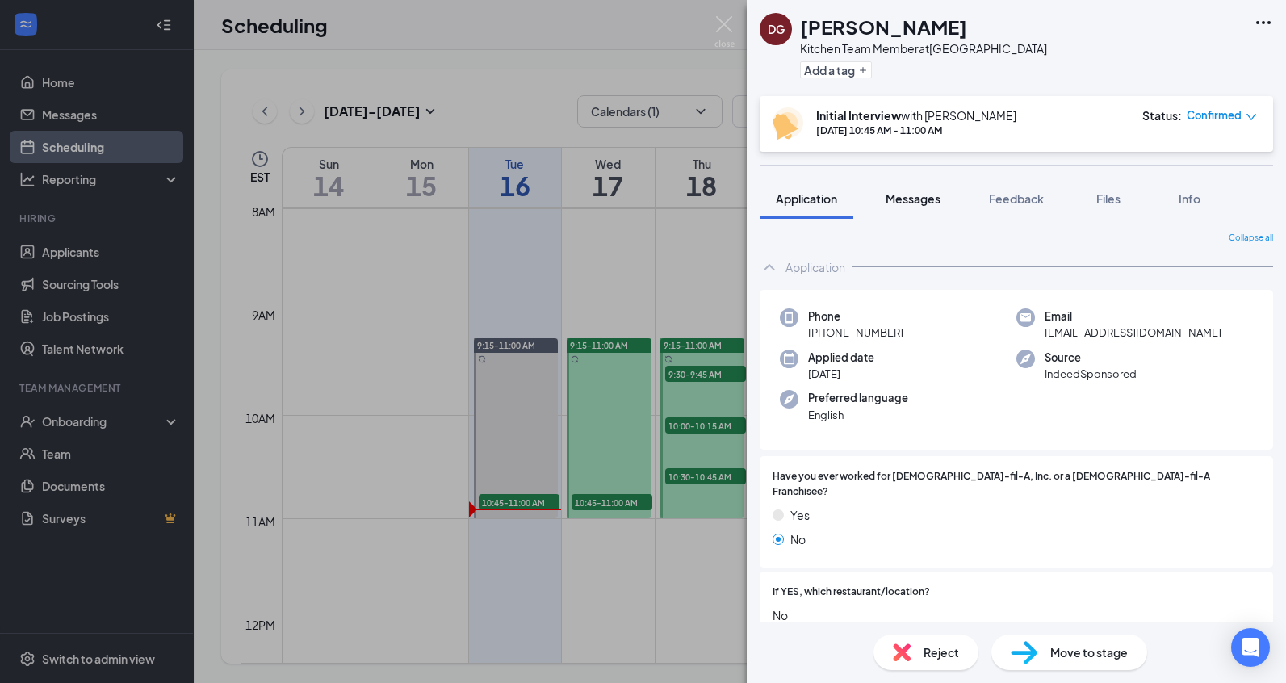
click at [915, 207] on button "Messages" at bounding box center [913, 198] width 87 height 40
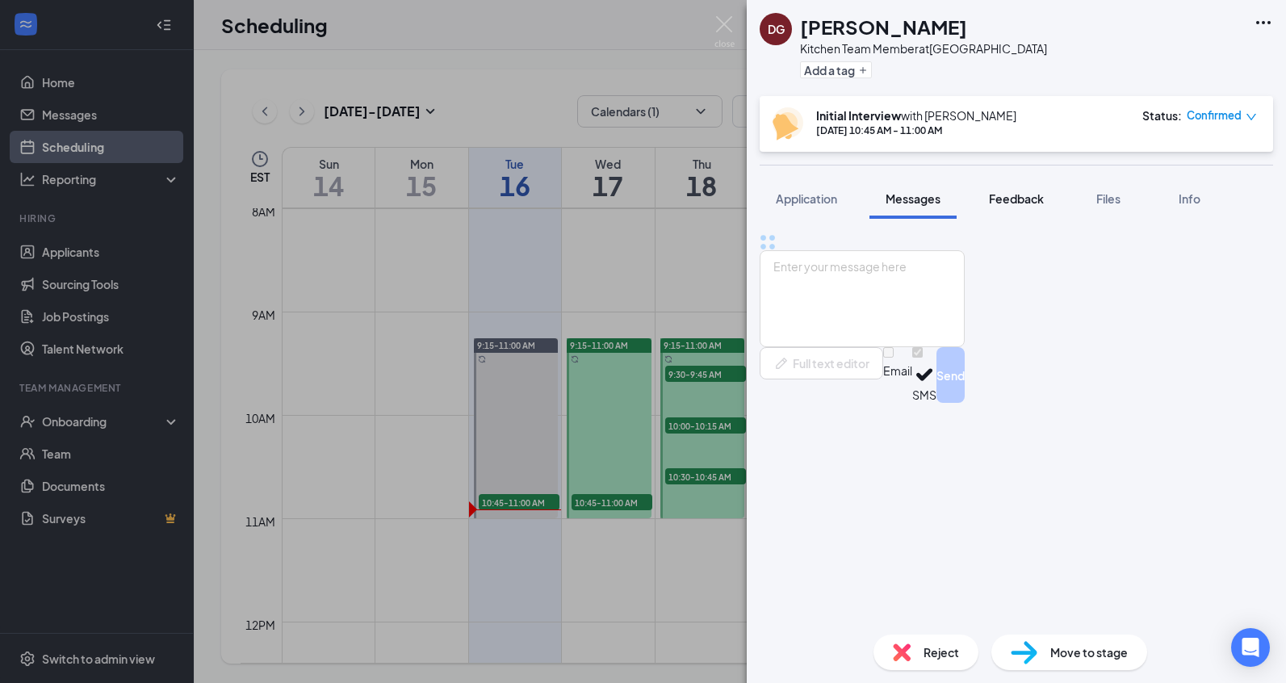
scroll to position [78, 0]
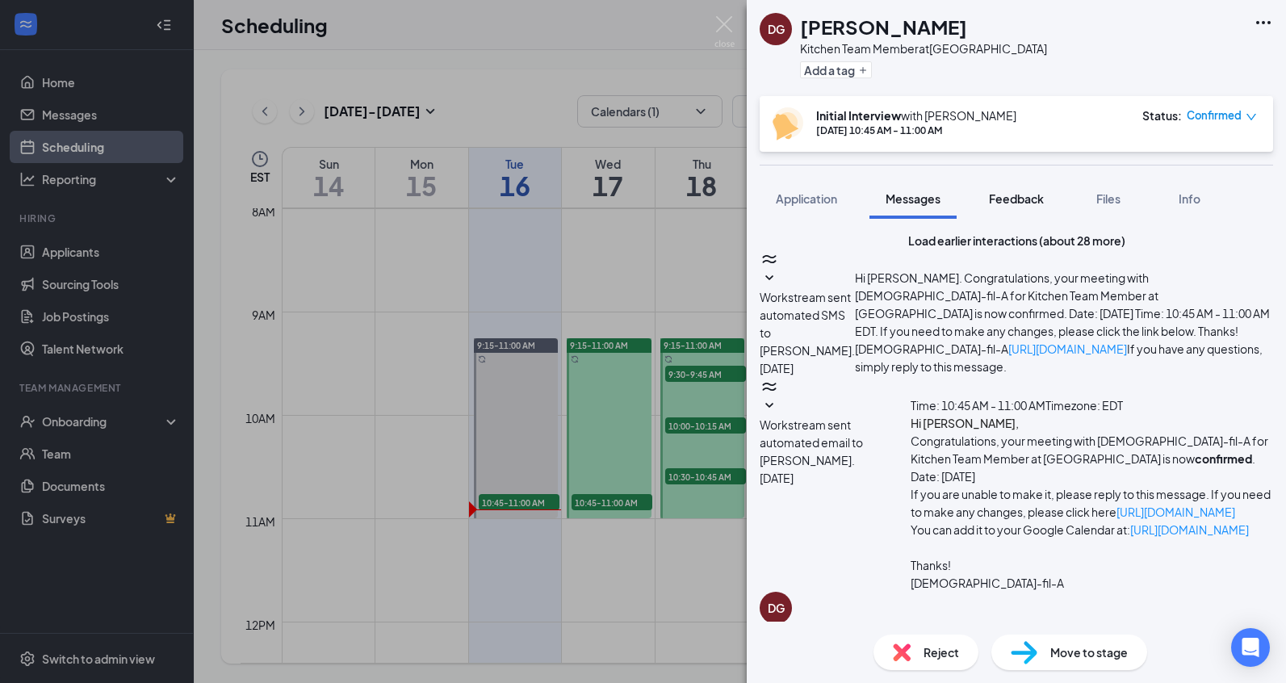
click at [1032, 200] on span "Feedback" at bounding box center [1016, 198] width 55 height 15
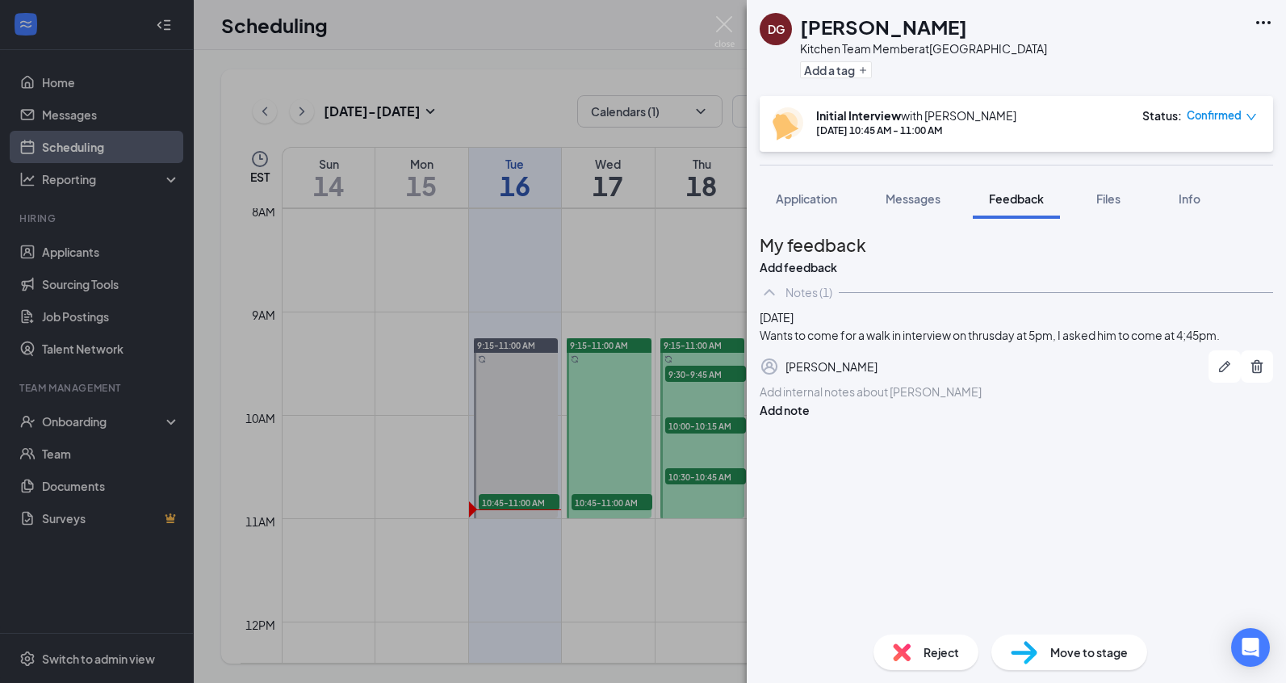
click at [921, 400] on div at bounding box center [1017, 391] width 512 height 17
click at [1217, 419] on div "NO SHOW Add note" at bounding box center [1016, 401] width 513 height 36
click at [810, 419] on button "Add note" at bounding box center [785, 410] width 50 height 18
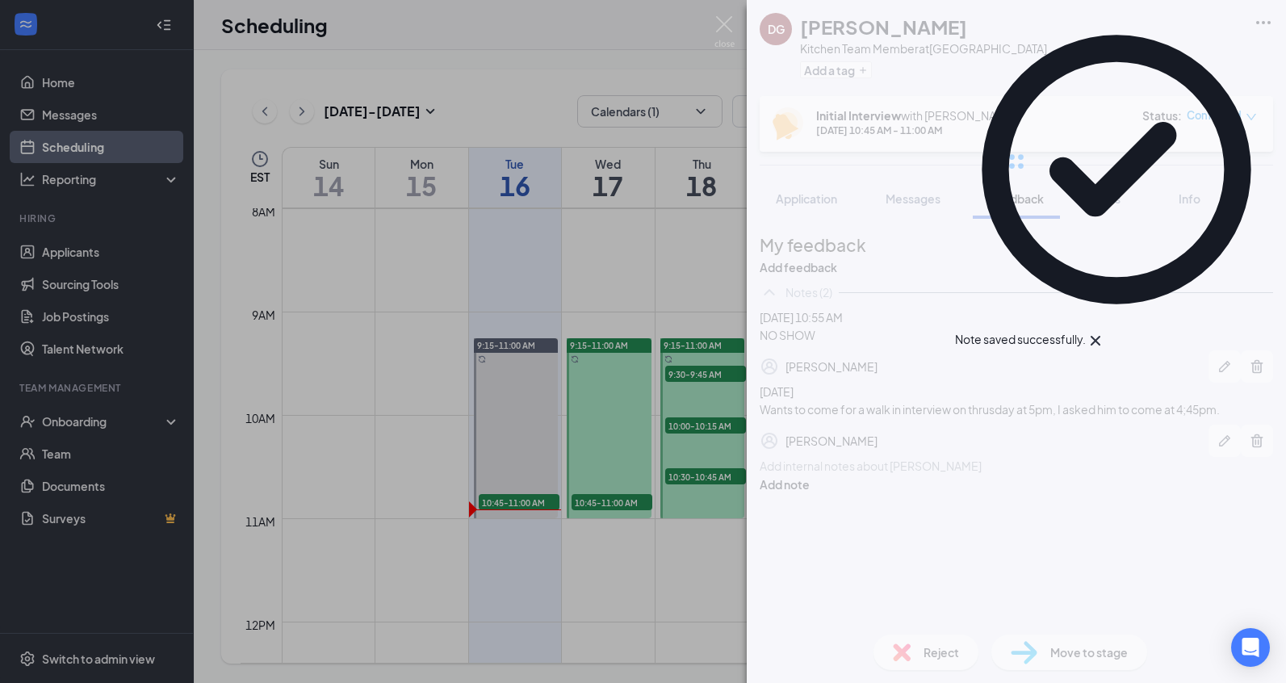
click at [921, 205] on div at bounding box center [1016, 161] width 539 height 323
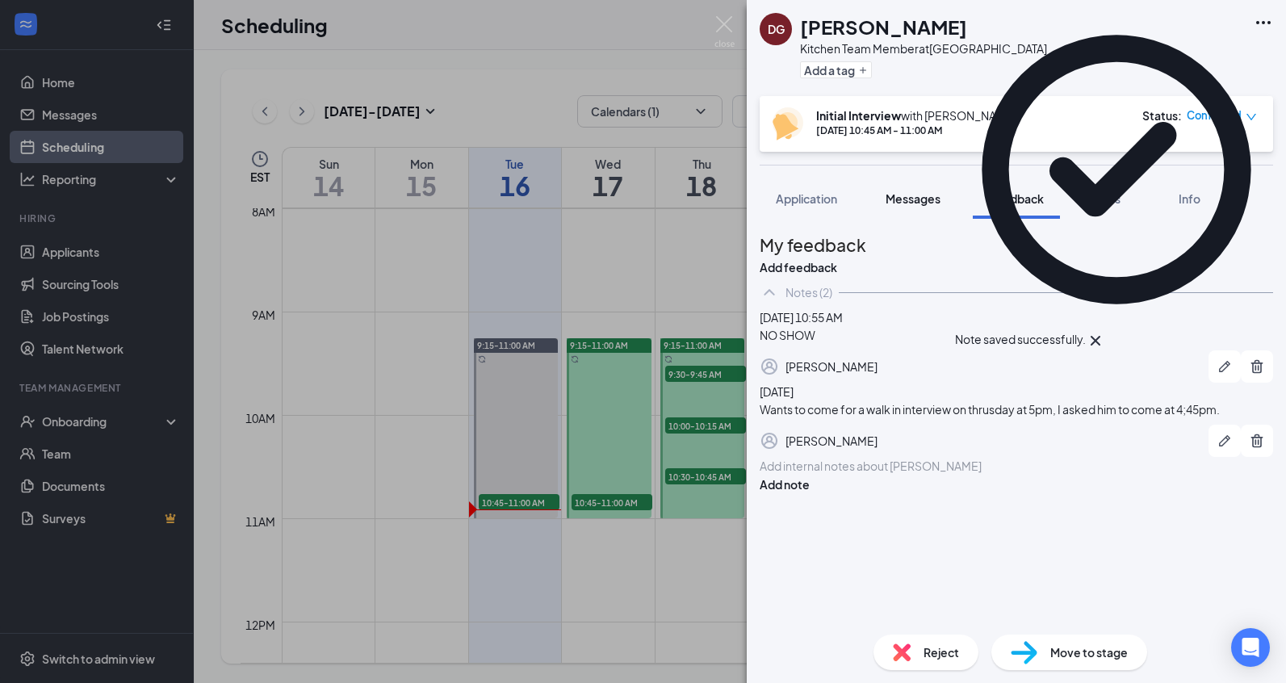
click at [908, 189] on button "Messages" at bounding box center [913, 198] width 87 height 40
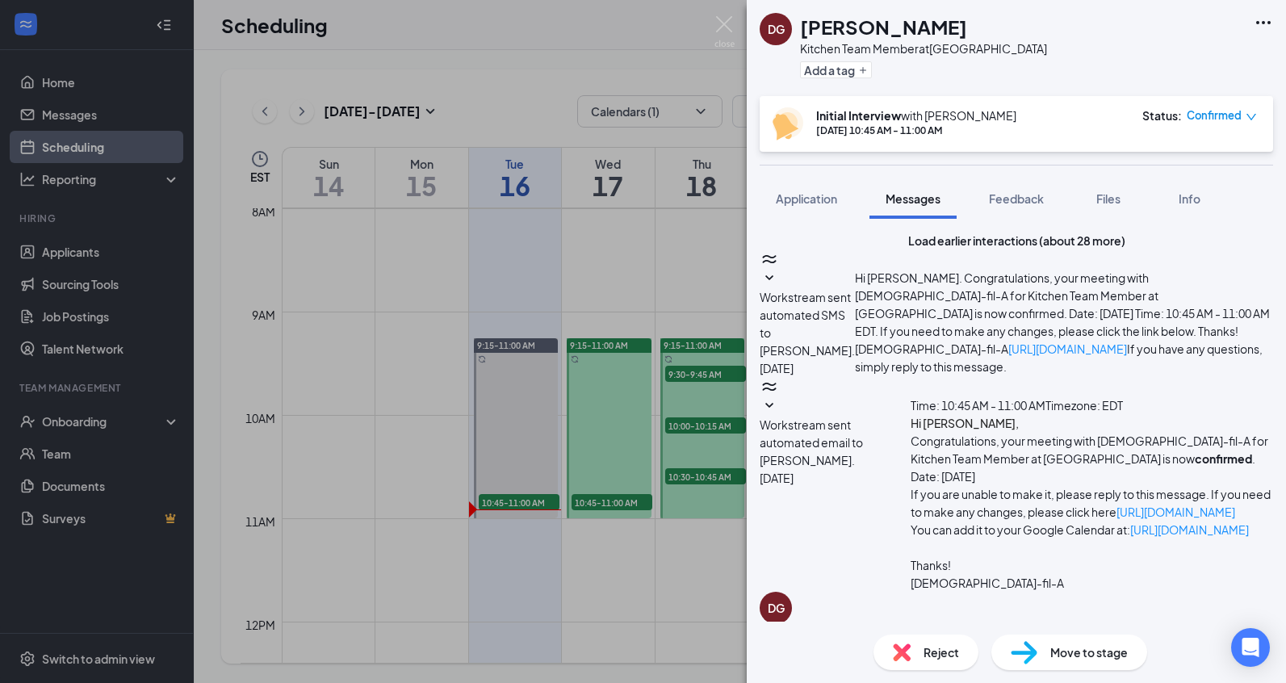
scroll to position [756, 0]
click at [952, 656] on span "Reject" at bounding box center [942, 652] width 36 height 18
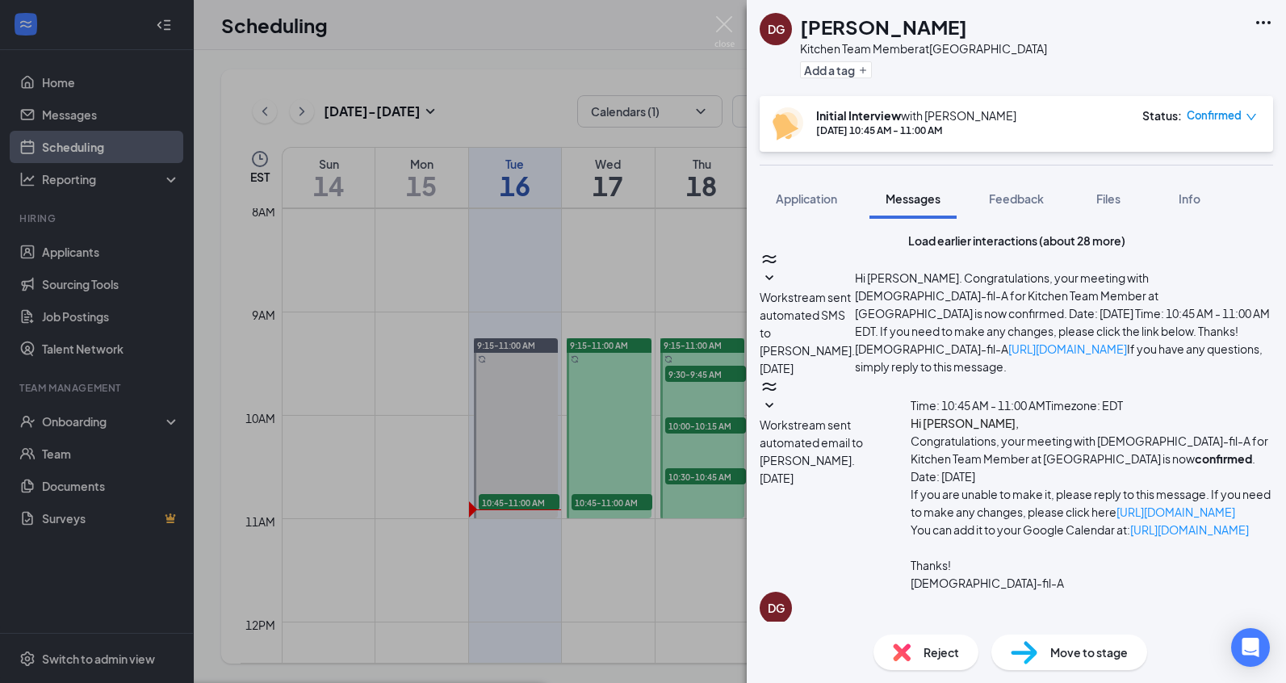
checkbox input "true"
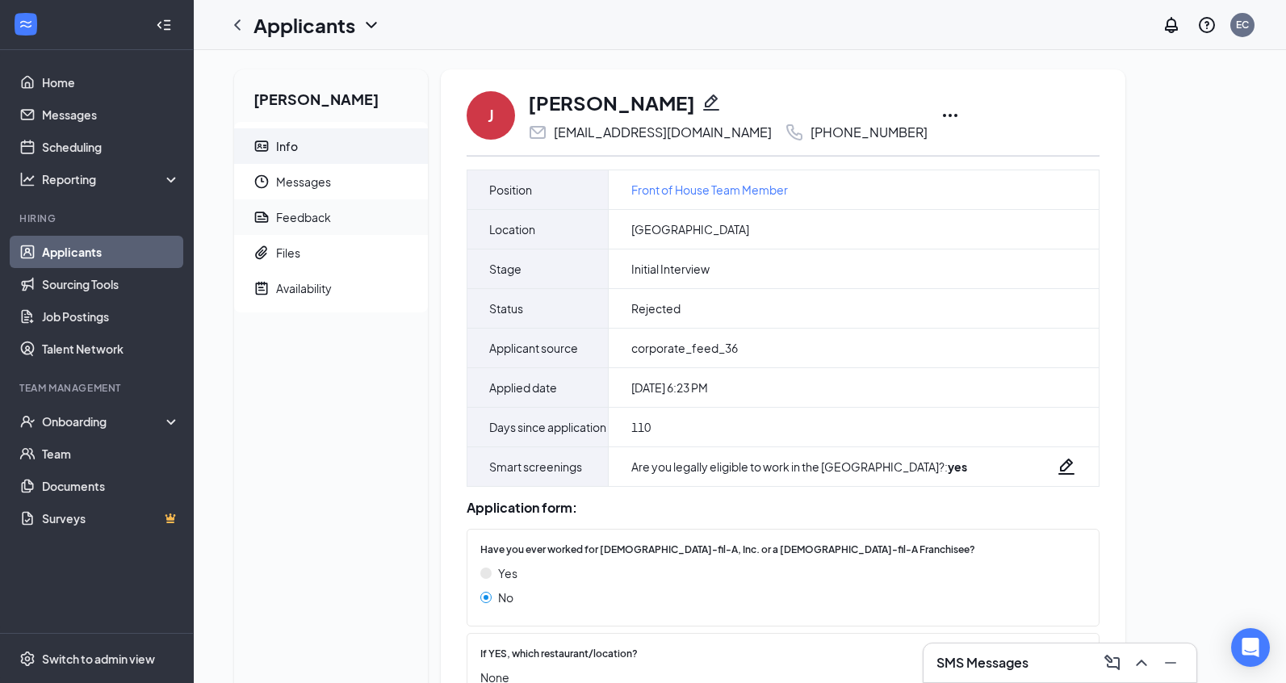
click at [337, 213] on span "Feedback" at bounding box center [345, 217] width 139 height 36
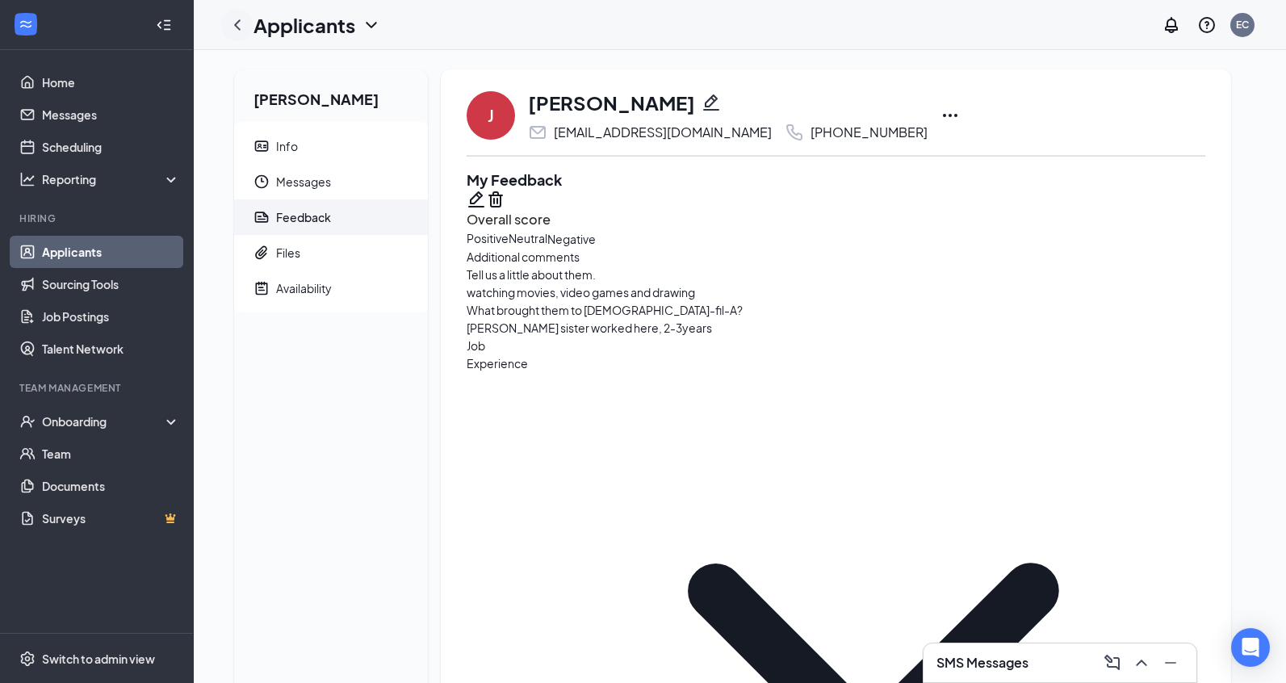
click at [245, 23] on icon "ChevronLeft" at bounding box center [237, 24] width 19 height 19
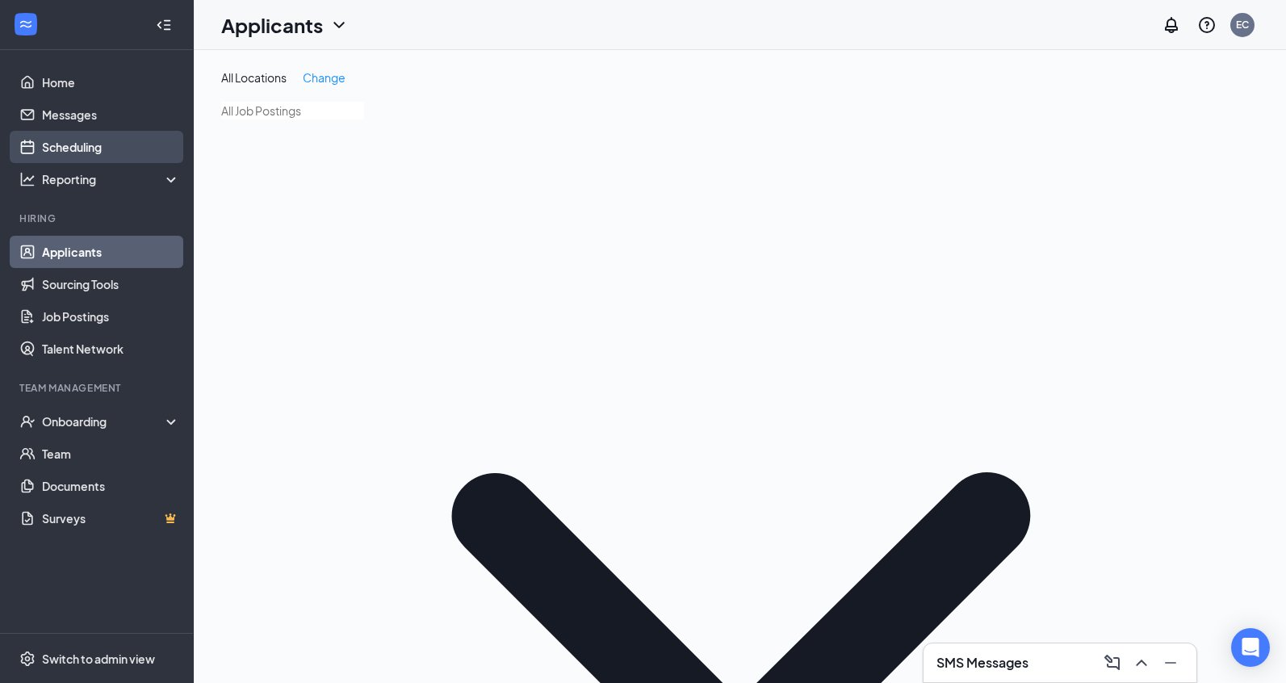
click at [119, 144] on link "Scheduling" at bounding box center [111, 147] width 138 height 32
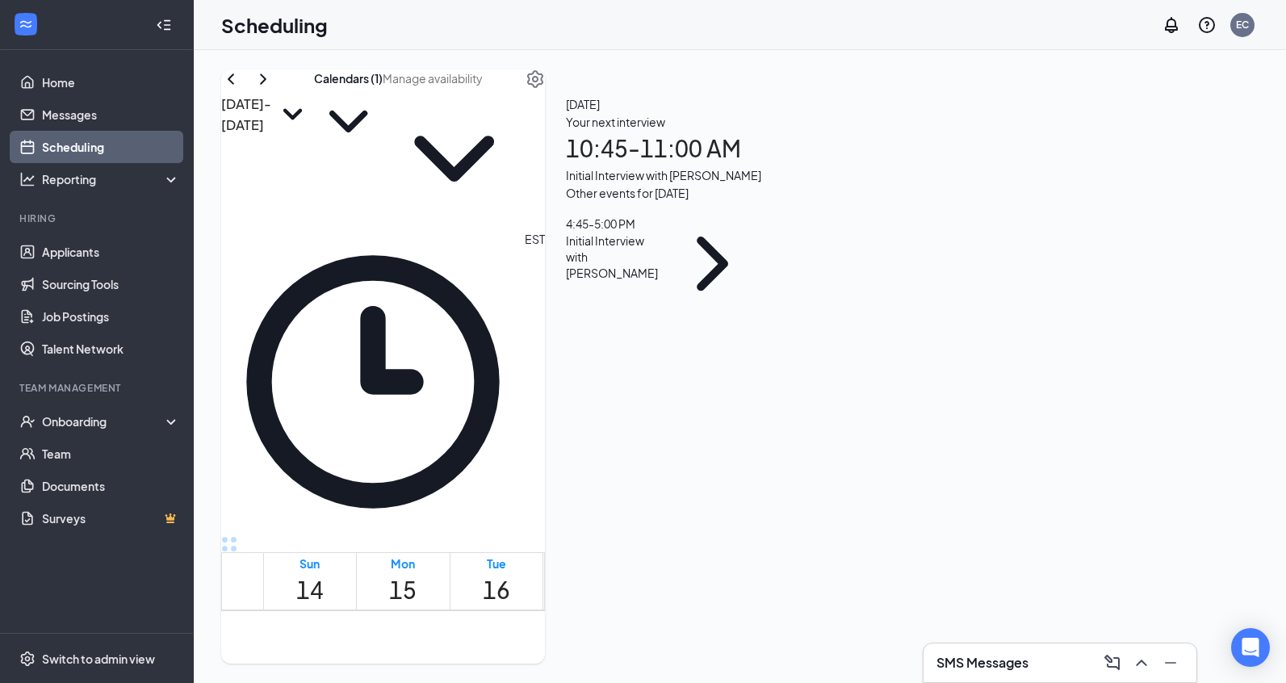
scroll to position [794, 0]
click at [664, 233] on div "4:45 - 5:00 PM" at bounding box center [615, 224] width 98 height 18
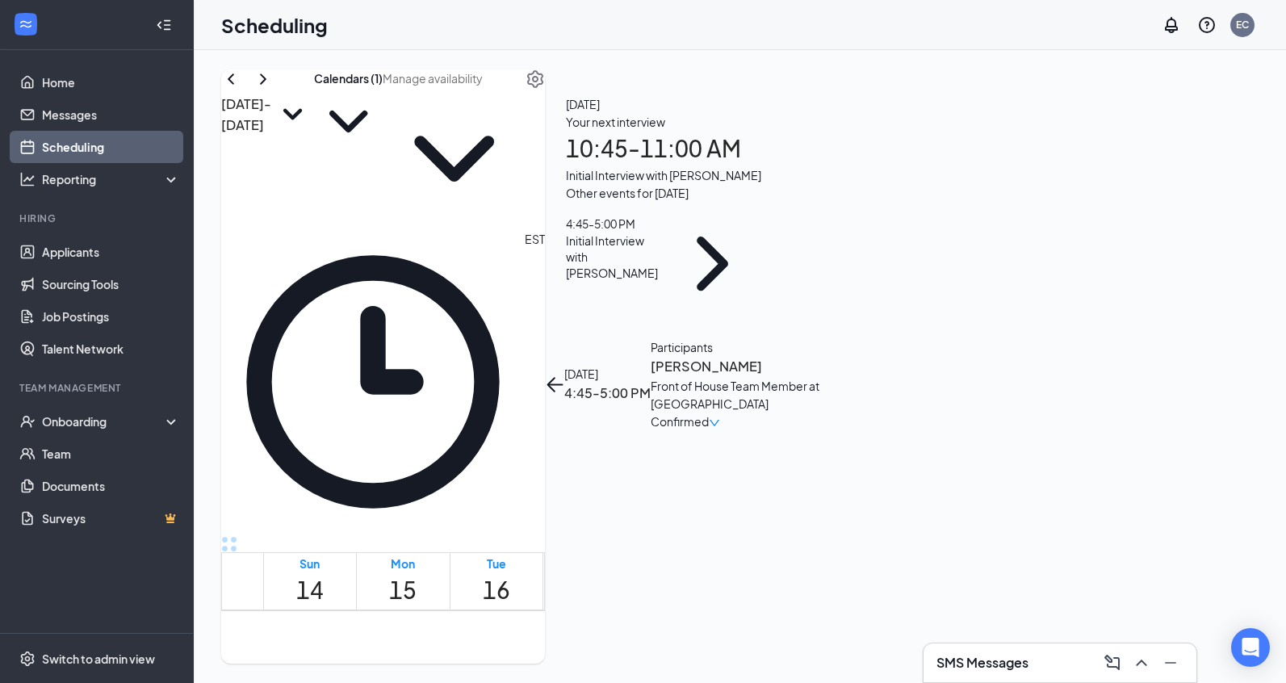
click at [820, 356] on h3 "[PERSON_NAME]" at bounding box center [736, 366] width 170 height 21
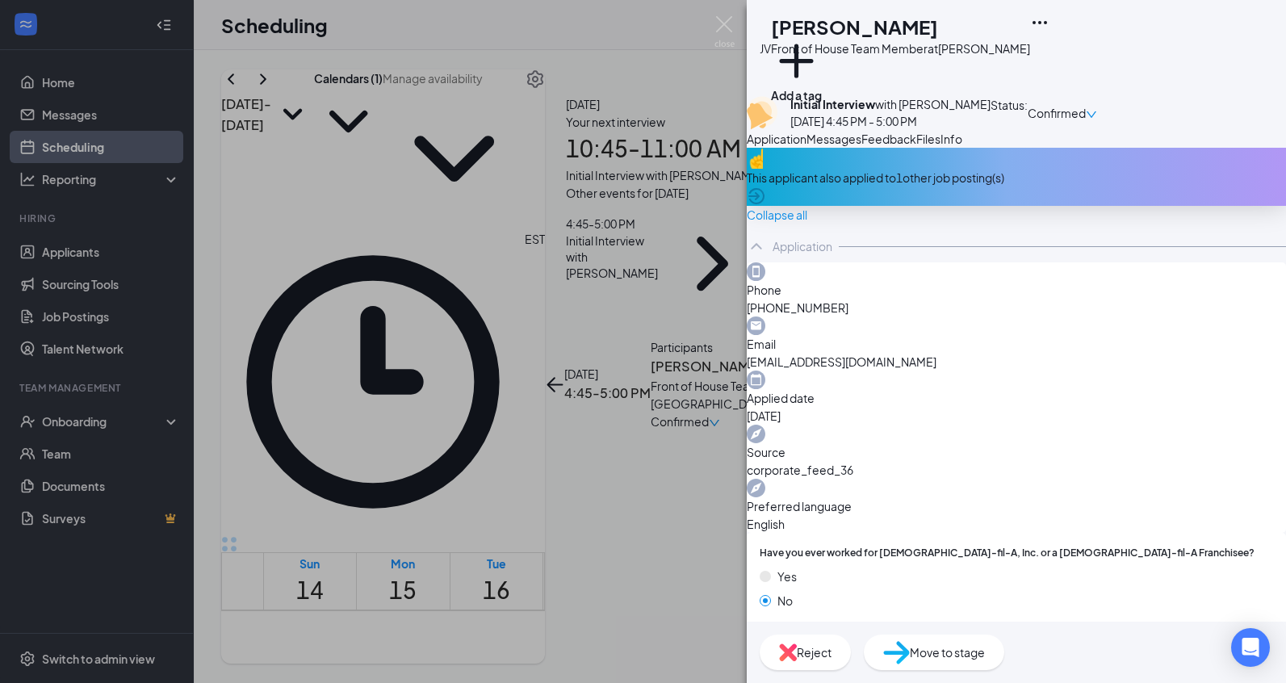
click at [861, 146] on span "Messages" at bounding box center [834, 139] width 55 height 15
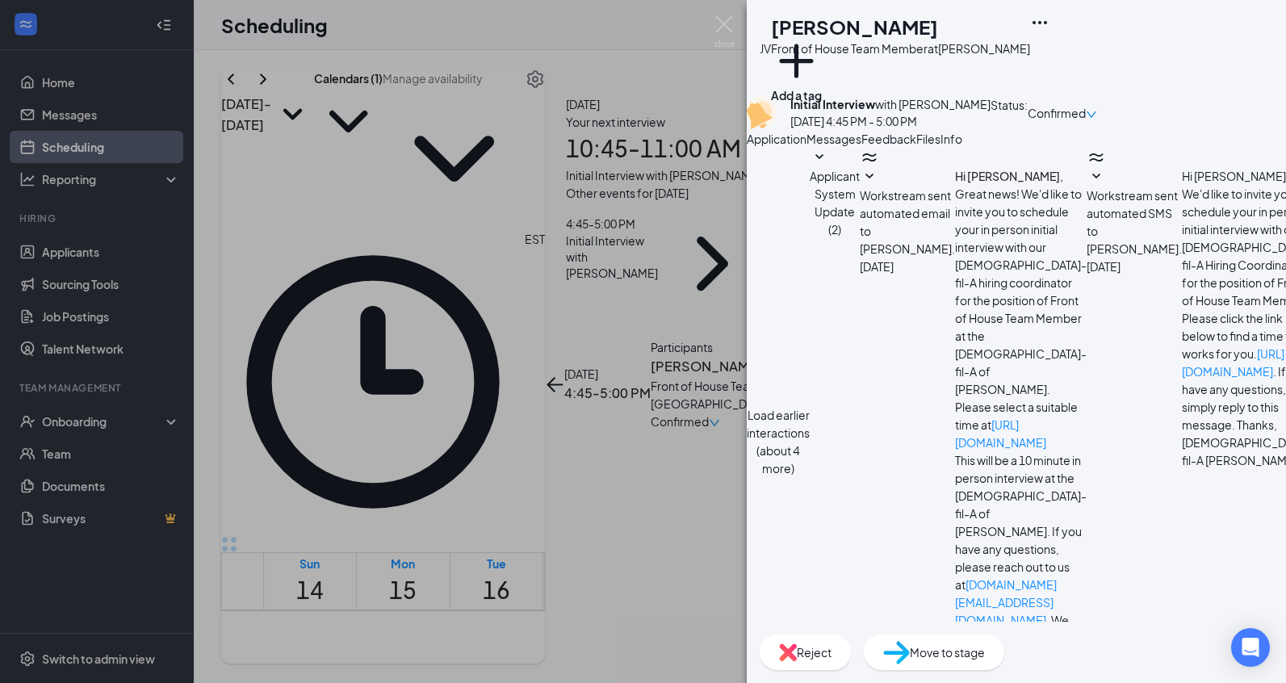
click at [810, 406] on button "Load earlier interactions (about 4 more)" at bounding box center [778, 441] width 63 height 71
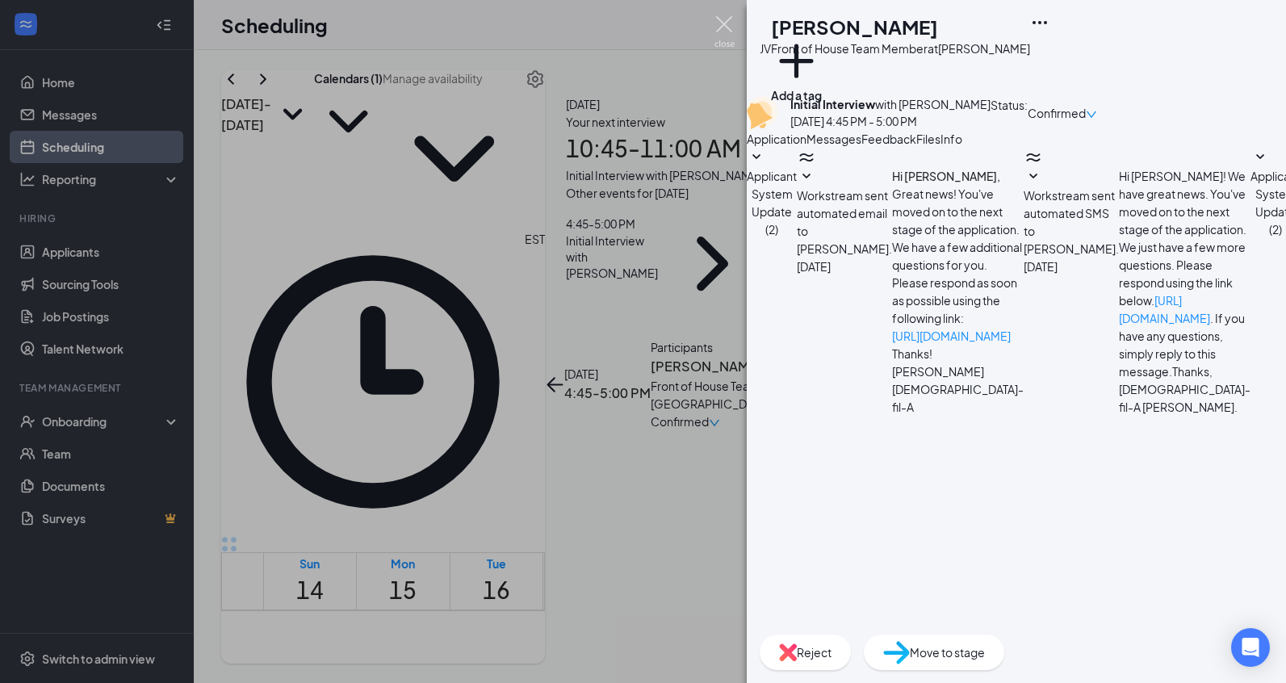
click at [725, 26] on img at bounding box center [724, 31] width 20 height 31
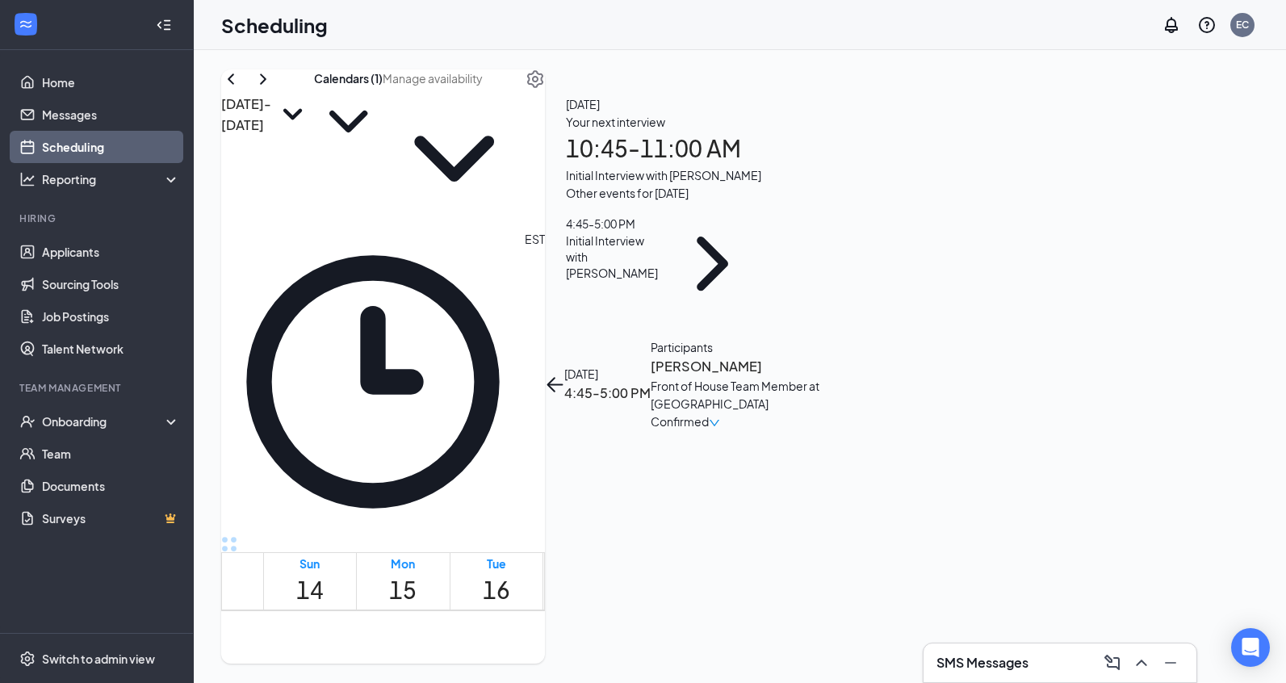
scroll to position [1466, 0]
click at [62, 258] on link "Applicants" at bounding box center [111, 252] width 138 height 32
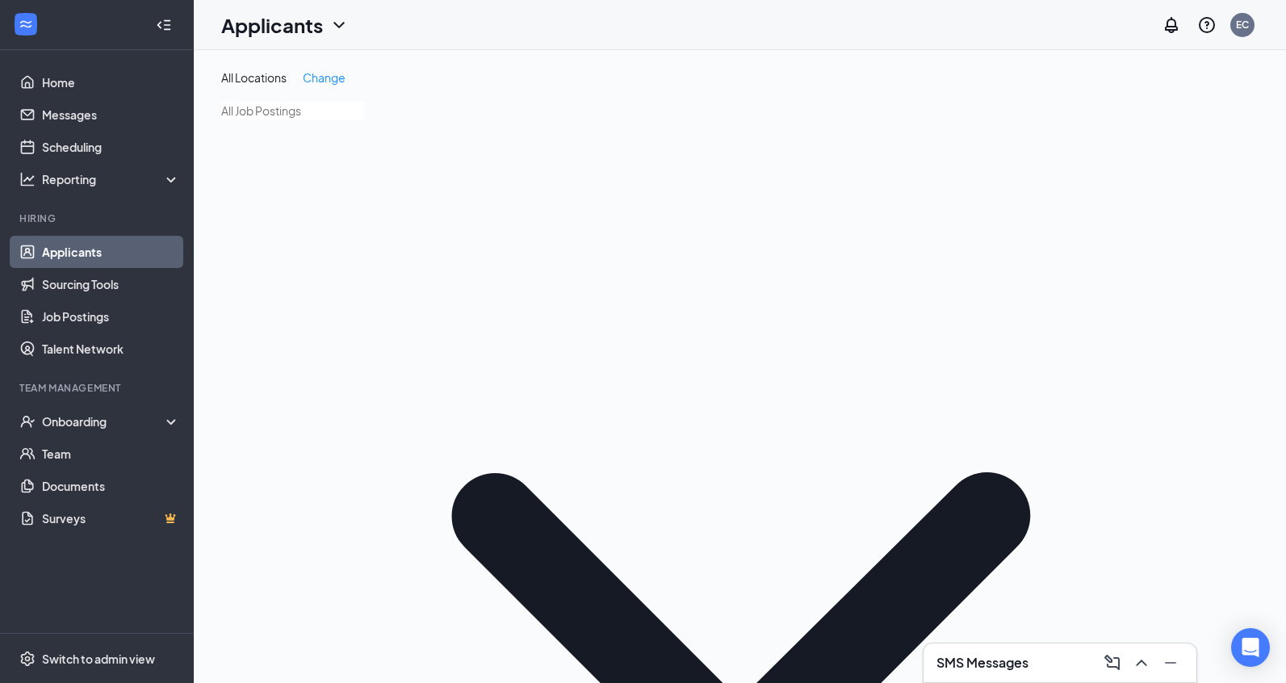
type input "Onsite Interview (4)"
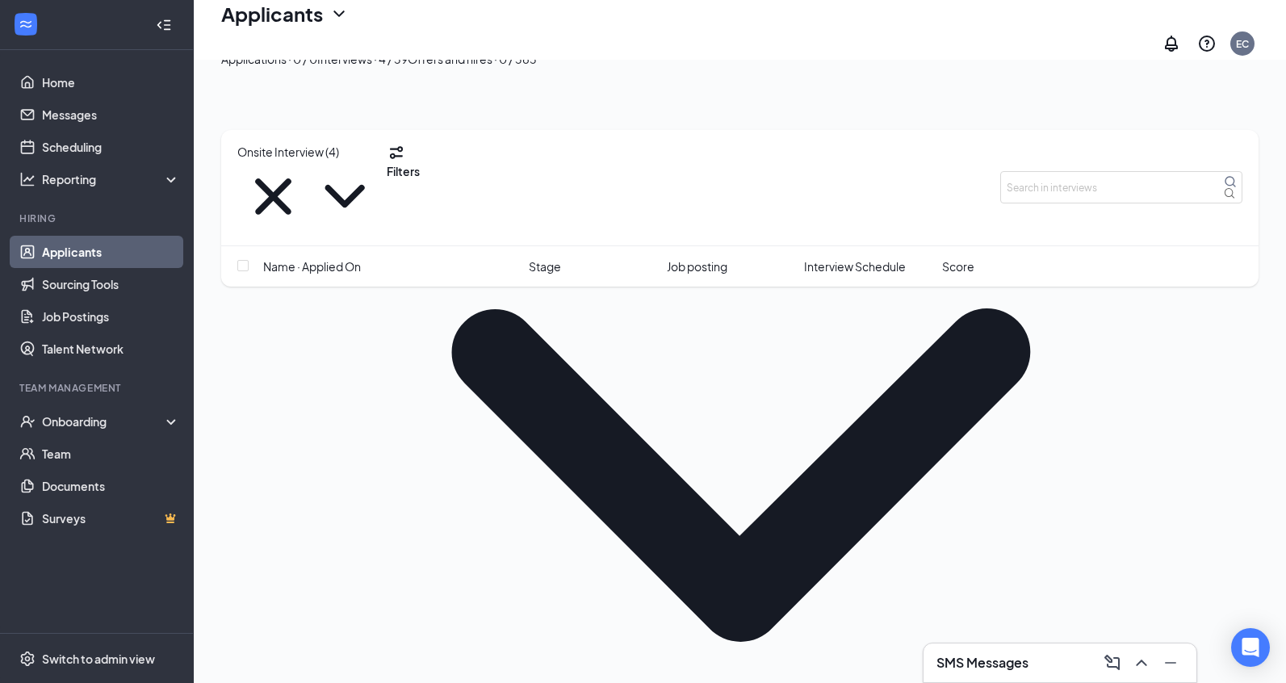
scroll to position [172, 0]
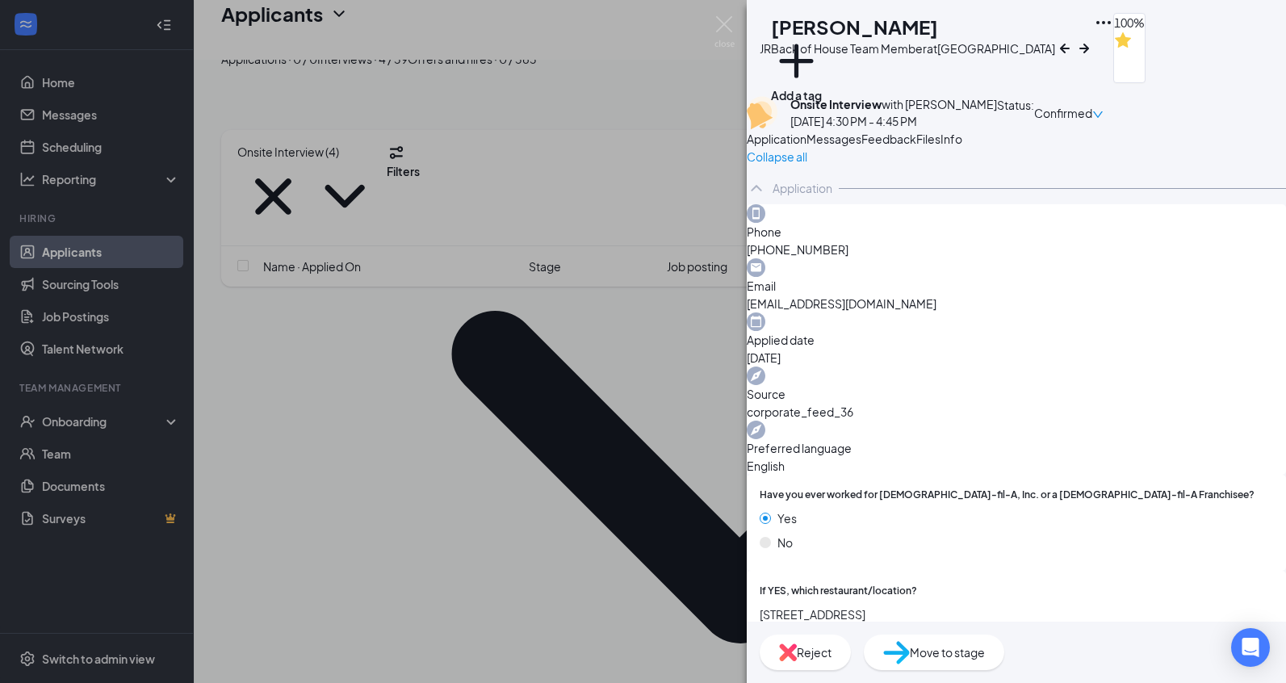
click at [916, 146] on span "Feedback" at bounding box center [888, 139] width 55 height 15
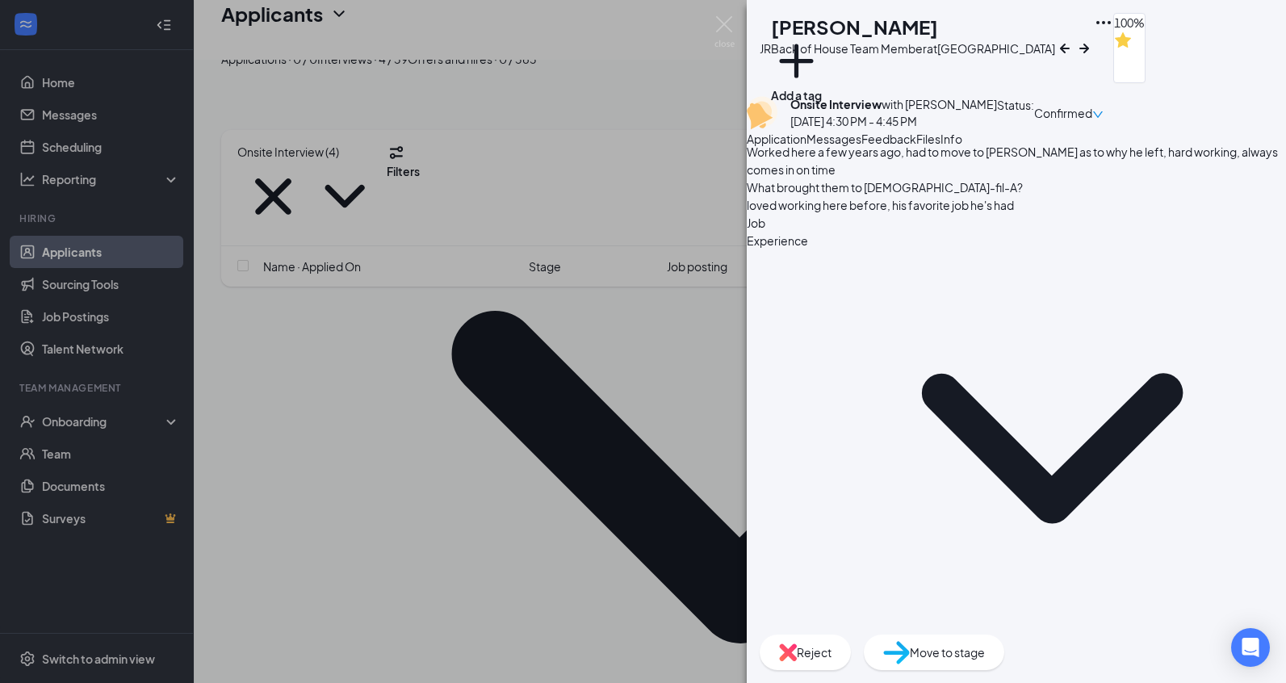
scroll to position [166, 0]
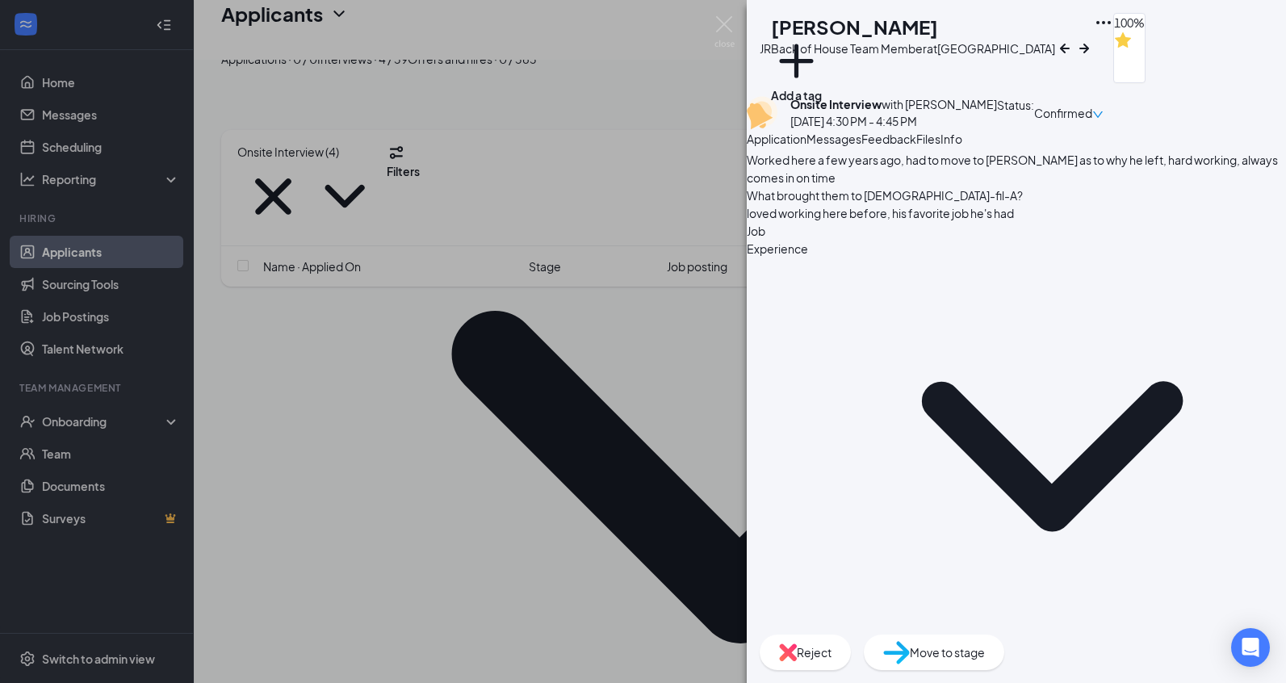
click at [807, 146] on span "Application" at bounding box center [777, 139] width 60 height 15
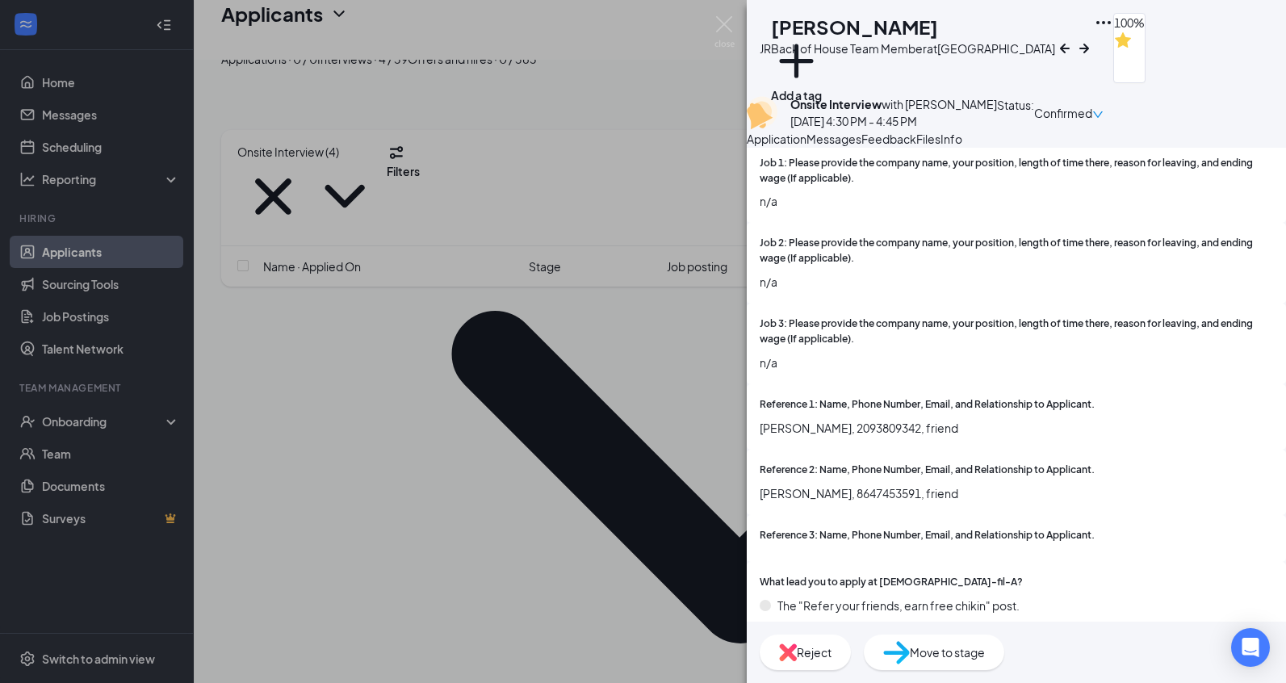
scroll to position [719, 0]
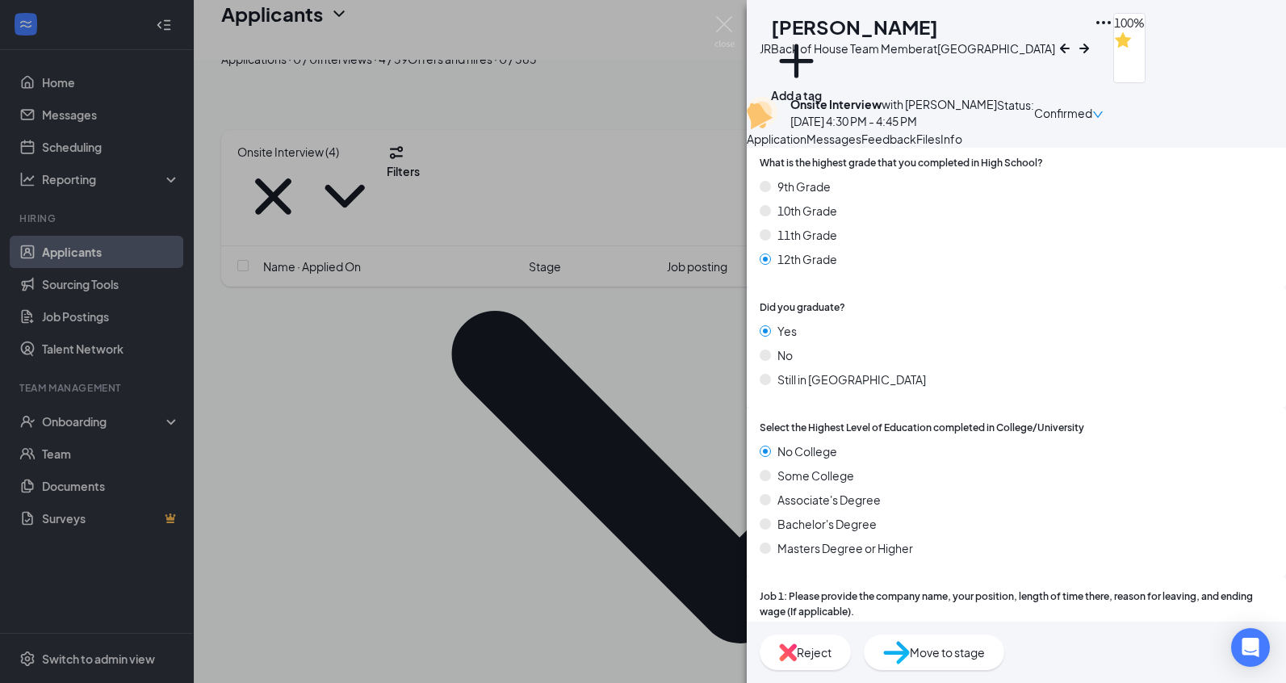
click at [916, 146] on span "Feedback" at bounding box center [888, 139] width 55 height 15
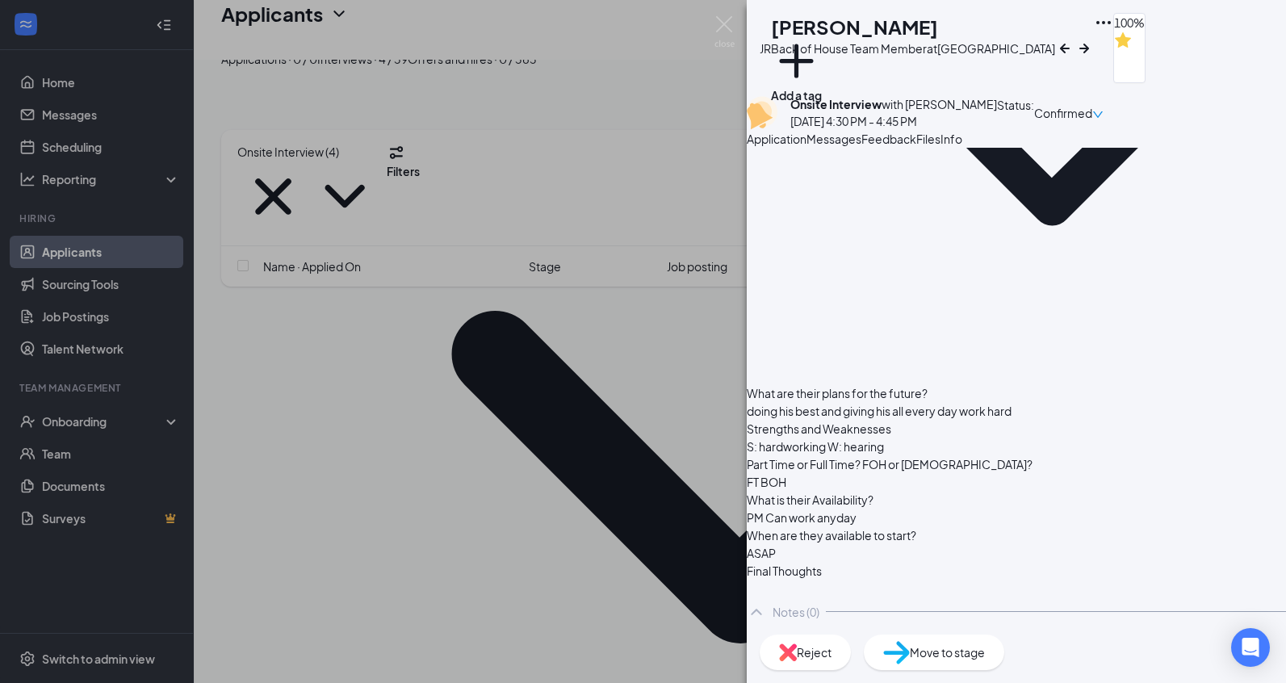
scroll to position [472, 0]
click at [731, 23] on img at bounding box center [724, 31] width 20 height 31
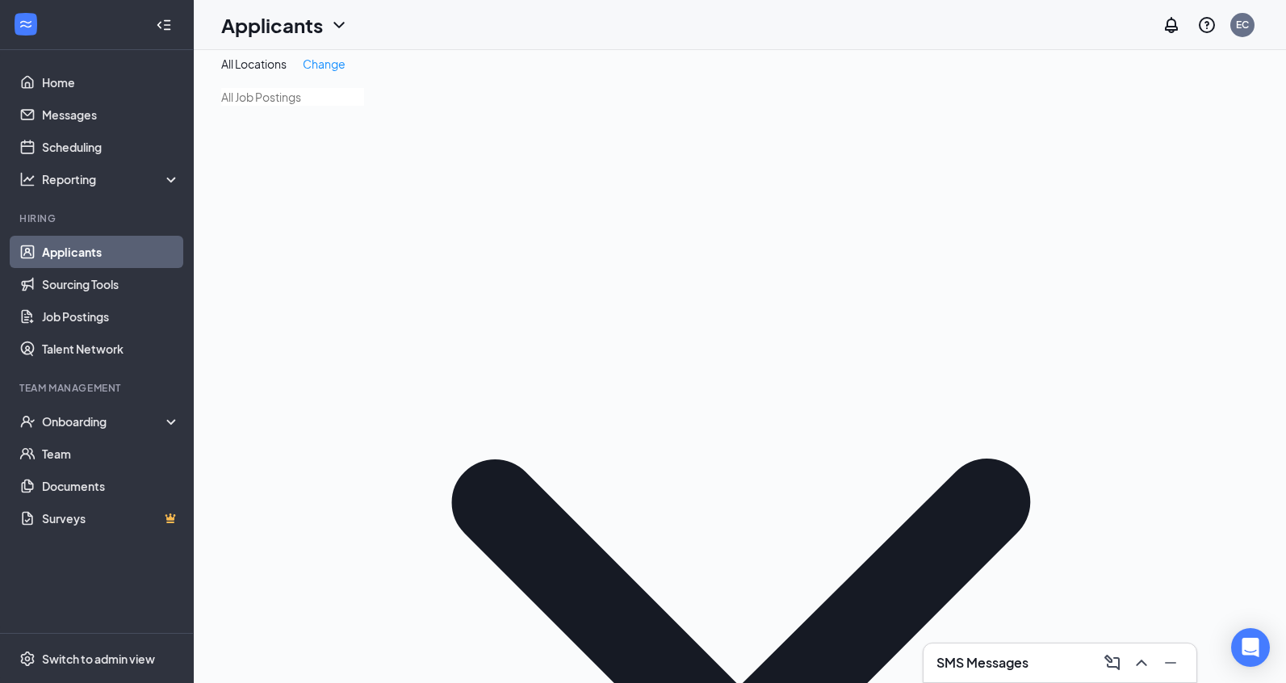
scroll to position [9, 0]
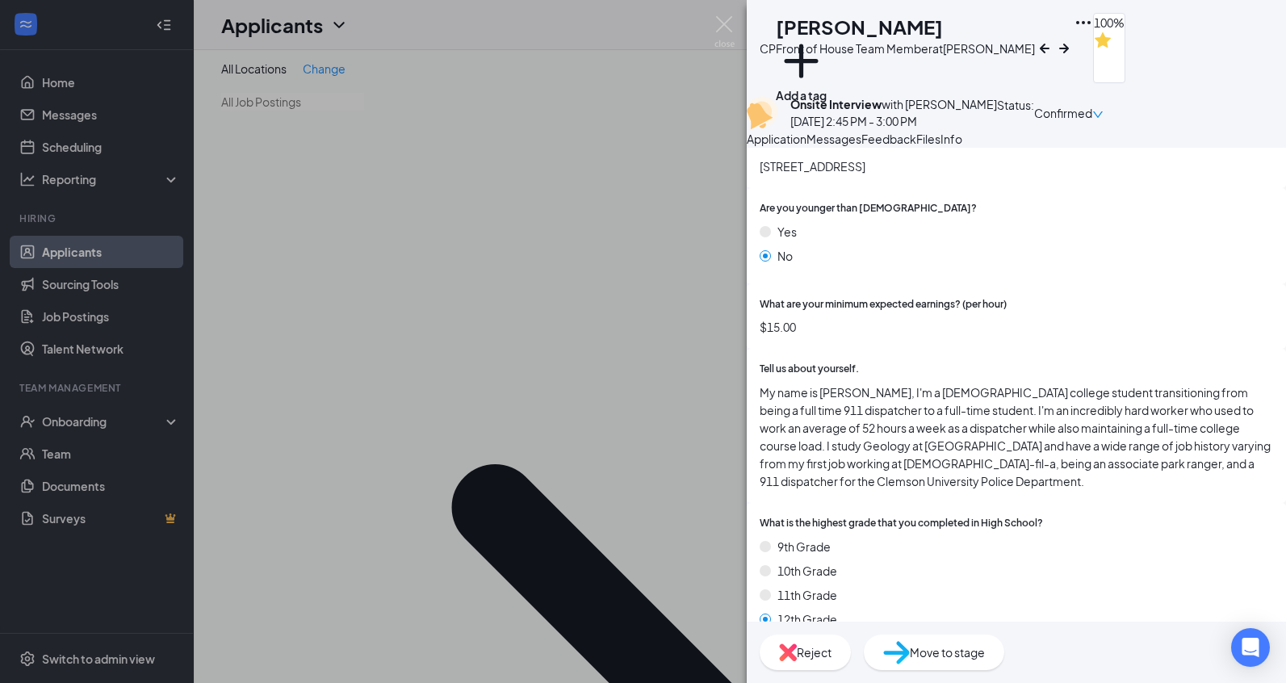
scroll to position [455, 0]
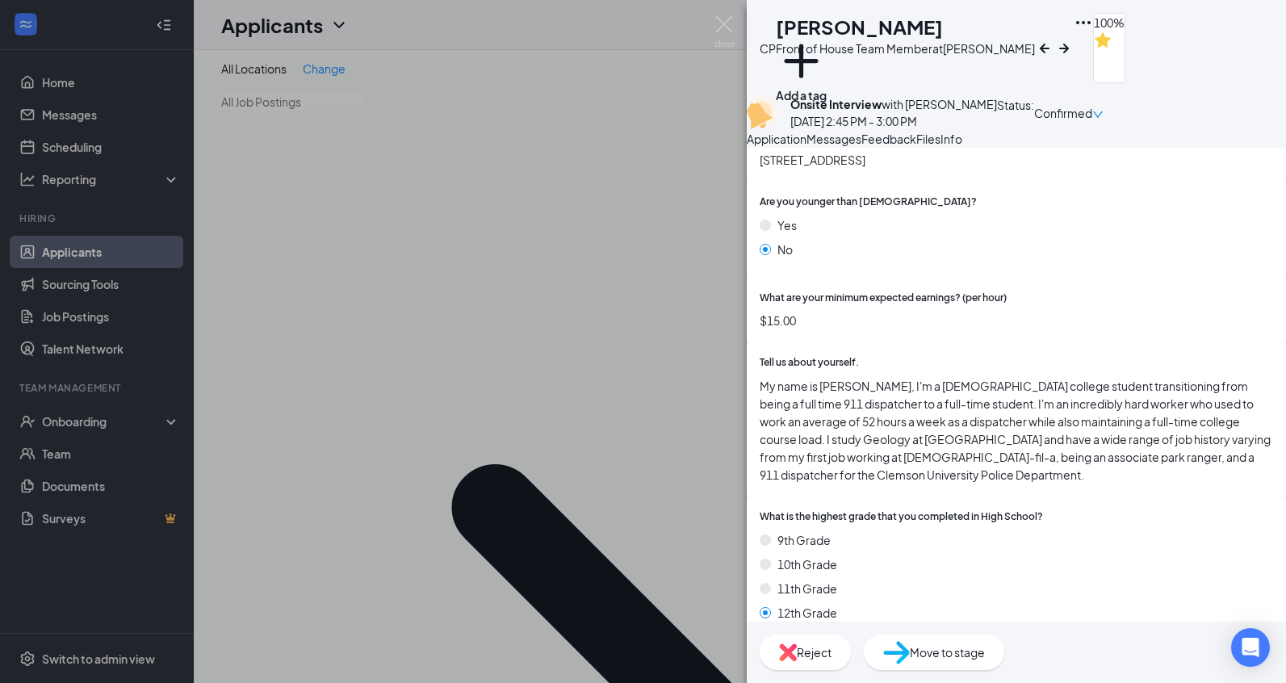
click at [916, 146] on span "Feedback" at bounding box center [888, 139] width 55 height 15
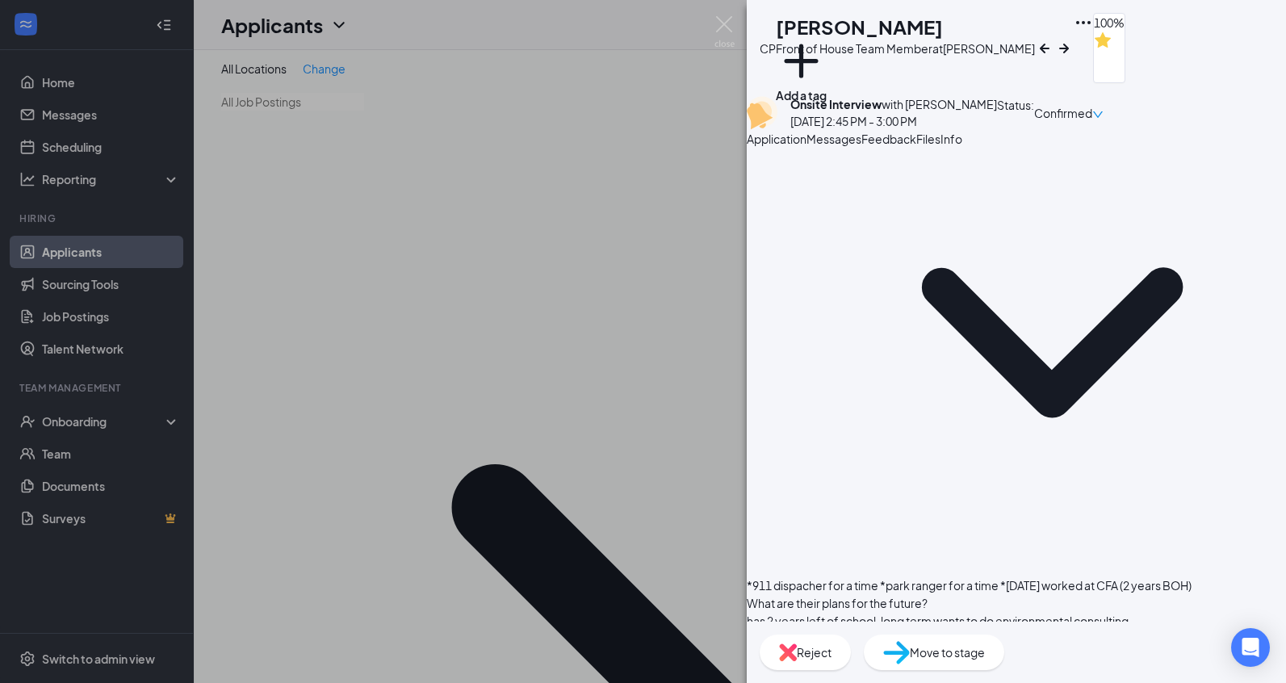
scroll to position [41, 0]
